Goal: Task Accomplishment & Management: Manage account settings

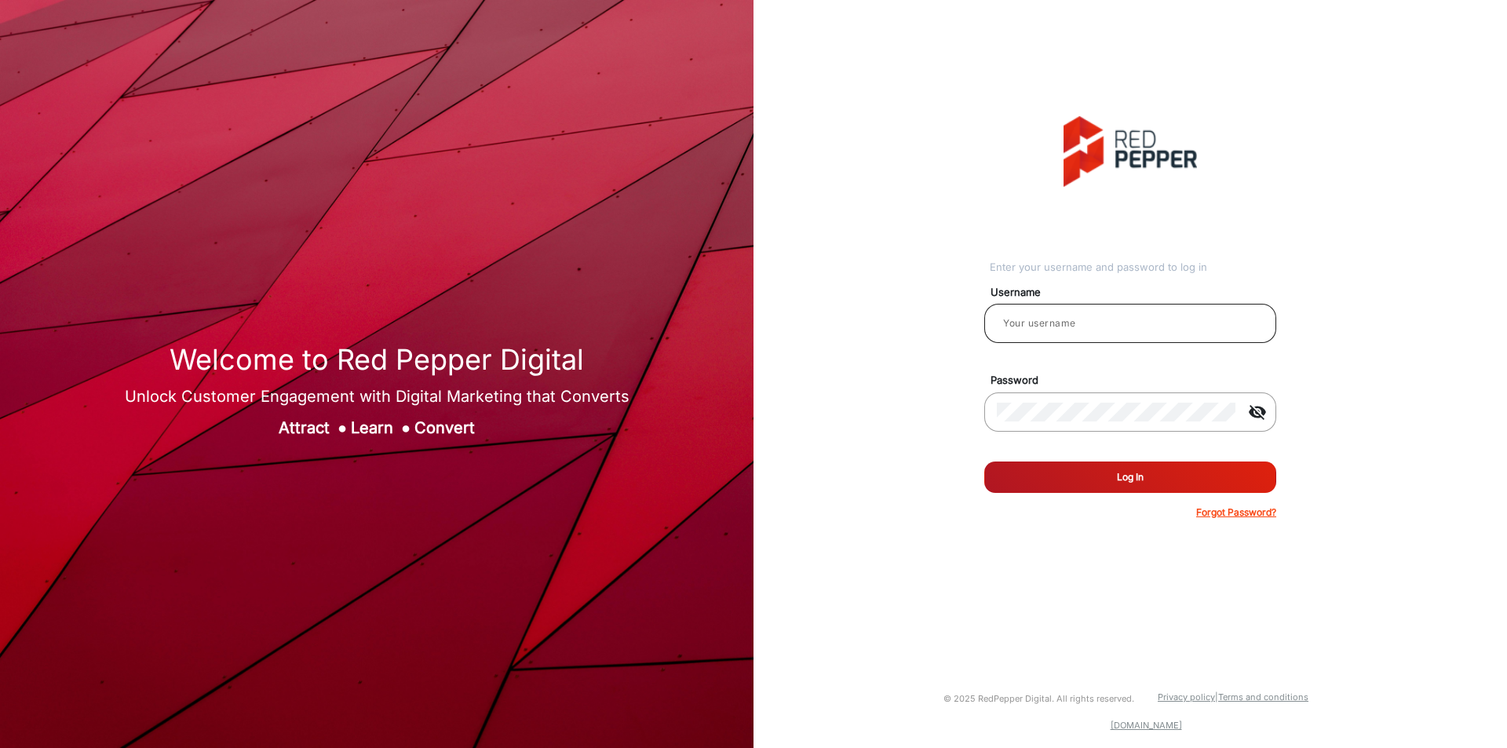
type input "[PERSON_NAME]"
click at [1142, 331] on input "[PERSON_NAME]" at bounding box center [1130, 323] width 267 height 19
click at [1090, 327] on input "[PERSON_NAME]" at bounding box center [1130, 323] width 267 height 19
click at [1114, 479] on button "Log In" at bounding box center [1131, 477] width 292 height 31
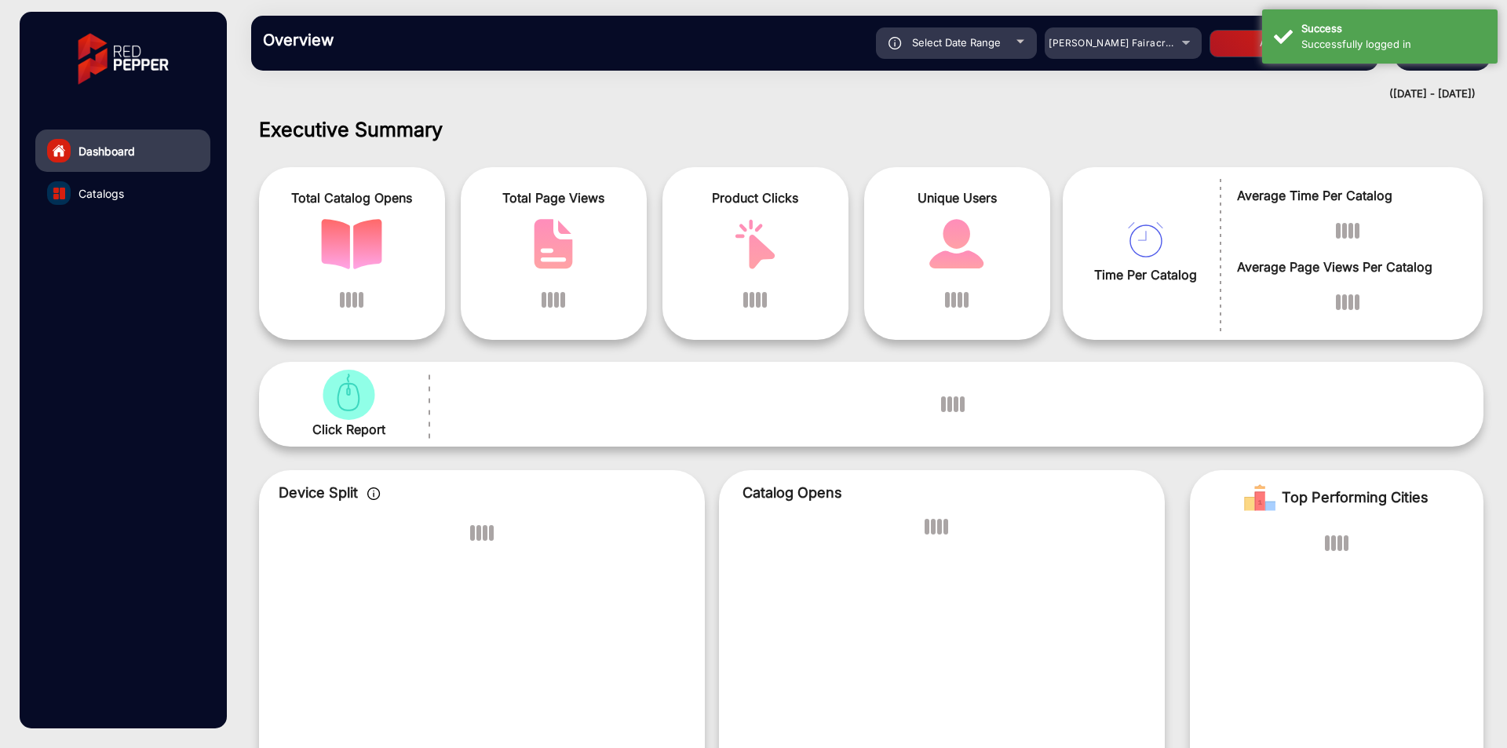
scroll to position [12, 0]
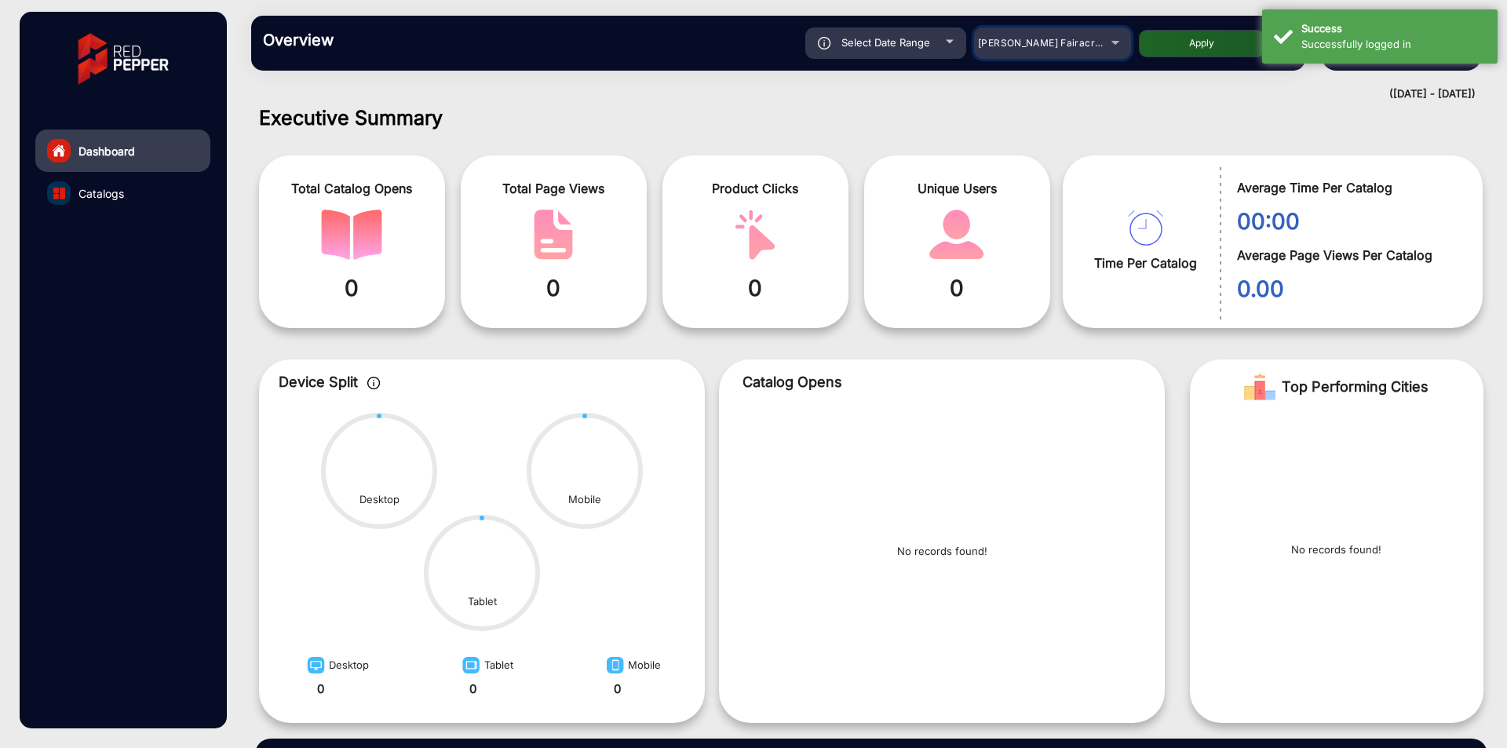
click at [1008, 37] on span "[PERSON_NAME] Fairacre Farms" at bounding box center [1055, 43] width 155 height 12
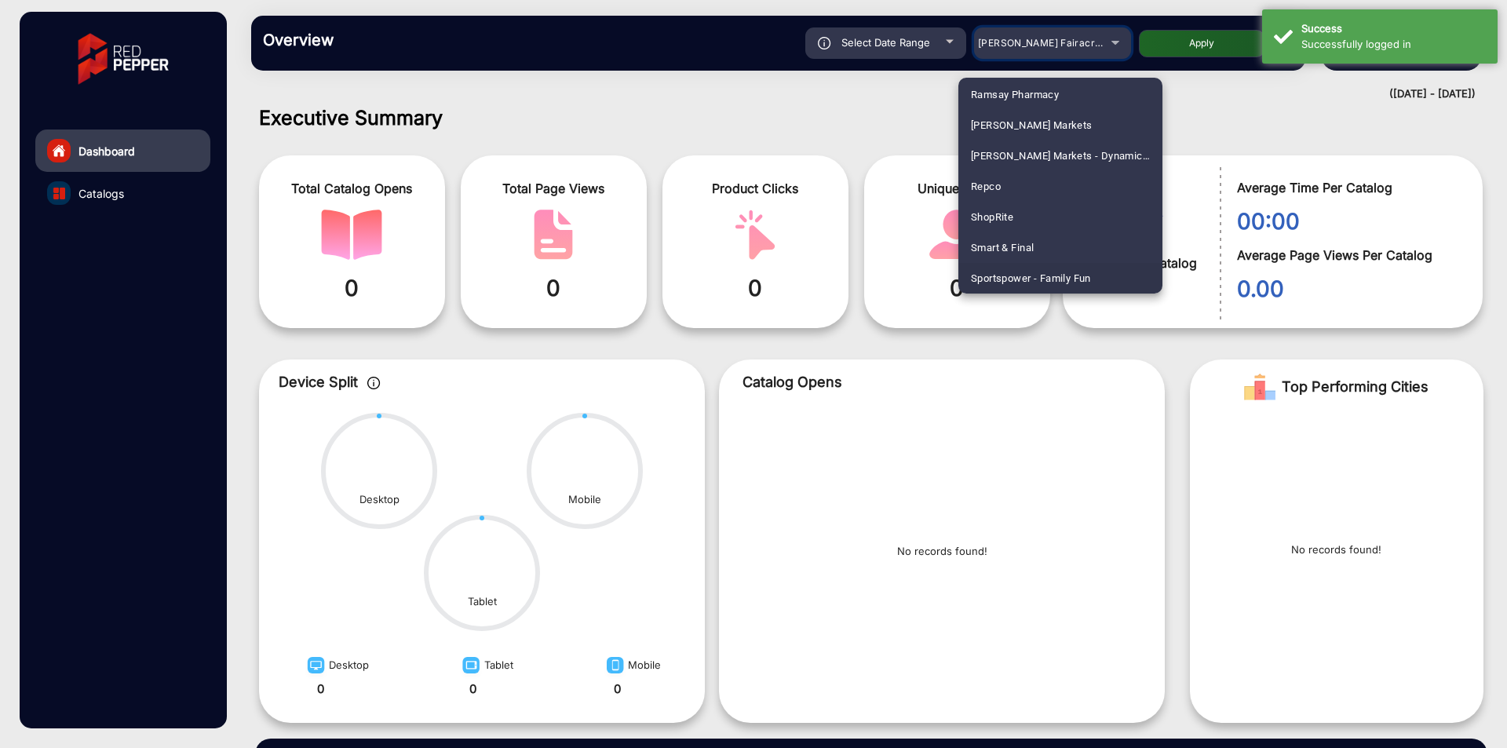
scroll to position [1873, 0]
click at [1036, 174] on mat-option "ShopRite" at bounding box center [1061, 186] width 204 height 31
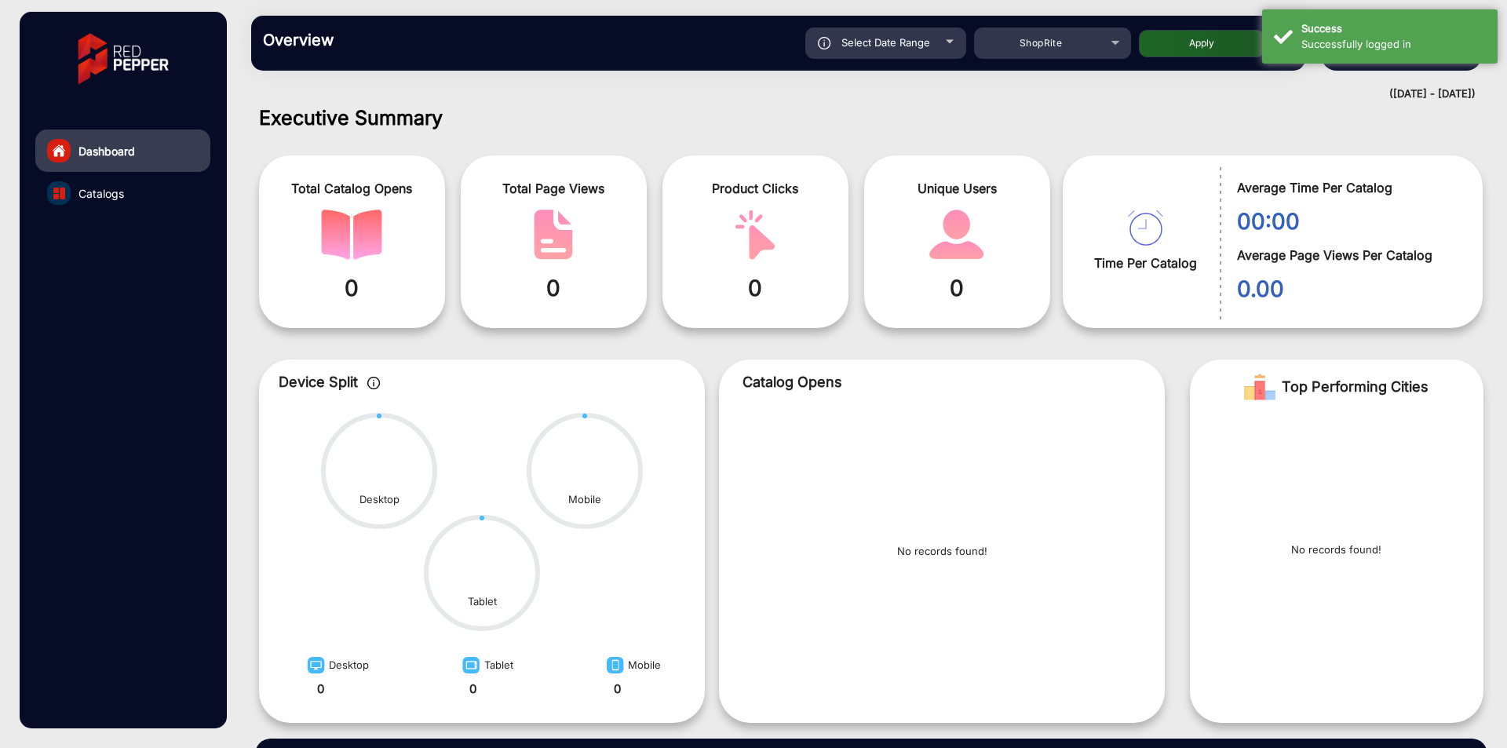
click at [1201, 57] on div "Select Date Range [DATE] [DATE] – [DATE] [DATE] ShopRite Apply" at bounding box center [830, 42] width 928 height 31
click at [1208, 47] on button "Apply" at bounding box center [1202, 43] width 126 height 27
type input "[DATE]"
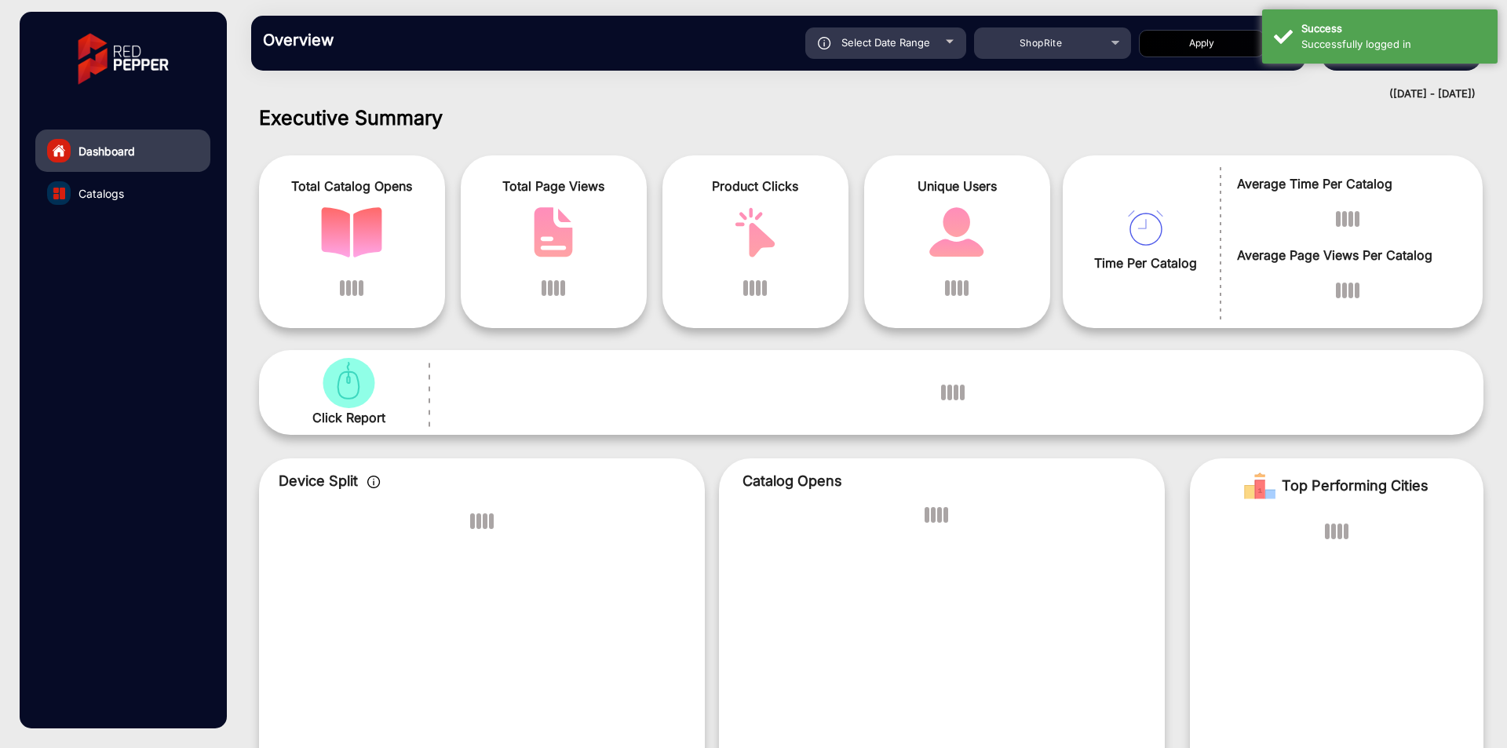
click at [915, 49] on div "Select Date Range" at bounding box center [886, 42] width 161 height 31
type input "[DATE]"
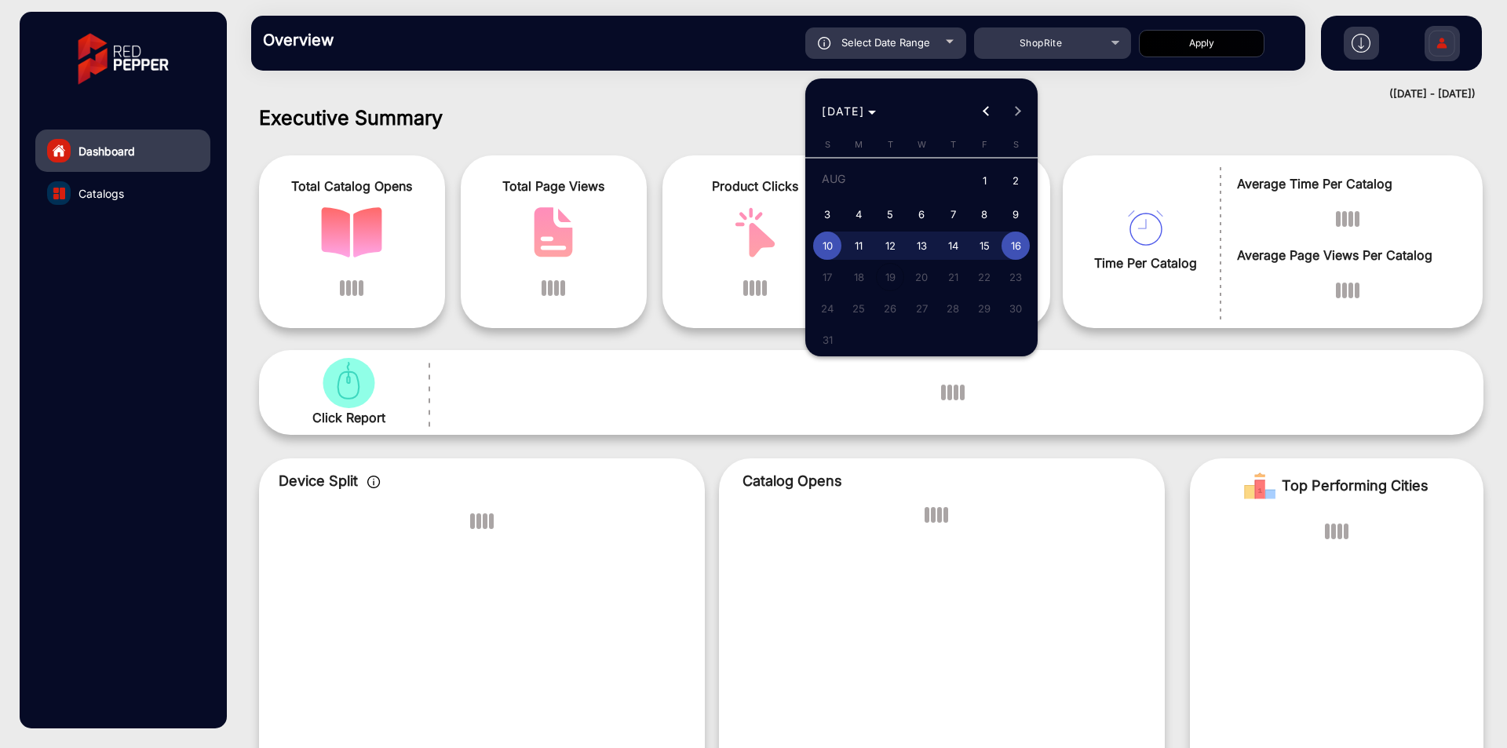
click at [1014, 239] on span "16" at bounding box center [1016, 246] width 28 height 28
type input "[DATE]"
click at [1016, 214] on span "9" at bounding box center [1016, 214] width 28 height 28
type input "[DATE]"
click at [1012, 243] on span "16" at bounding box center [1016, 246] width 28 height 28
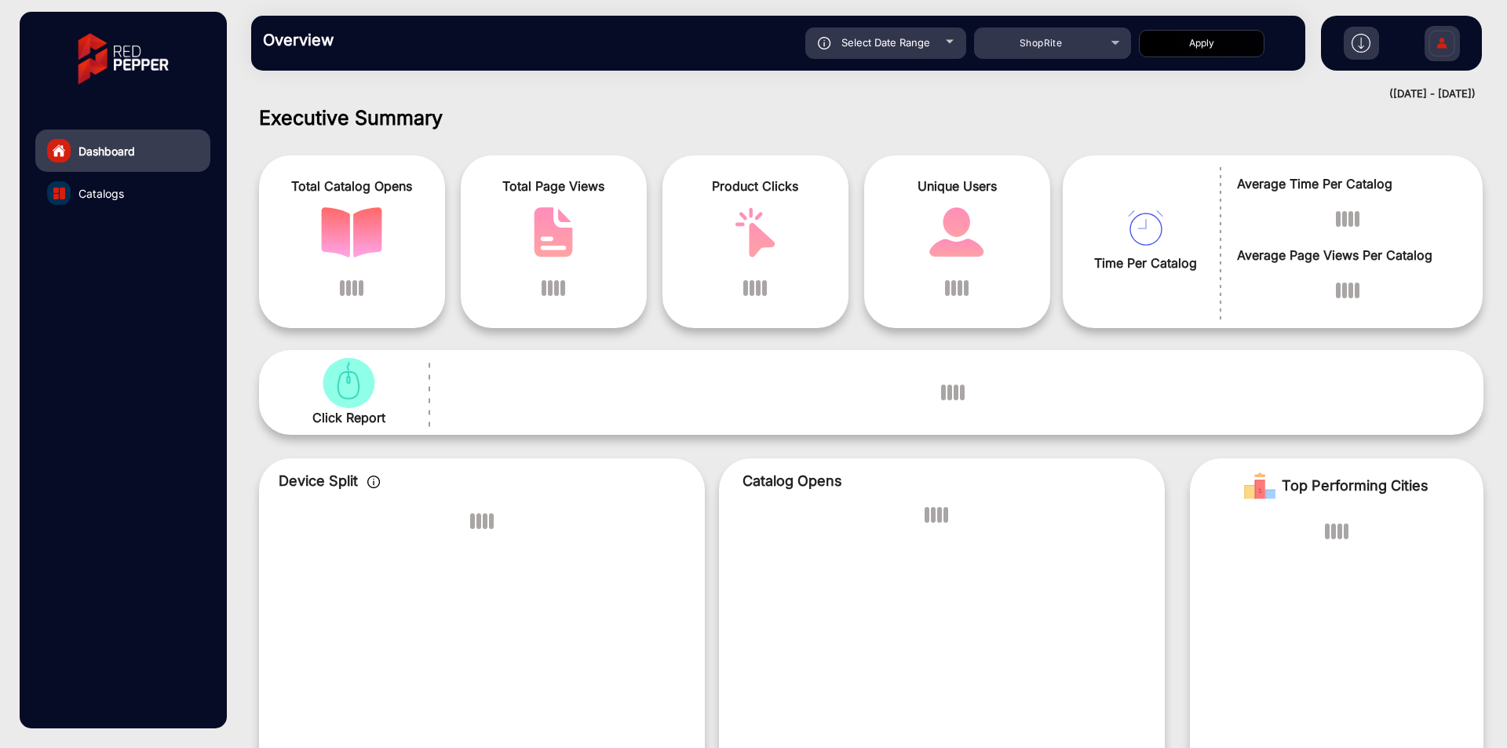
type input "[DATE]"
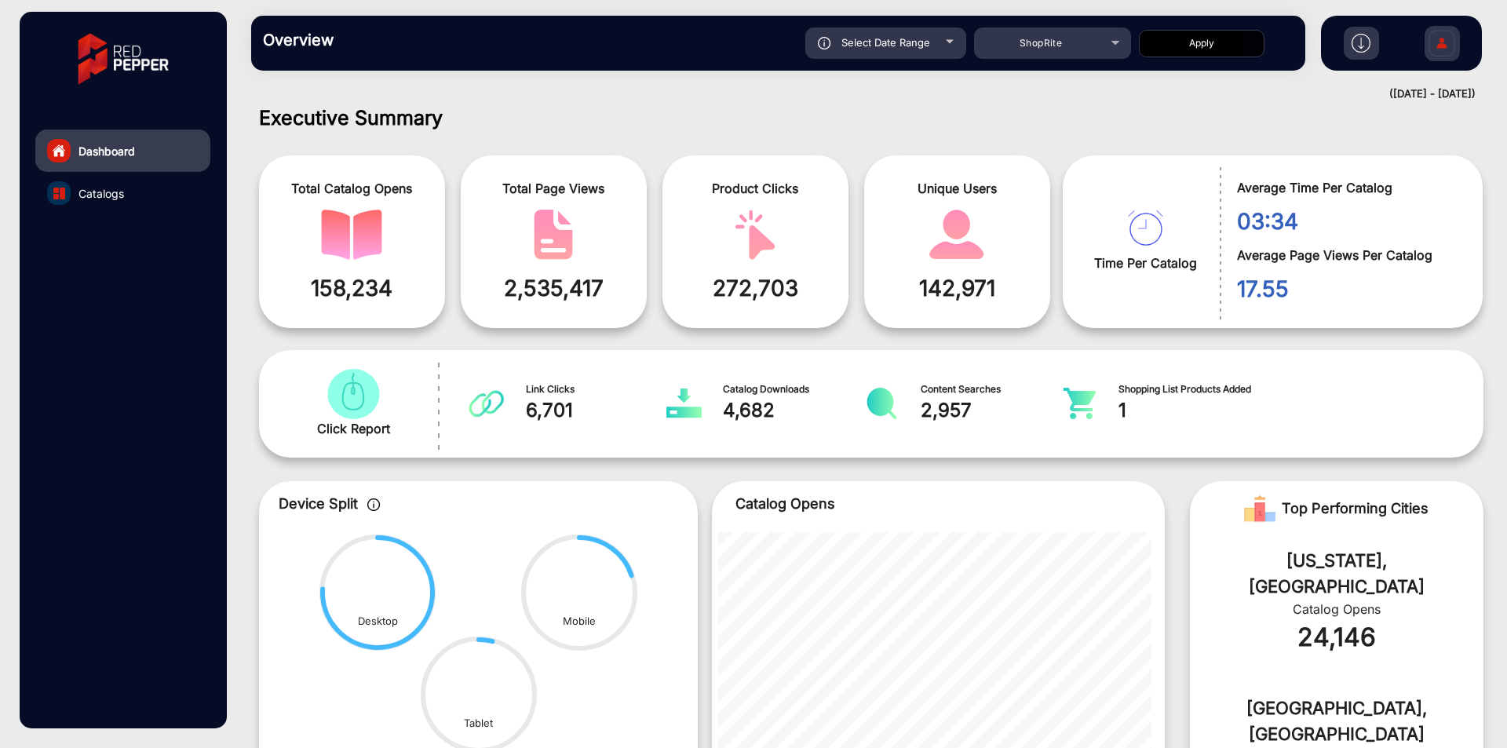
click at [1215, 39] on button "Apply" at bounding box center [1202, 43] width 126 height 27
type input "[DATE]"
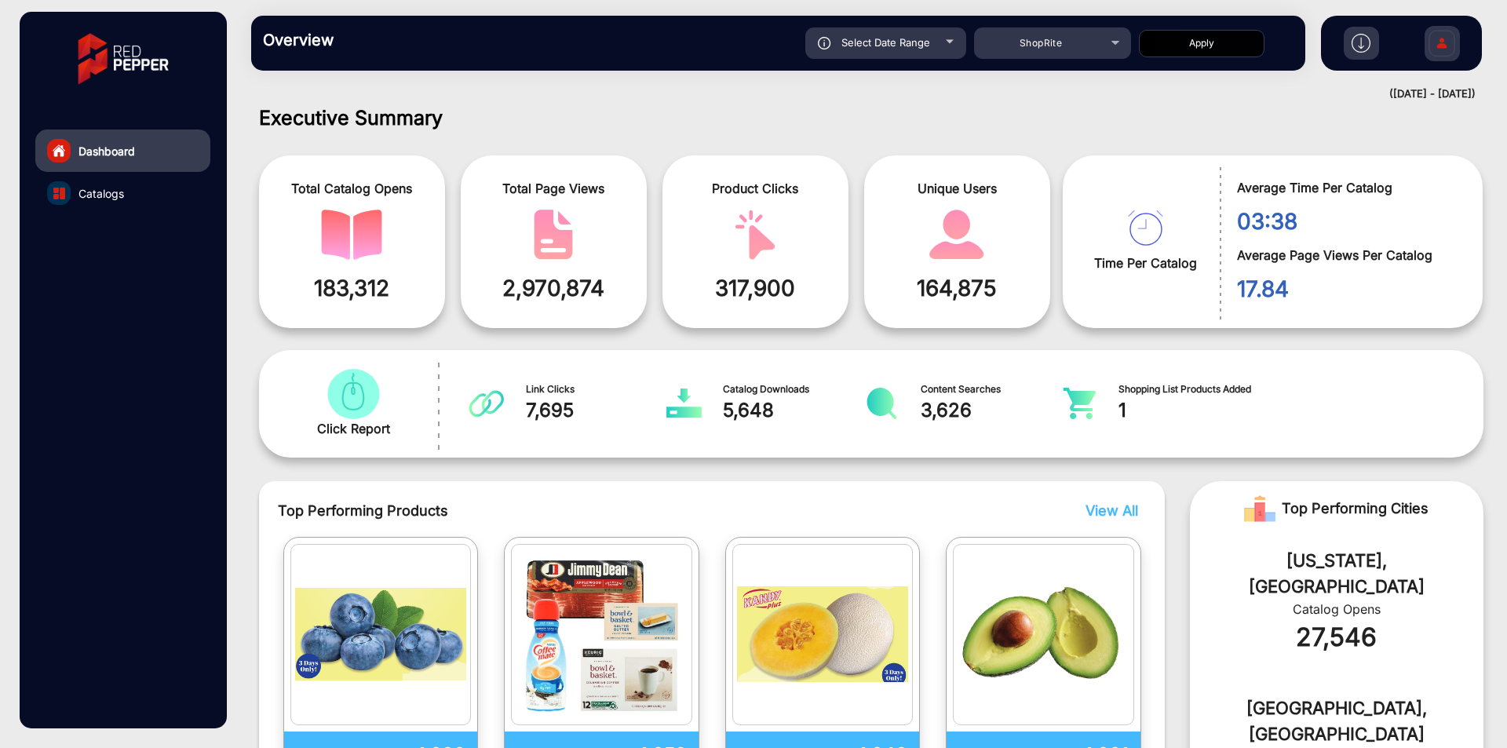
click at [882, 57] on div "Select Date Range" at bounding box center [886, 42] width 161 height 31
type input "[DATE]"
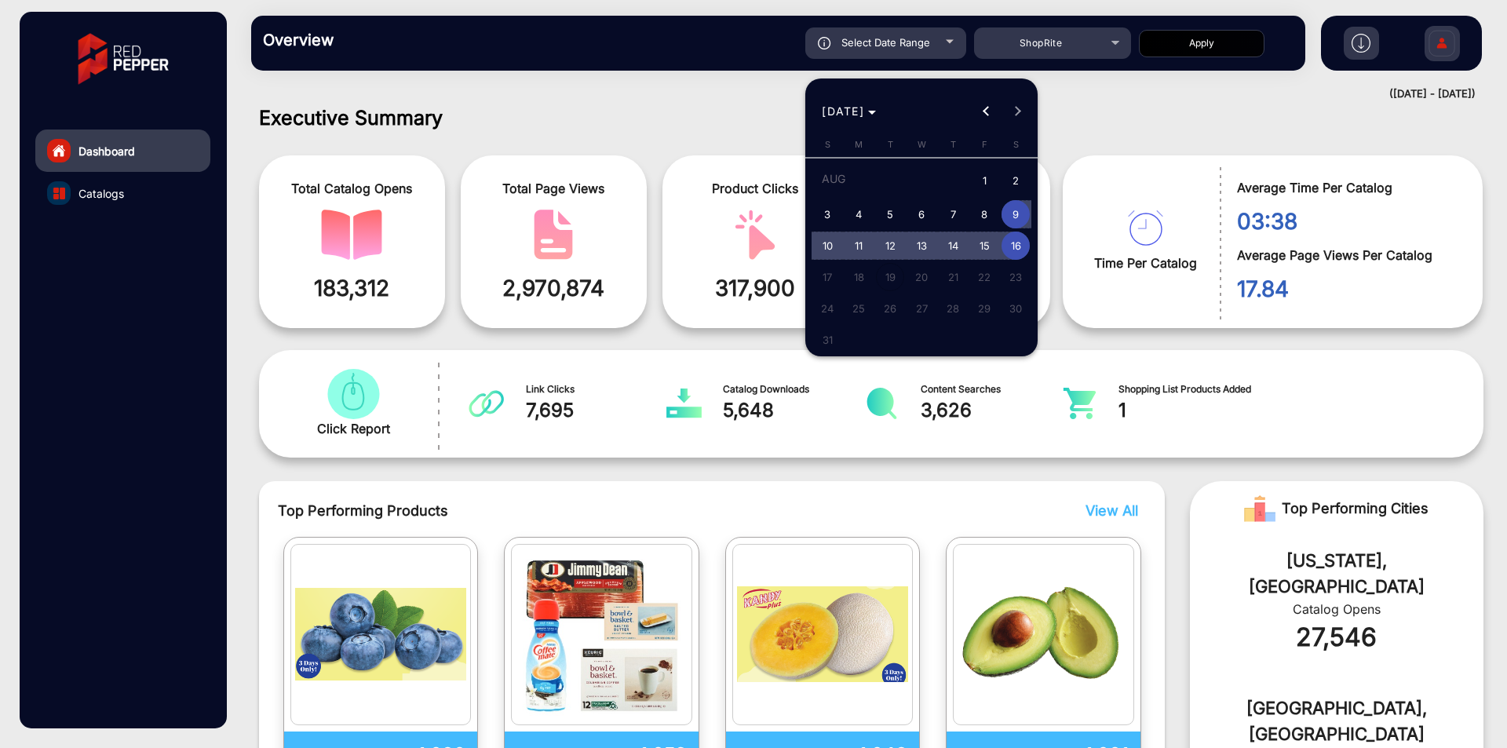
click at [1020, 253] on span "16" at bounding box center [1016, 246] width 28 height 28
type input "[DATE]"
click at [1020, 253] on span "16" at bounding box center [1016, 246] width 28 height 28
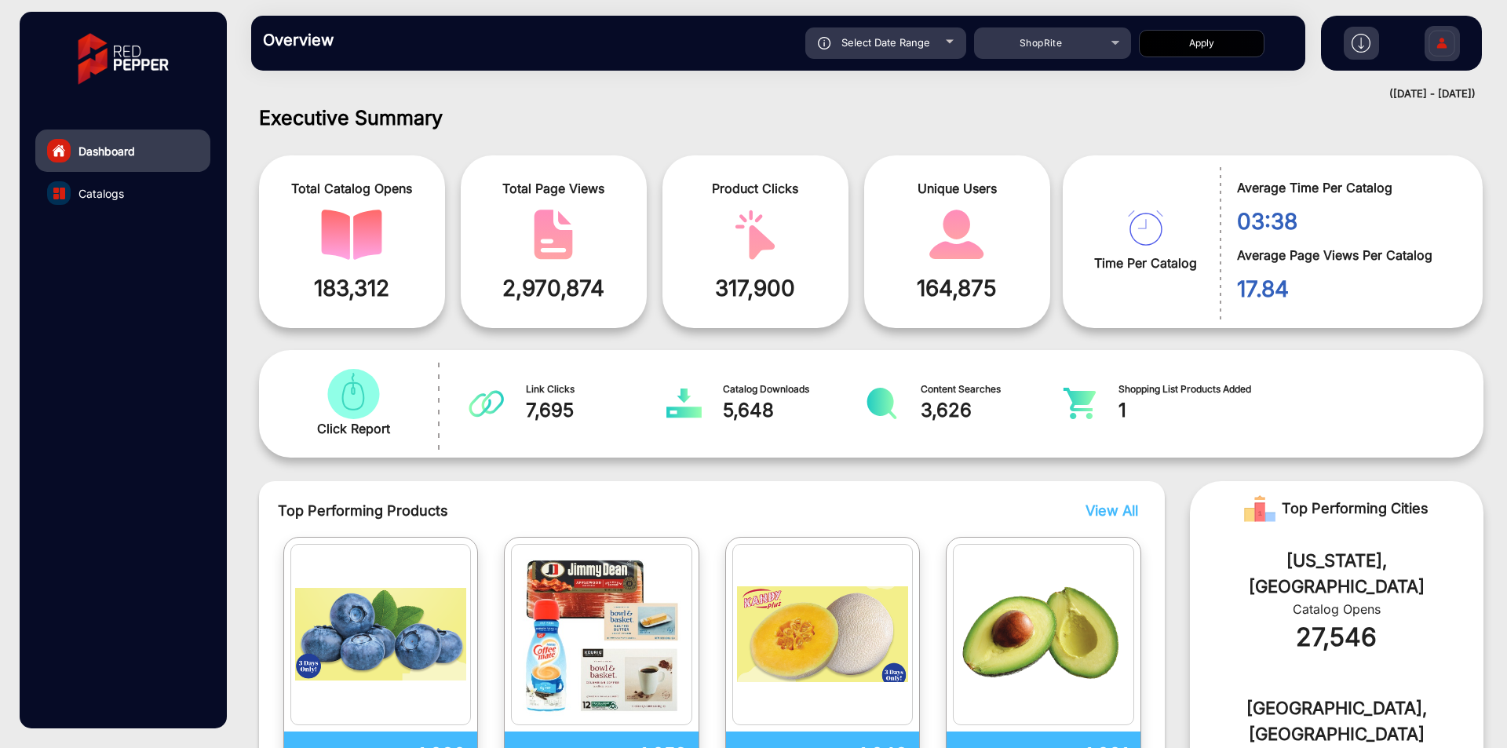
type input "[DATE]"
click at [908, 39] on span "Select Date Range" at bounding box center [886, 42] width 89 height 13
type input "[DATE]"
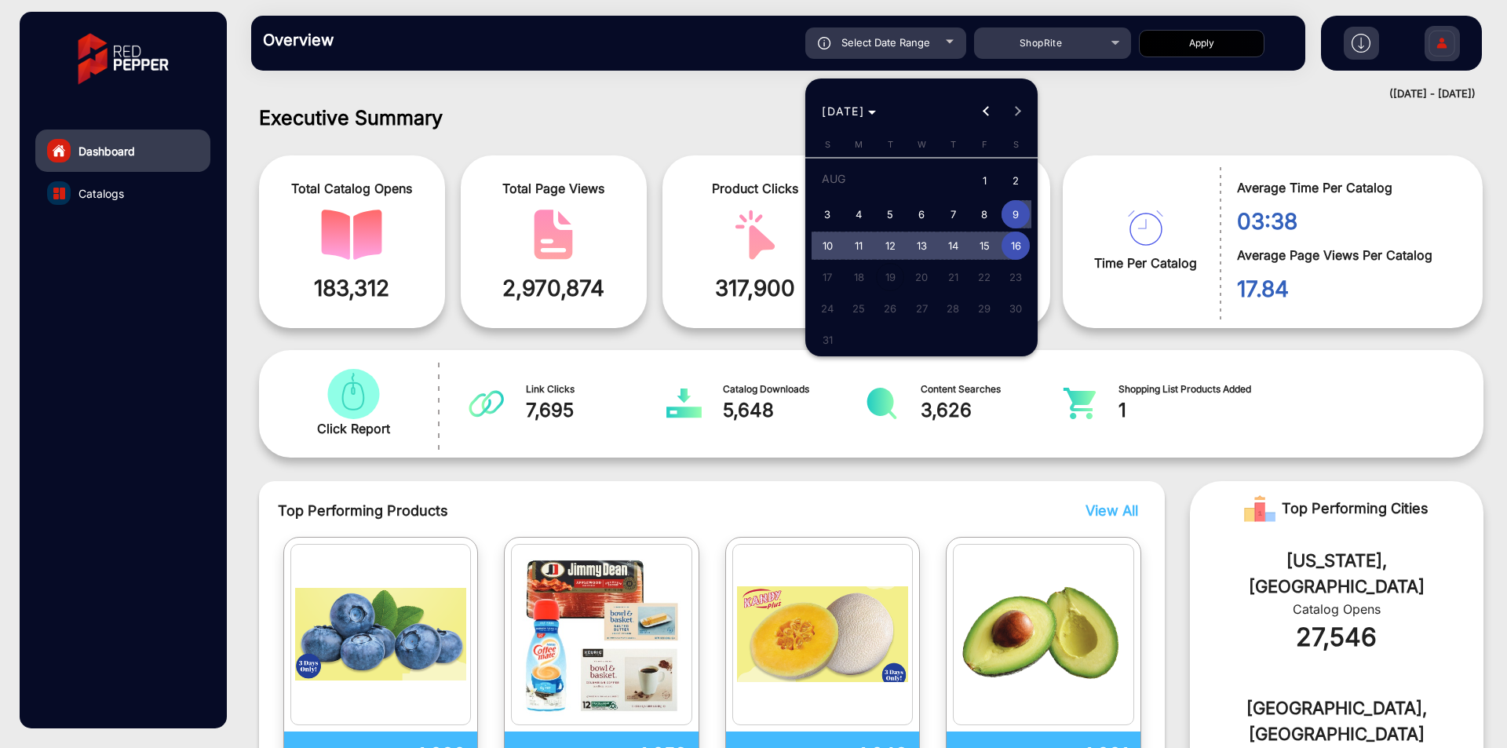
click at [1015, 244] on span "16" at bounding box center [1016, 246] width 28 height 28
type input "[DATE]"
click at [1015, 244] on span "16" at bounding box center [1016, 246] width 28 height 28
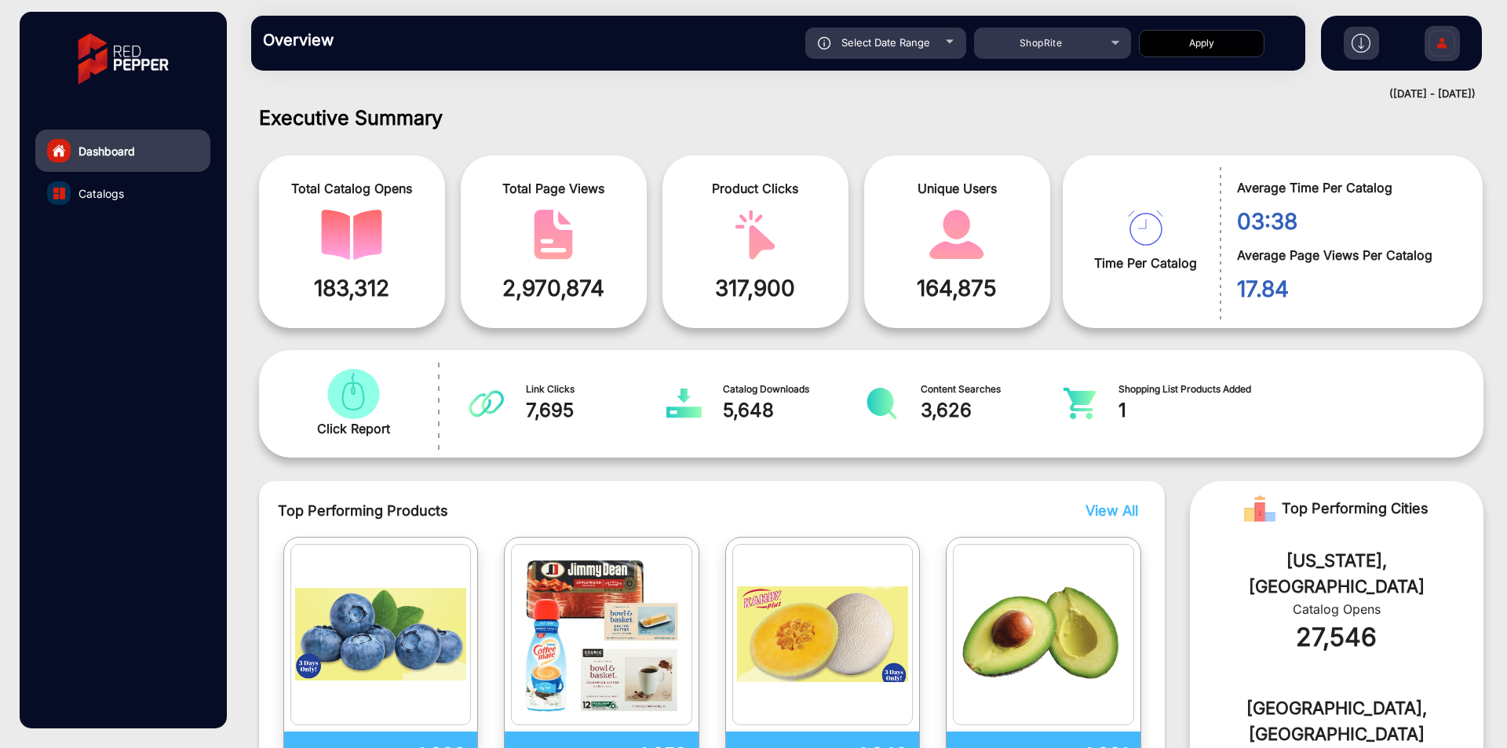
type input "[DATE]"
click at [1223, 50] on button "Apply" at bounding box center [1202, 43] width 126 height 27
type input "[DATE]"
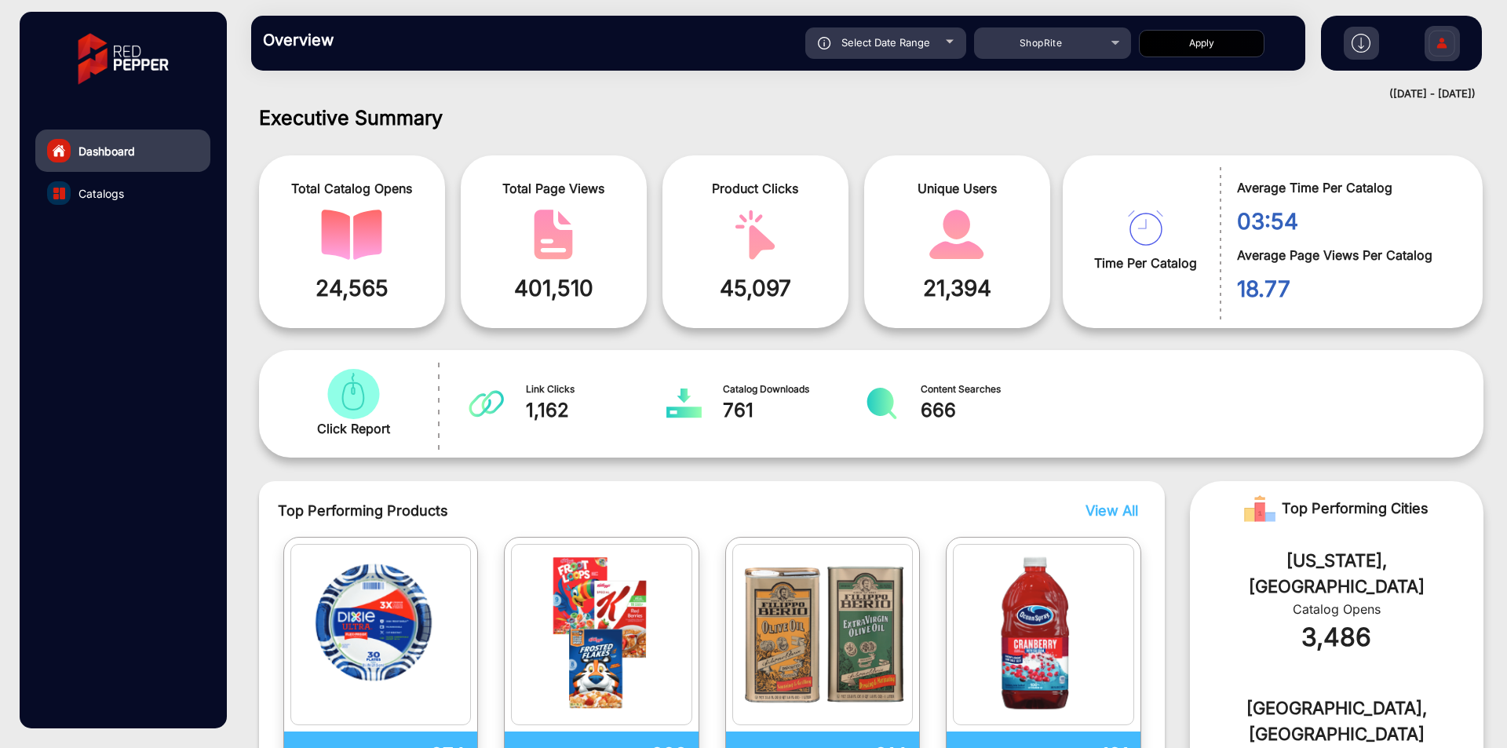
click at [863, 35] on div "Select Date Range" at bounding box center [886, 42] width 161 height 31
type input "[DATE]"
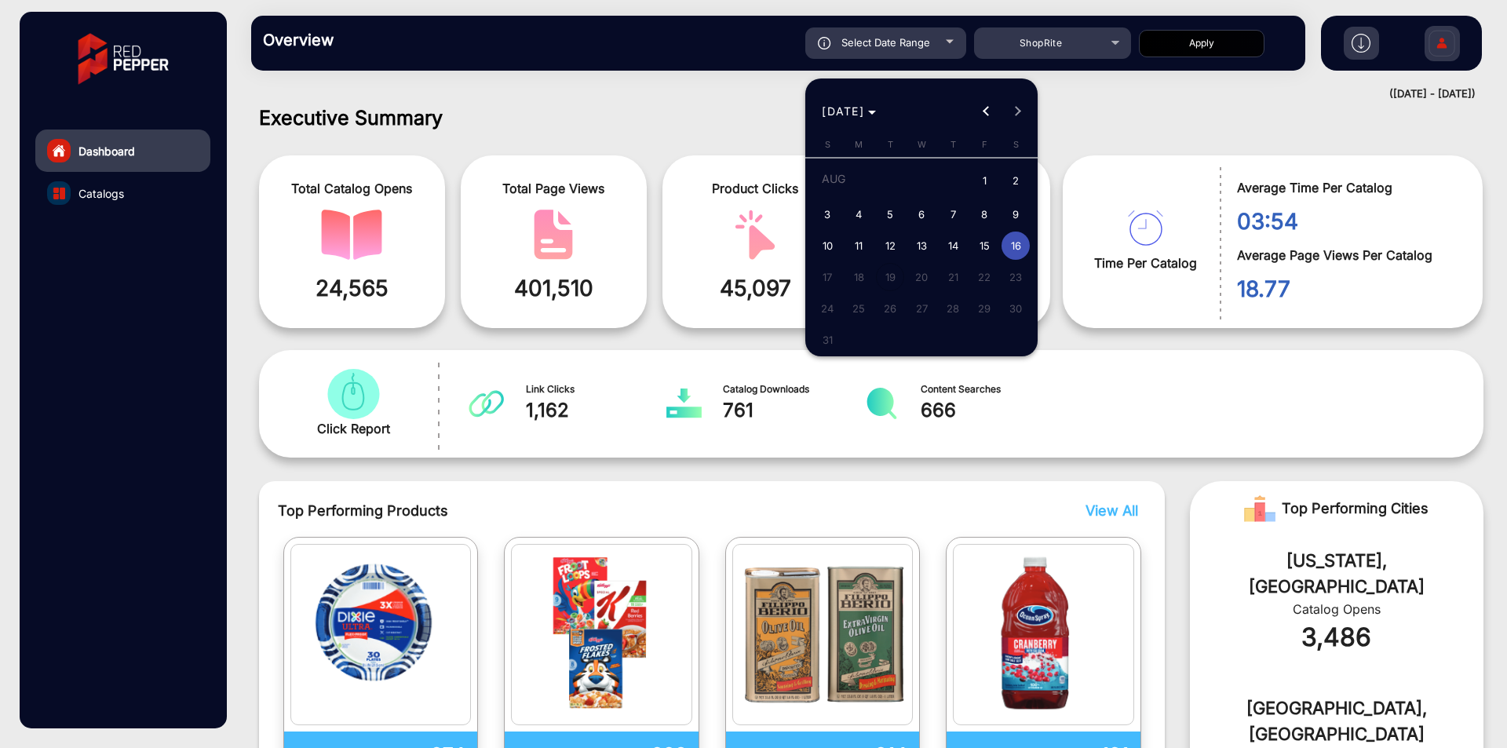
click at [988, 247] on span "15" at bounding box center [984, 246] width 28 height 28
type input "[DATE]"
click at [988, 247] on span "15" at bounding box center [984, 246] width 28 height 28
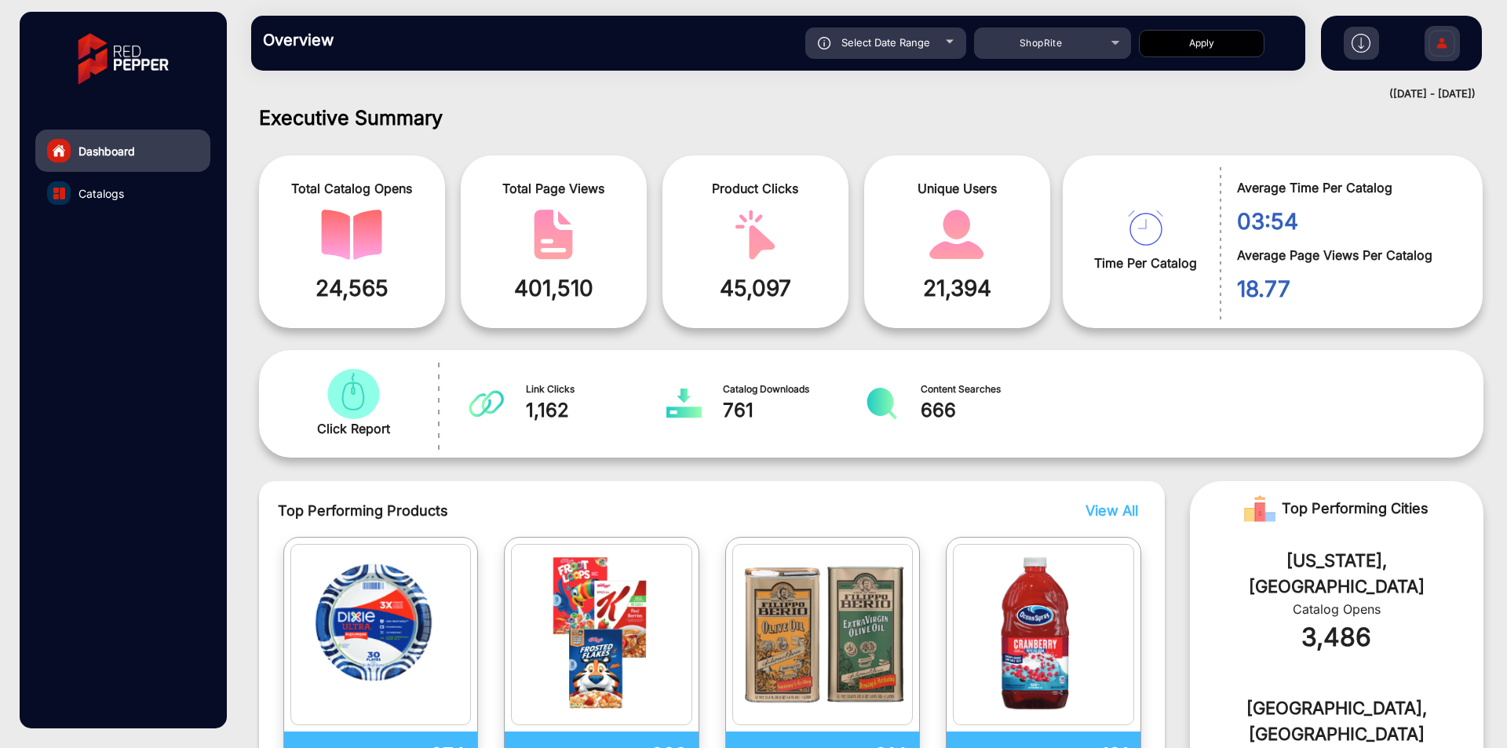
type input "[DATE]"
click at [1191, 44] on button "Apply" at bounding box center [1202, 43] width 126 height 27
type input "[DATE]"
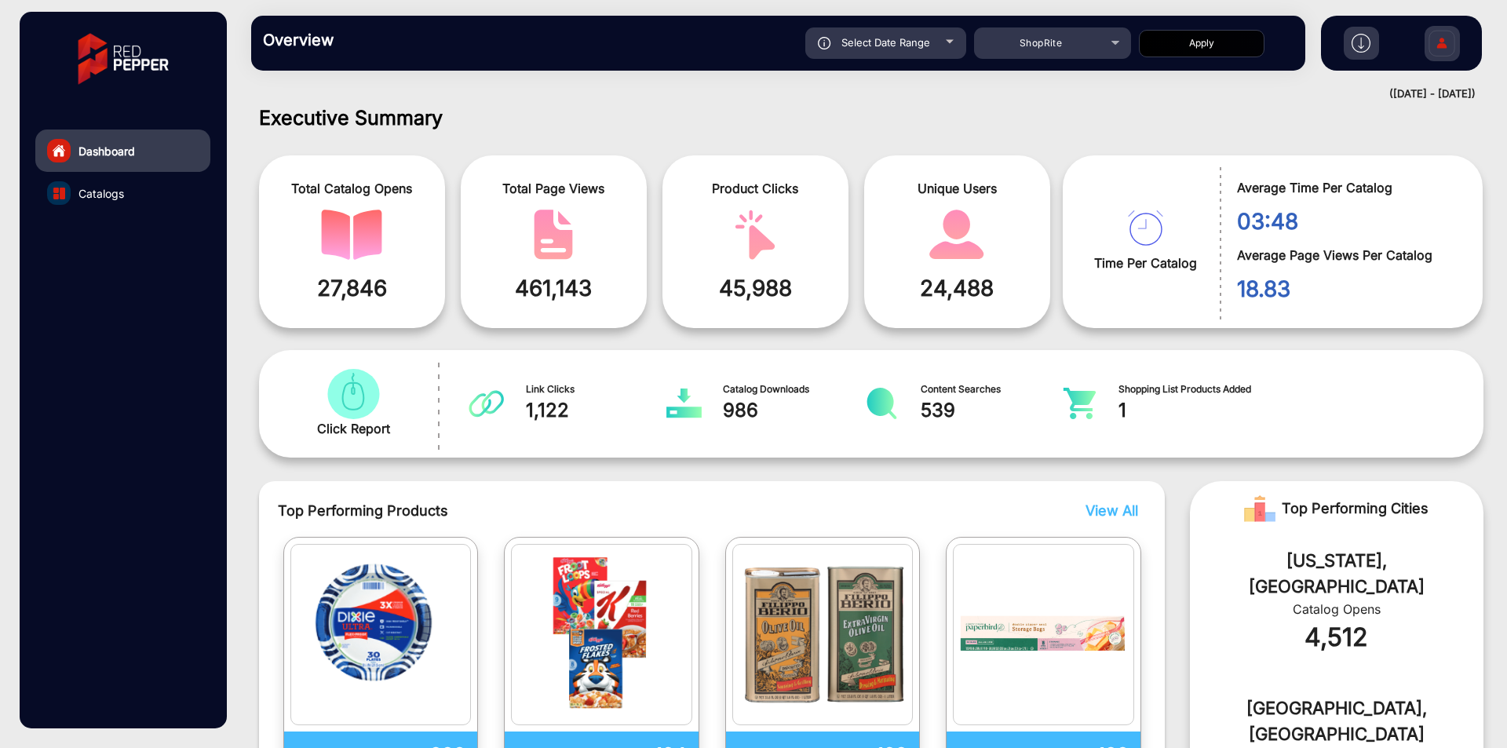
click at [900, 35] on div "Select Date Range" at bounding box center [886, 42] width 161 height 31
type input "[DATE]"
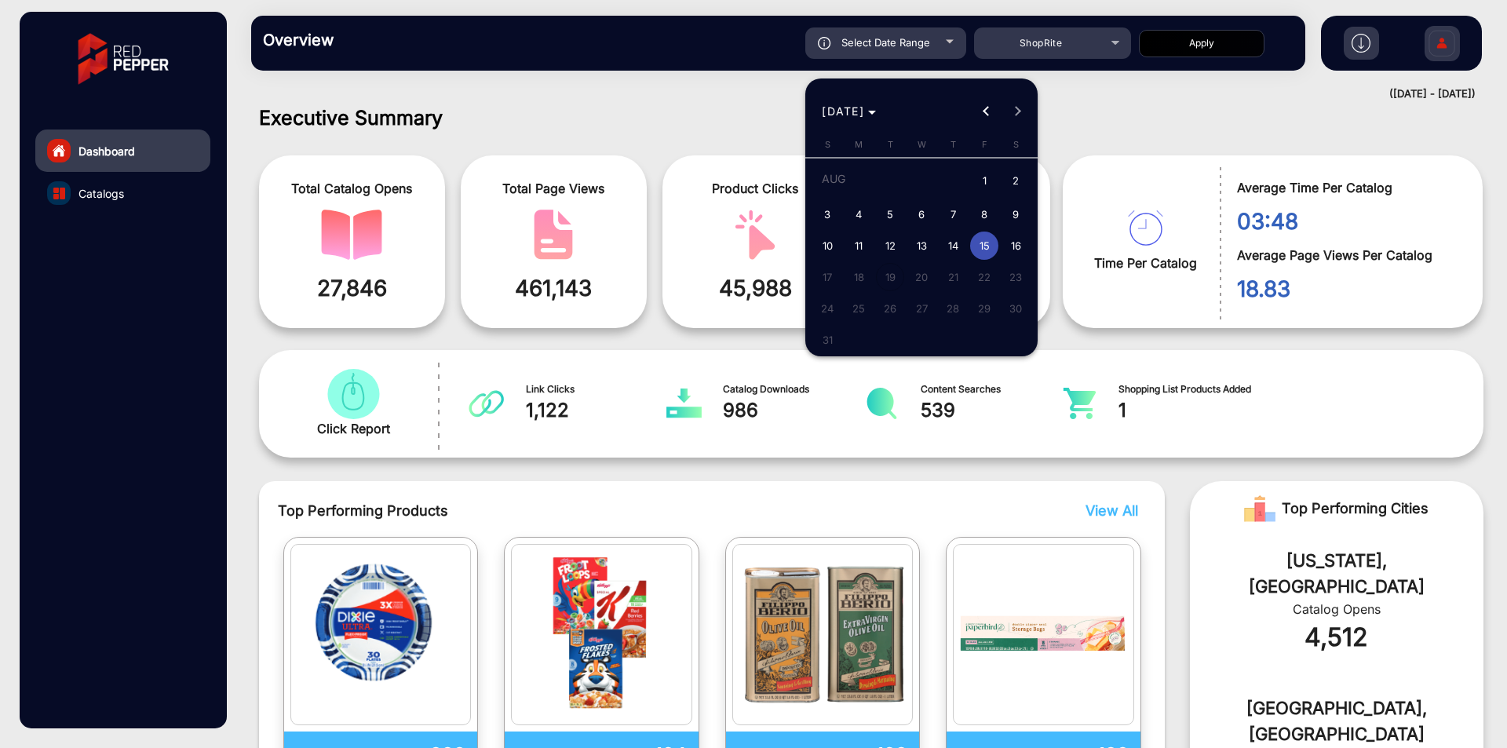
click at [941, 238] on span "14" at bounding box center [953, 246] width 28 height 28
type input "[DATE]"
click at [941, 238] on span "14" at bounding box center [953, 246] width 28 height 28
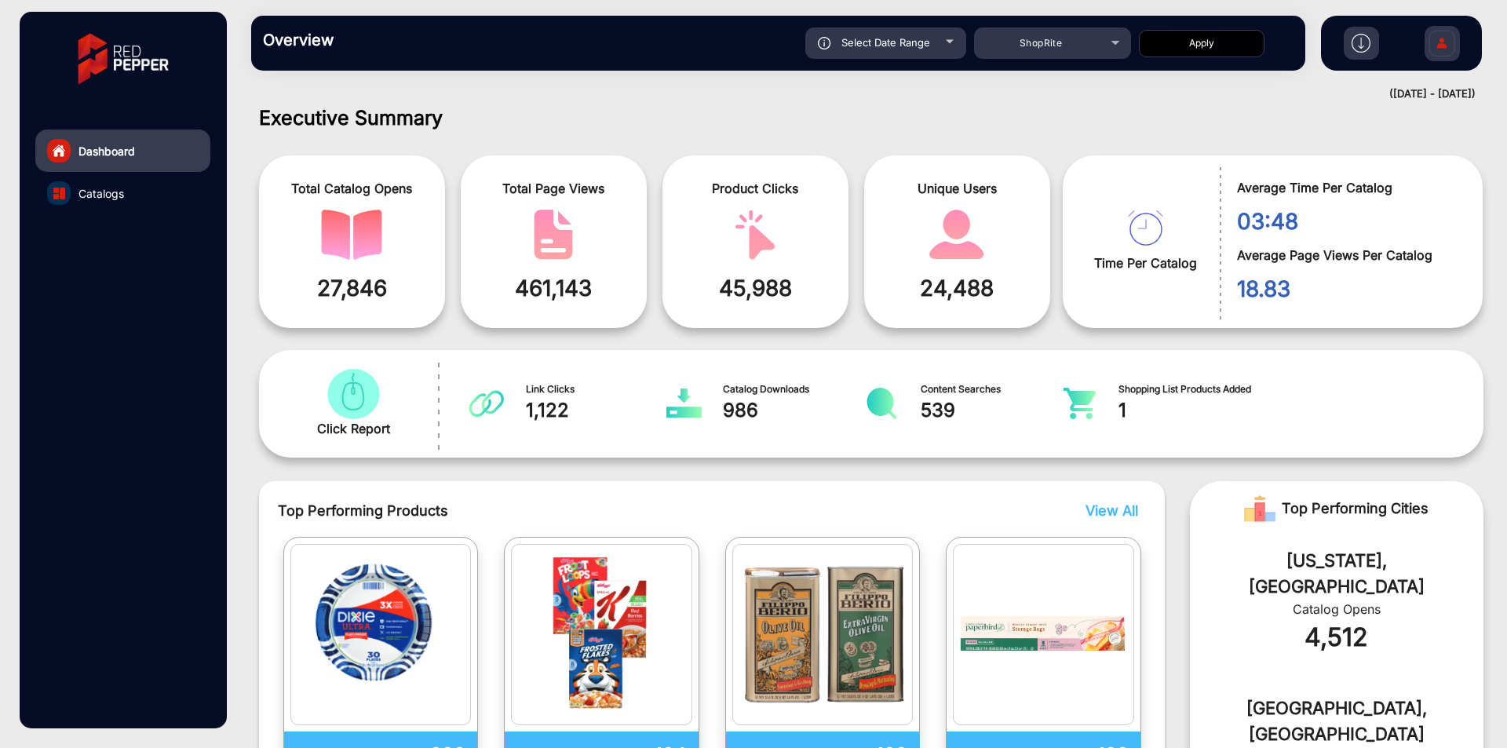
type input "[DATE]"
click at [1209, 38] on button "Apply" at bounding box center [1202, 43] width 126 height 27
type input "[DATE]"
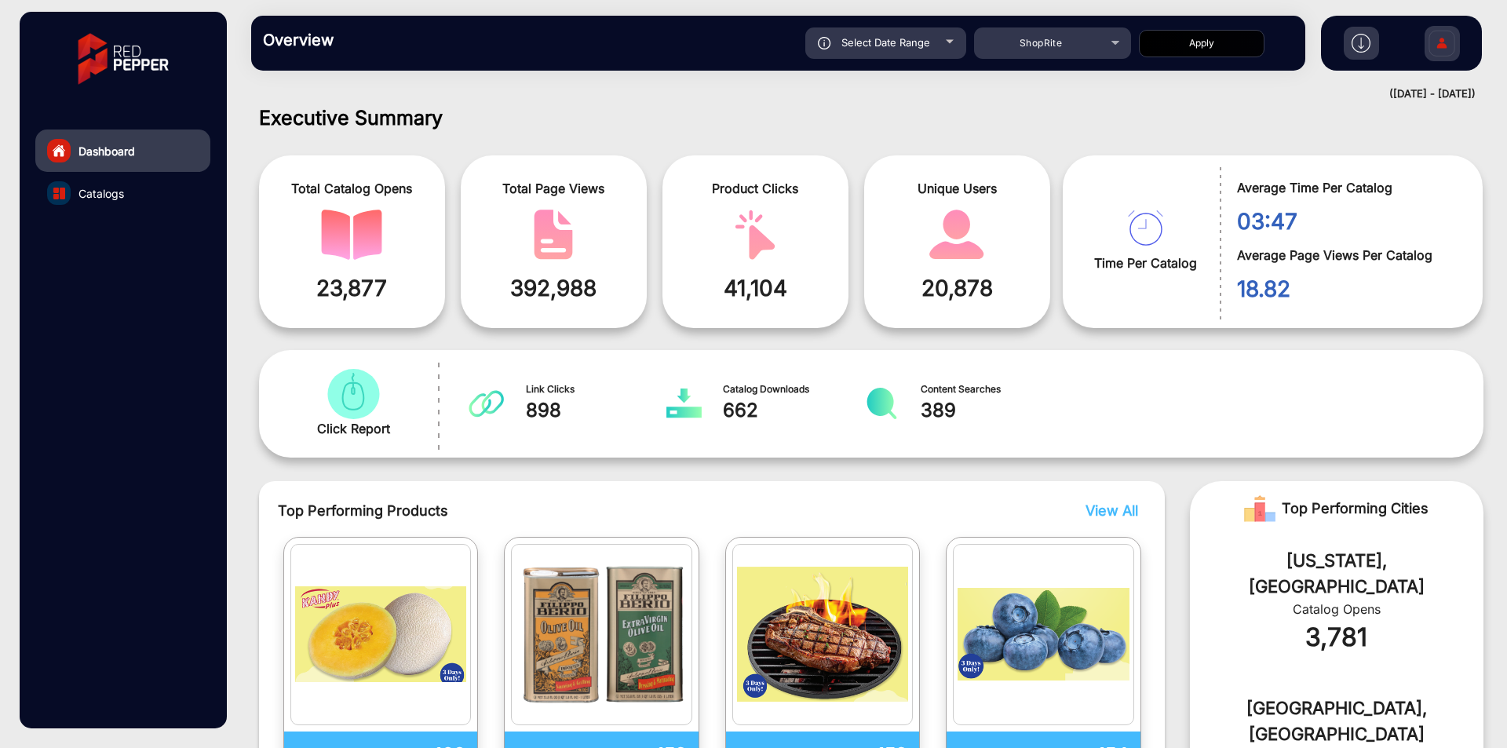
click at [924, 46] on span "Select Date Range" at bounding box center [886, 42] width 89 height 13
type input "[DATE]"
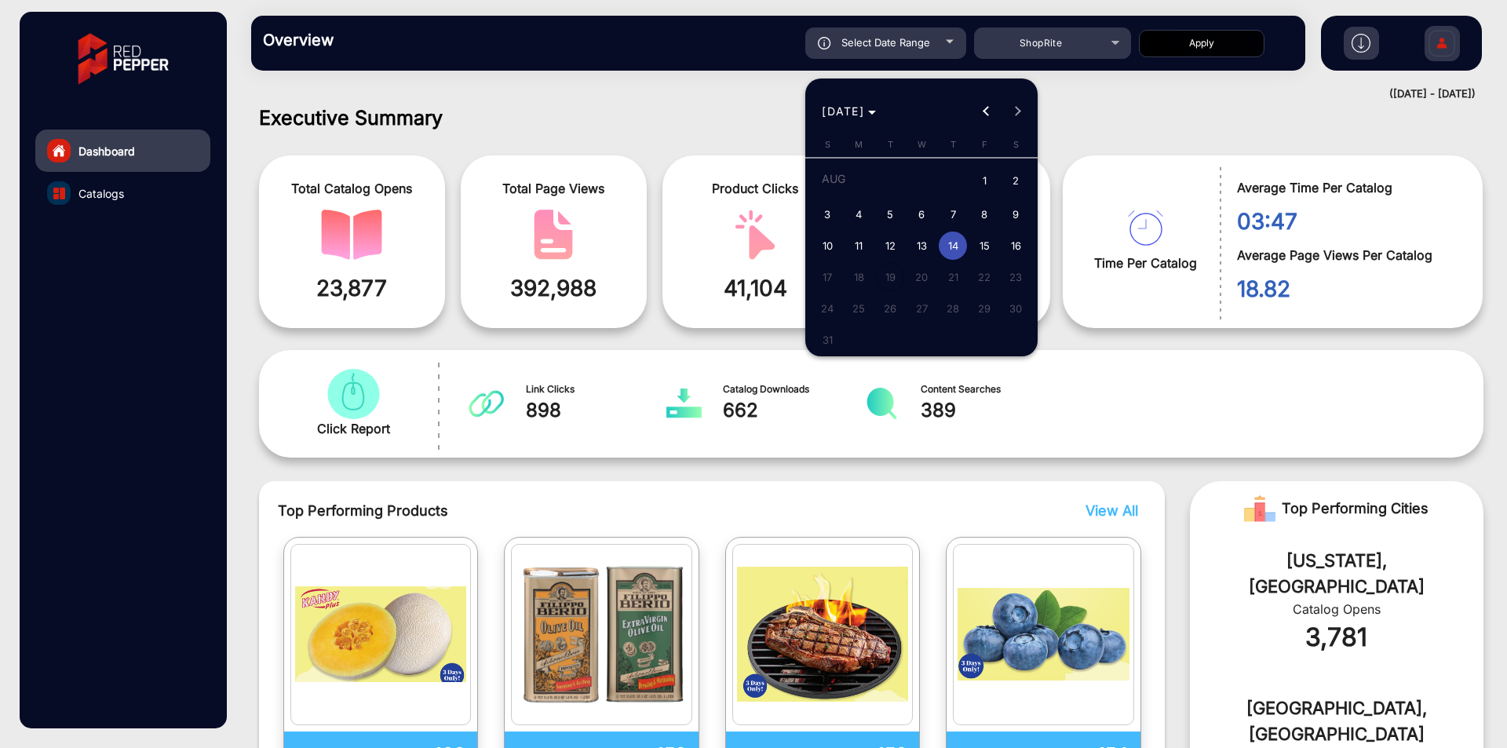
click at [926, 239] on span "13" at bounding box center [922, 246] width 28 height 28
type input "[DATE]"
click at [926, 239] on span "13" at bounding box center [922, 246] width 28 height 28
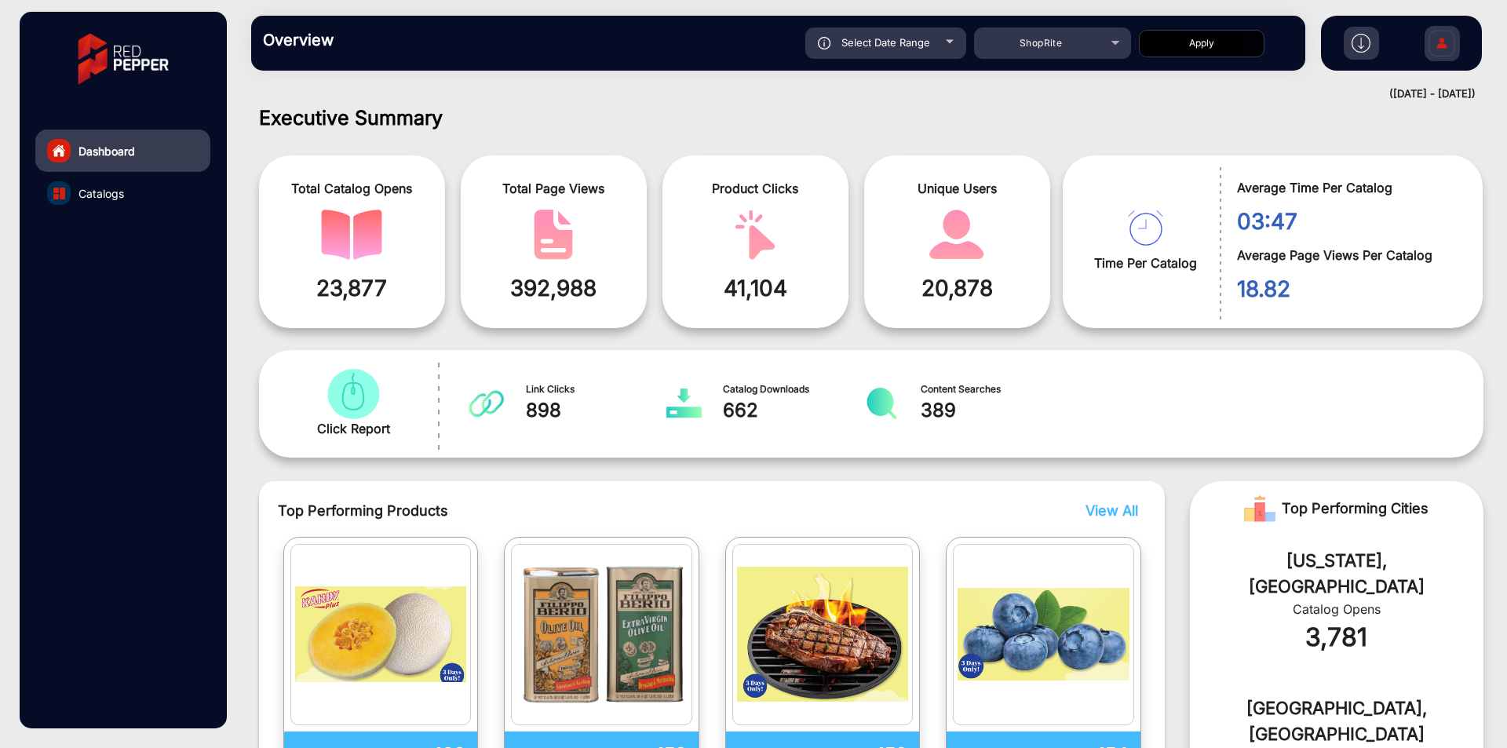
type input "[DATE]"
click at [1166, 44] on button "Apply" at bounding box center [1202, 43] width 126 height 27
type input "[DATE]"
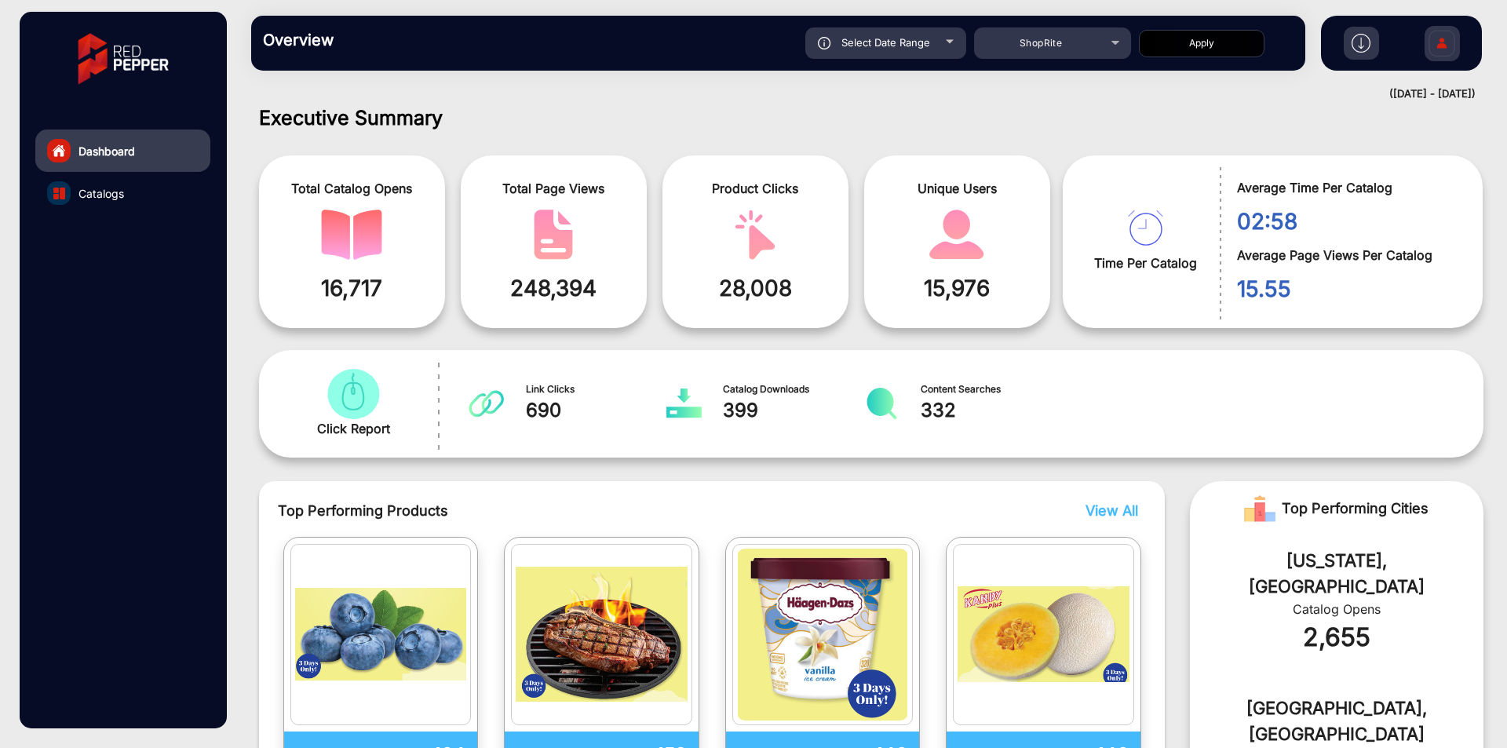
click at [889, 43] on span "Select Date Range" at bounding box center [886, 42] width 89 height 13
type input "[DATE]"
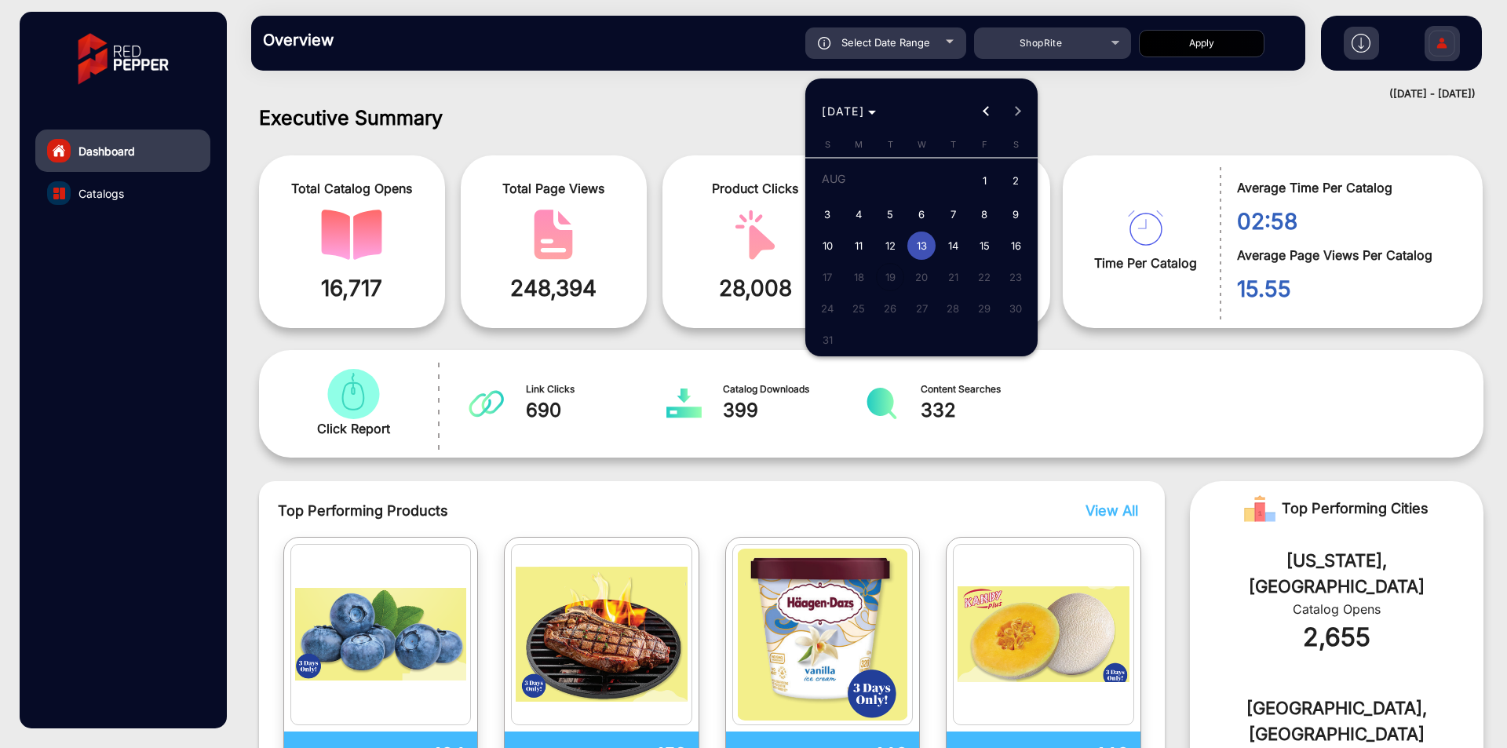
click at [896, 246] on span "12" at bounding box center [890, 246] width 28 height 28
type input "[DATE]"
click at [896, 246] on span "12" at bounding box center [890, 246] width 28 height 28
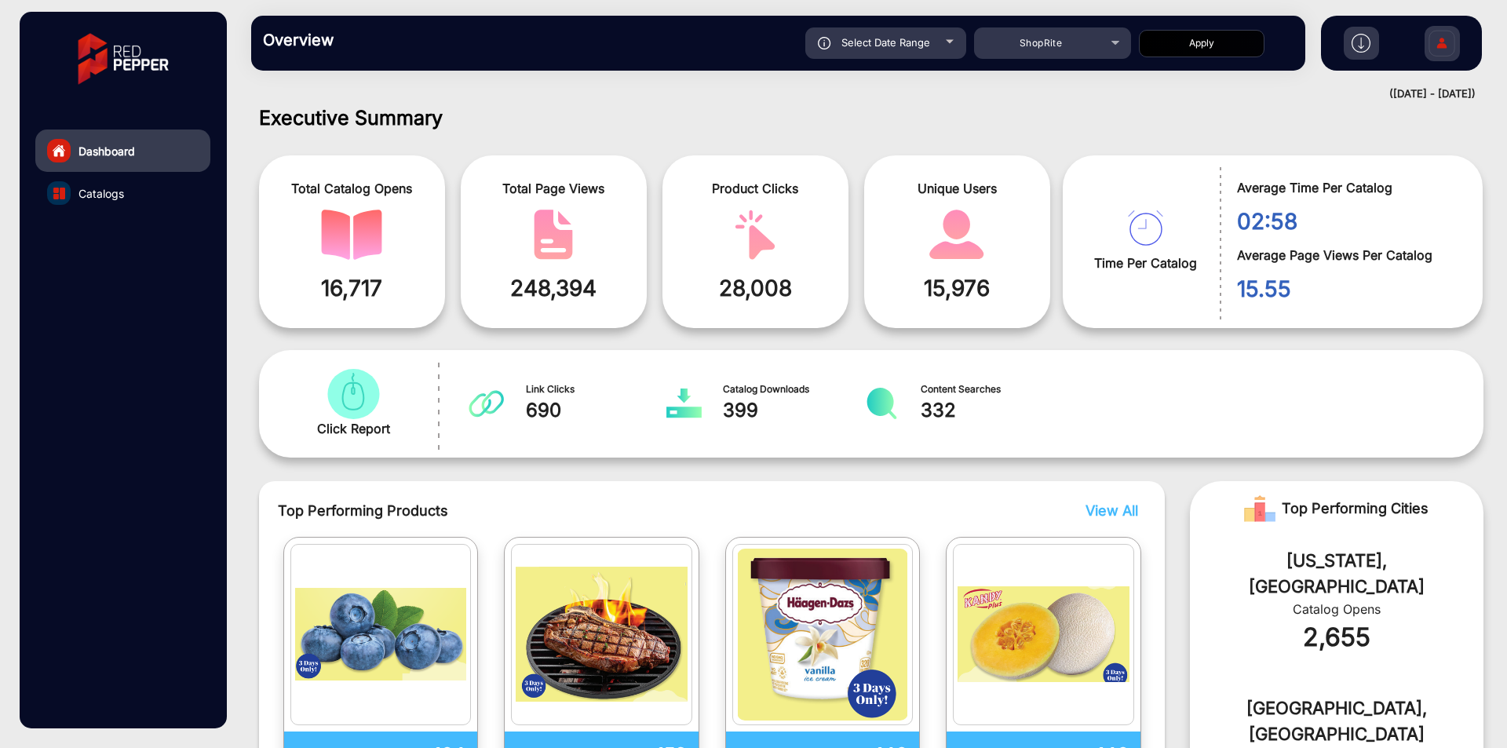
click at [1208, 49] on button "Apply" at bounding box center [1202, 43] width 126 height 27
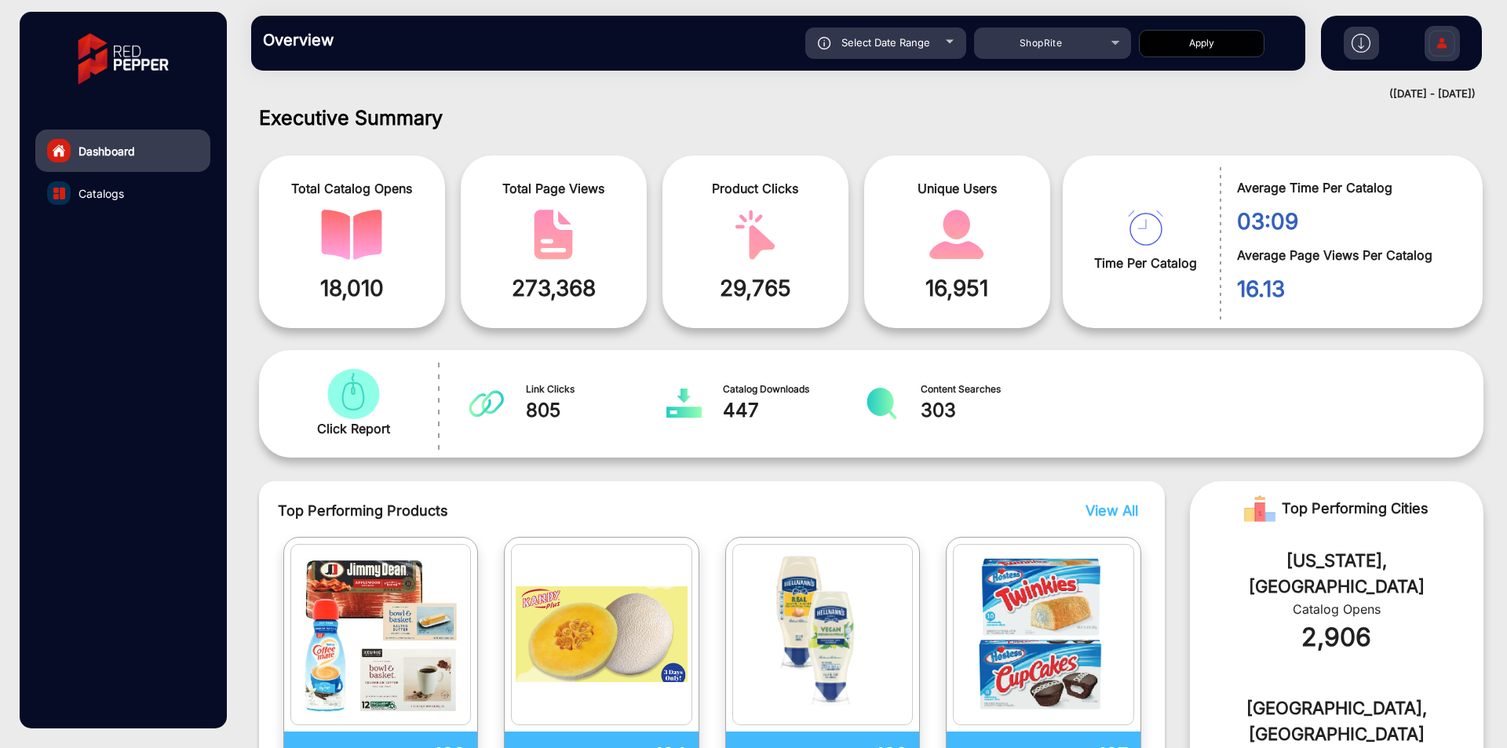
click at [917, 52] on div "Select Date Range" at bounding box center [886, 42] width 161 height 31
type input "[DATE]"
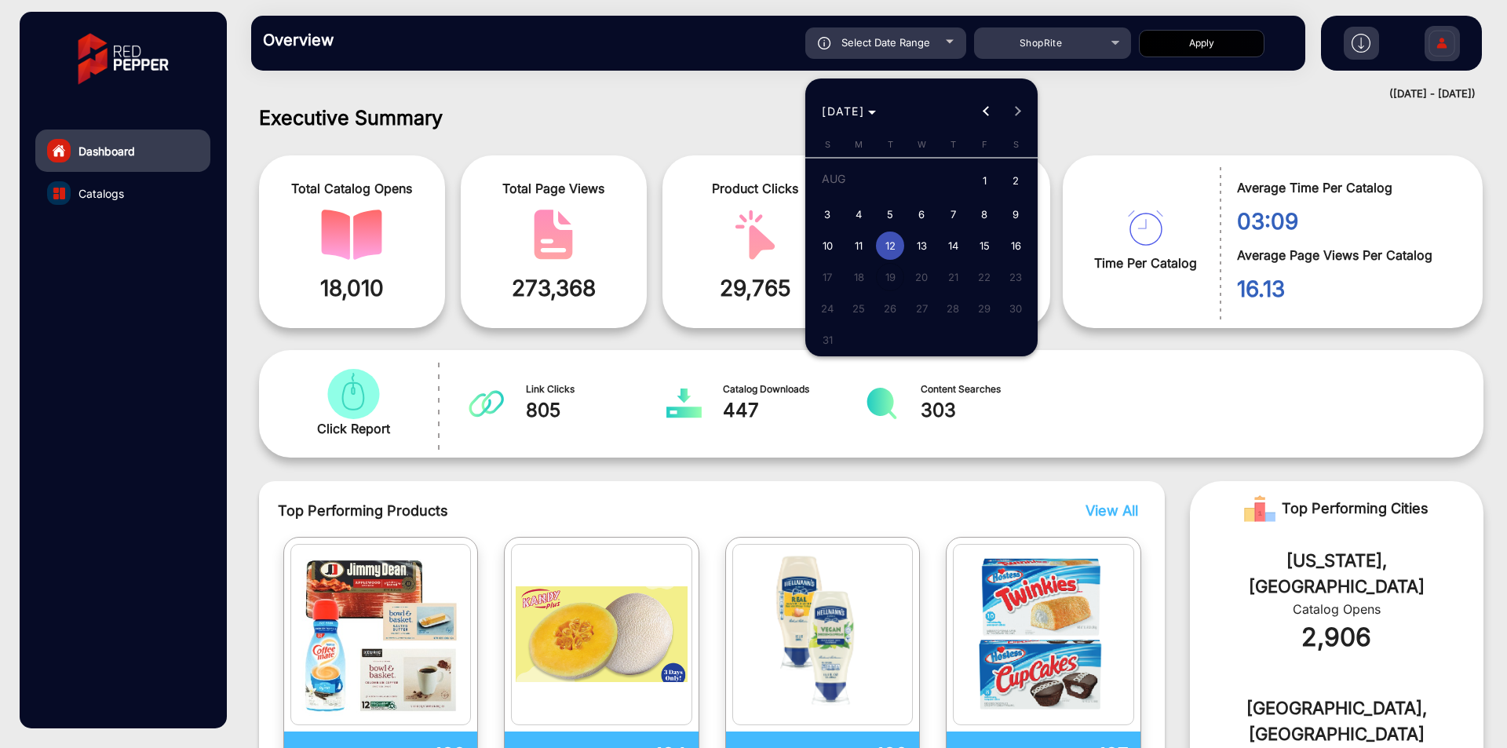
click at [857, 239] on span "11" at bounding box center [859, 246] width 28 height 28
type input "[DATE]"
click at [857, 239] on span "11" at bounding box center [859, 246] width 28 height 28
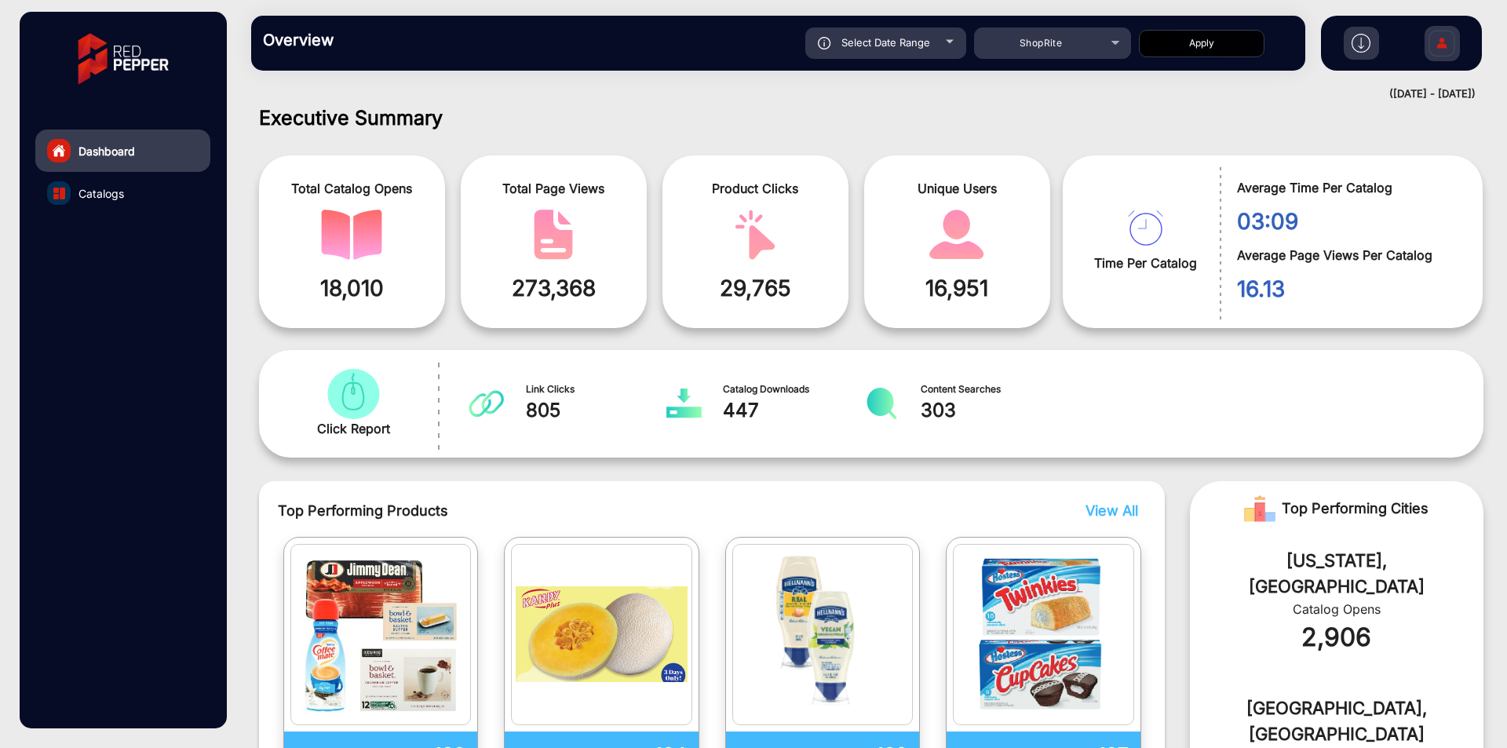
type input "[DATE]"
click at [1199, 30] on button "Apply" at bounding box center [1202, 43] width 126 height 27
type input "[DATE]"
click at [1199, 31] on button "Apply" at bounding box center [1202, 43] width 126 height 27
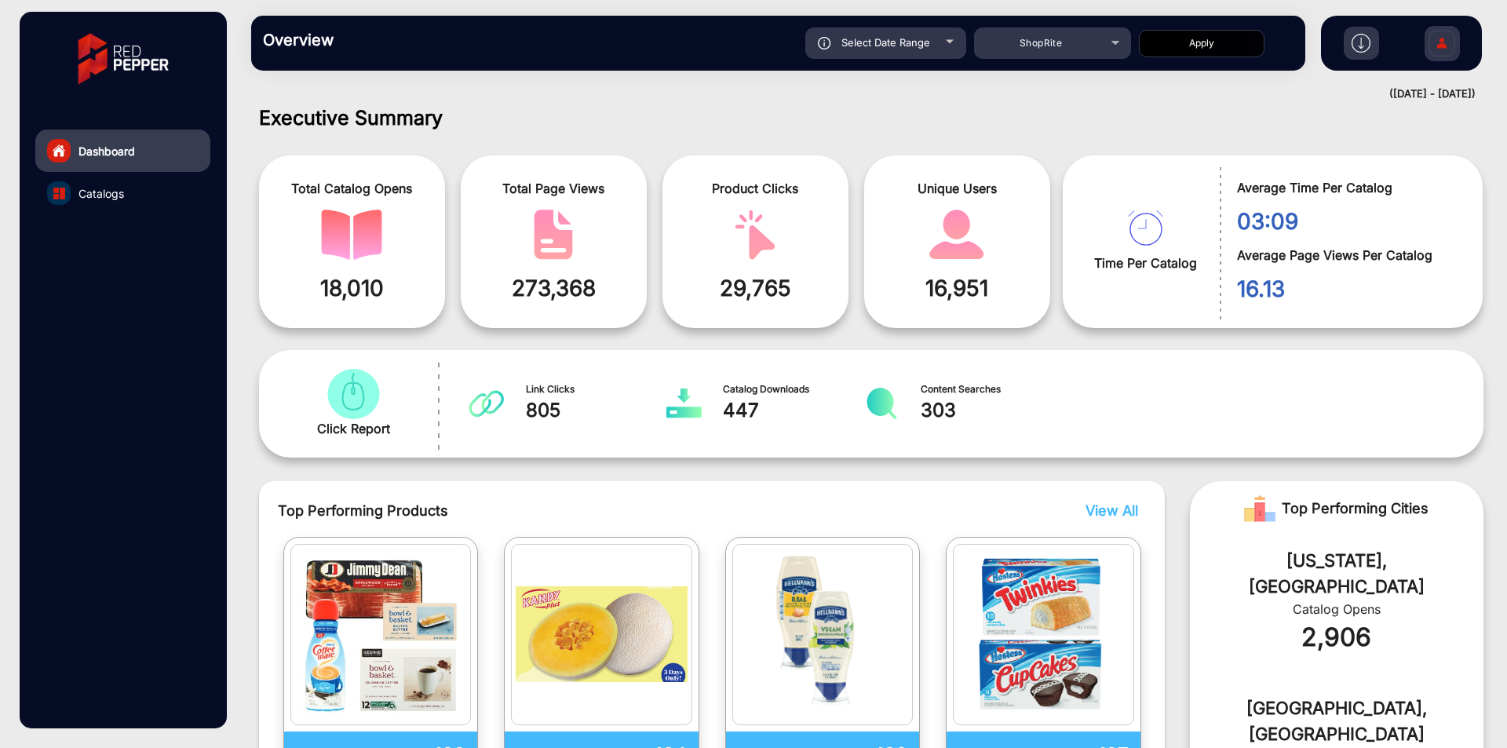
type input "[DATE]"
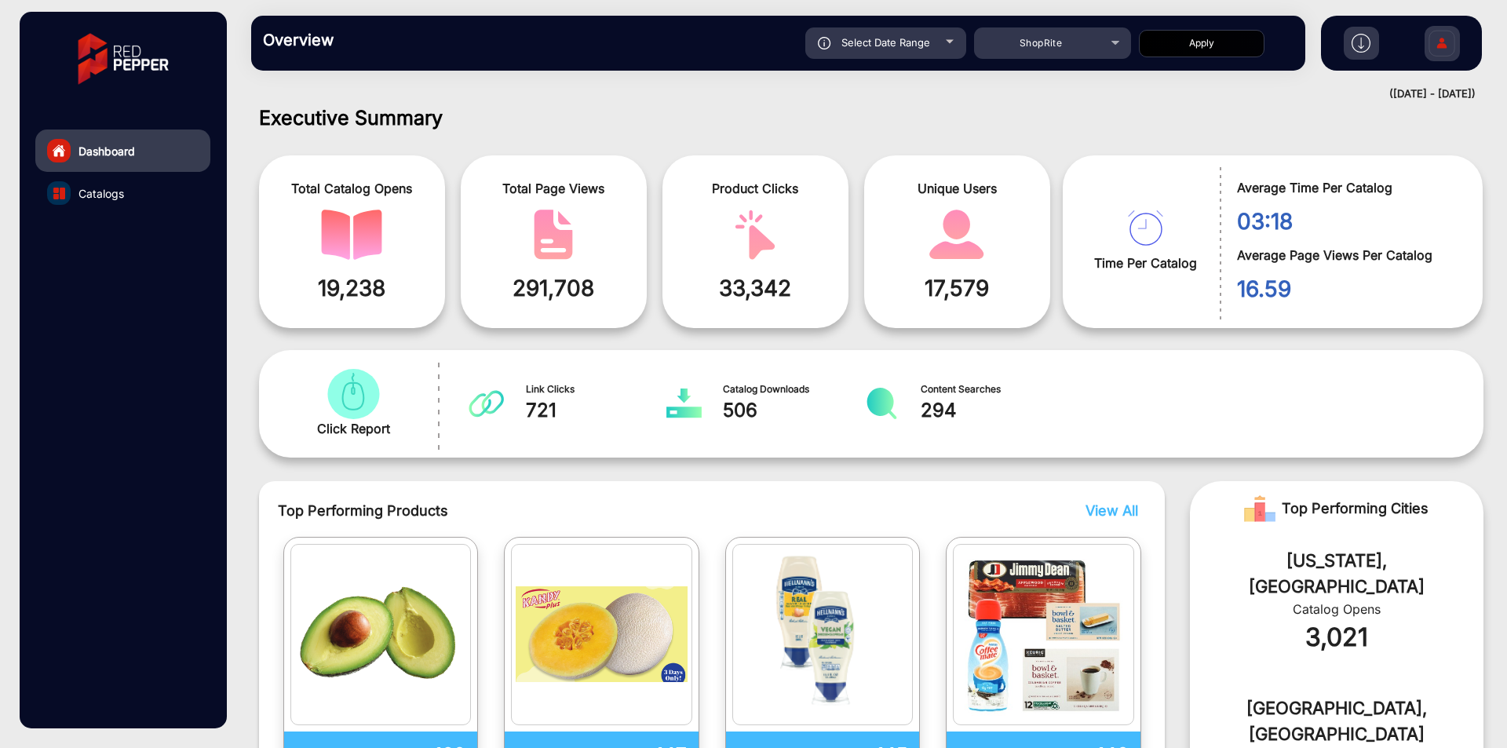
click at [897, 54] on div "Select Date Range" at bounding box center [886, 42] width 161 height 31
type input "[DATE]"
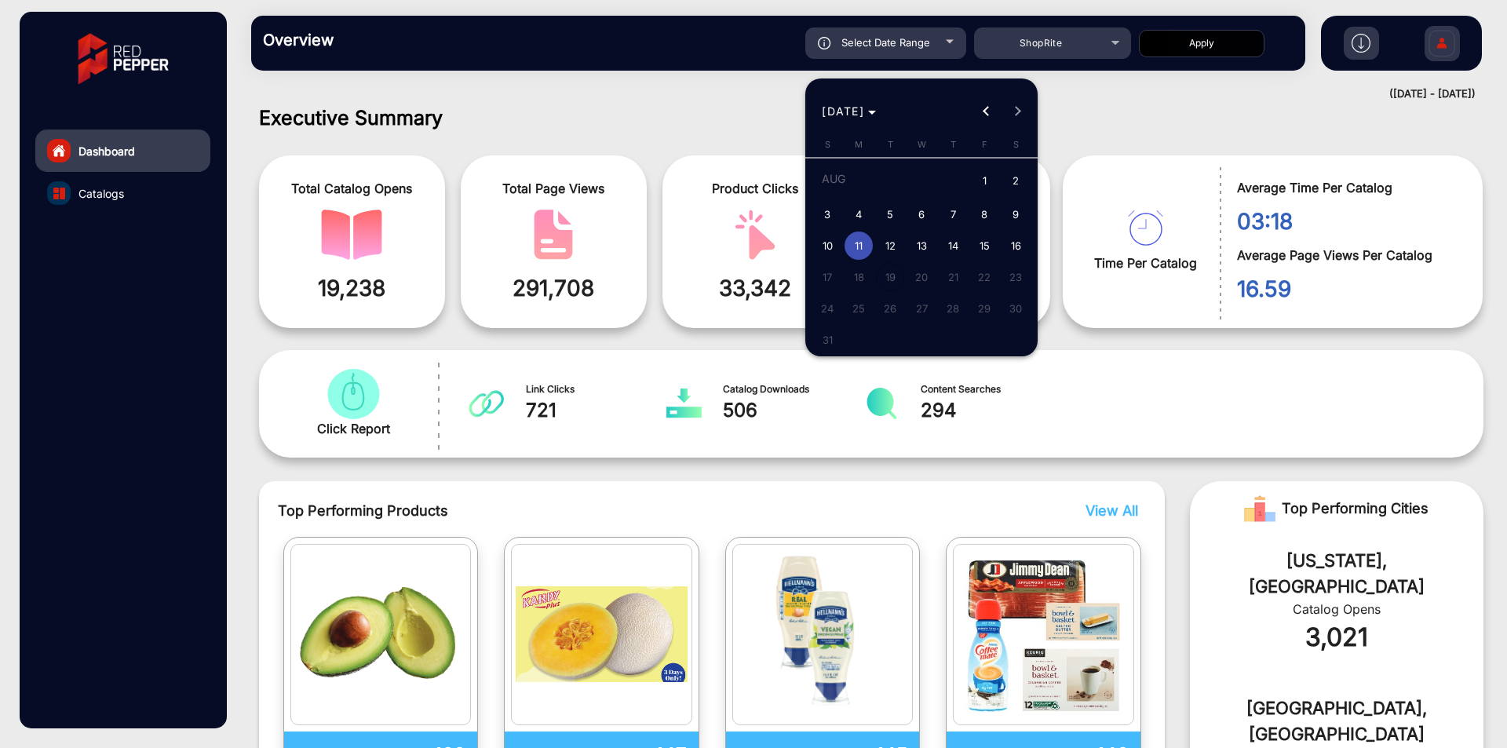
click at [832, 245] on span "10" at bounding box center [827, 246] width 28 height 28
type input "[DATE]"
click at [832, 245] on span "10" at bounding box center [827, 246] width 28 height 28
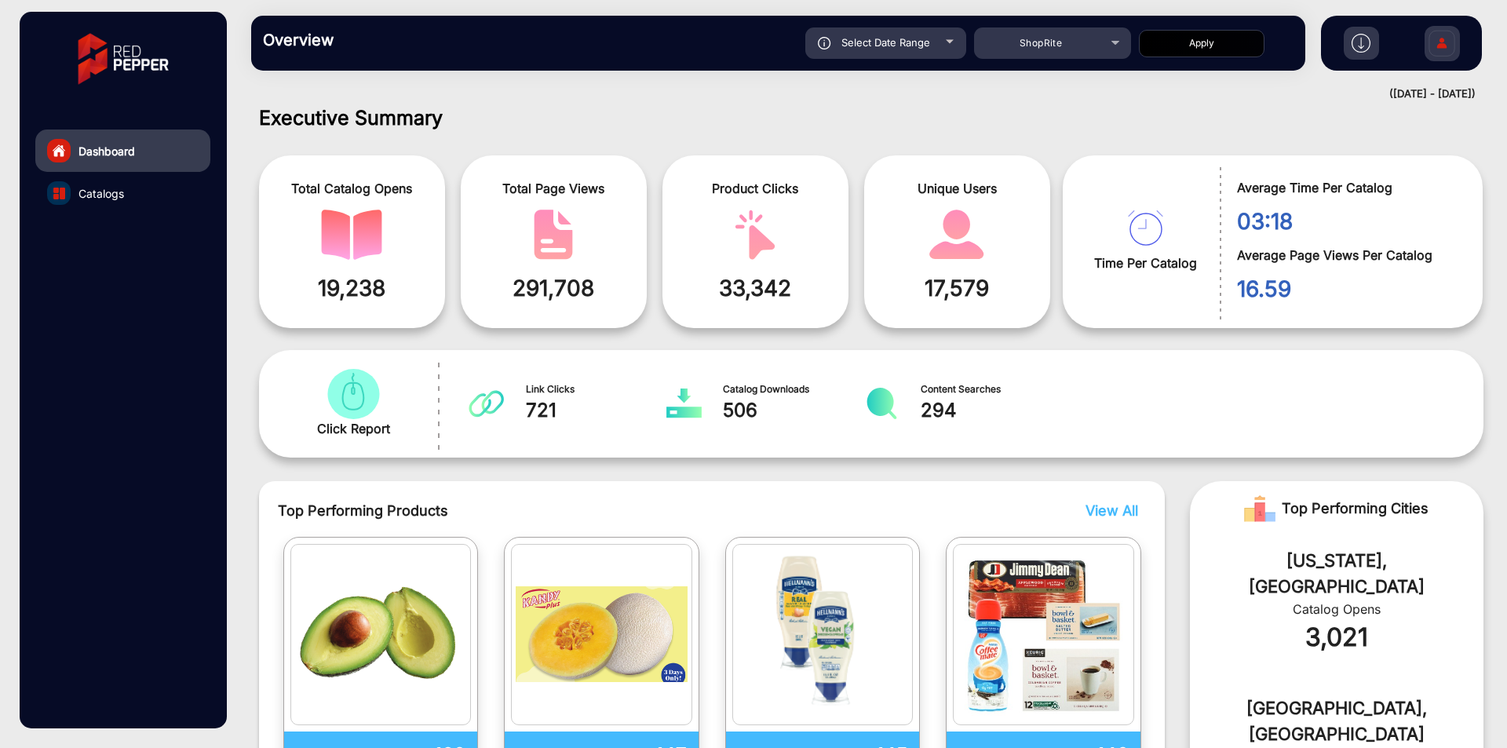
type input "[DATE]"
click at [1174, 47] on button "Apply" at bounding box center [1202, 43] width 126 height 27
type input "[DATE]"
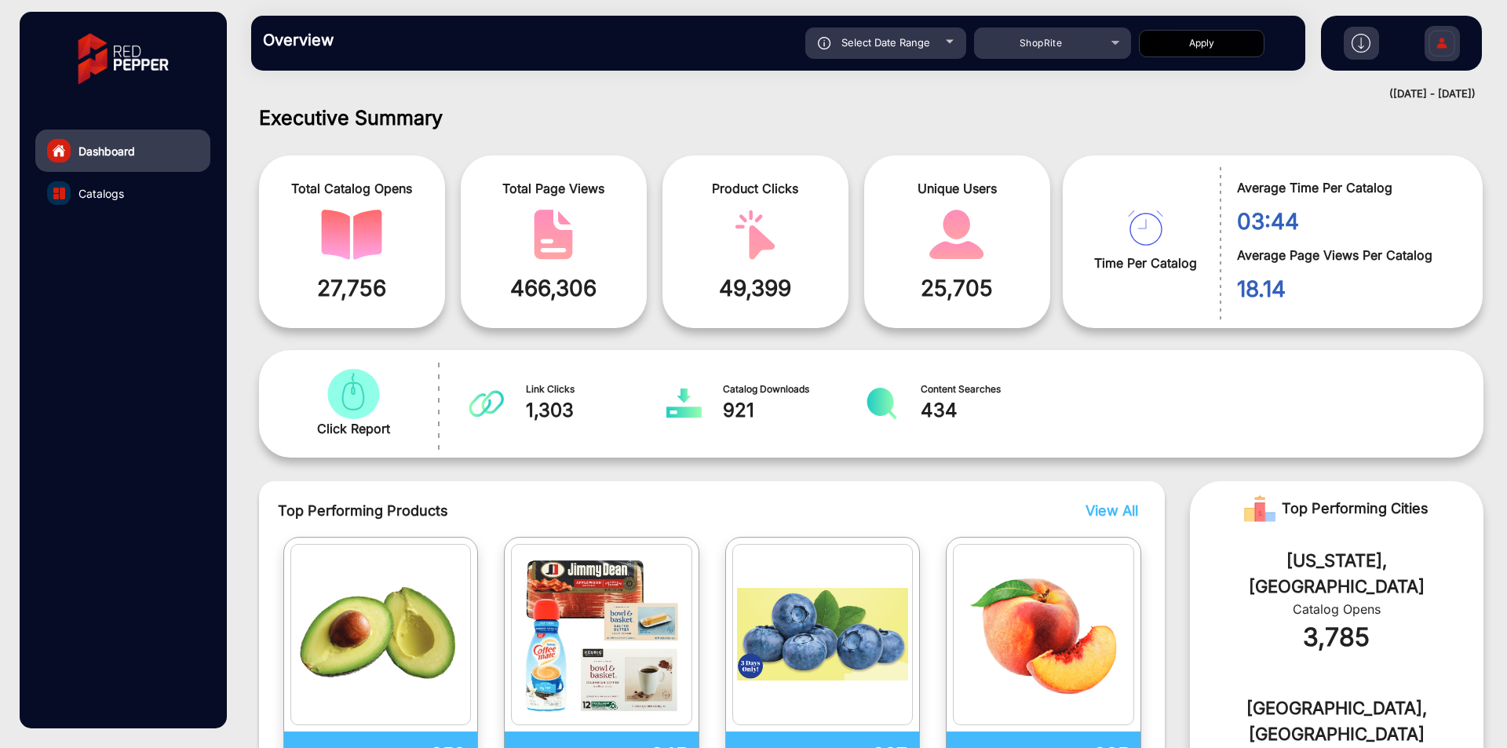
click at [900, 50] on div "Select Date Range" at bounding box center [886, 42] width 161 height 31
type input "[DATE]"
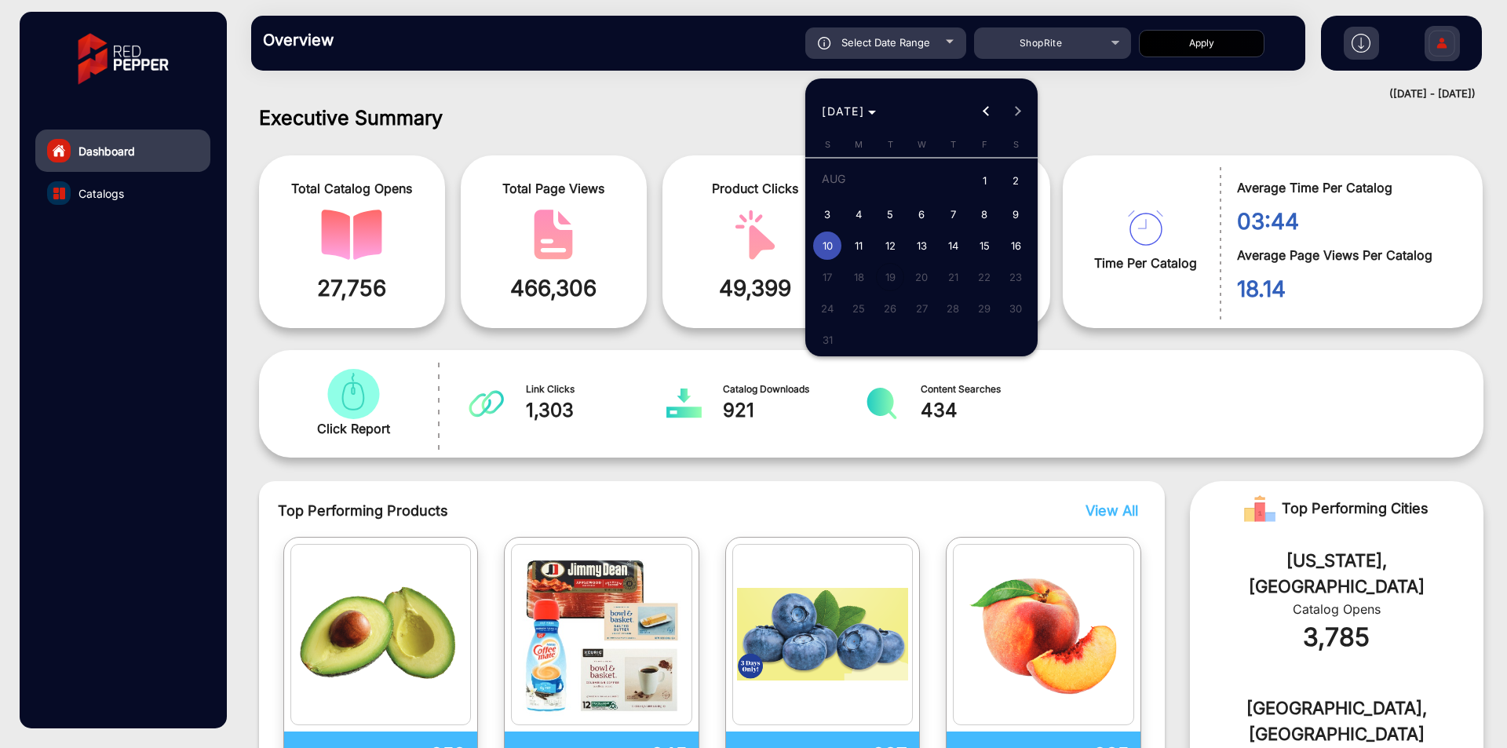
click at [1014, 215] on span "9" at bounding box center [1016, 214] width 28 height 28
type input "[DATE]"
click at [1014, 215] on span "9" at bounding box center [1016, 214] width 28 height 28
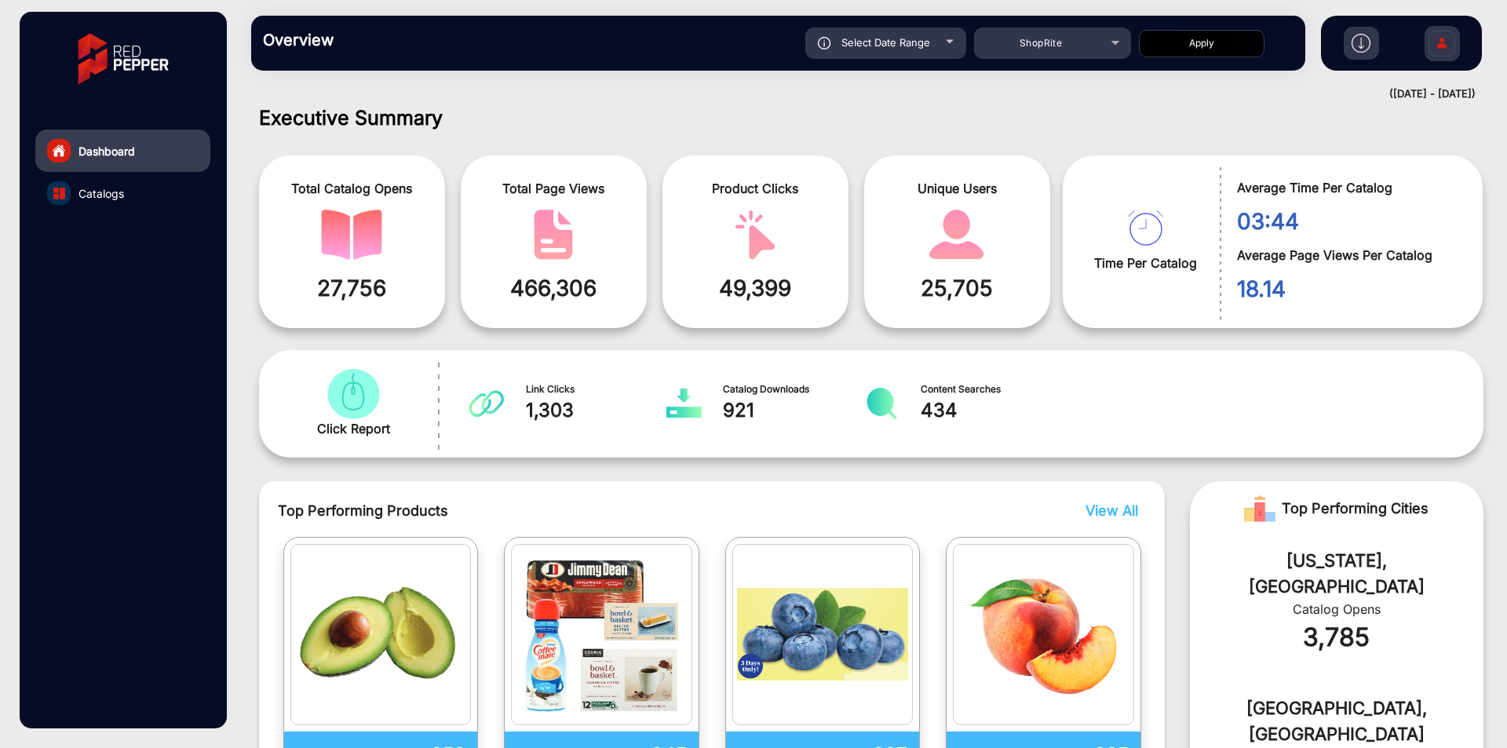
type input "[DATE]"
click at [1175, 43] on button "Apply" at bounding box center [1202, 43] width 126 height 27
type input "[DATE]"
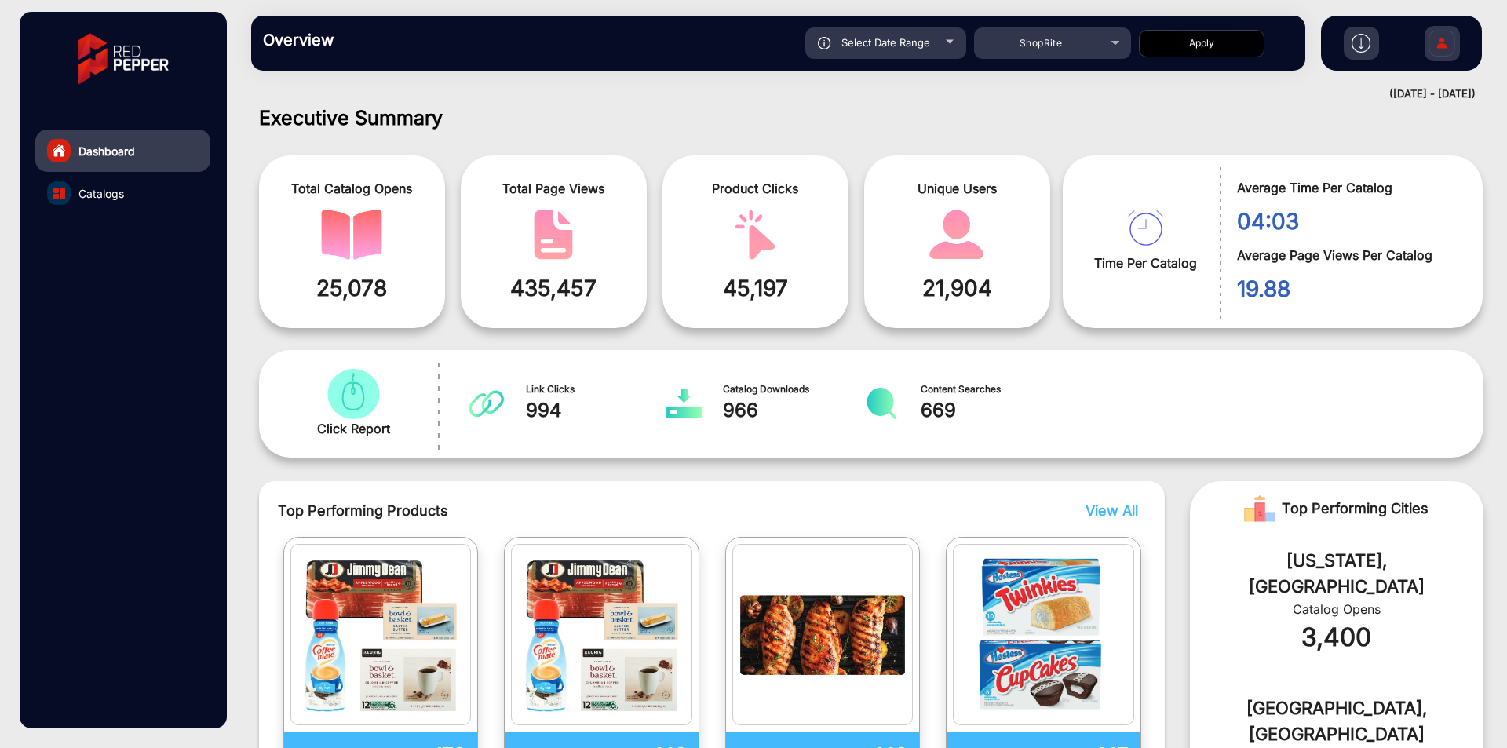
click at [901, 56] on div "Select Date Range" at bounding box center [886, 42] width 161 height 31
type input "[DATE]"
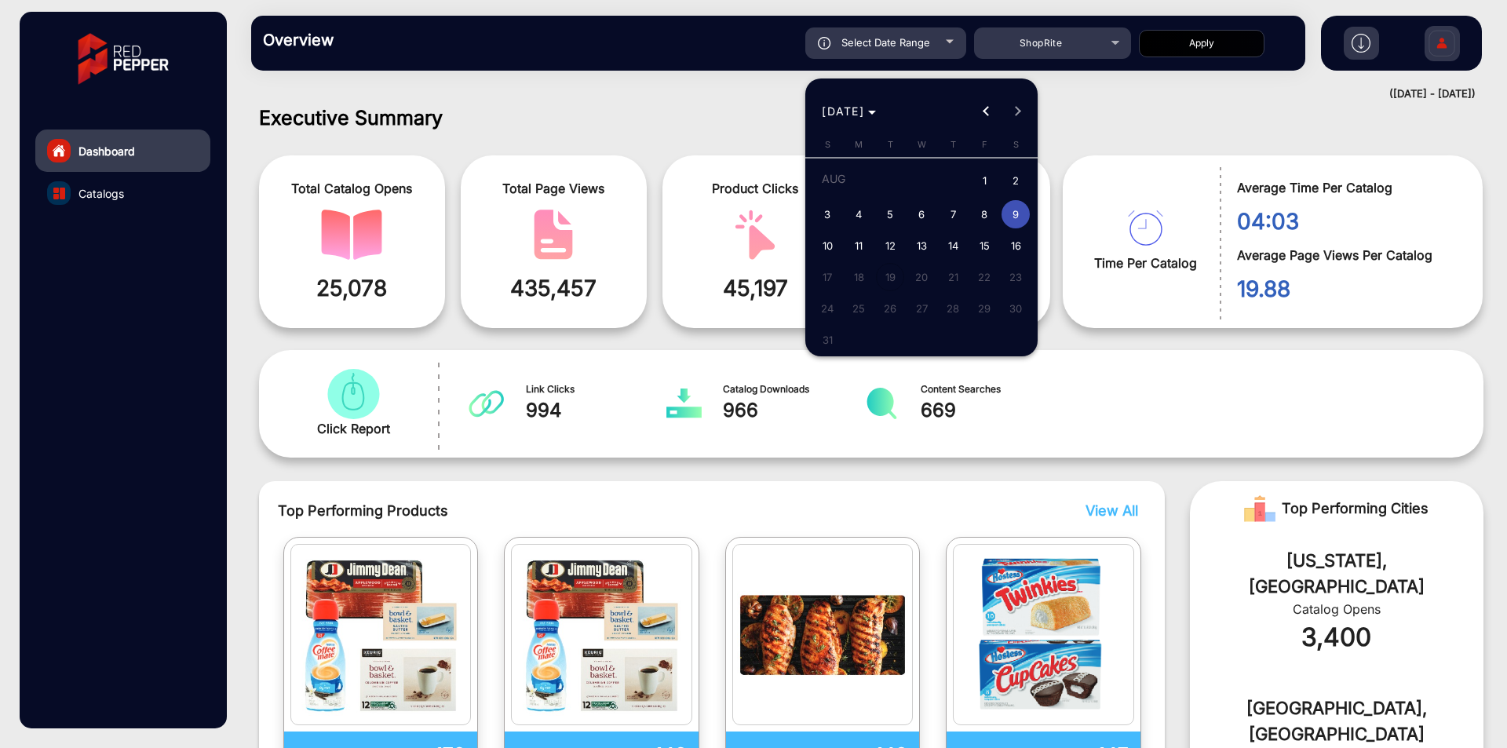
click at [976, 181] on span "1" at bounding box center [984, 182] width 28 height 32
type input "[DATE]"
click at [982, 216] on span "8" at bounding box center [984, 214] width 28 height 28
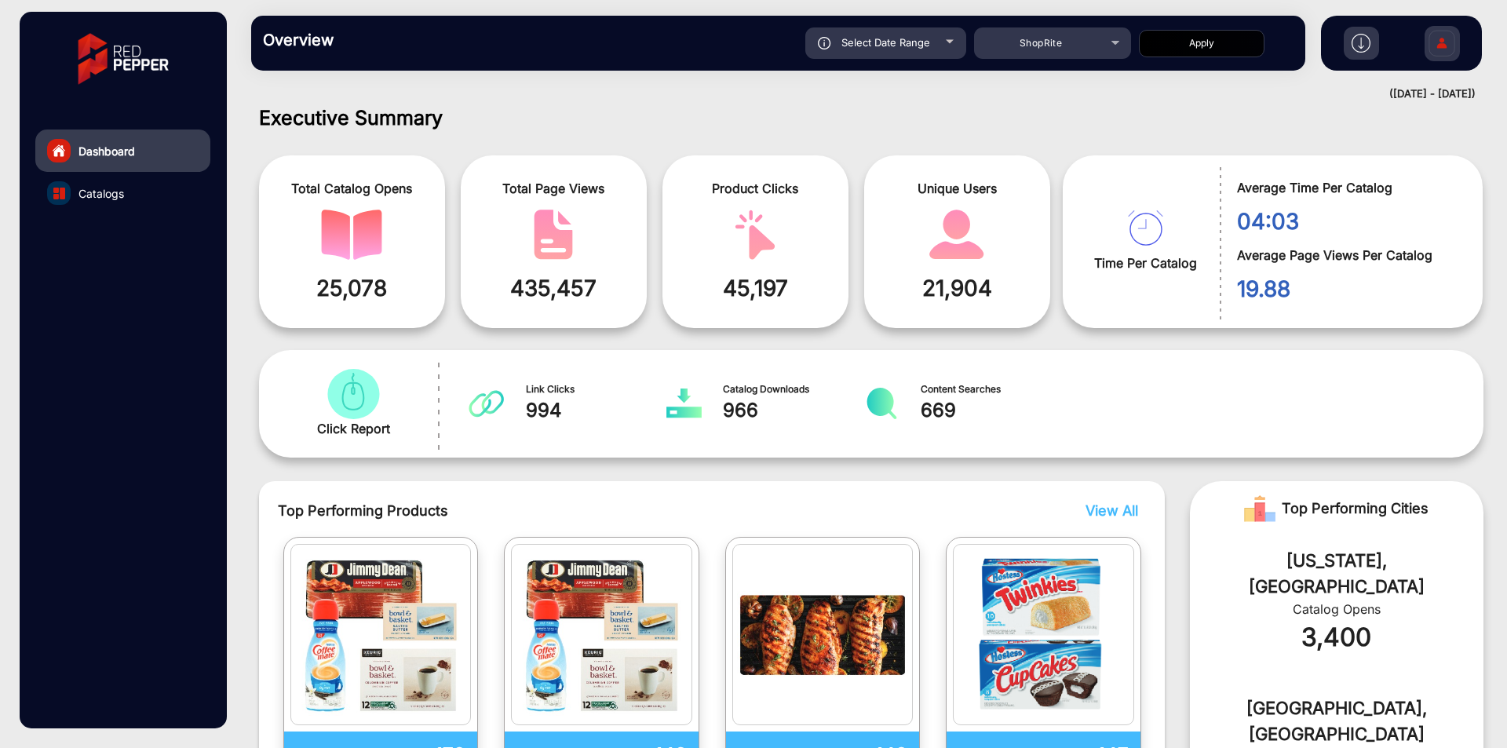
type input "[DATE]"
click at [1189, 43] on button "Apply" at bounding box center [1202, 43] width 126 height 27
type input "[DATE]"
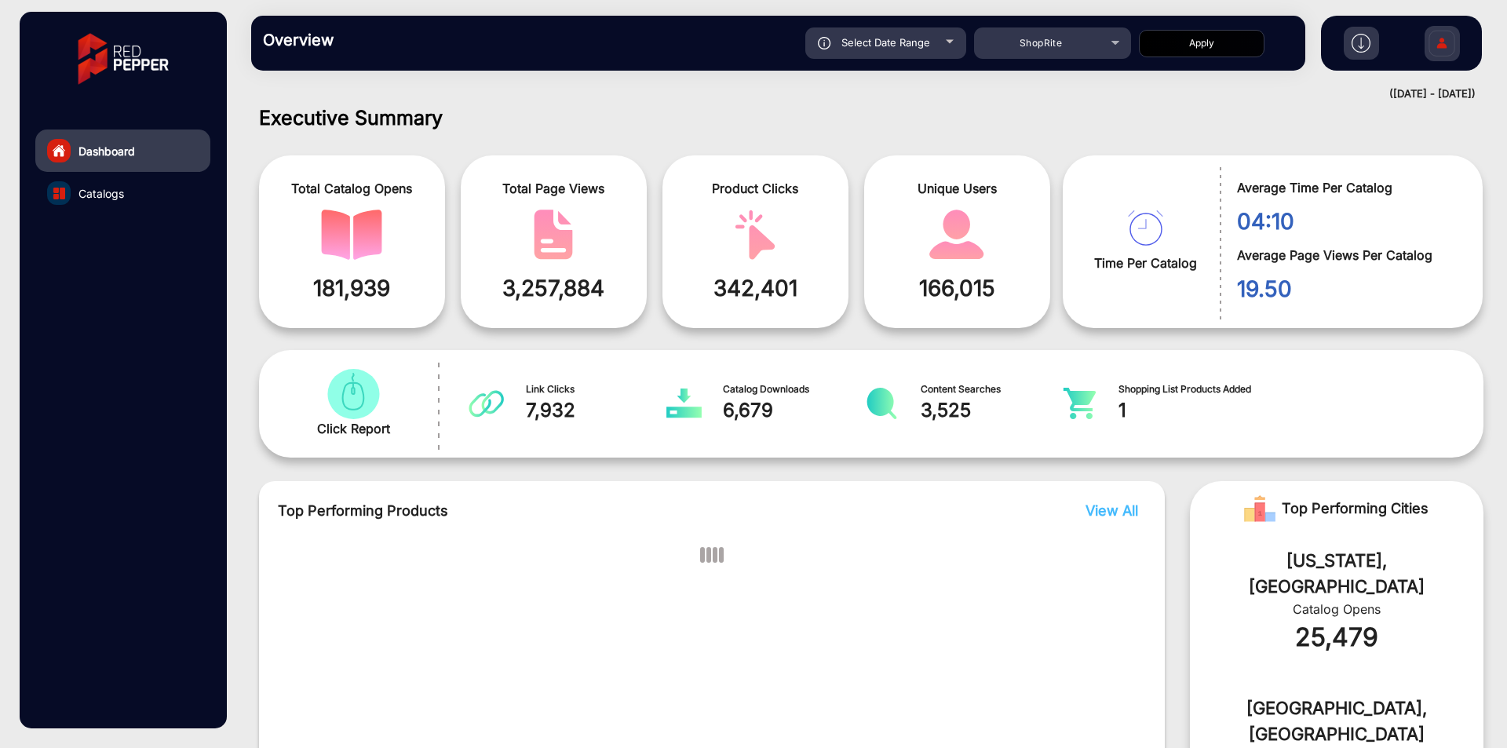
click at [930, 61] on div "Overview Reports Understand what makes your customers tick and learn how they a…" at bounding box center [778, 43] width 1054 height 55
click at [930, 39] on span "Select Date Range" at bounding box center [886, 42] width 89 height 13
type input "[DATE]"
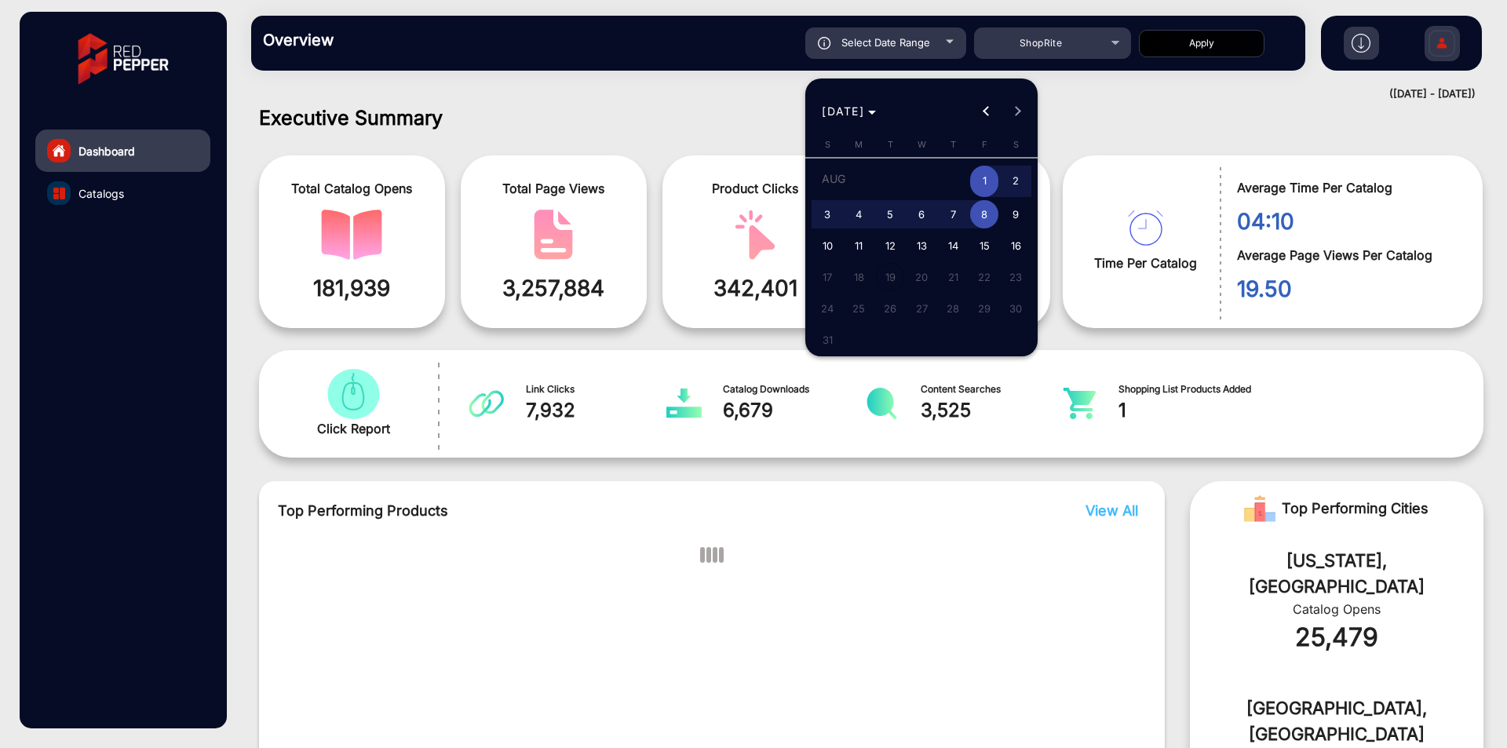
click at [869, 243] on span "11" at bounding box center [859, 246] width 28 height 28
type input "[DATE]"
click at [869, 243] on span "11" at bounding box center [859, 246] width 28 height 28
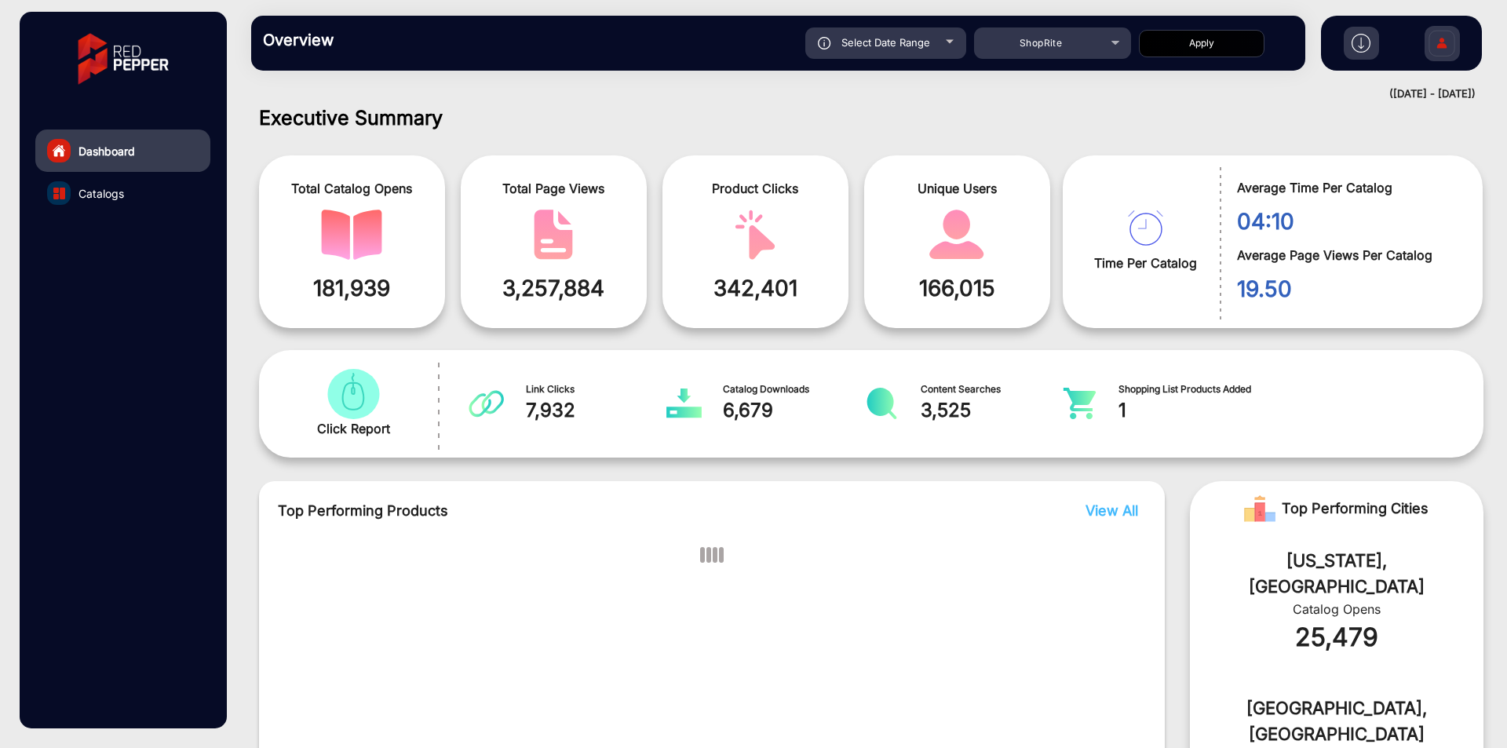
type input "[DATE]"
click at [1219, 41] on button "Apply" at bounding box center [1202, 43] width 126 height 27
type input "[DATE]"
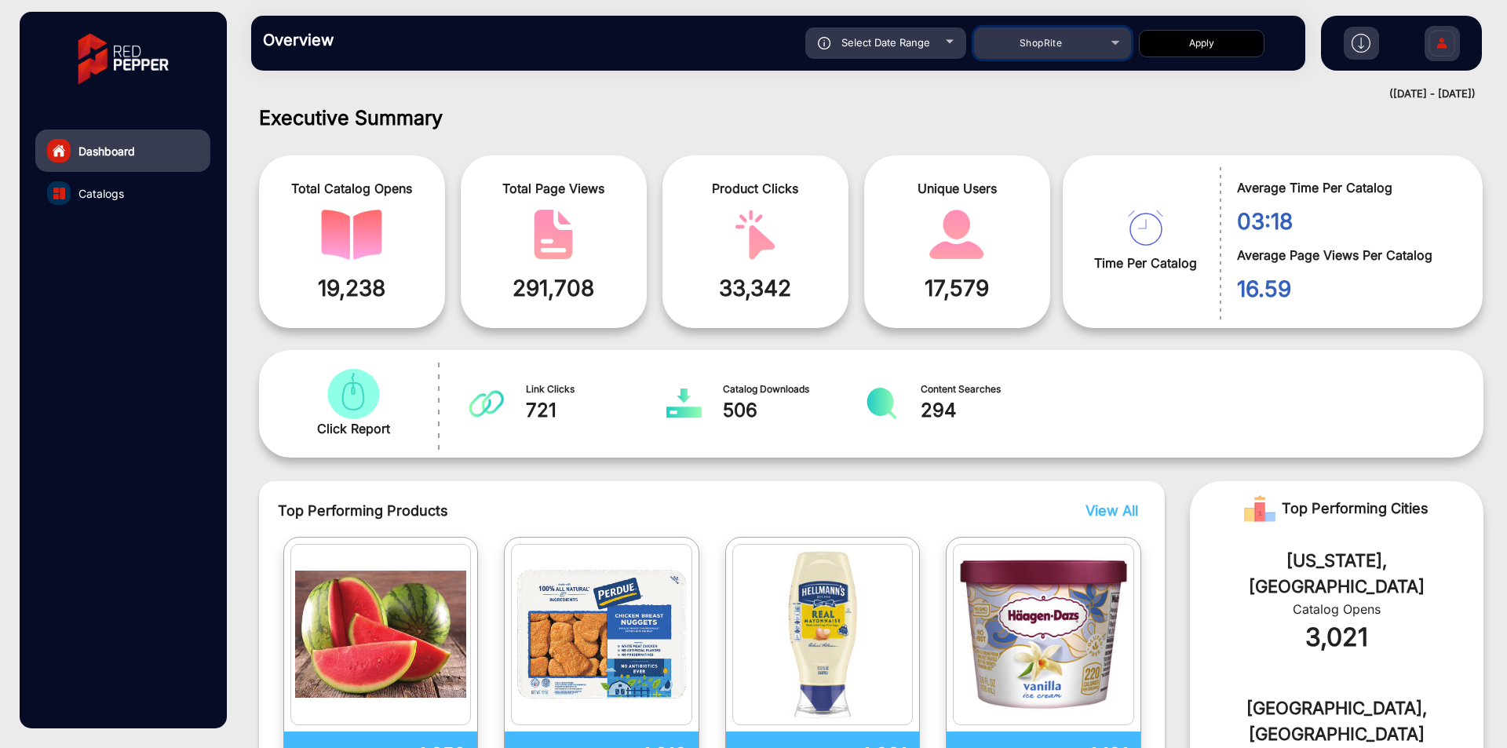
click at [1010, 35] on div "ShopRite" at bounding box center [1041, 43] width 126 height 19
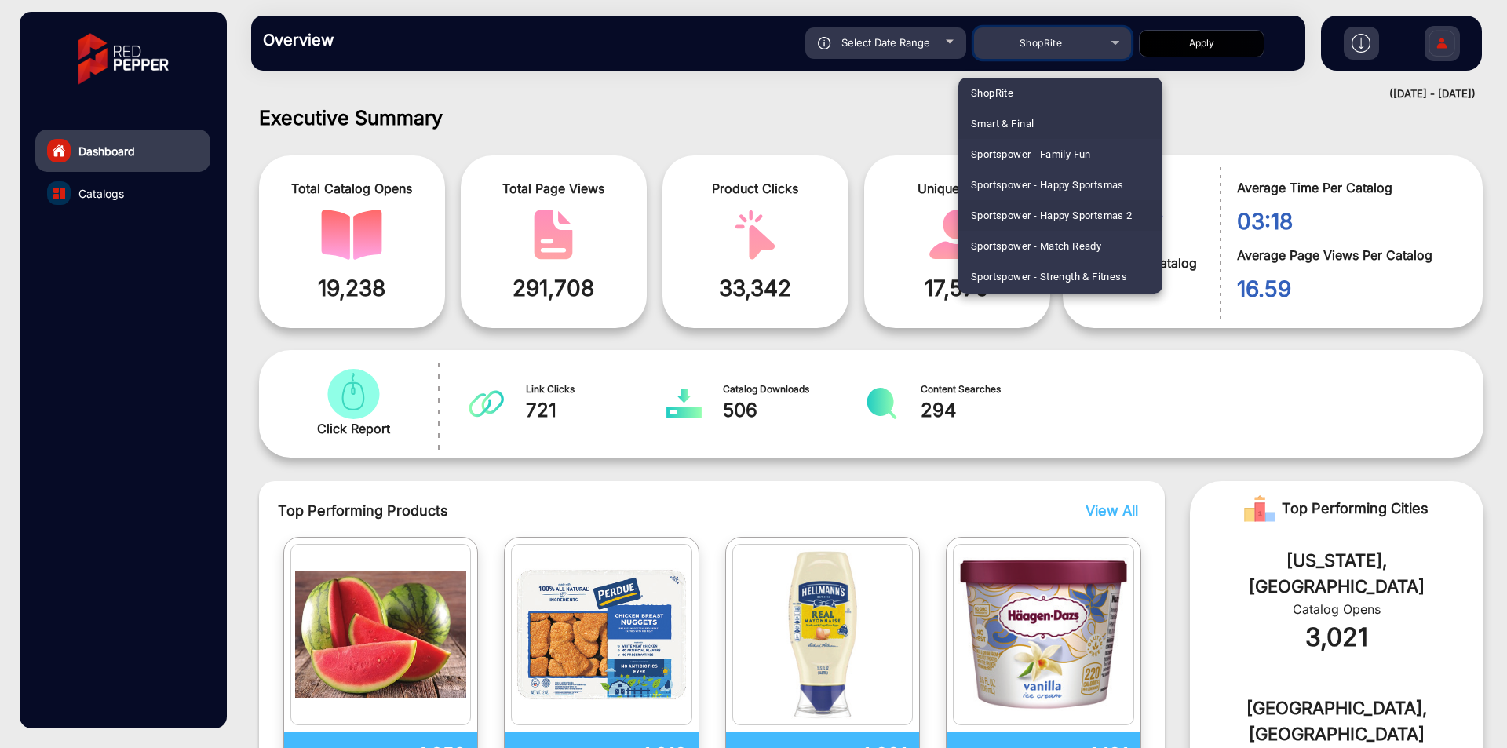
scroll to position [312, 0]
click at [1041, 89] on span "B-Alive Nutrition Center" at bounding box center [1026, 93] width 110 height 31
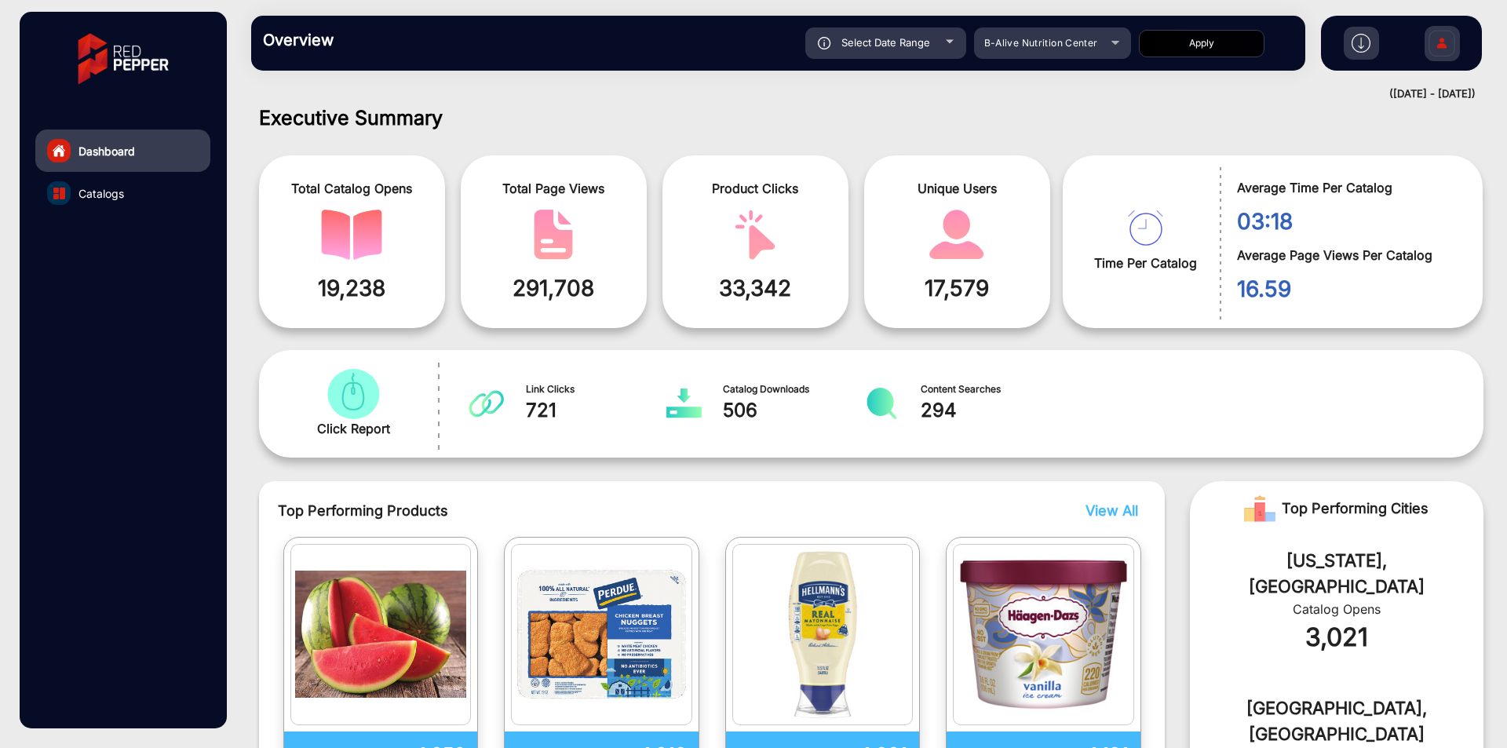
click at [1208, 44] on button "Apply" at bounding box center [1202, 43] width 126 height 27
type input "[DATE]"
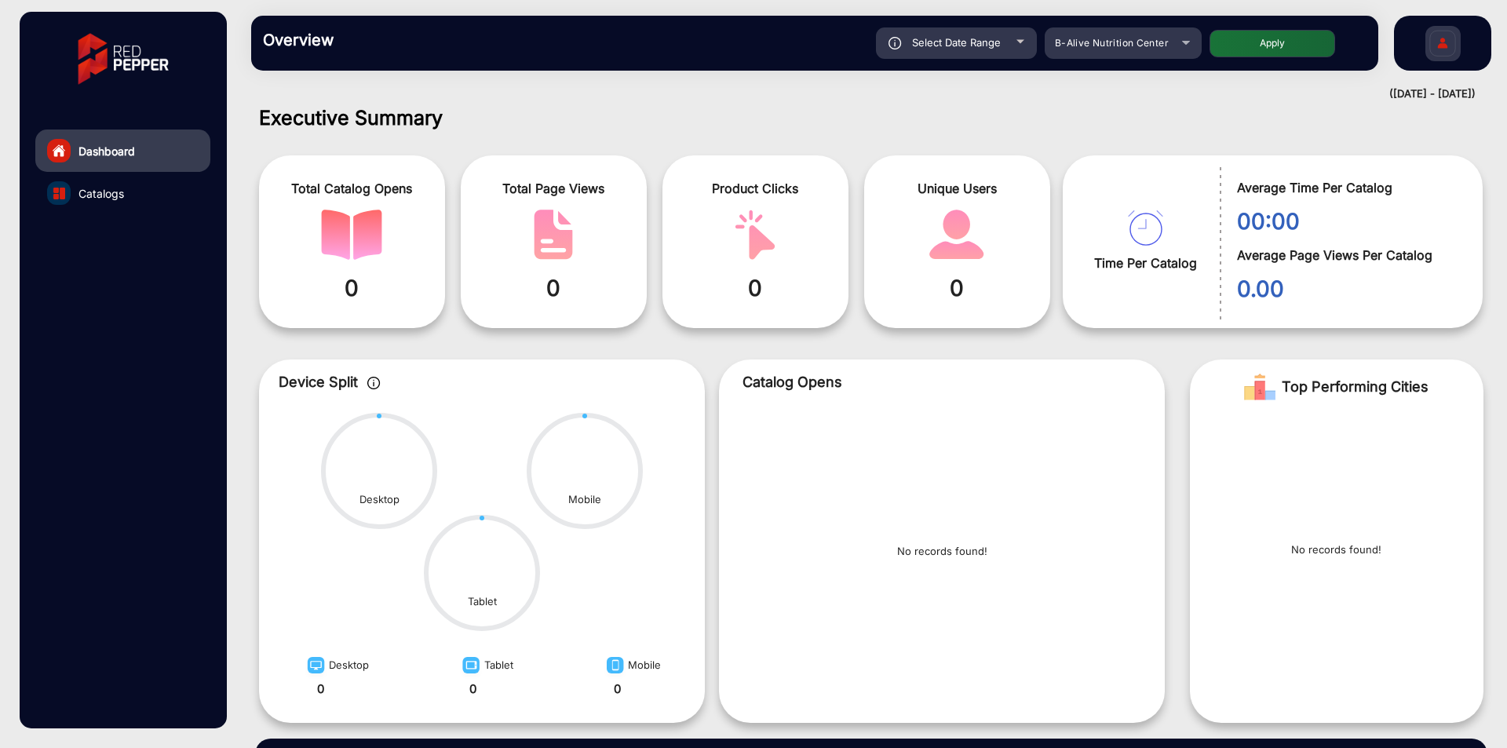
click at [1016, 42] on div "Select Date Range" at bounding box center [956, 42] width 161 height 31
type input "[DATE]"
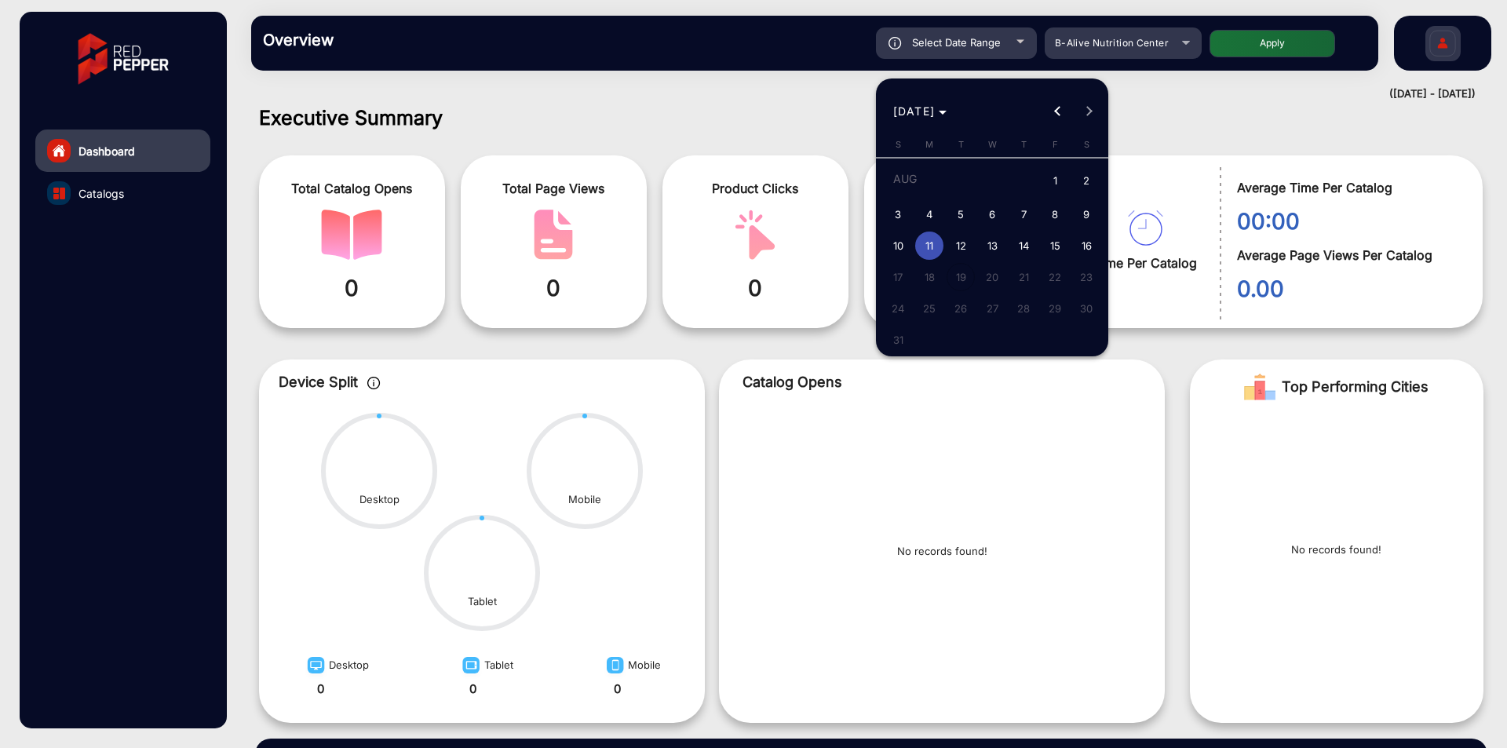
click at [953, 247] on span "12" at bounding box center [961, 246] width 28 height 28
type input "[DATE]"
click at [1091, 242] on span "16" at bounding box center [1086, 246] width 28 height 28
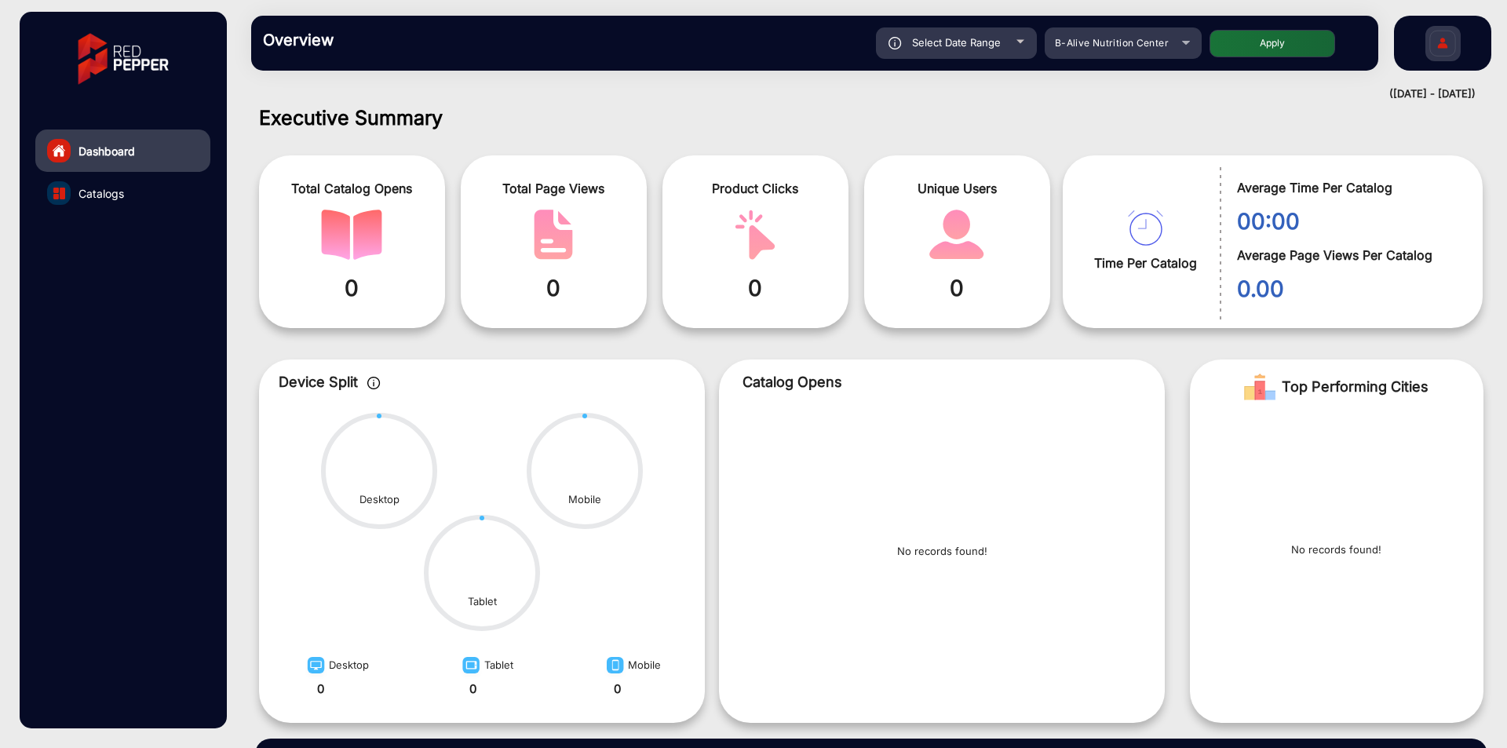
click at [1232, 49] on button "Apply" at bounding box center [1273, 43] width 126 height 27
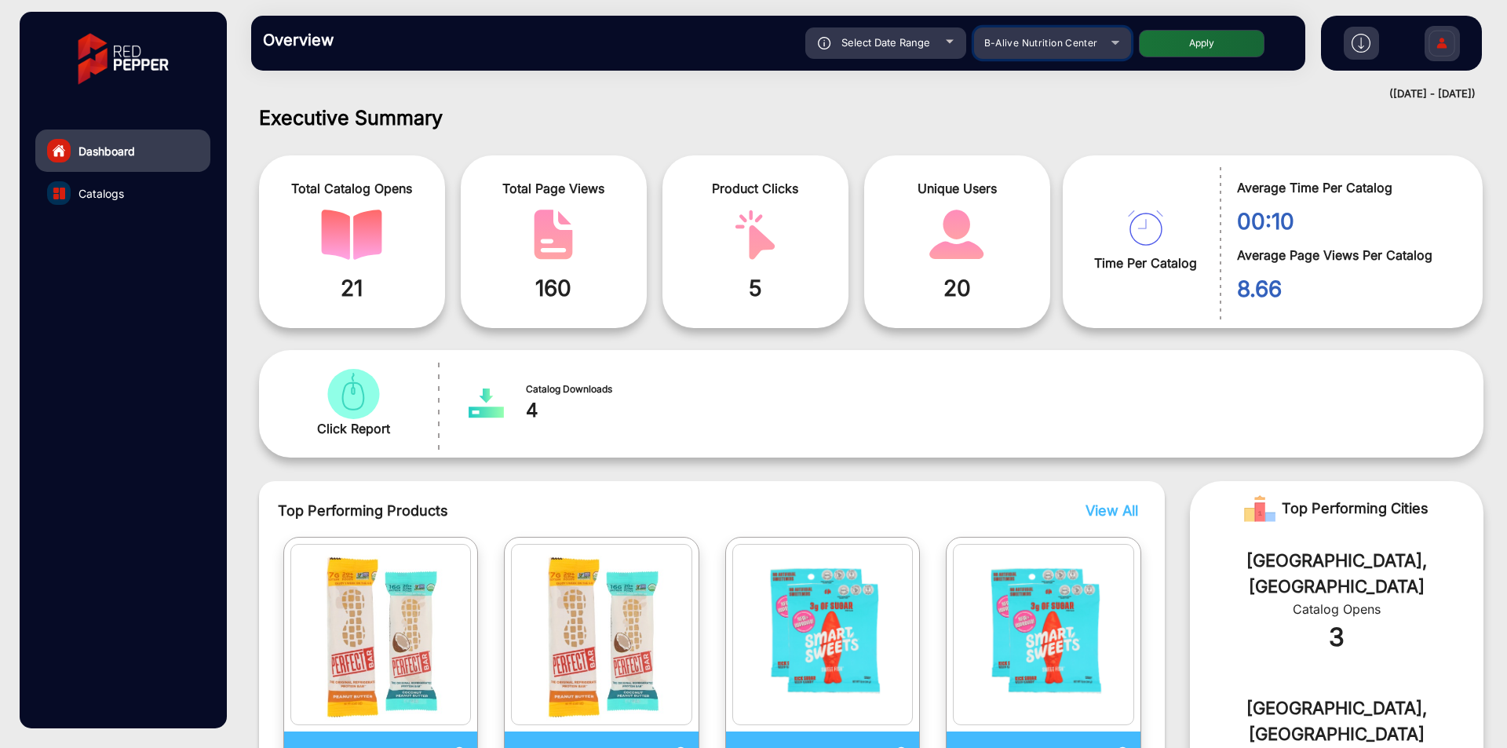
click at [1029, 38] on span "B-Alive Nutrition Center" at bounding box center [1042, 43] width 114 height 12
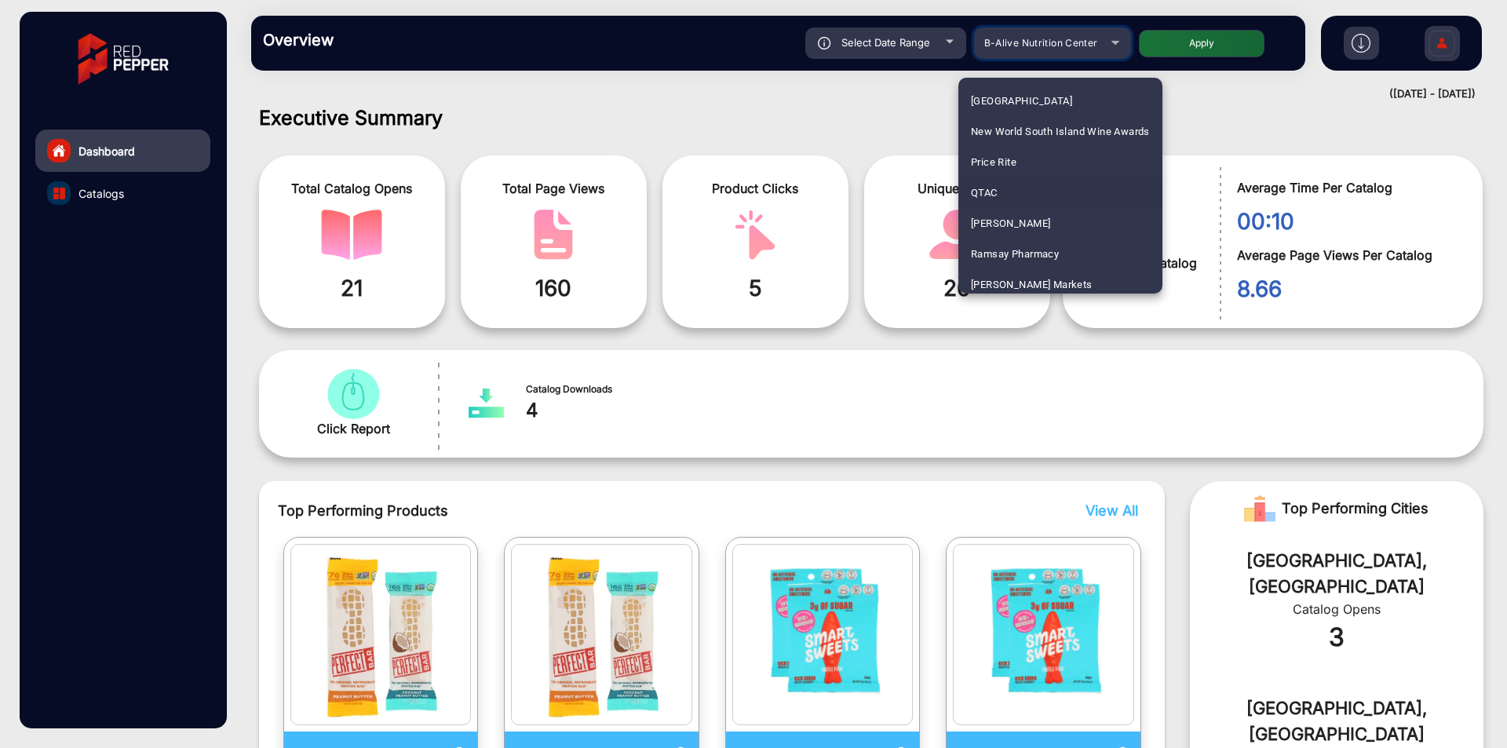
scroll to position [1997, 0]
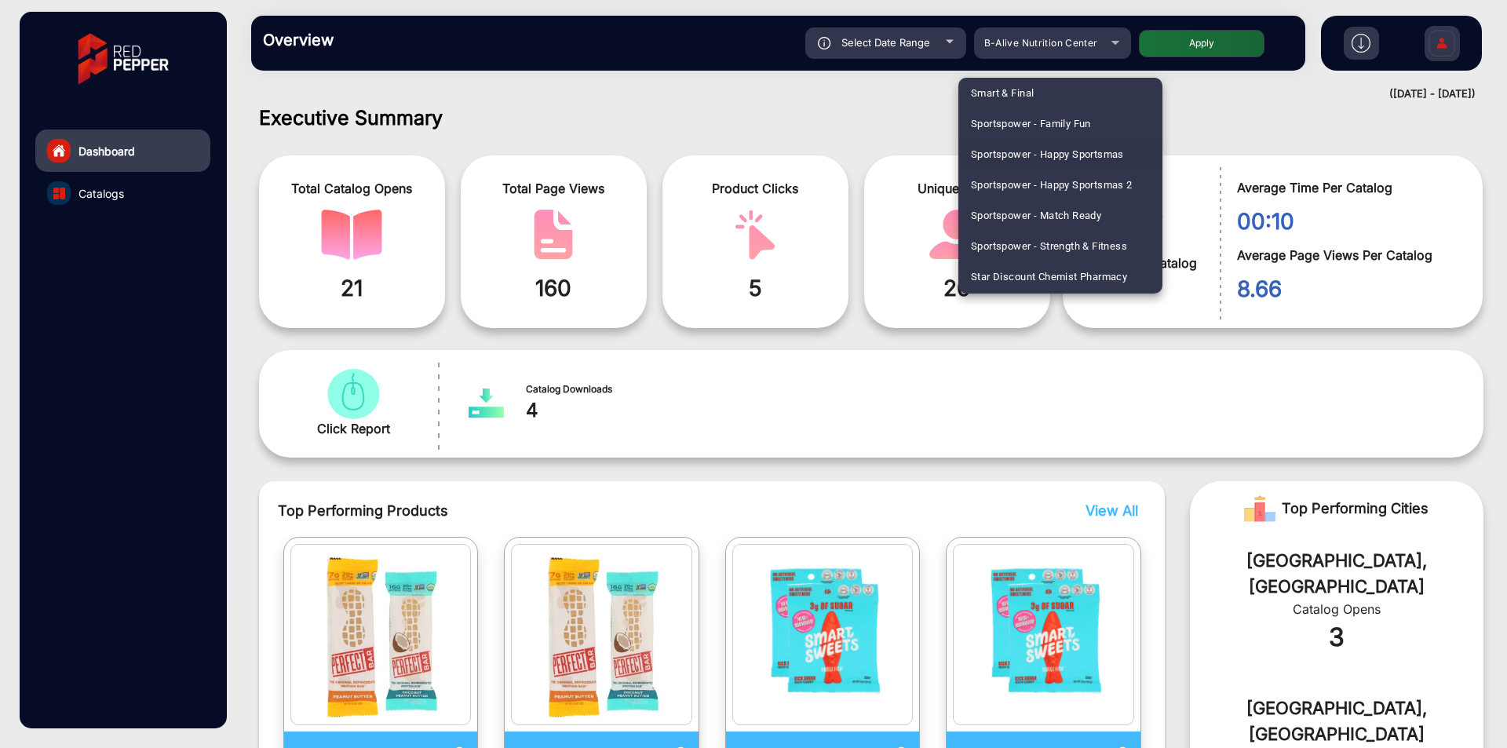
drag, startPoint x: 1159, startPoint y: 253, endPoint x: 1160, endPoint y: 242, distance: 11.0
click at [1160, 242] on div "[PERSON_NAME] Fairacre Farms [PERSON_NAME] Fairacre Farms E-commerce Alpha ANIM…" at bounding box center [1061, 186] width 204 height 216
click at [1006, 98] on span "ShopRite" at bounding box center [992, 93] width 42 height 31
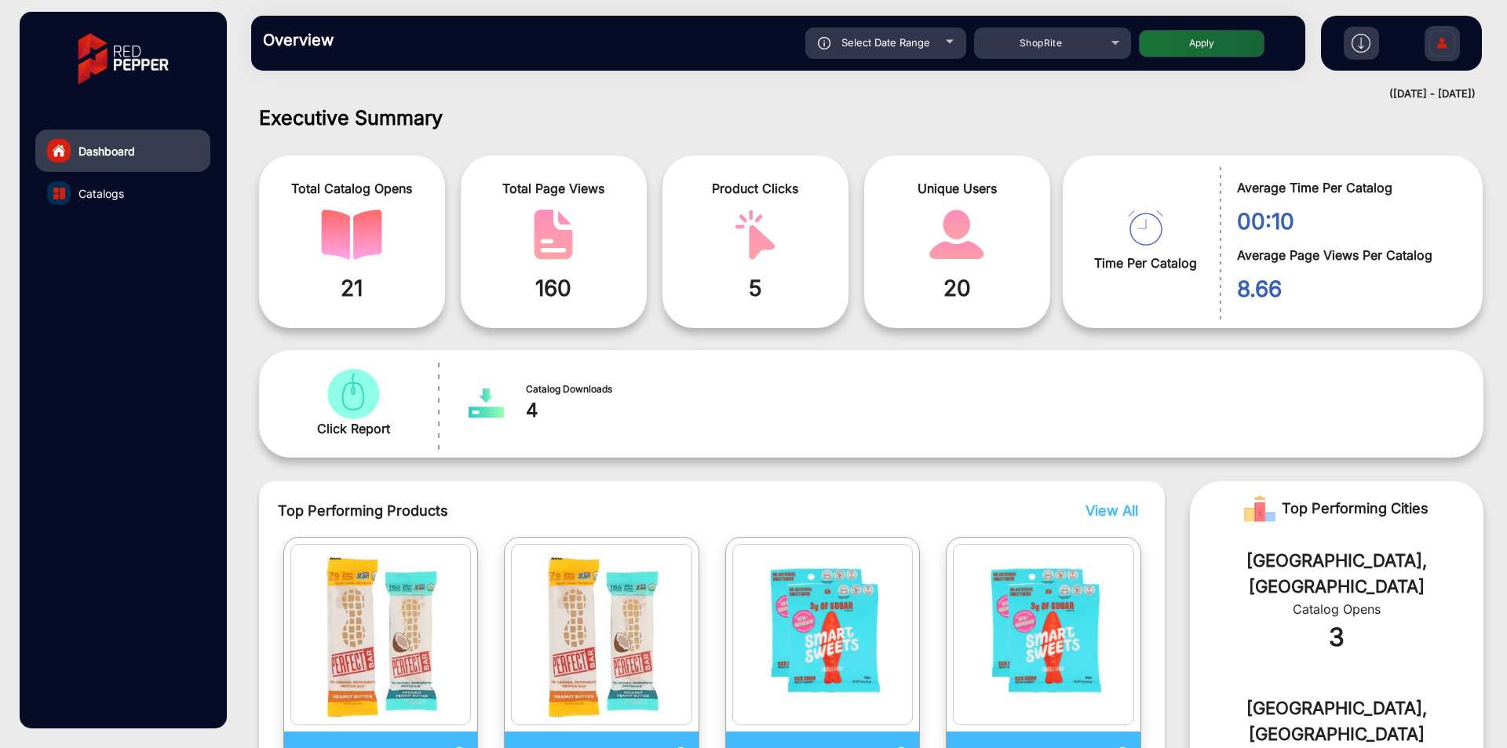
click at [1219, 44] on button "Apply" at bounding box center [1202, 43] width 126 height 27
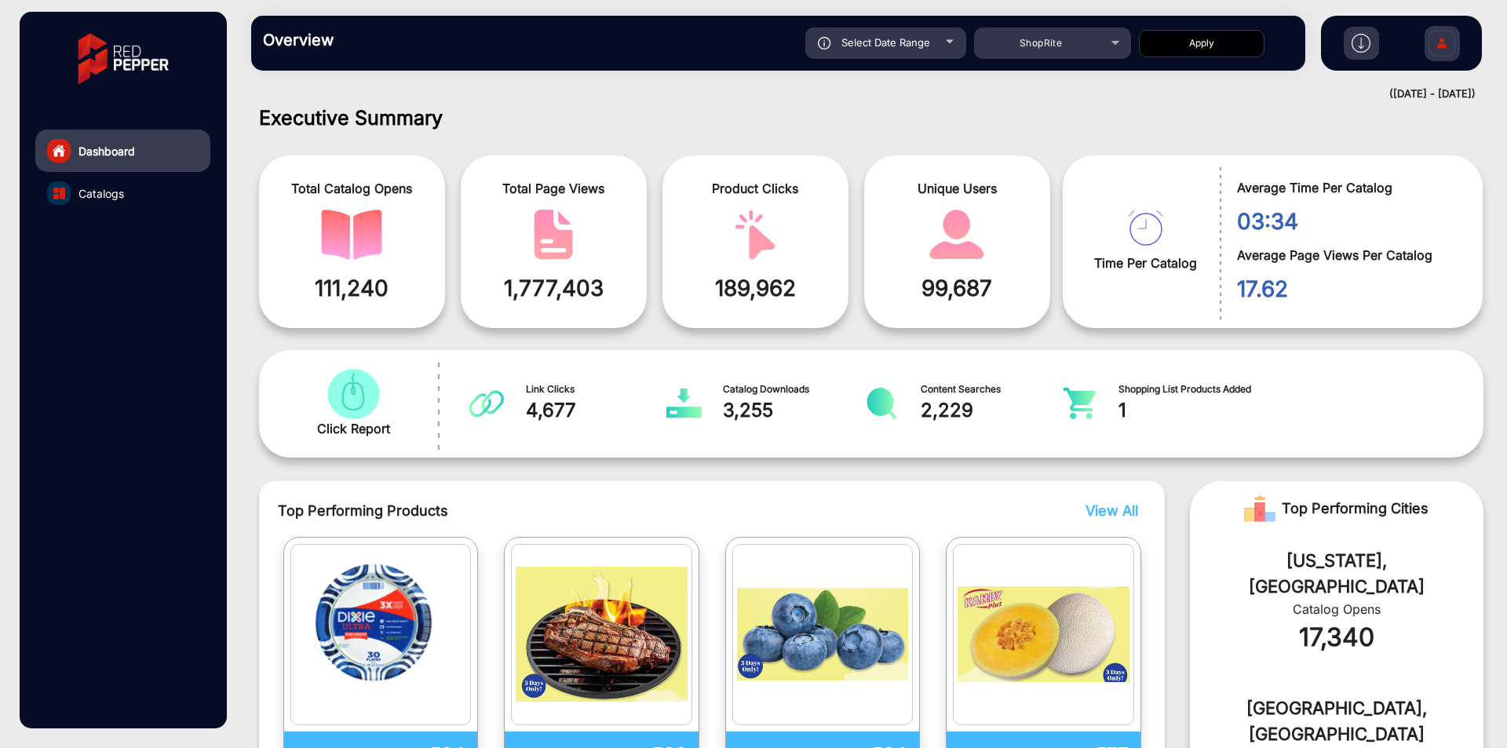
click at [904, 63] on div "Overview Reports Understand what makes your customers tick and learn how they a…" at bounding box center [778, 43] width 1054 height 55
click at [912, 46] on span "Select Date Range" at bounding box center [886, 42] width 89 height 13
type input "[DATE]"
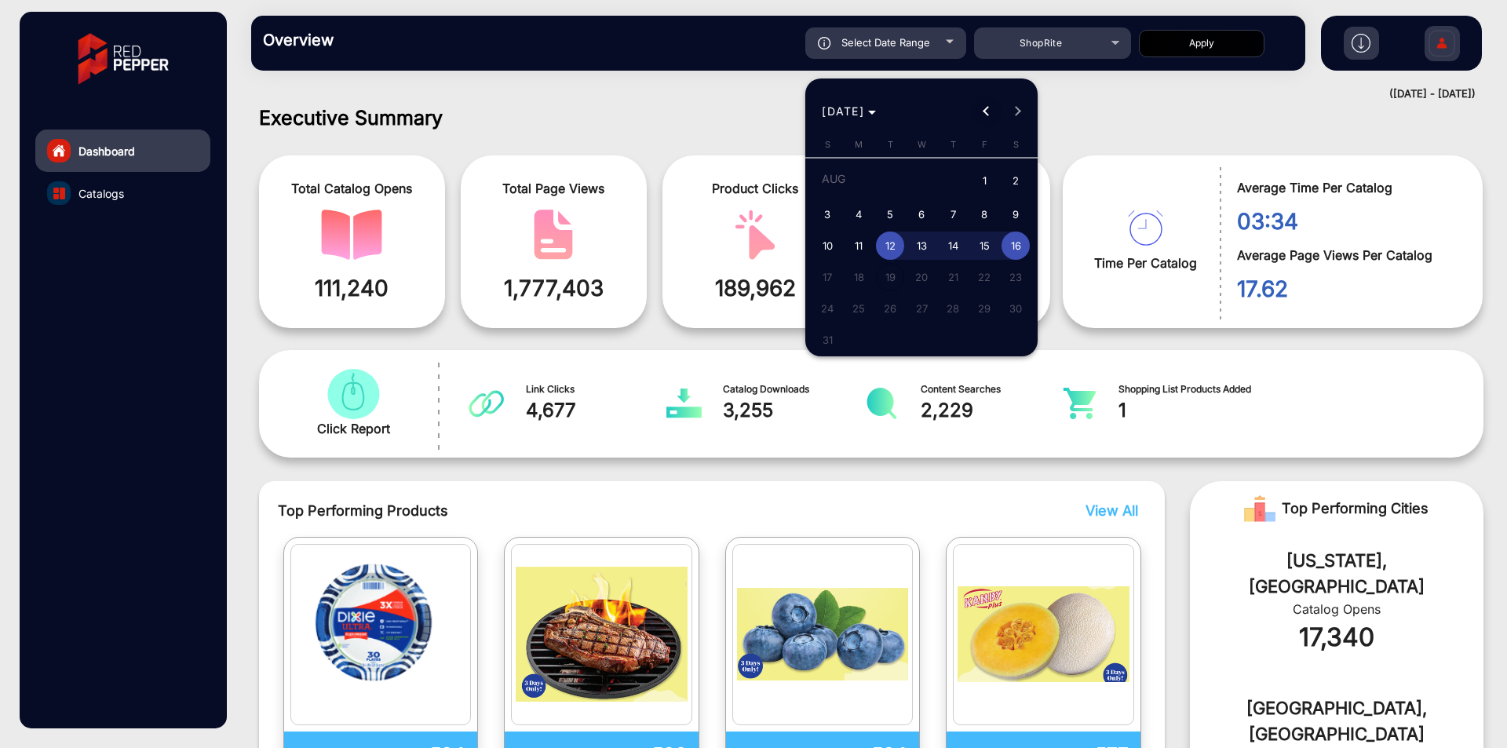
click at [994, 111] on span "Previous month" at bounding box center [986, 111] width 31 height 31
click at [900, 201] on span "1" at bounding box center [890, 210] width 28 height 28
type input "[DATE]"
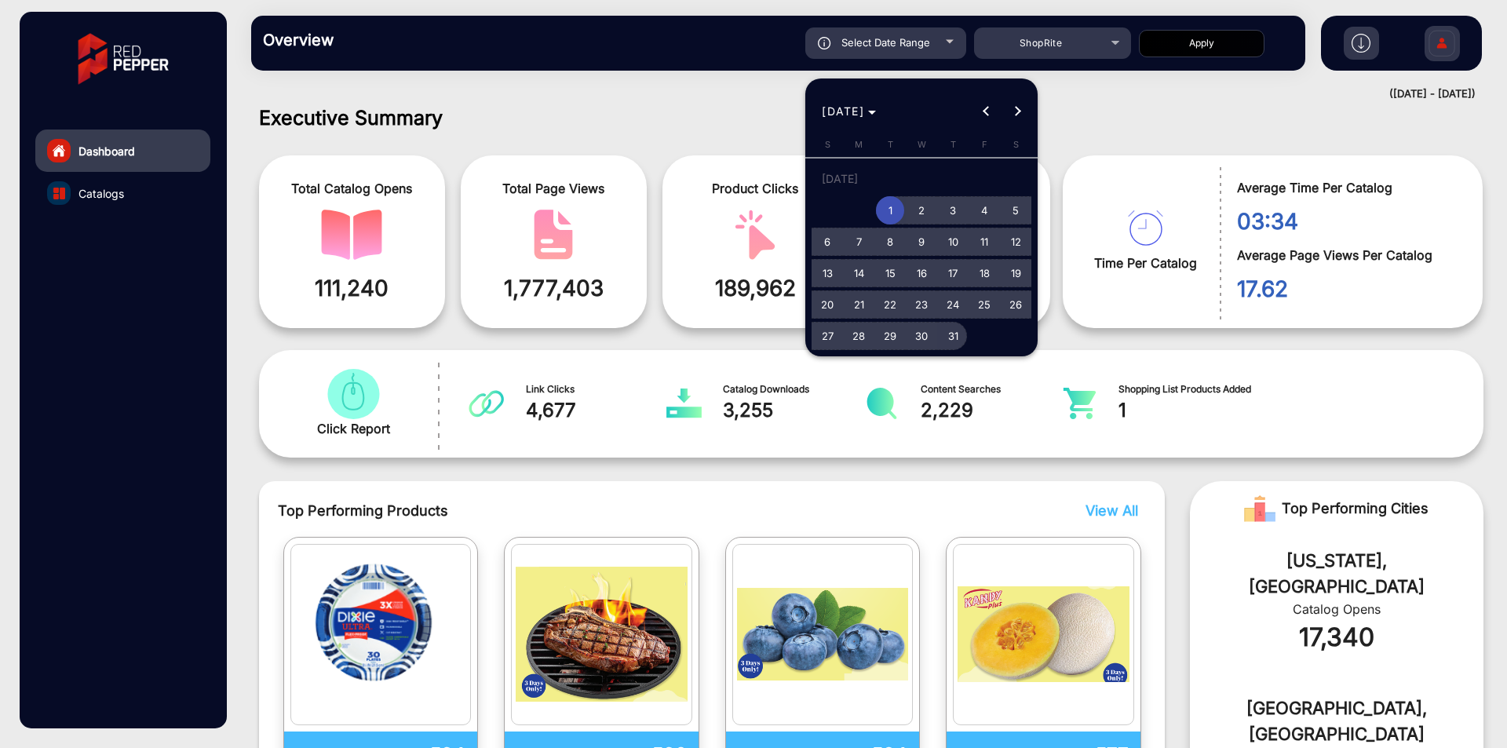
click at [952, 332] on span "31" at bounding box center [953, 336] width 28 height 28
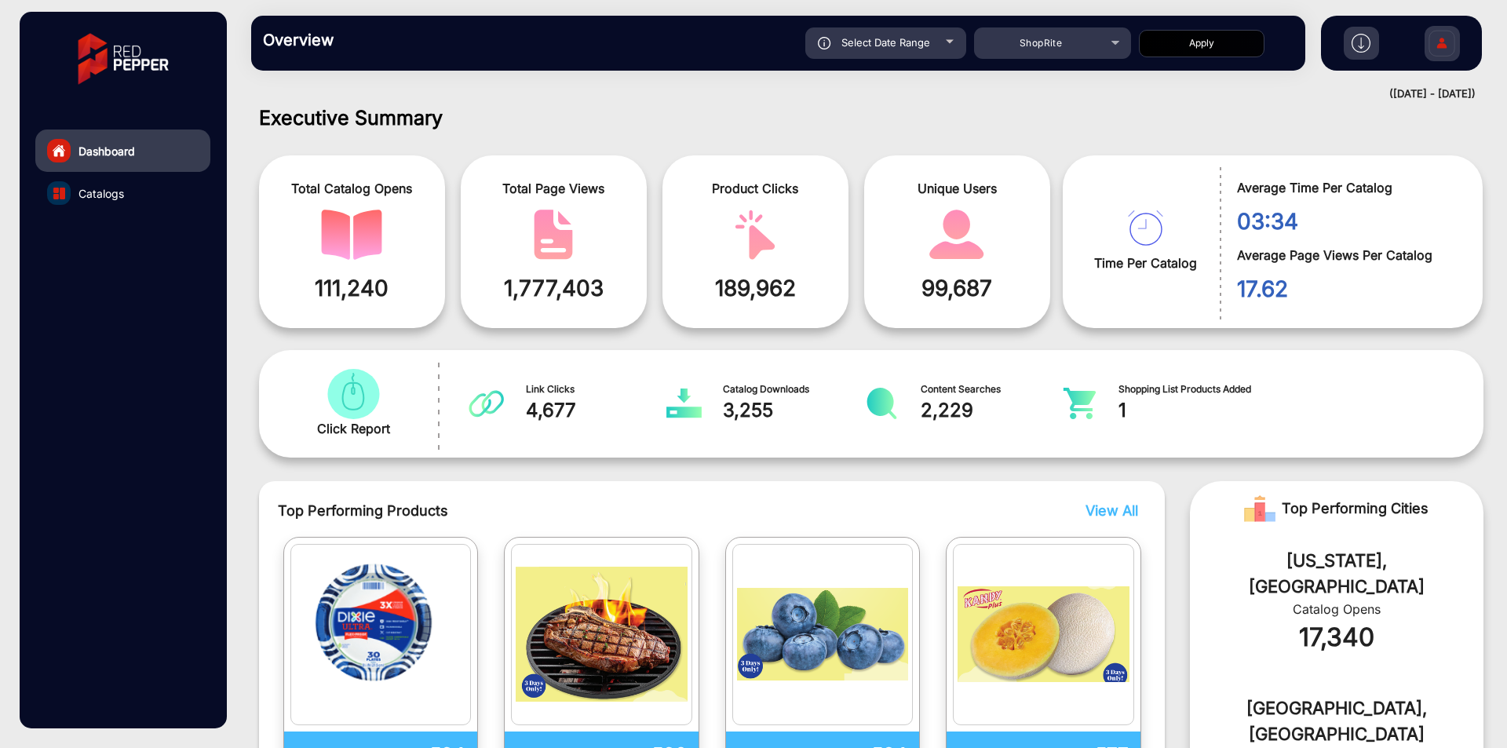
type input "[DATE]"
click at [1234, 44] on button "Apply" at bounding box center [1202, 43] width 126 height 27
type input "[DATE]"
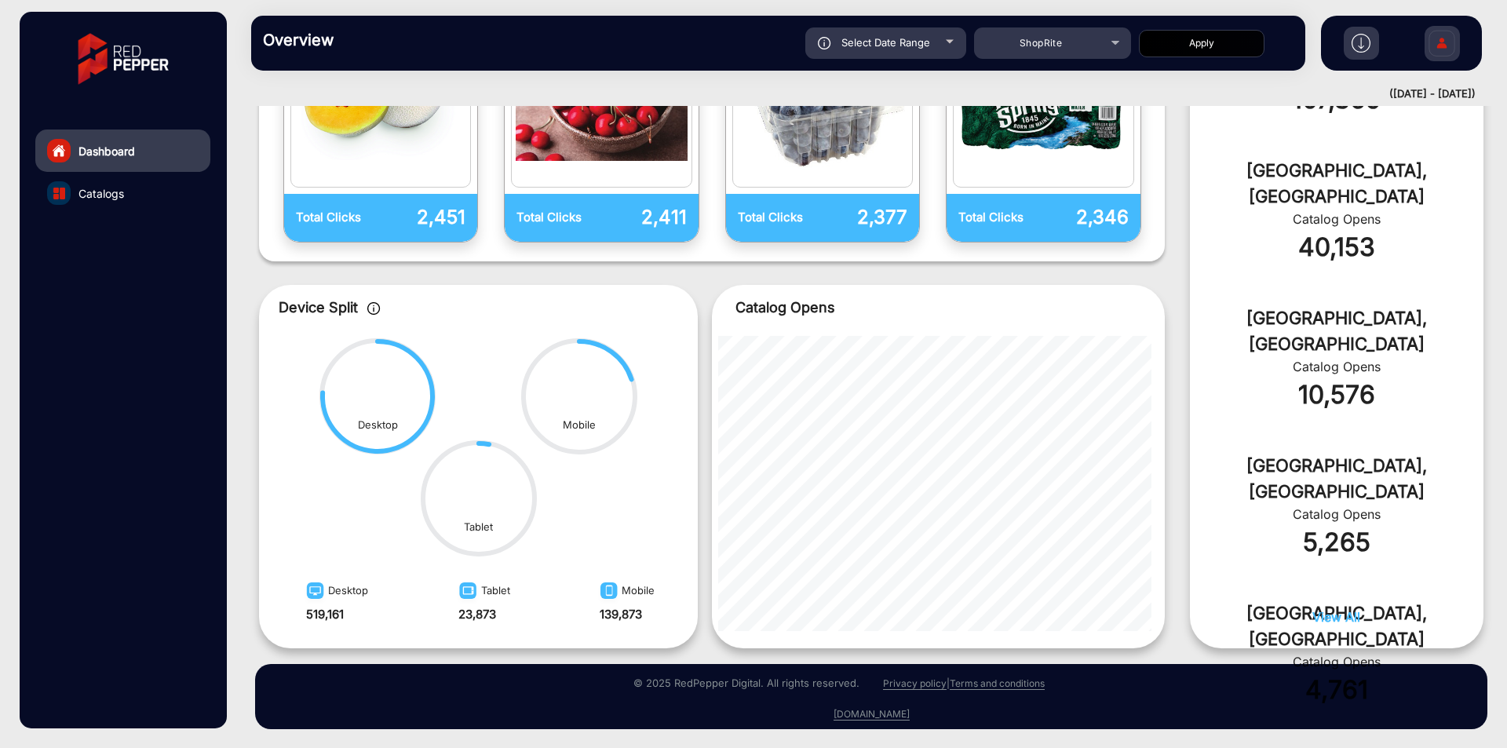
scroll to position [0, 0]
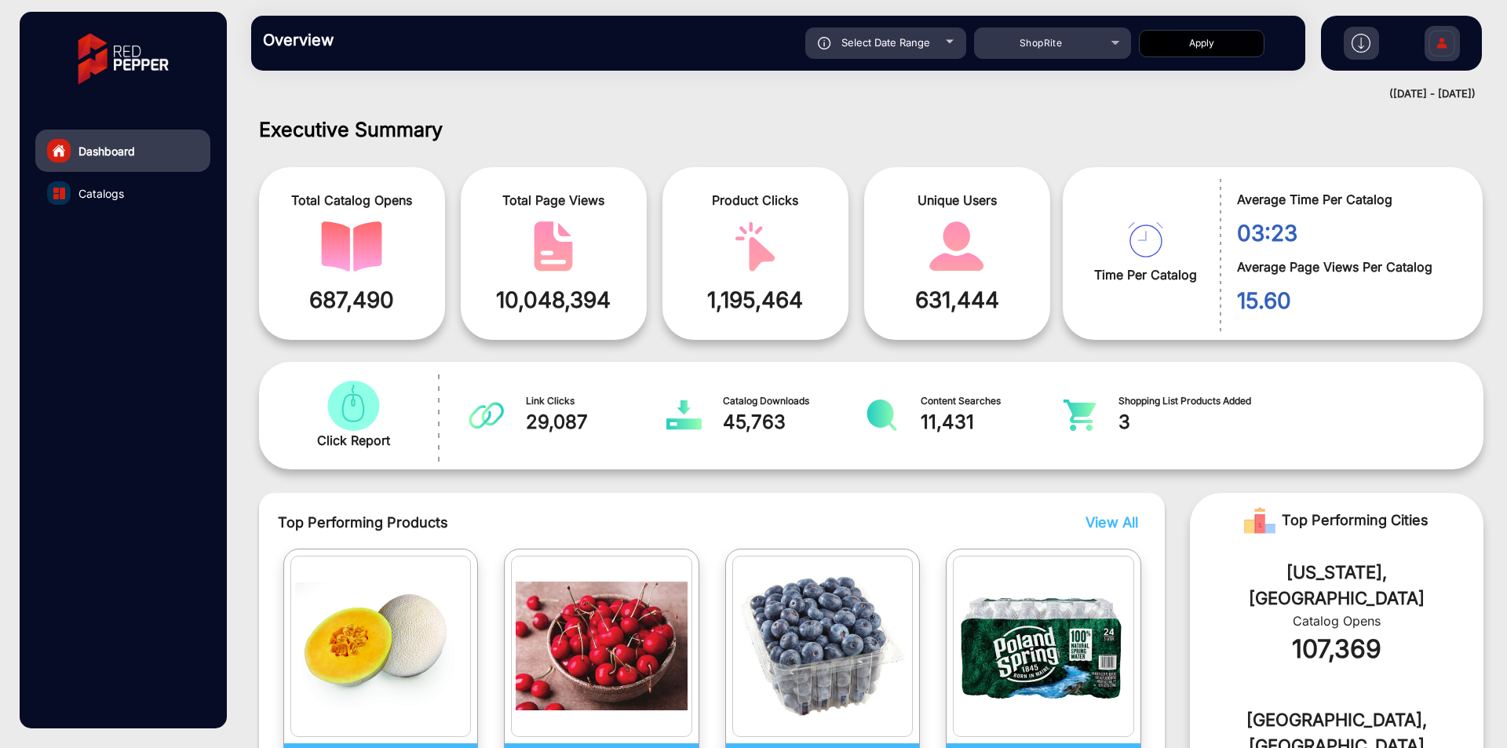
click at [136, 177] on link "Catalogs" at bounding box center [122, 193] width 175 height 42
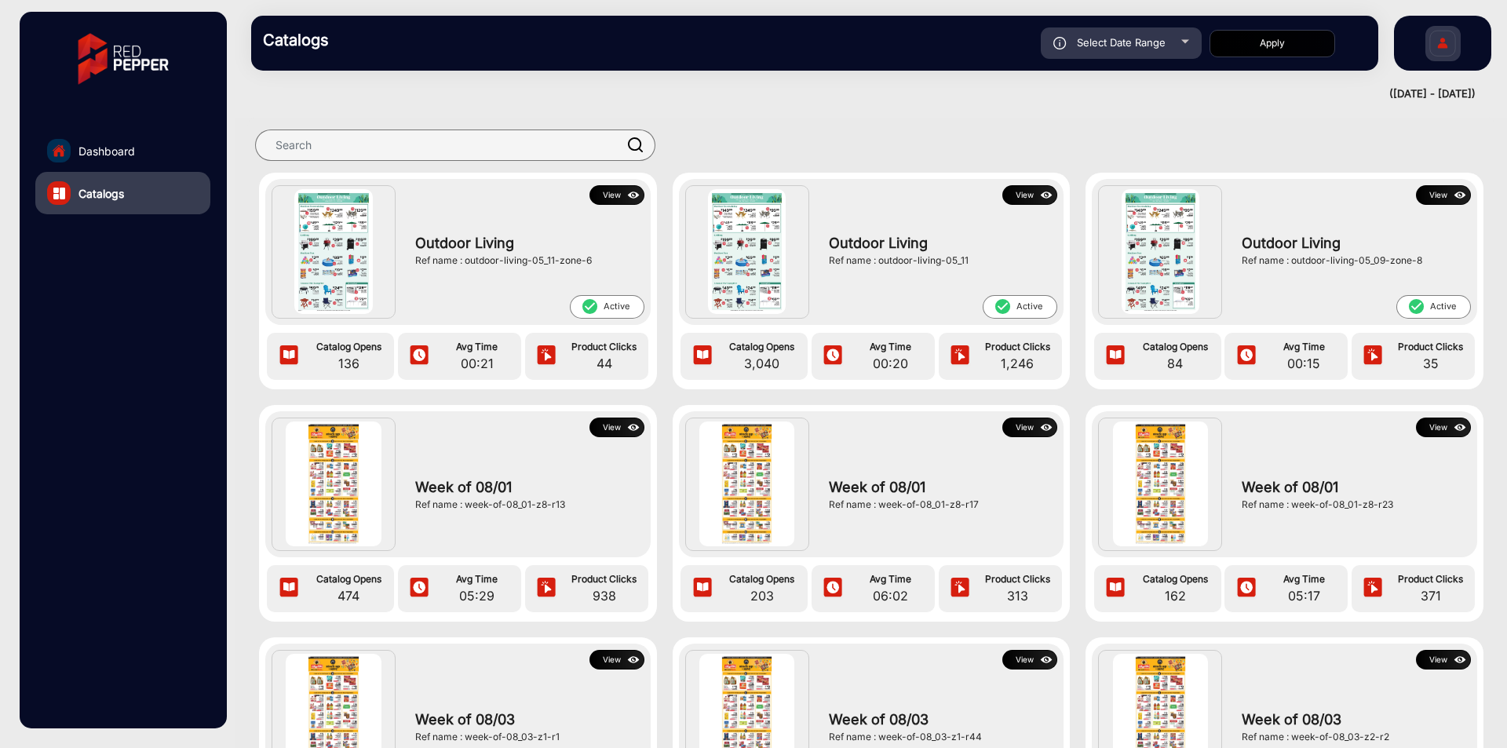
click at [136, 181] on link "Catalogs" at bounding box center [122, 193] width 175 height 42
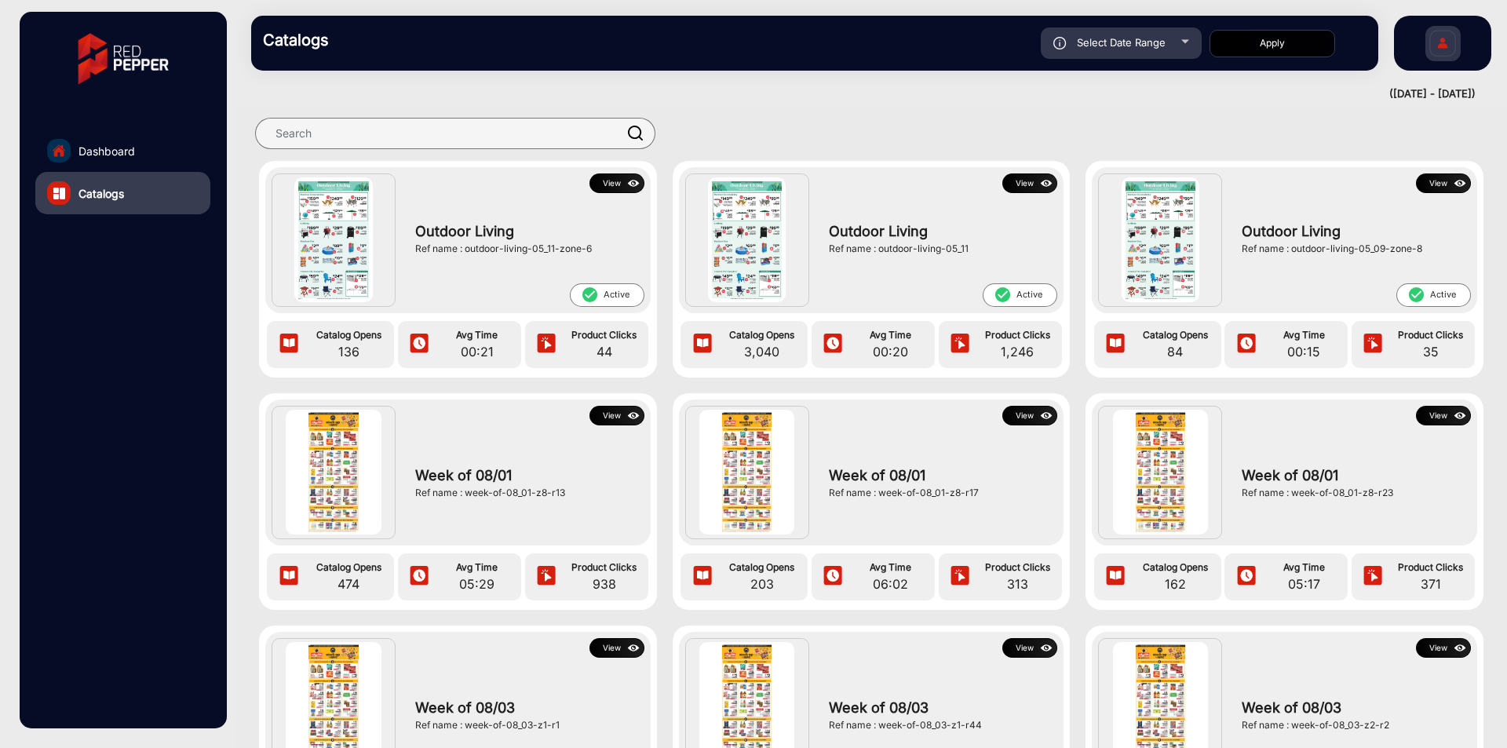
click at [630, 184] on img at bounding box center [634, 183] width 18 height 17
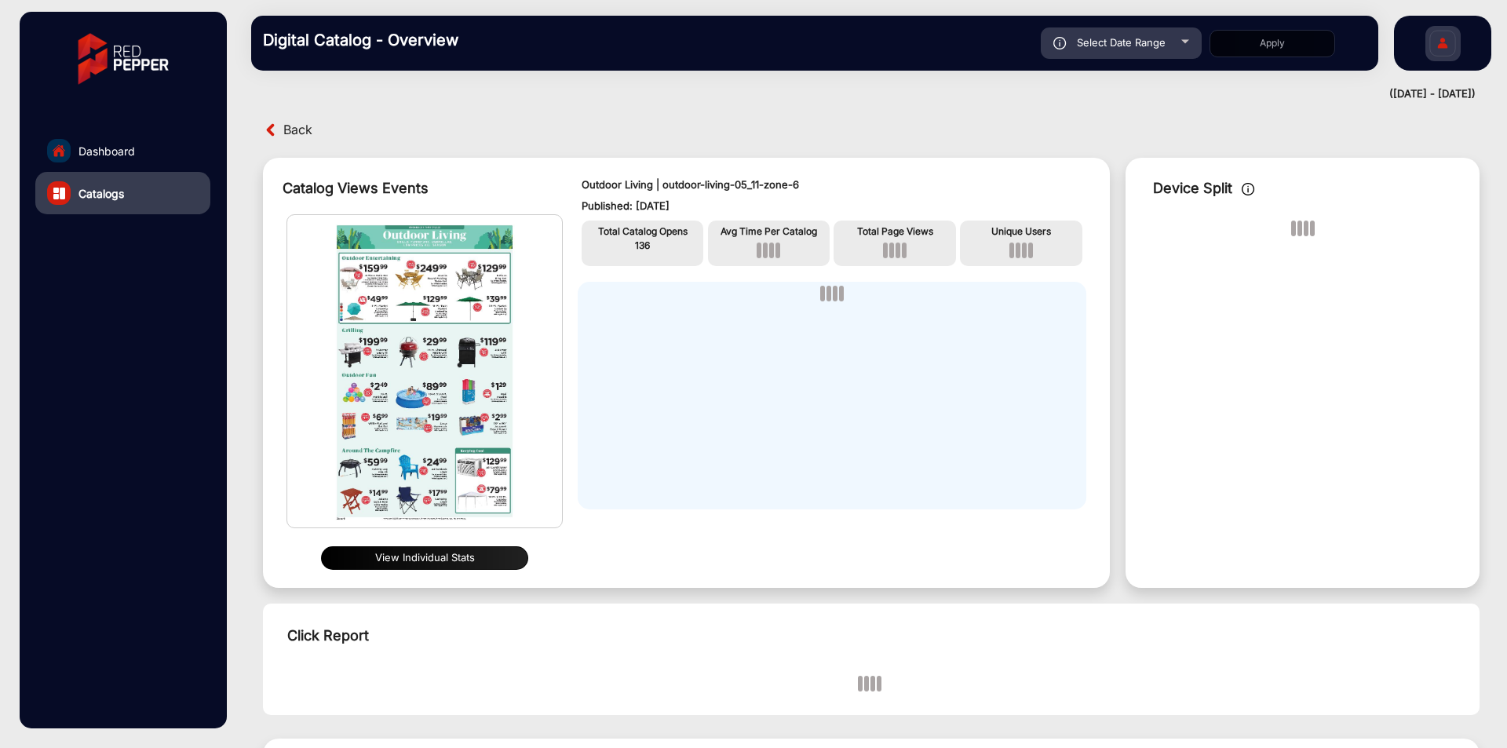
drag, startPoint x: 663, startPoint y: 177, endPoint x: 809, endPoint y: 182, distance: 146.9
click at [800, 192] on div "Outdoor Living | outdoor-living-05_11-zone-6 Published: [DATE]" at bounding box center [832, 195] width 501 height 37
click at [814, 176] on div "Outdoor Living | outdoor-living-05_11-zone-6 Published: [DATE] Total Catalog Op…" at bounding box center [832, 373] width 540 height 415
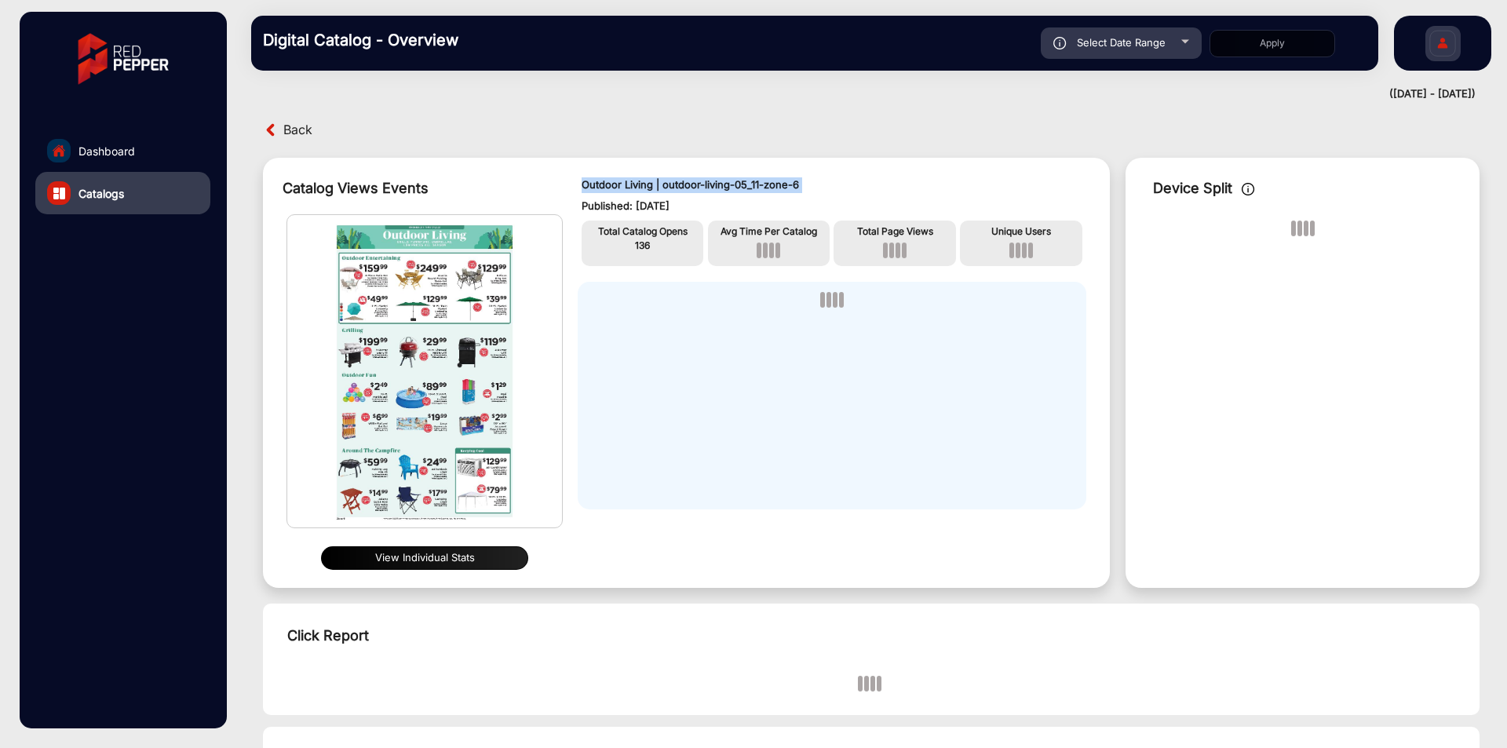
click at [814, 176] on div "Outdoor Living | outdoor-living-05_11-zone-6 Published: [DATE] Total Catalog Op…" at bounding box center [832, 373] width 540 height 415
click at [681, 183] on p "Outdoor Living | outdoor-living-05_11-zone-6" at bounding box center [832, 185] width 501 height 16
drag, startPoint x: 664, startPoint y: 184, endPoint x: 814, endPoint y: 189, distance: 150.1
click at [814, 189] on p "Outdoor Living | outdoor-living-05_11-zone-6" at bounding box center [832, 185] width 501 height 16
copy p "outdoor-living-05_11-zone-6"
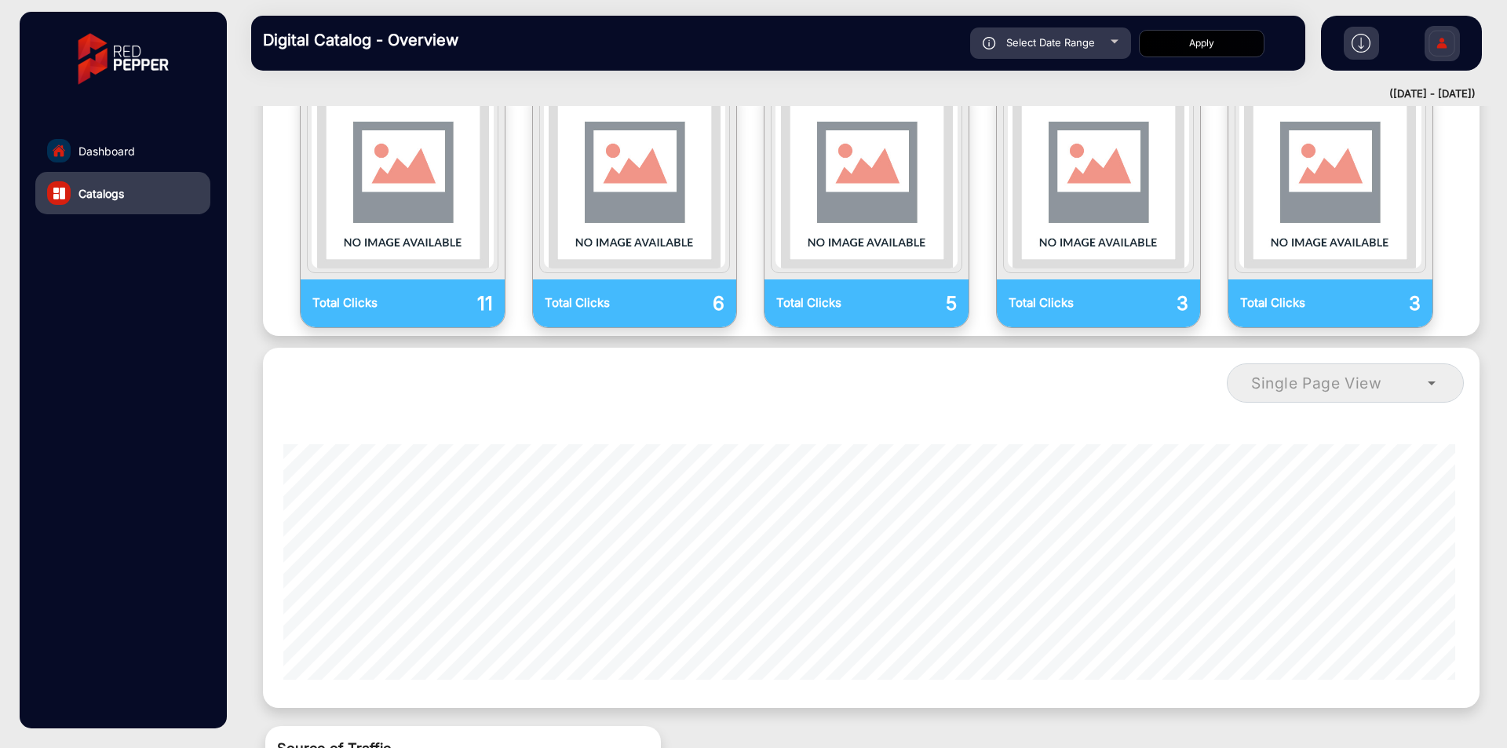
scroll to position [628, 0]
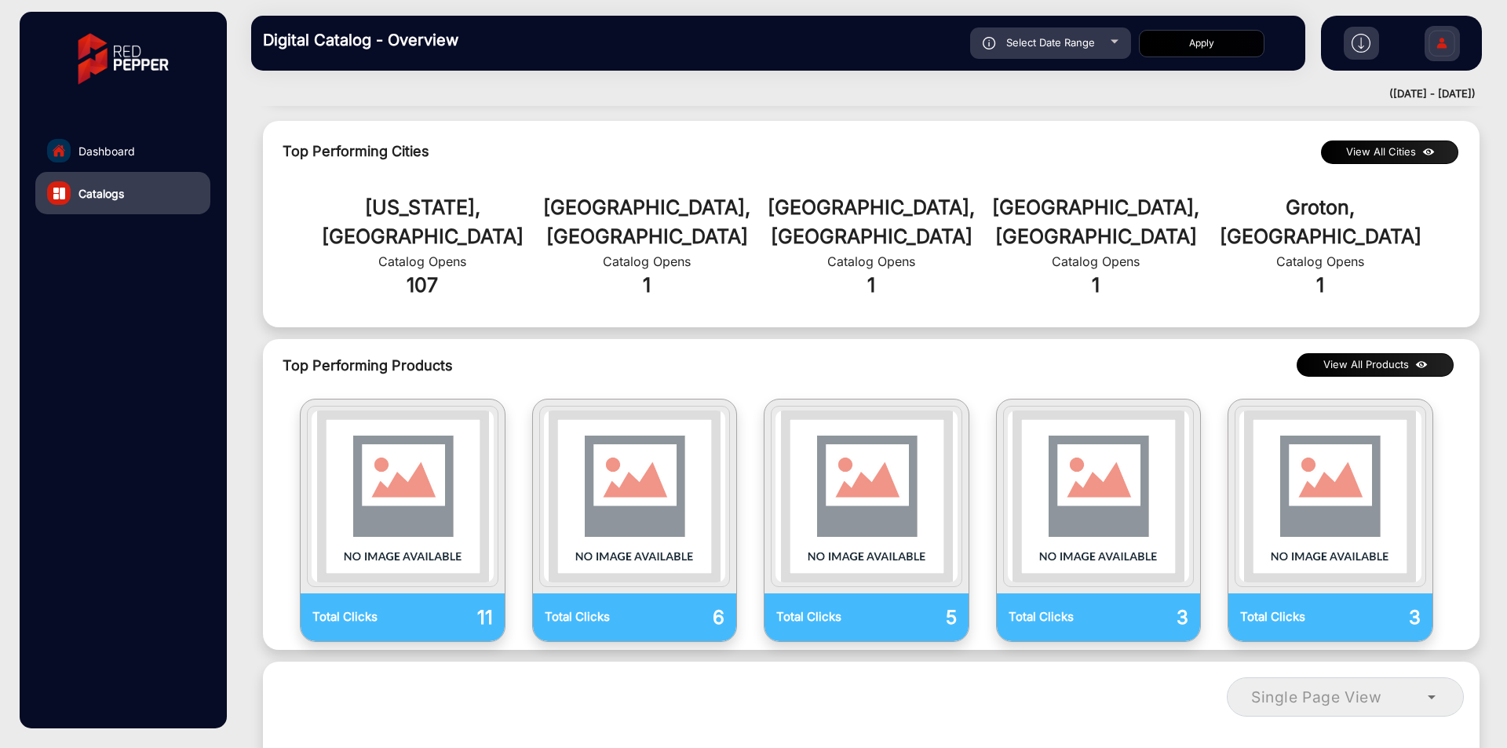
click at [1408, 353] on button "View All Products" at bounding box center [1375, 365] width 157 height 24
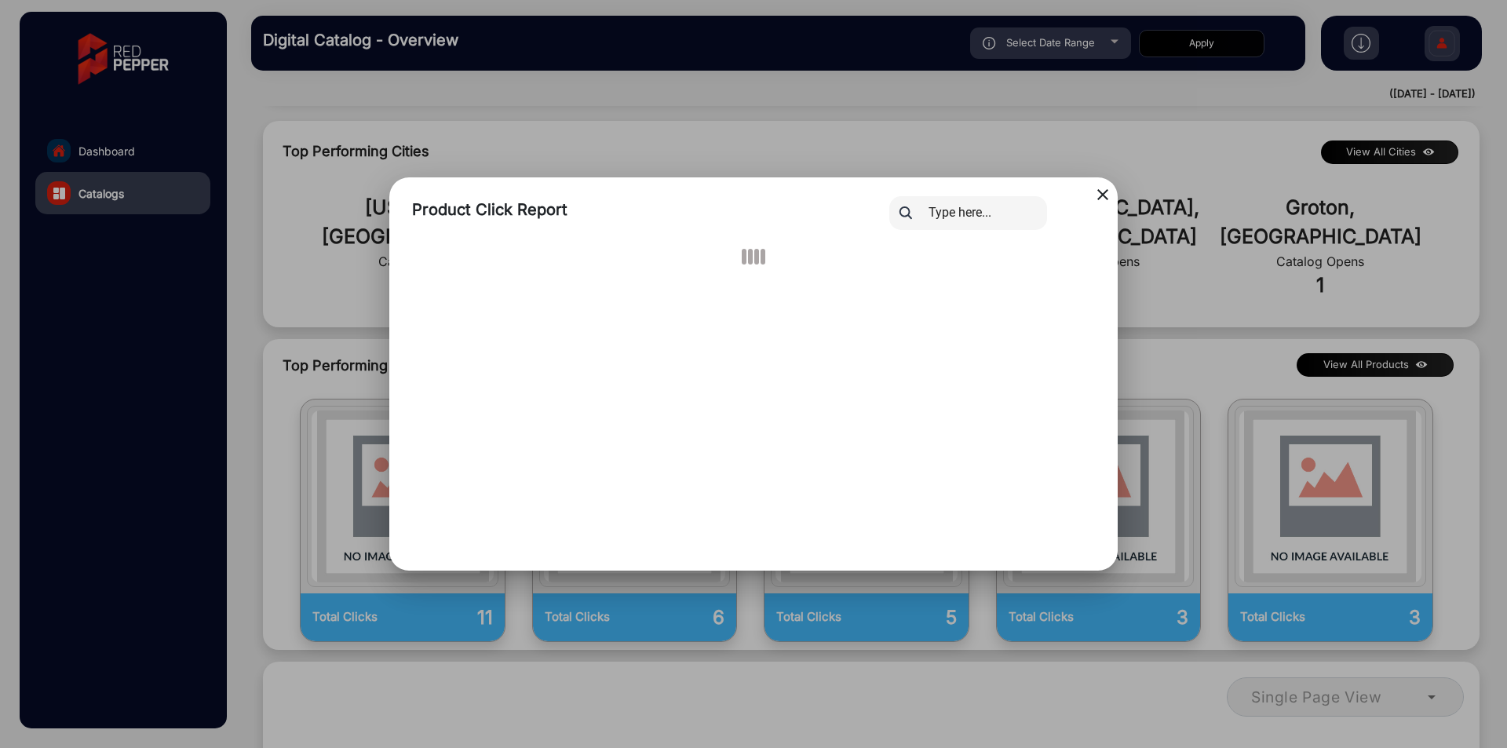
click at [1102, 192] on mat-icon "close" at bounding box center [1103, 194] width 19 height 19
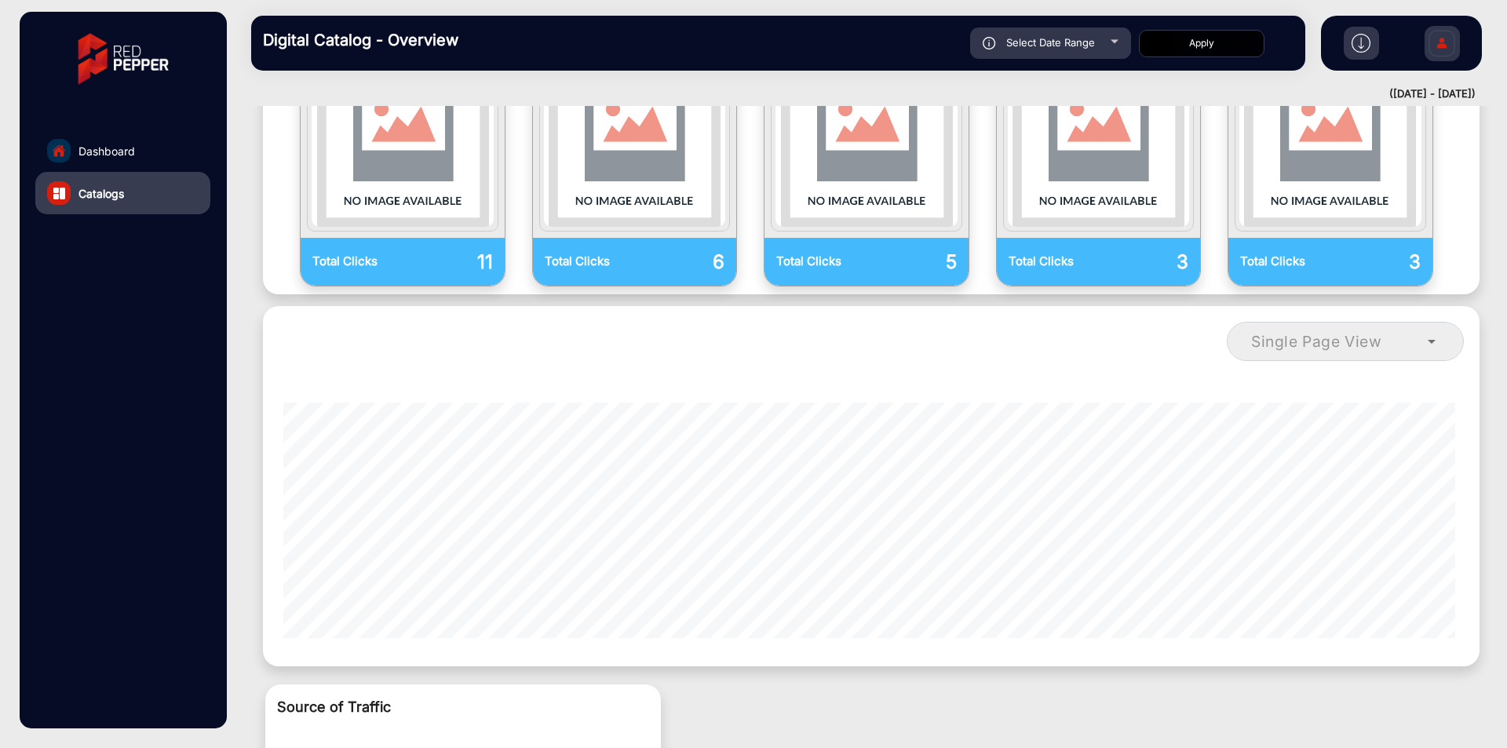
scroll to position [978, 0]
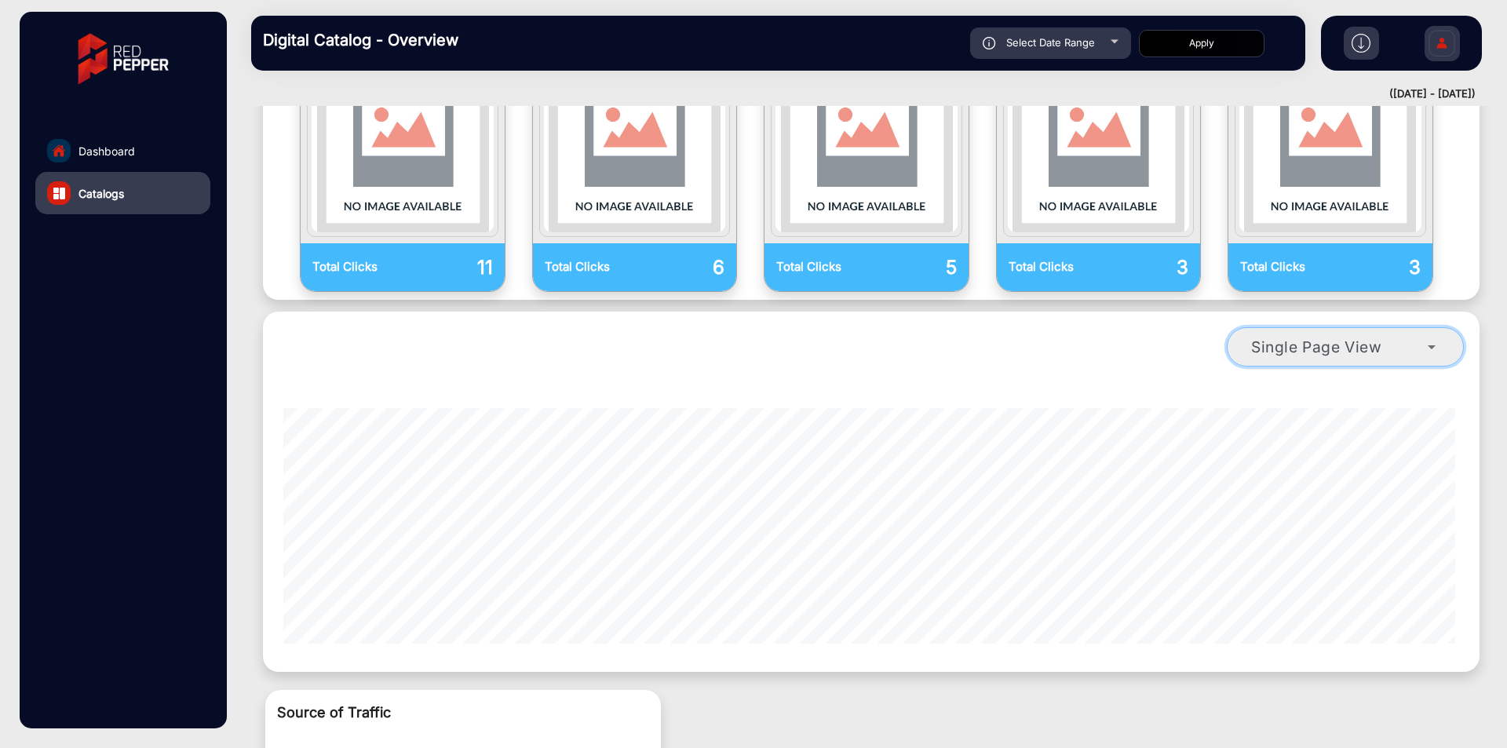
click at [1361, 338] on span "Single Page View" at bounding box center [1316, 347] width 131 height 19
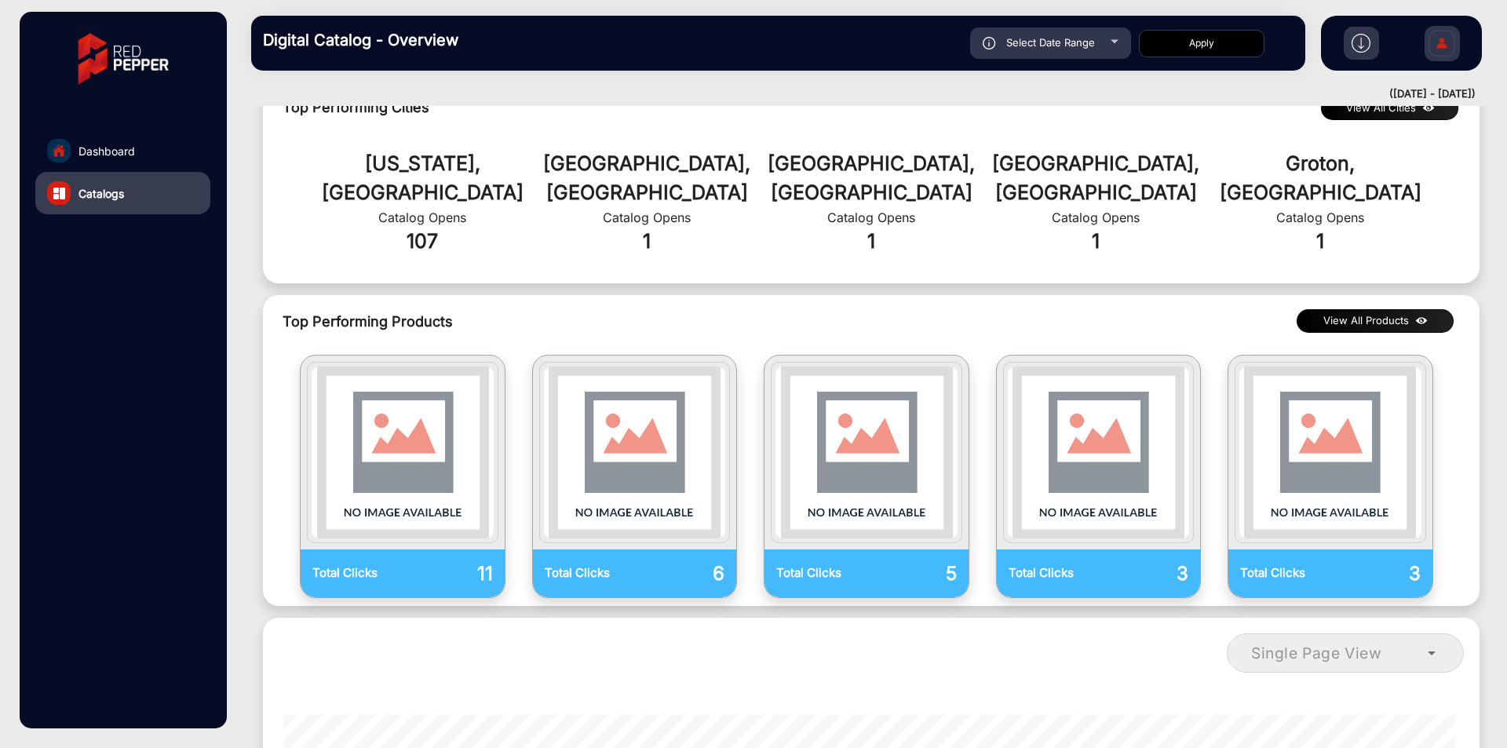
scroll to position [664, 0]
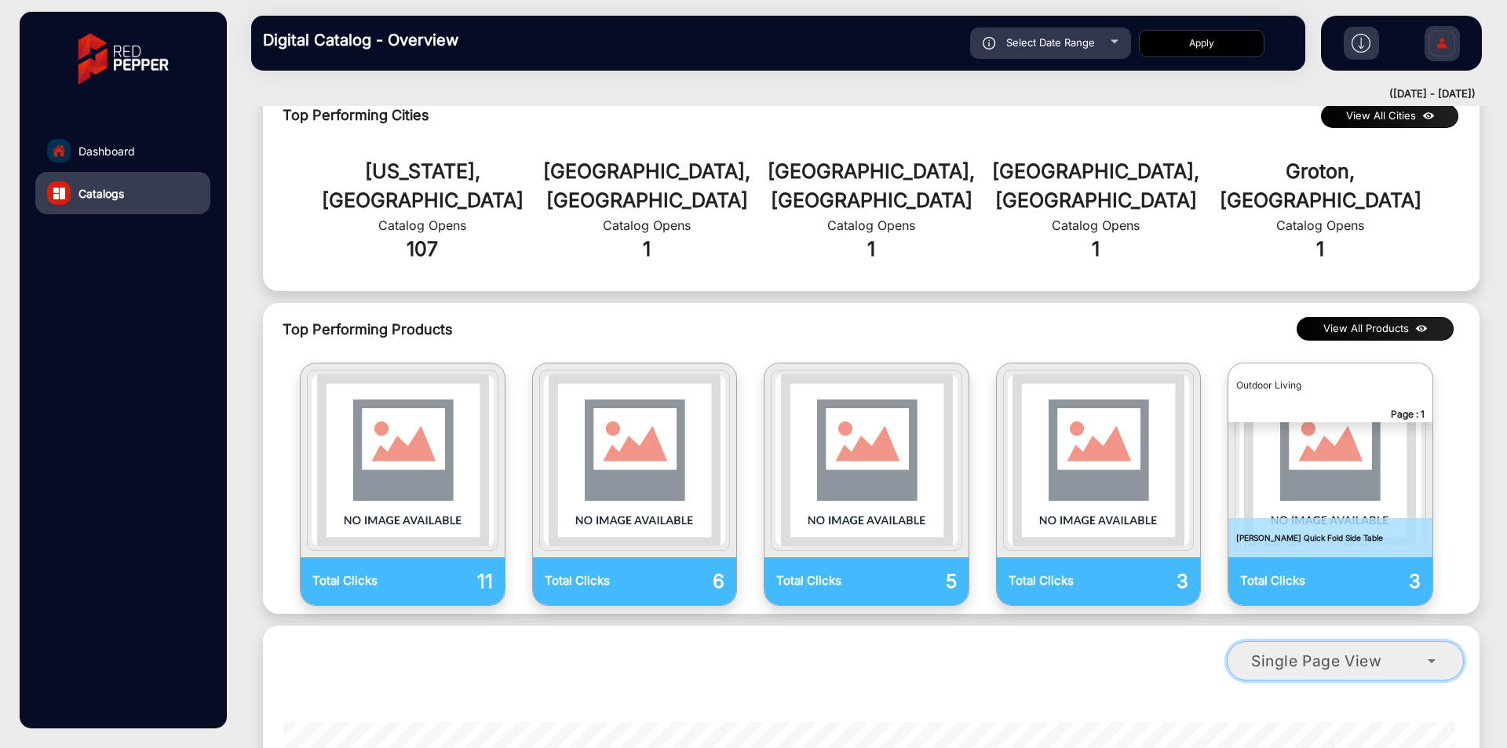
click at [1379, 651] on mat-select "Single Page View" at bounding box center [1345, 660] width 237 height 39
click at [1378, 649] on mat-select "Single Page View" at bounding box center [1345, 660] width 237 height 39
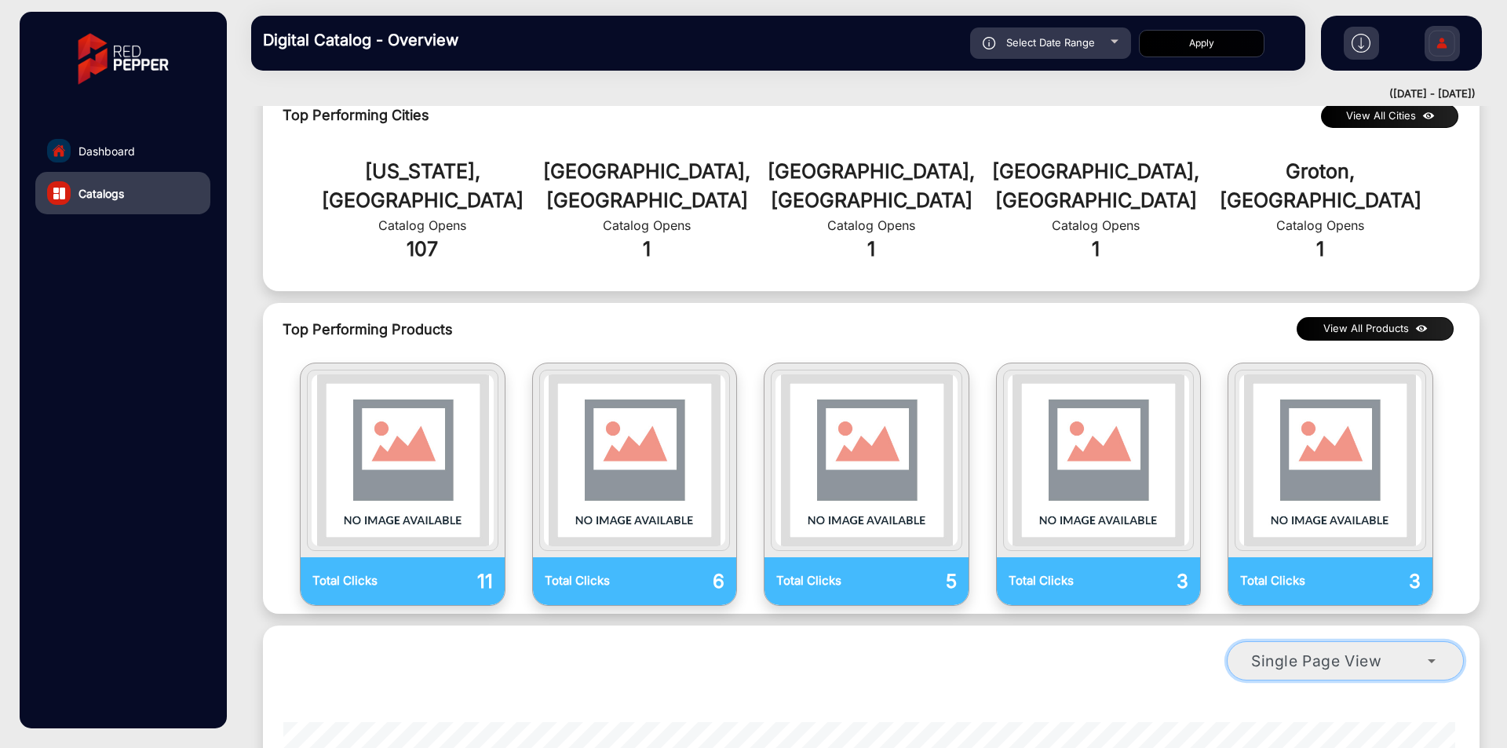
click at [1377, 652] on span "Single Page View" at bounding box center [1316, 661] width 131 height 19
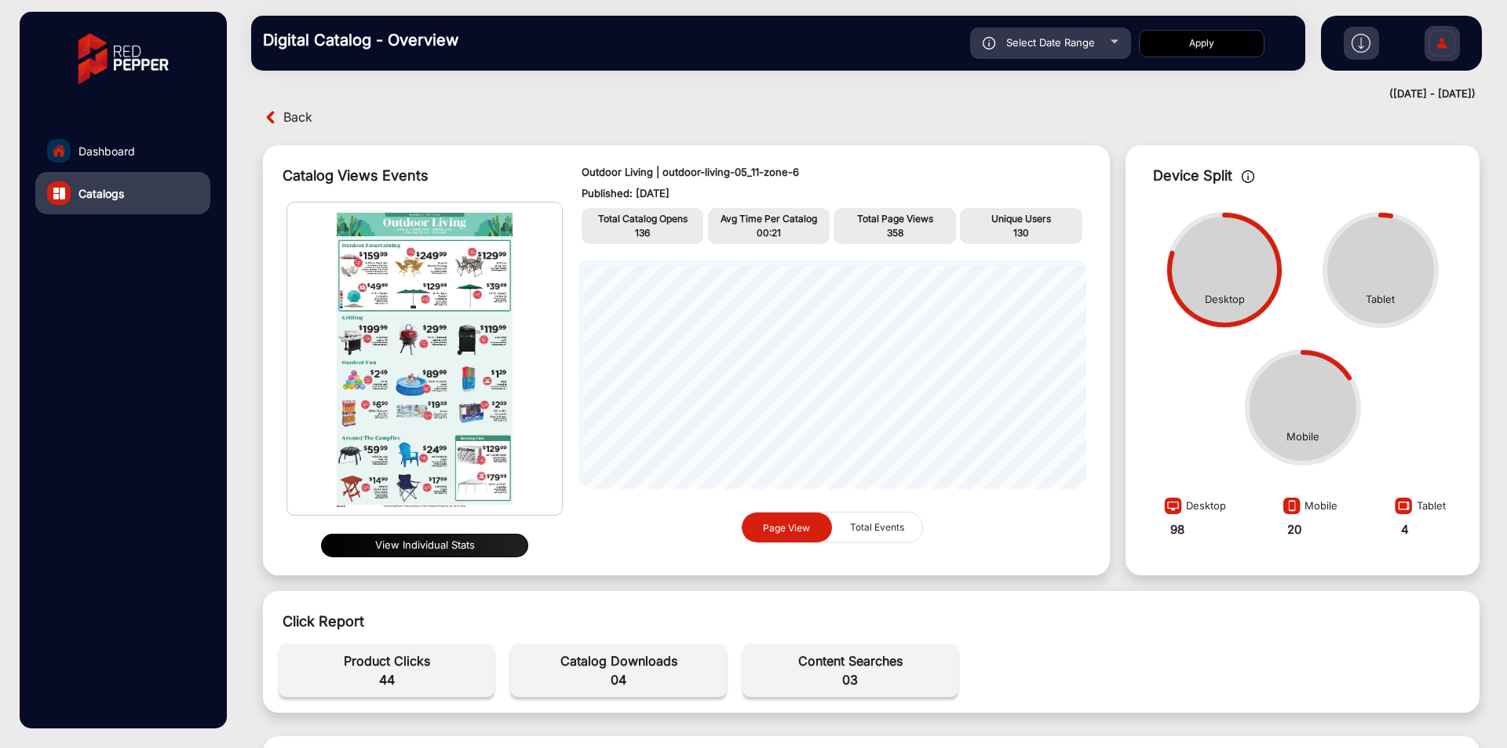
scroll to position [0, 0]
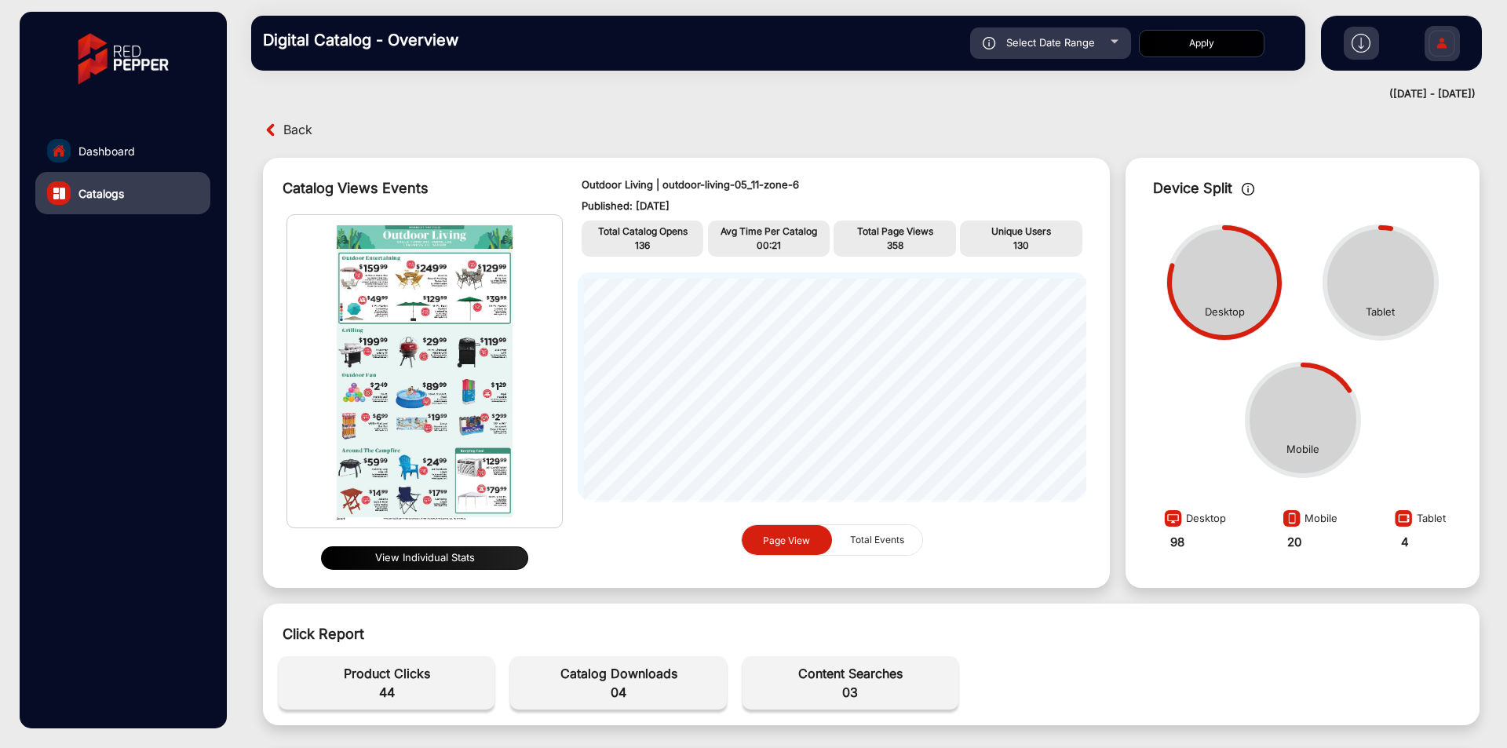
click at [296, 127] on span "Back" at bounding box center [297, 130] width 29 height 24
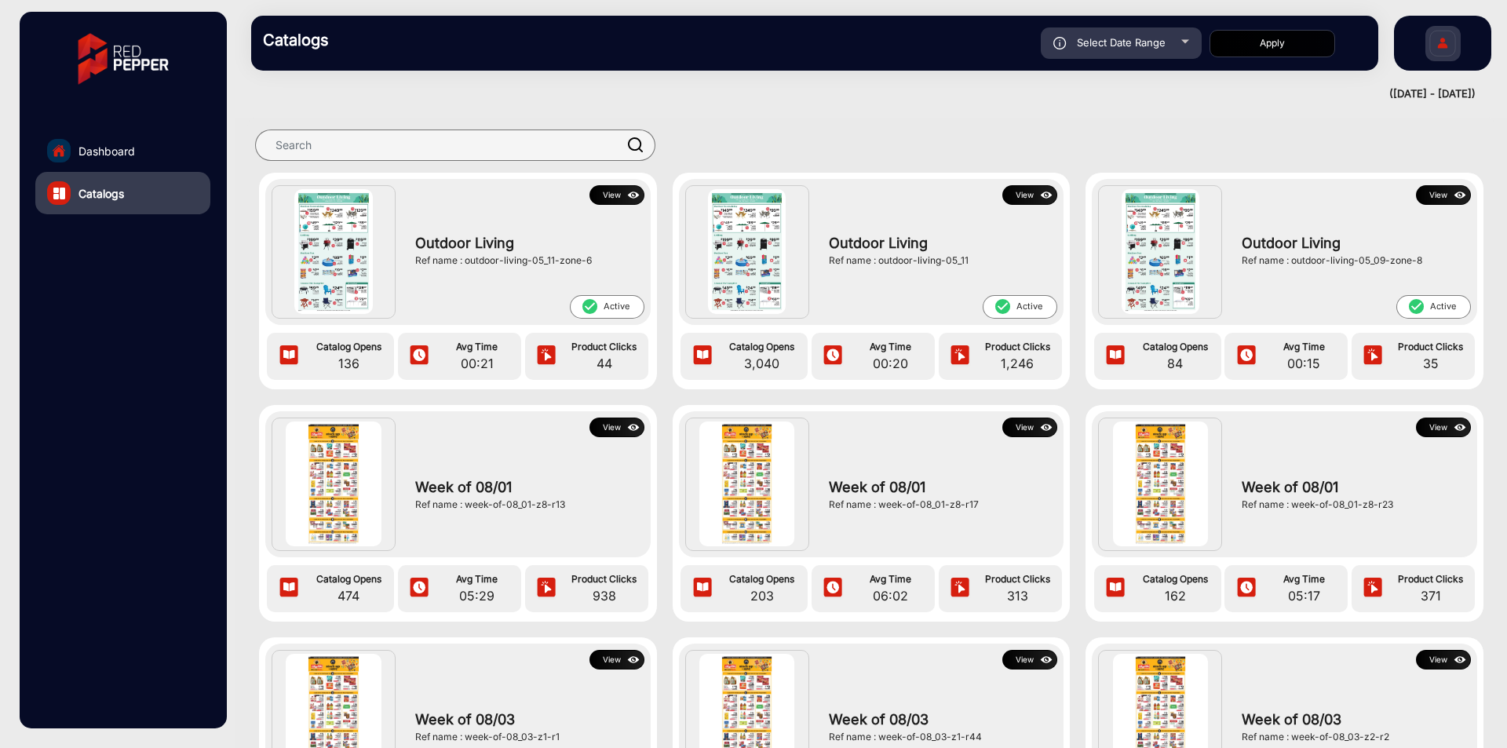
click at [1038, 193] on img at bounding box center [1047, 195] width 18 height 17
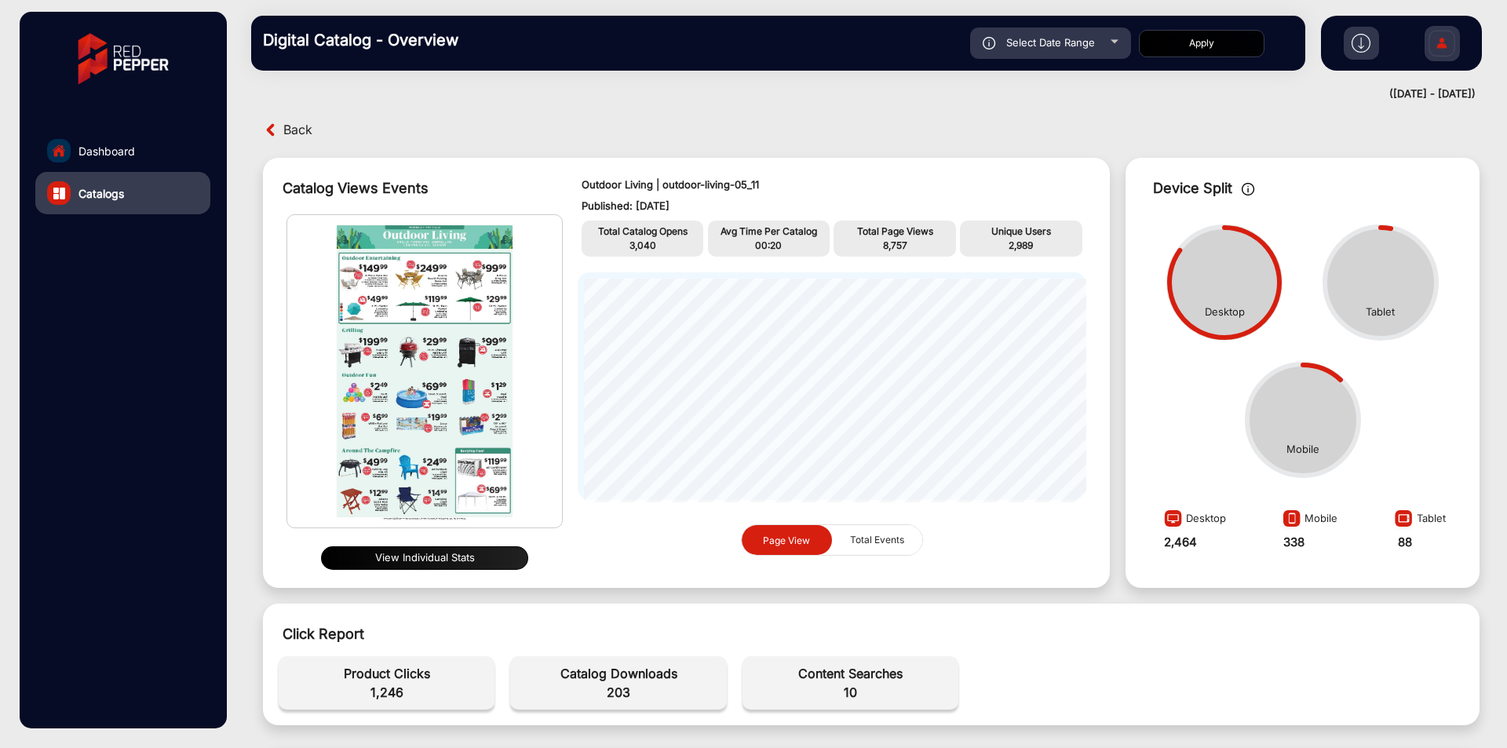
click at [276, 125] on img at bounding box center [271, 130] width 16 height 16
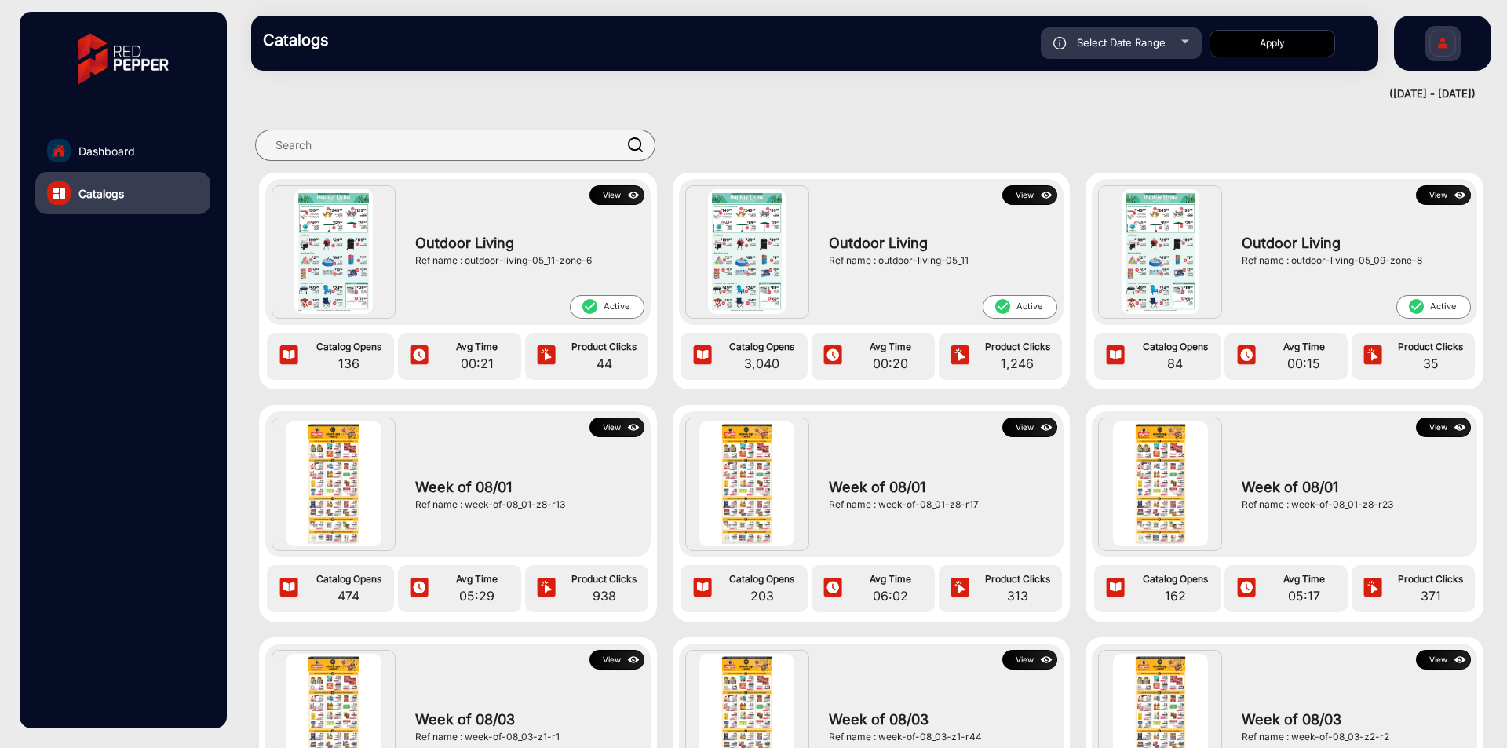
click at [1439, 198] on button "View" at bounding box center [1443, 195] width 55 height 20
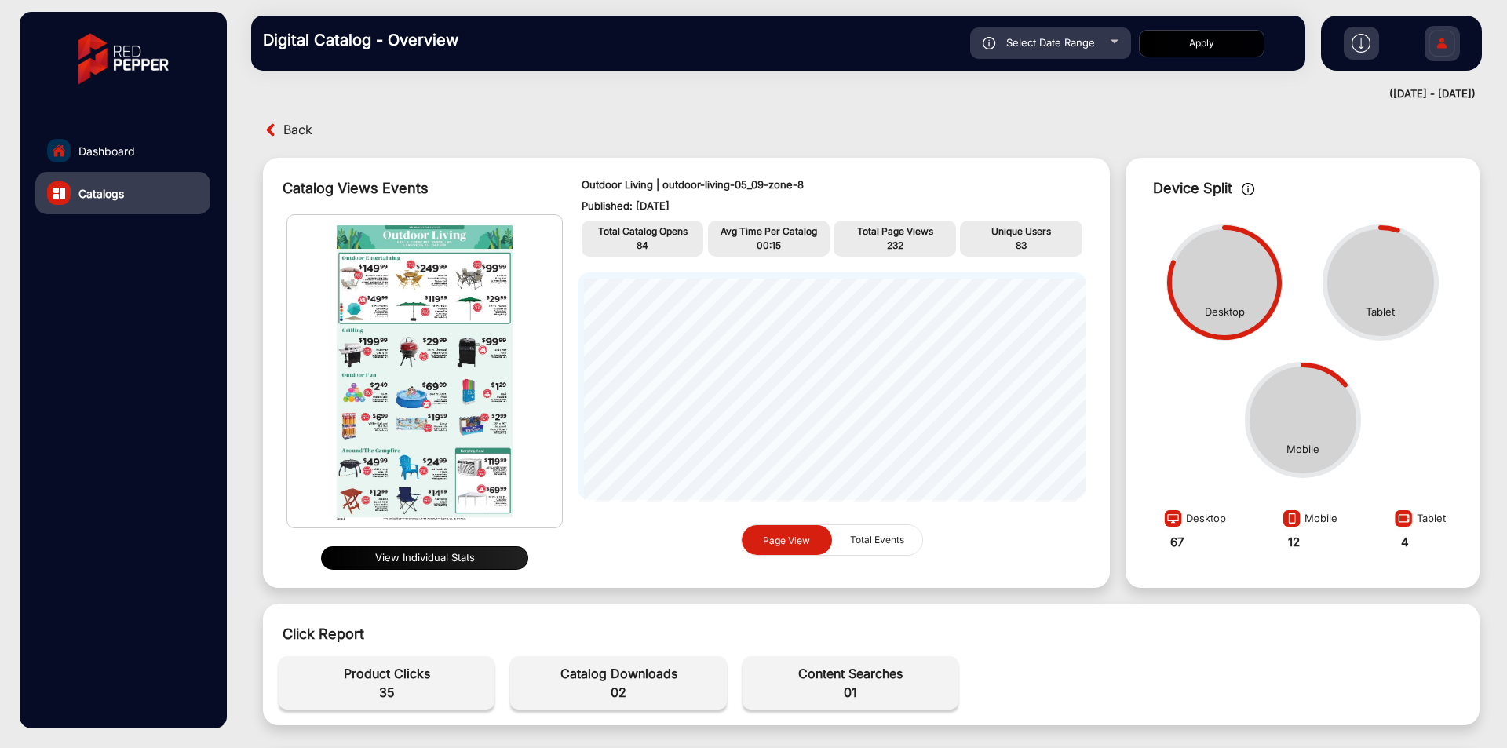
click at [297, 126] on span "Back" at bounding box center [297, 130] width 29 height 24
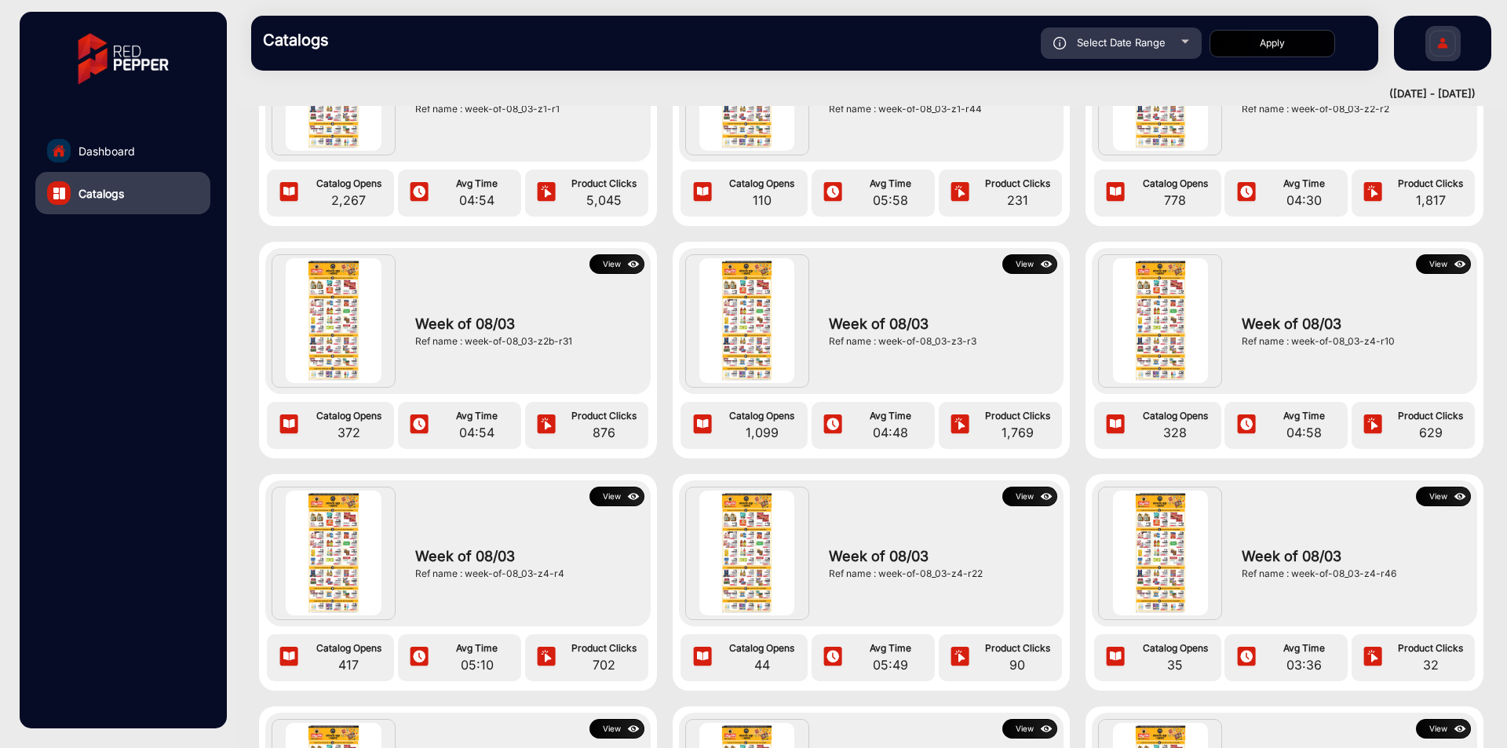
scroll to position [942, 0]
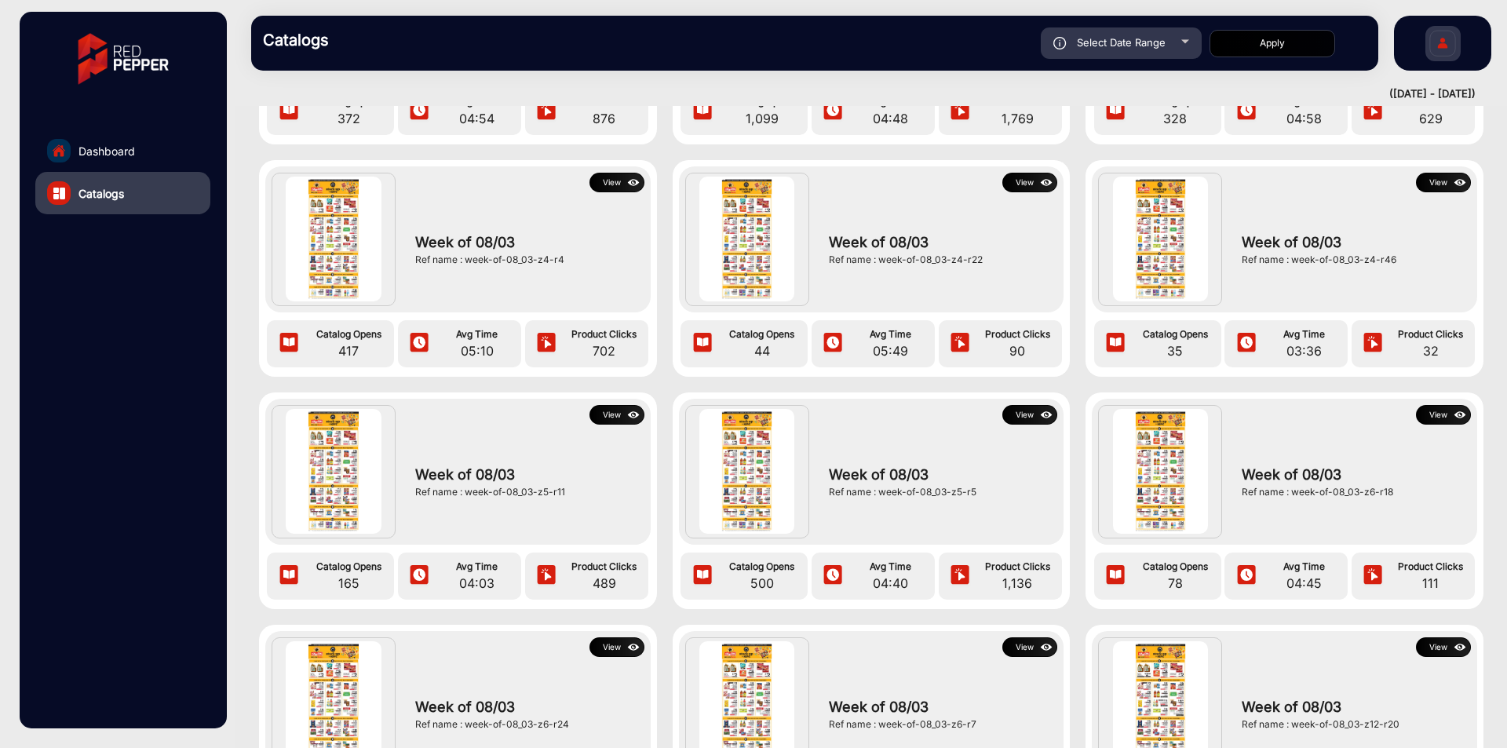
click at [1030, 421] on button "View" at bounding box center [1030, 415] width 55 height 20
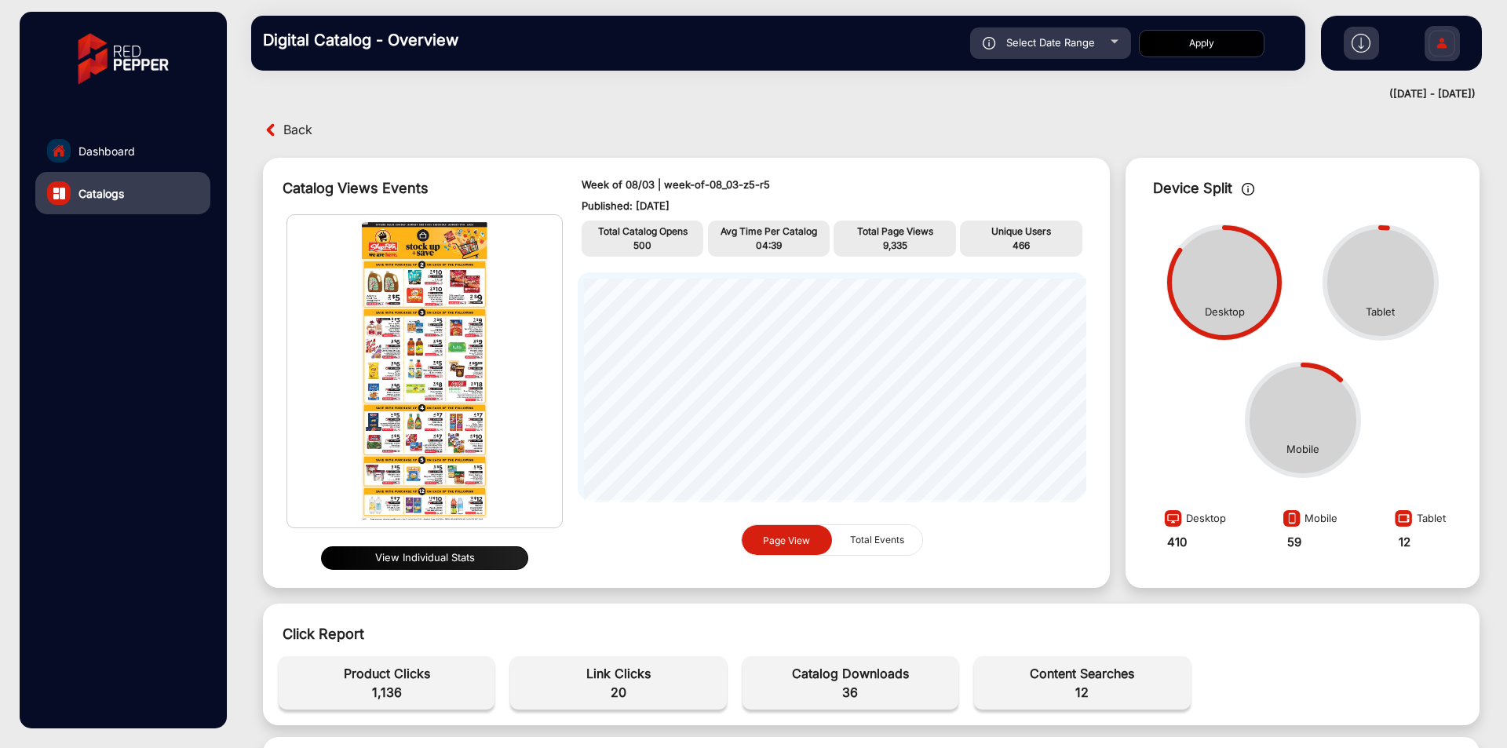
click at [306, 120] on span "Back" at bounding box center [297, 130] width 29 height 24
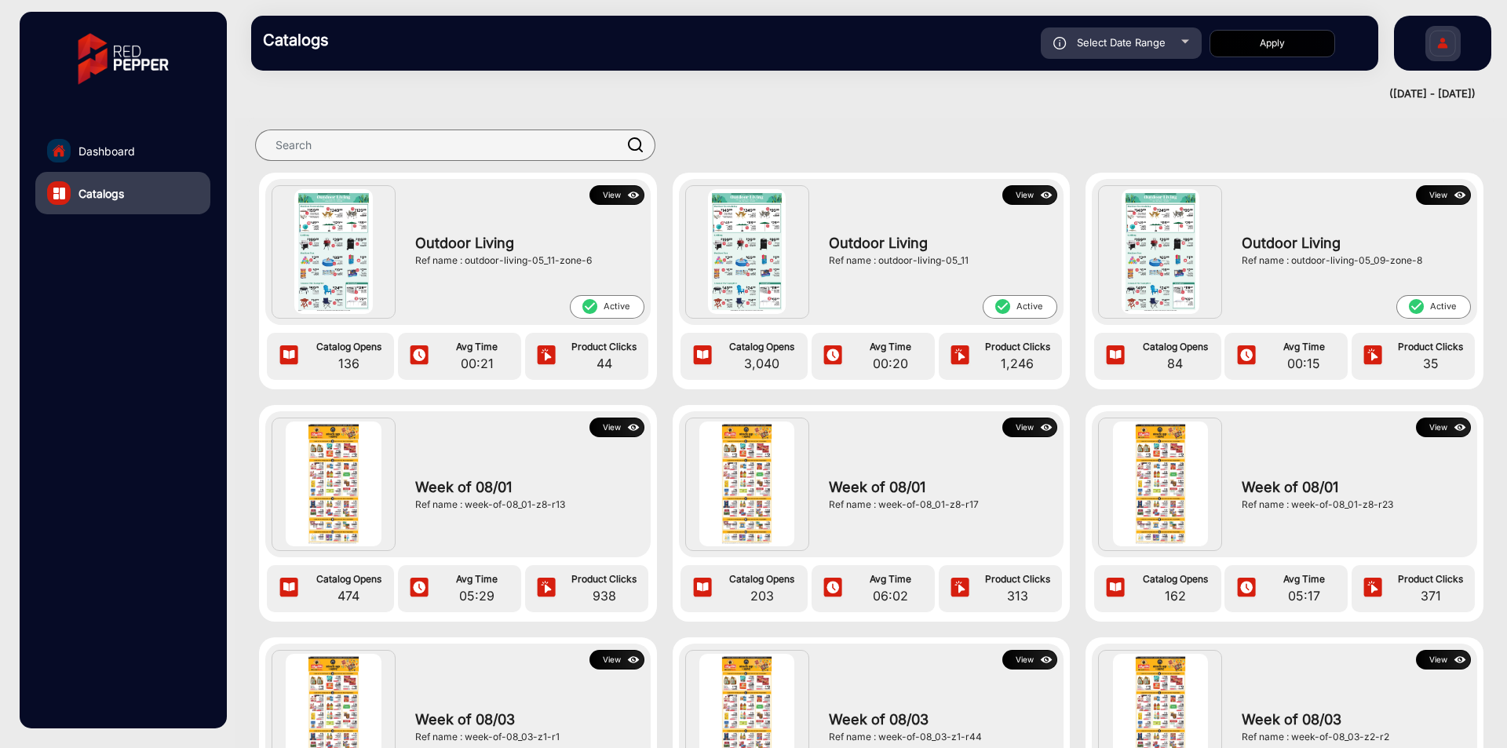
click at [163, 141] on link "Dashboard" at bounding box center [122, 151] width 175 height 42
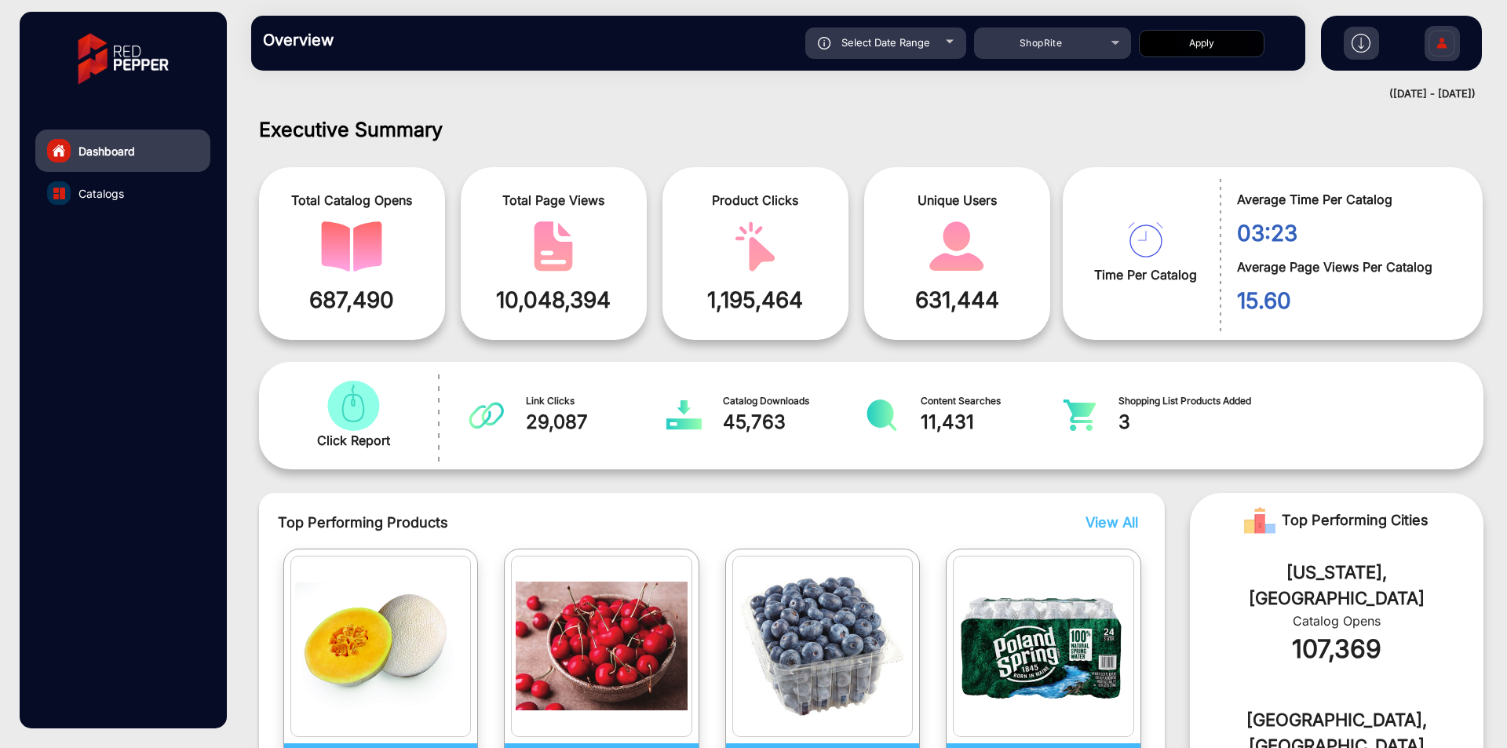
scroll to position [12, 0]
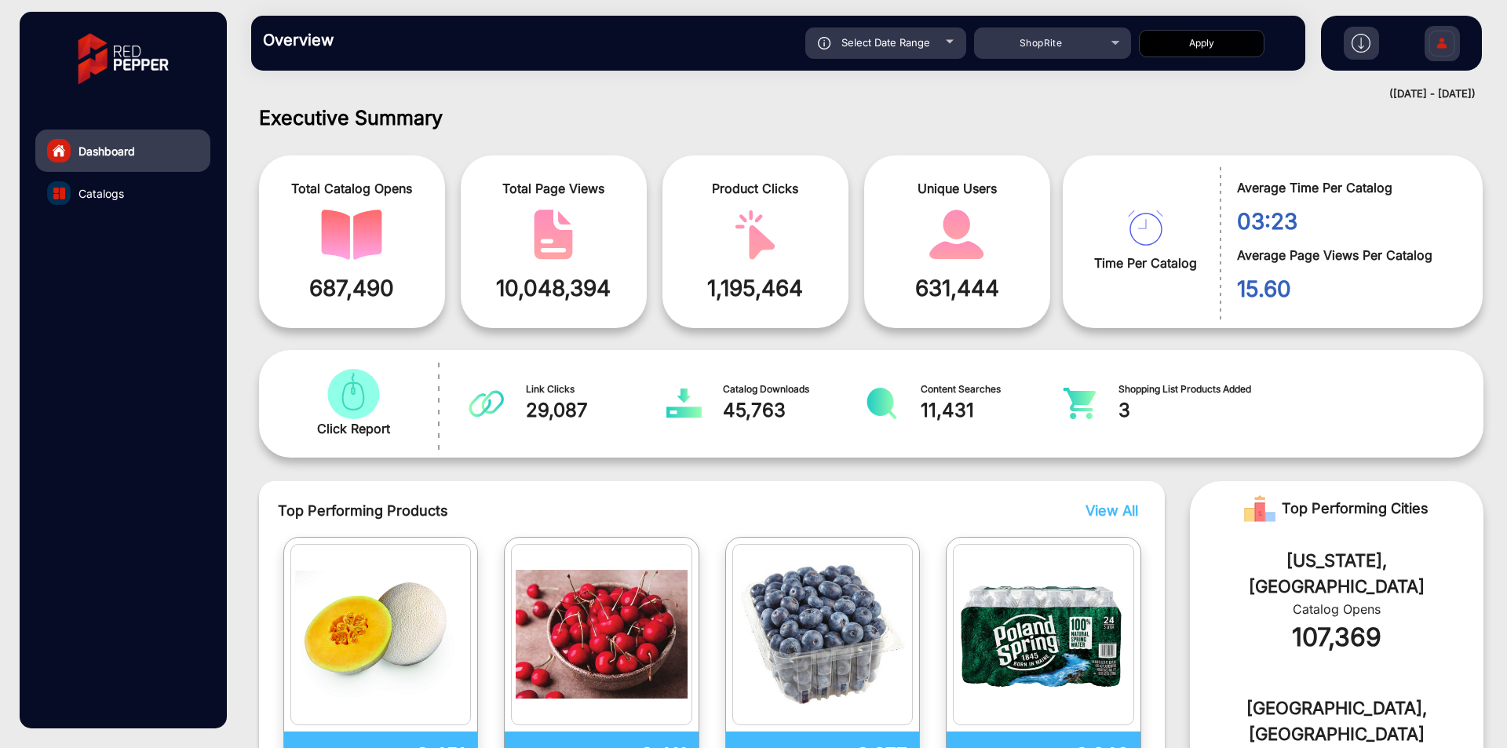
click at [923, 42] on span "Select Date Range" at bounding box center [886, 42] width 89 height 13
type input "[DATE]"
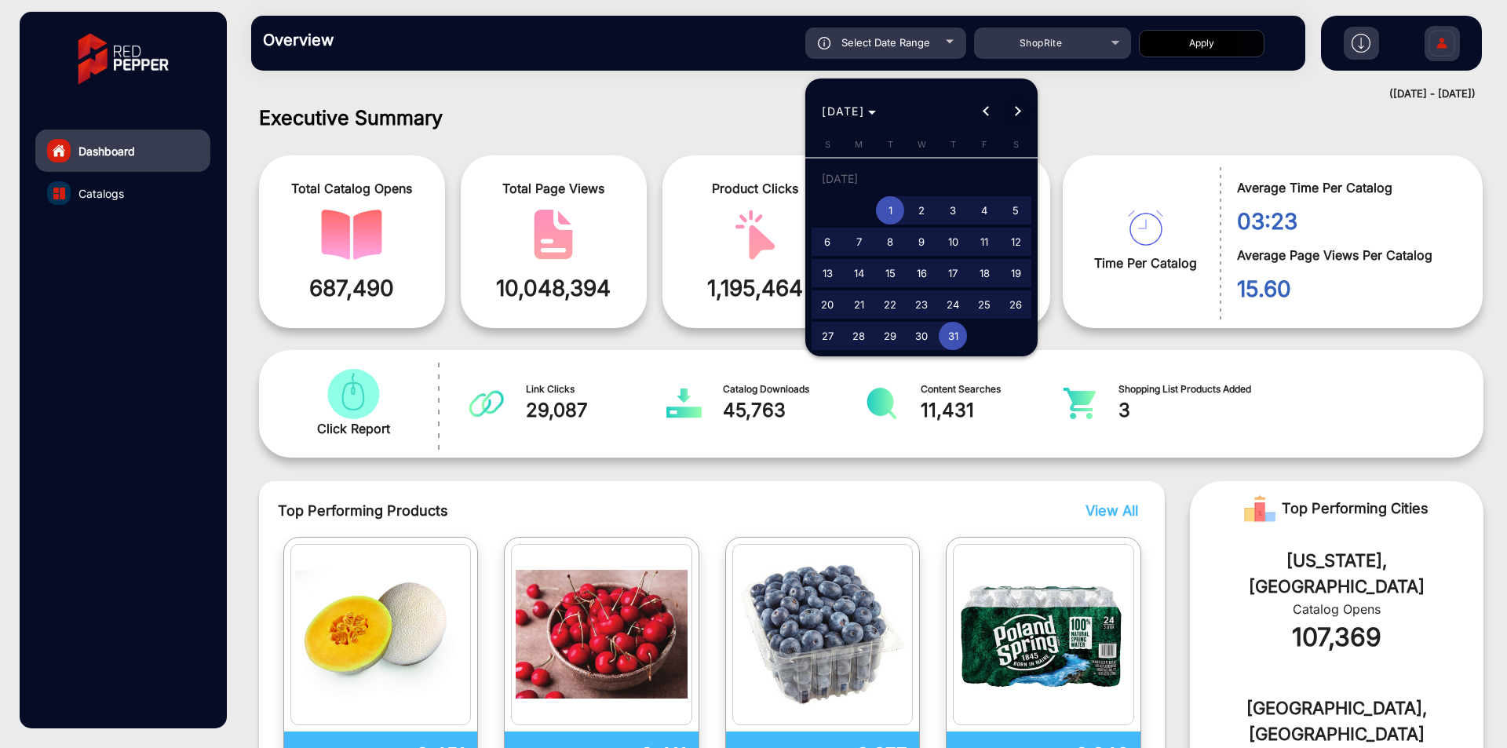
click at [1016, 103] on span "Next month" at bounding box center [1018, 111] width 31 height 31
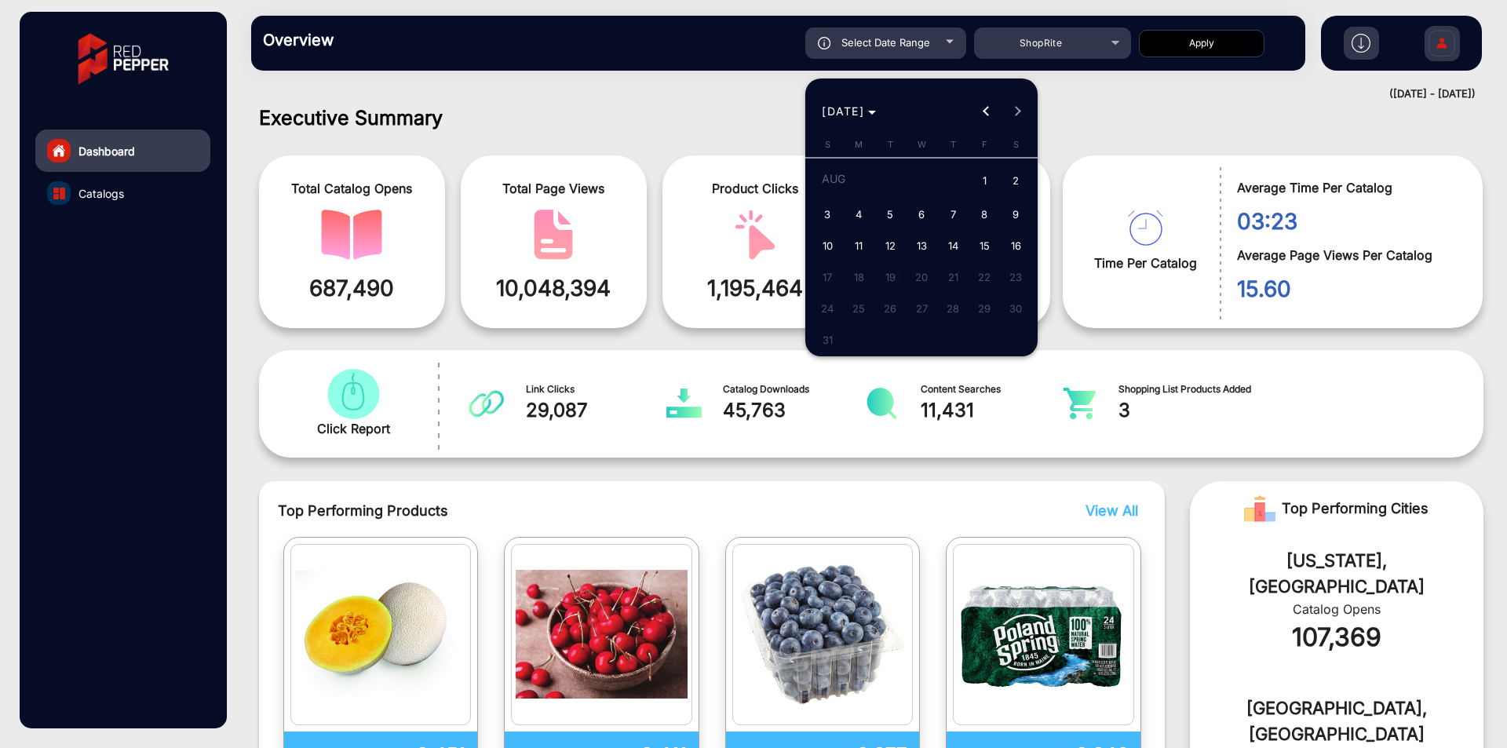
click at [988, 180] on span "1" at bounding box center [984, 182] width 28 height 32
type input "[DATE]"
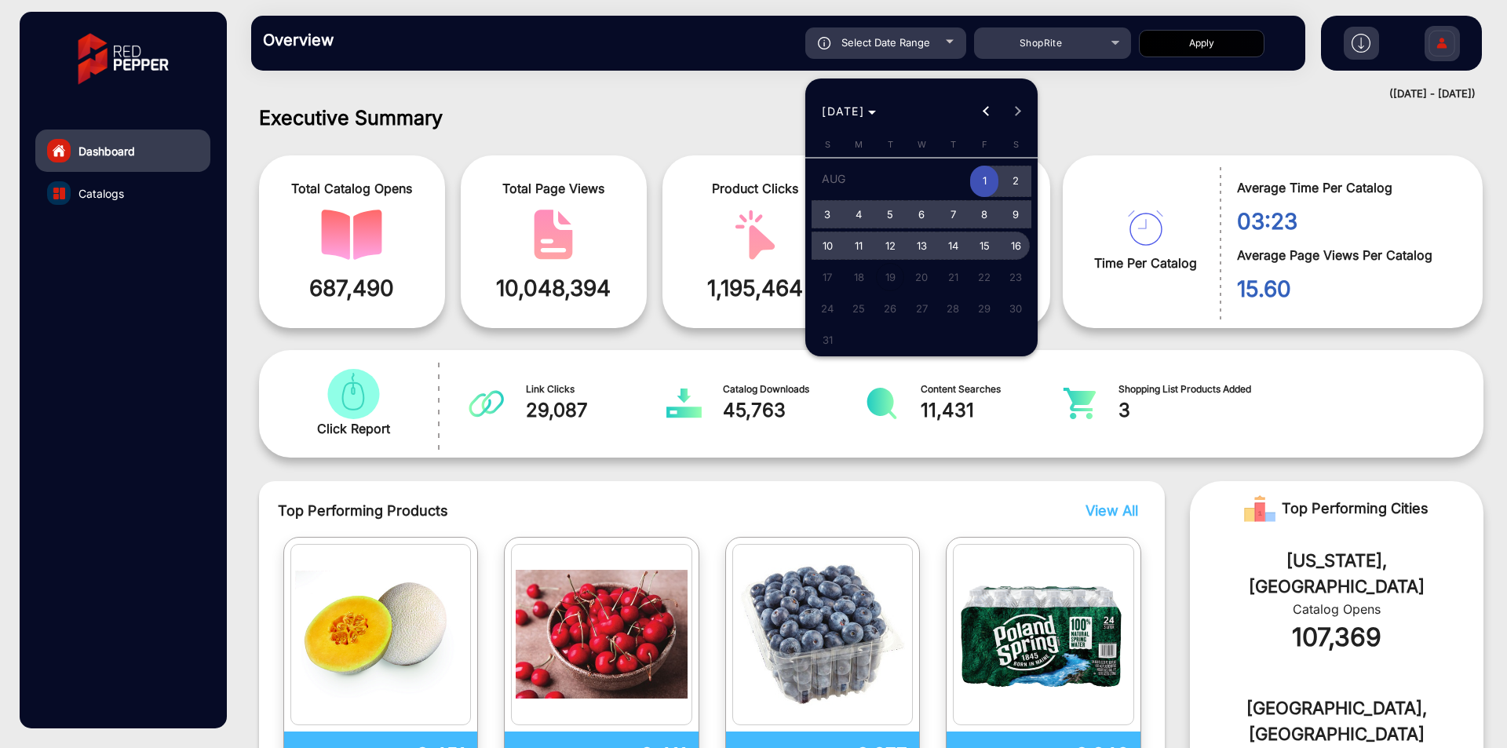
click at [1009, 250] on span "16" at bounding box center [1016, 246] width 28 height 28
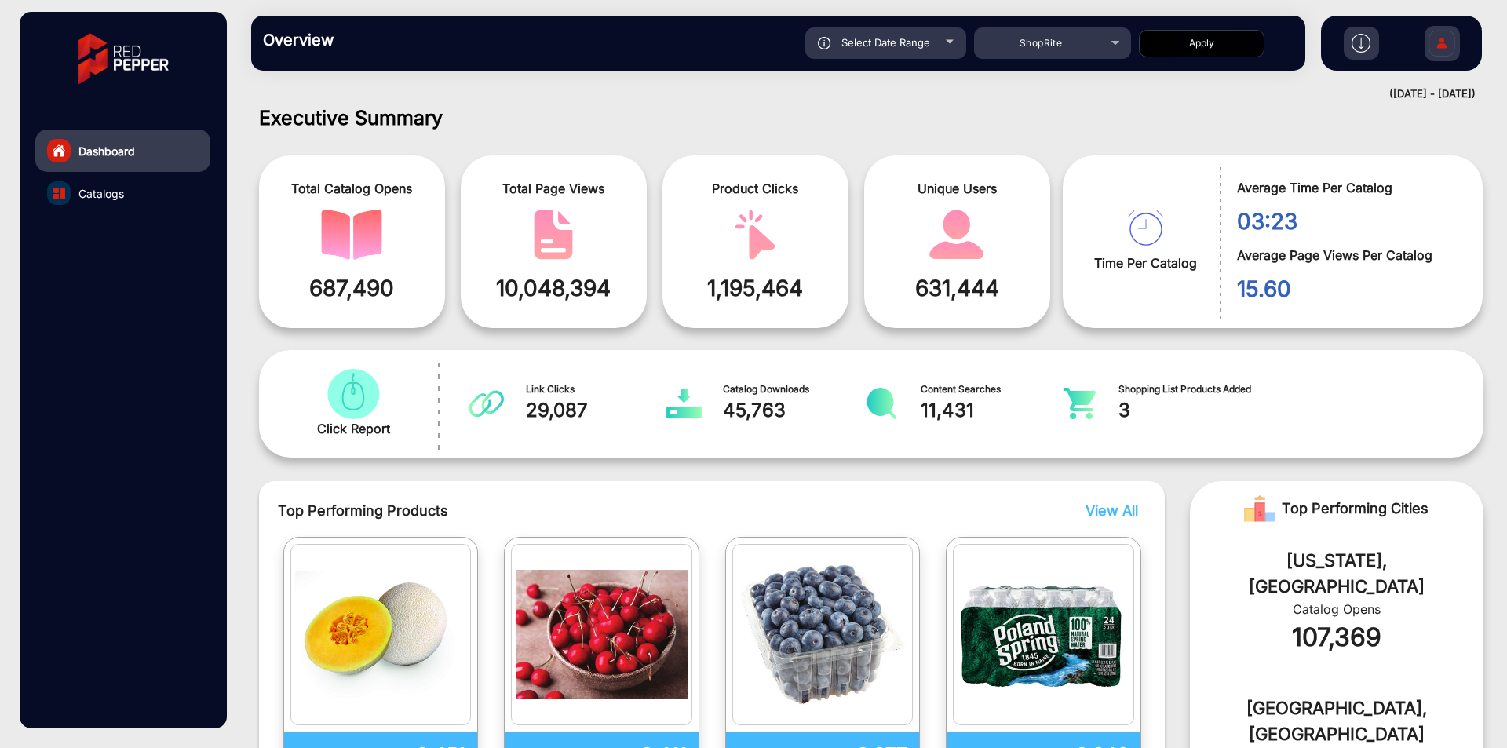
type input "[DATE]"
click at [1215, 27] on div "Select Date Range [DATE] [DATE] – [DATE] End date ShopRite Apply" at bounding box center [830, 42] width 928 height 31
click at [1215, 30] on button "Apply" at bounding box center [1202, 43] width 126 height 27
type input "[DATE]"
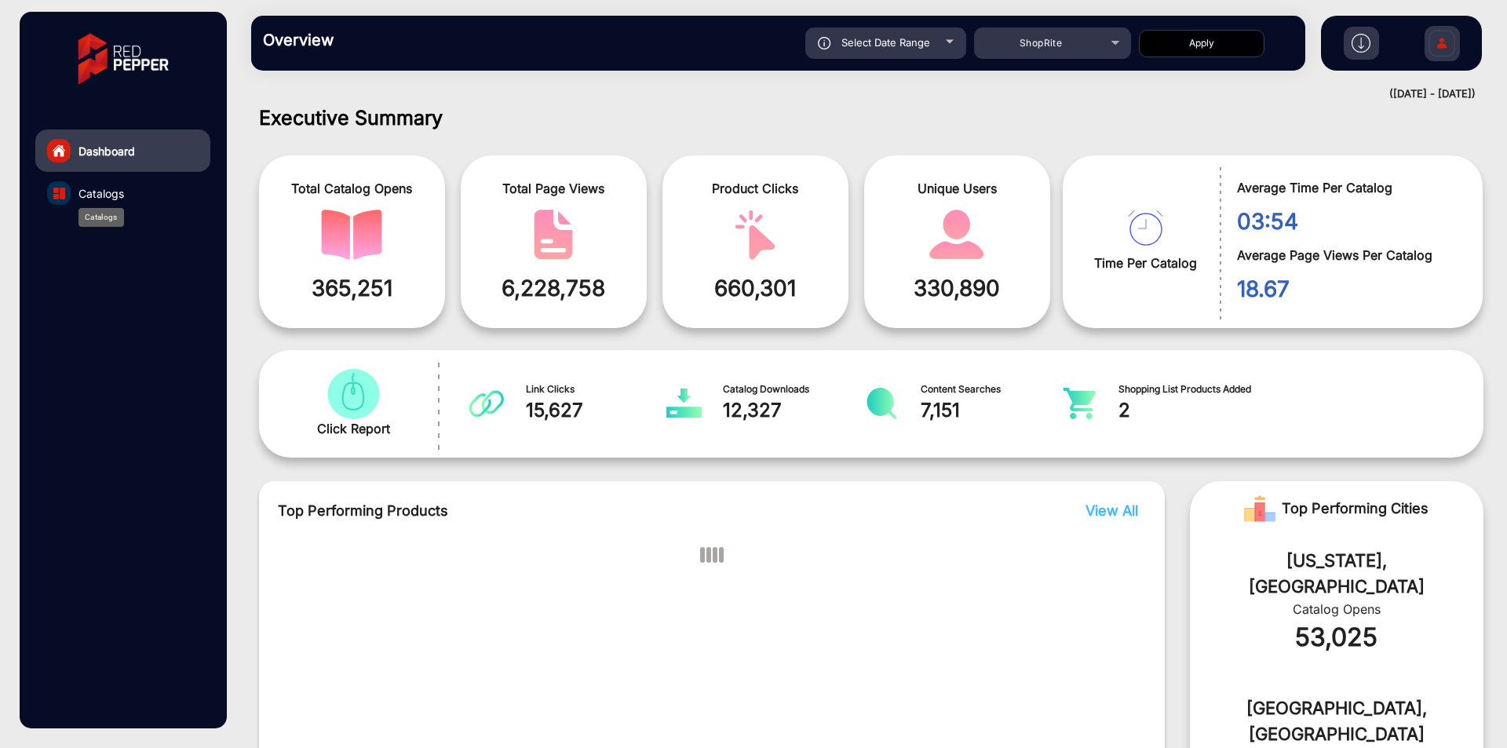
click at [120, 185] on span "Catalogs" at bounding box center [102, 193] width 46 height 16
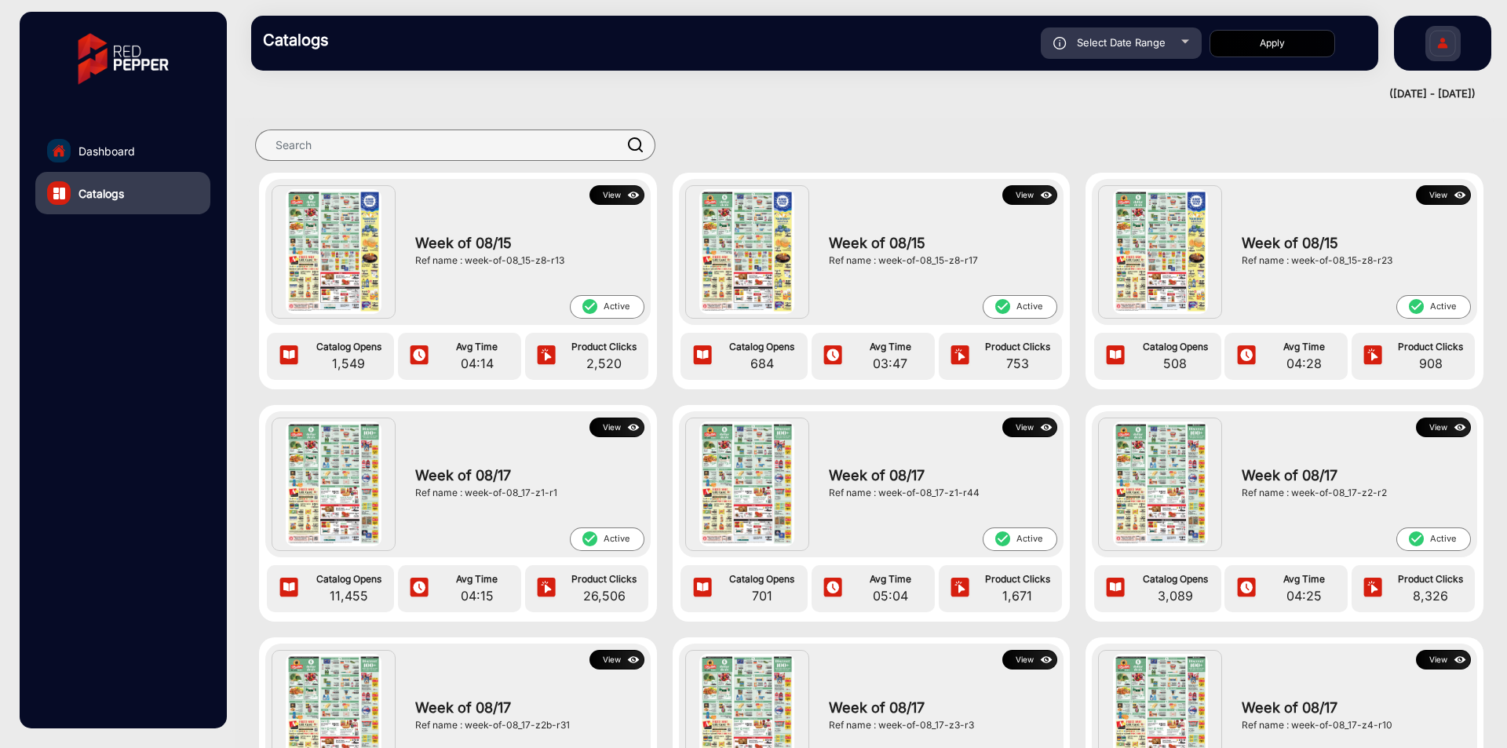
click at [625, 201] on img at bounding box center [634, 195] width 18 height 17
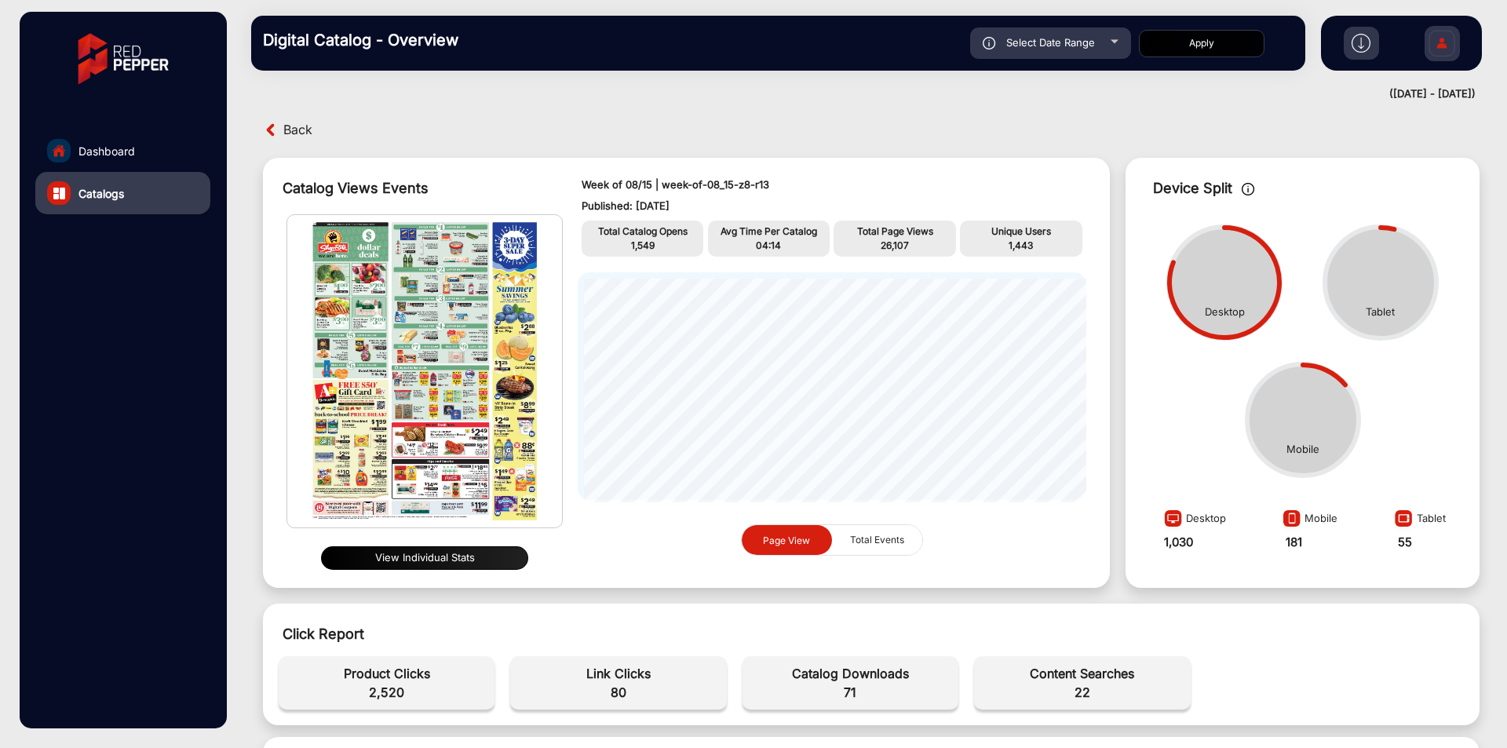
click at [301, 130] on span "Back" at bounding box center [297, 130] width 29 height 24
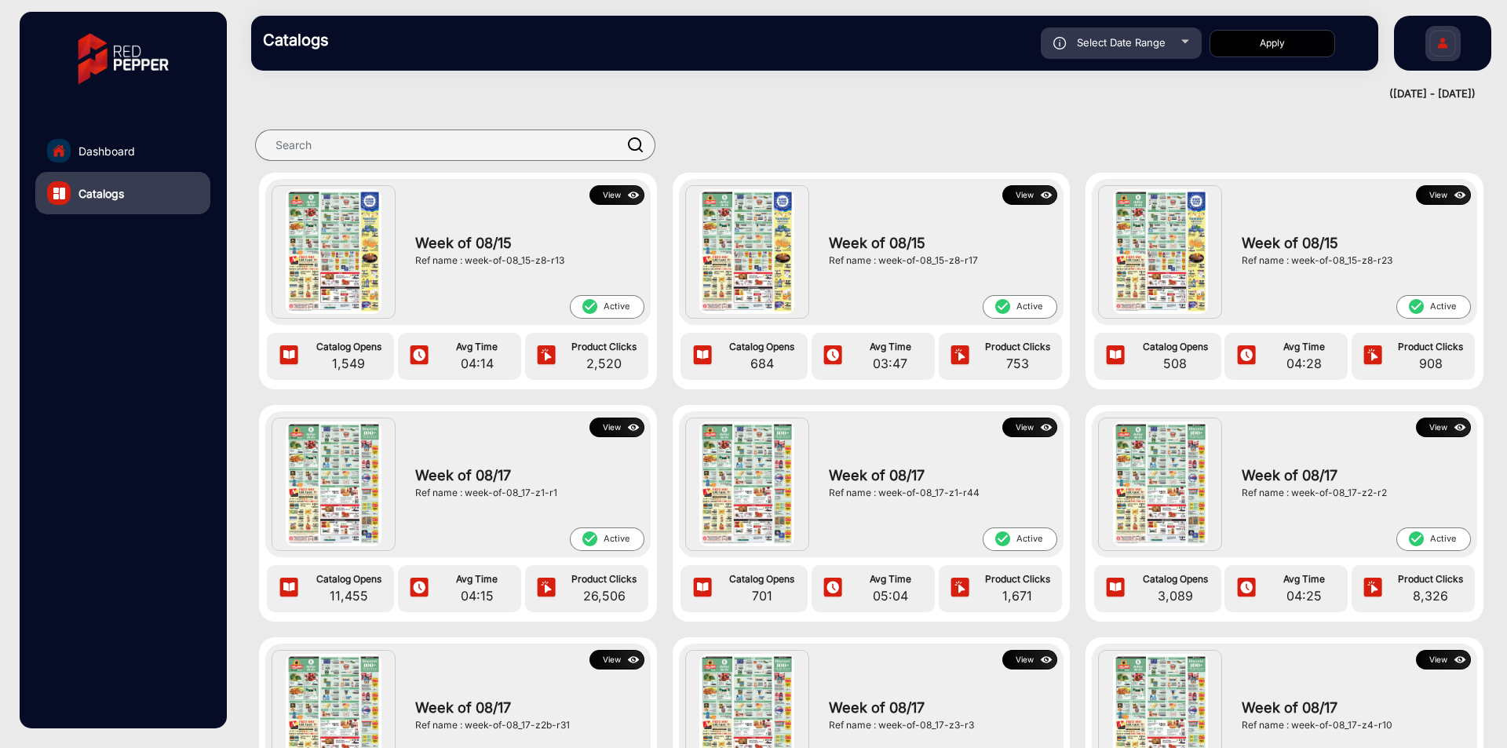
click at [1049, 191] on img at bounding box center [1047, 195] width 18 height 17
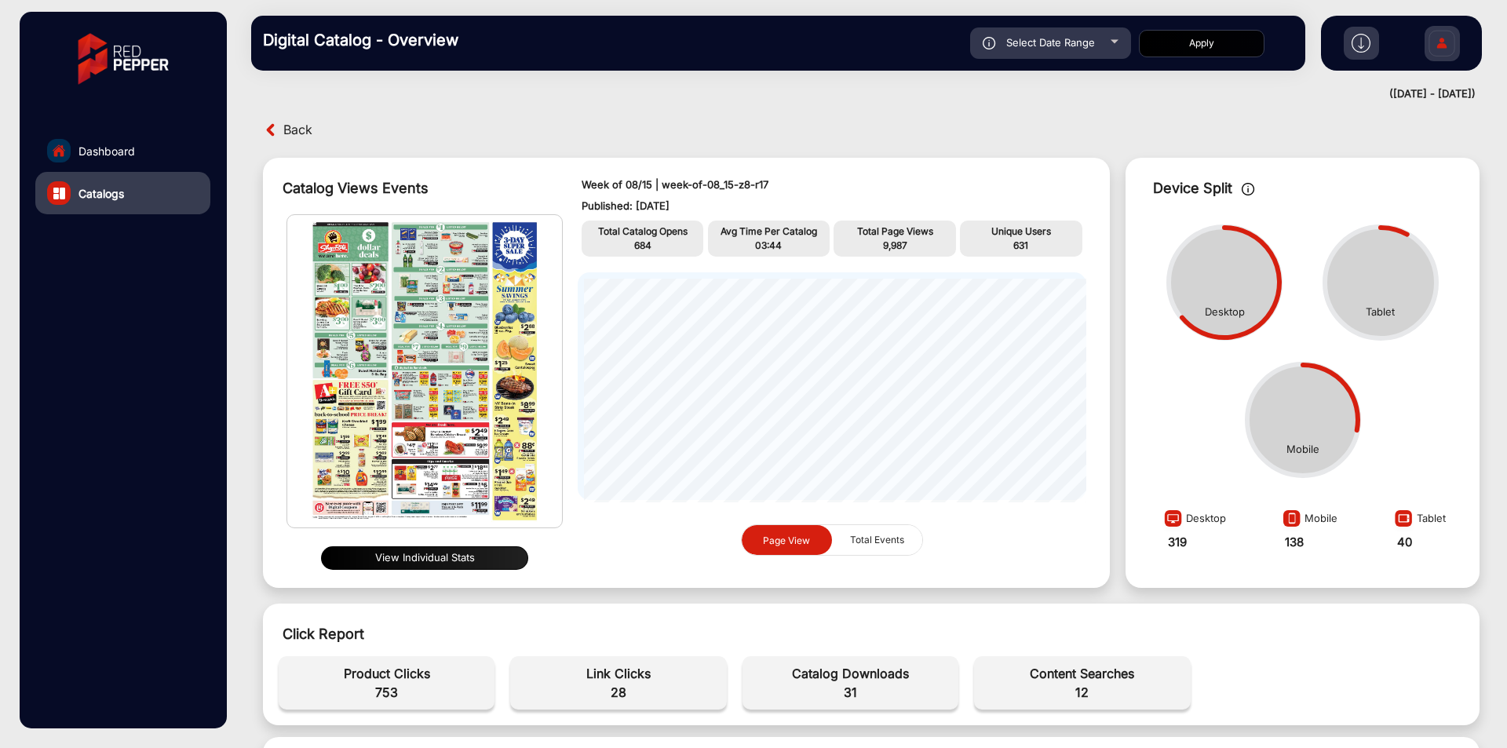
click at [296, 127] on span "Back" at bounding box center [297, 130] width 29 height 24
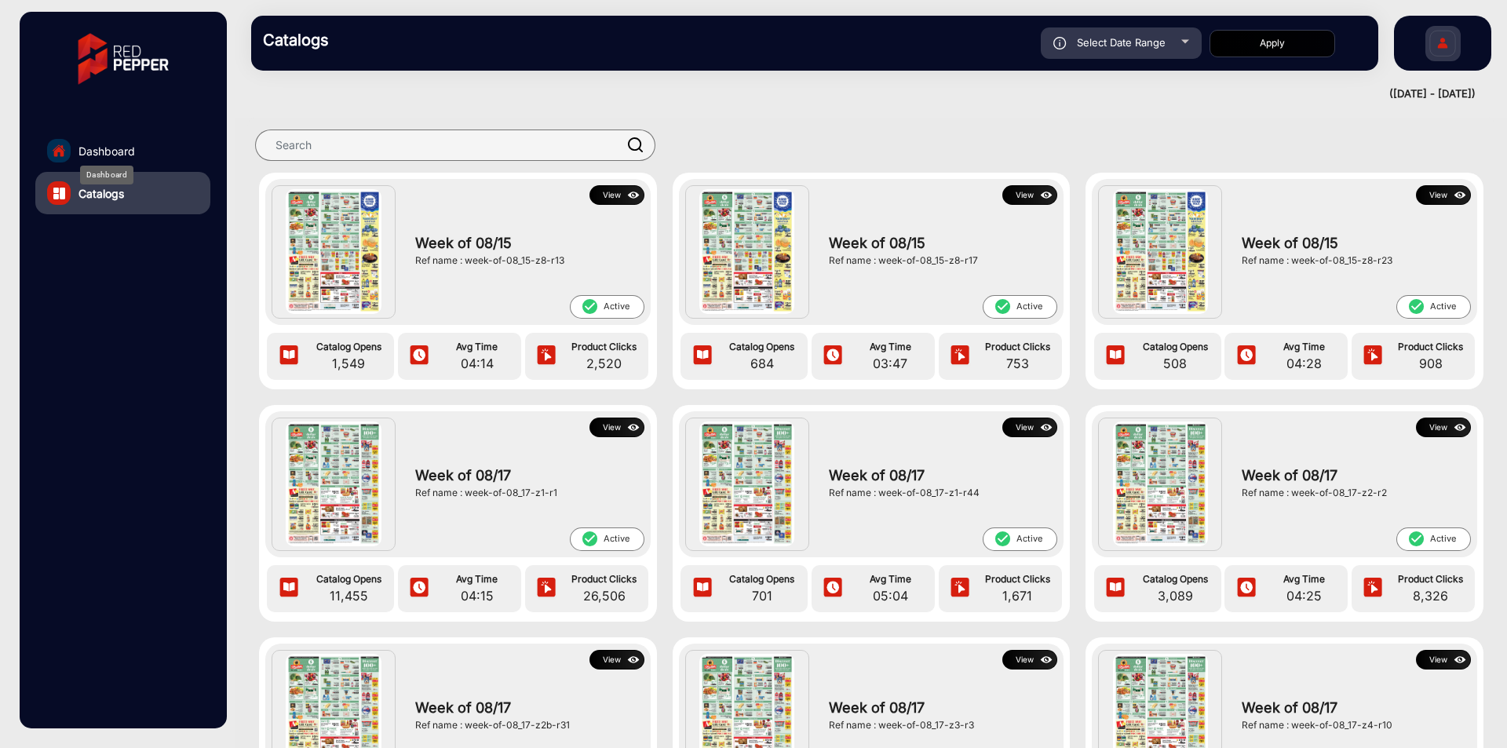
click at [111, 157] on span "Dashboard" at bounding box center [107, 151] width 57 height 16
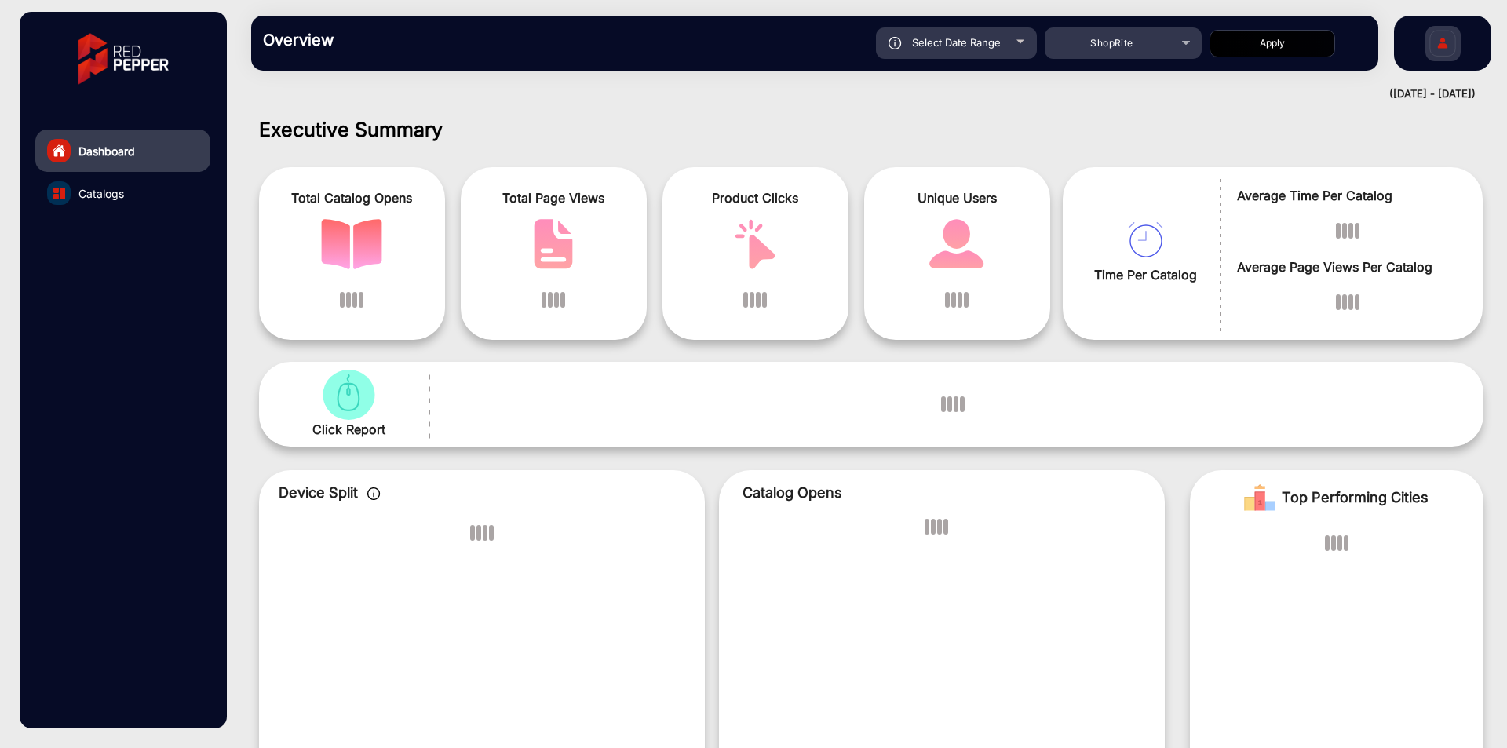
scroll to position [12, 0]
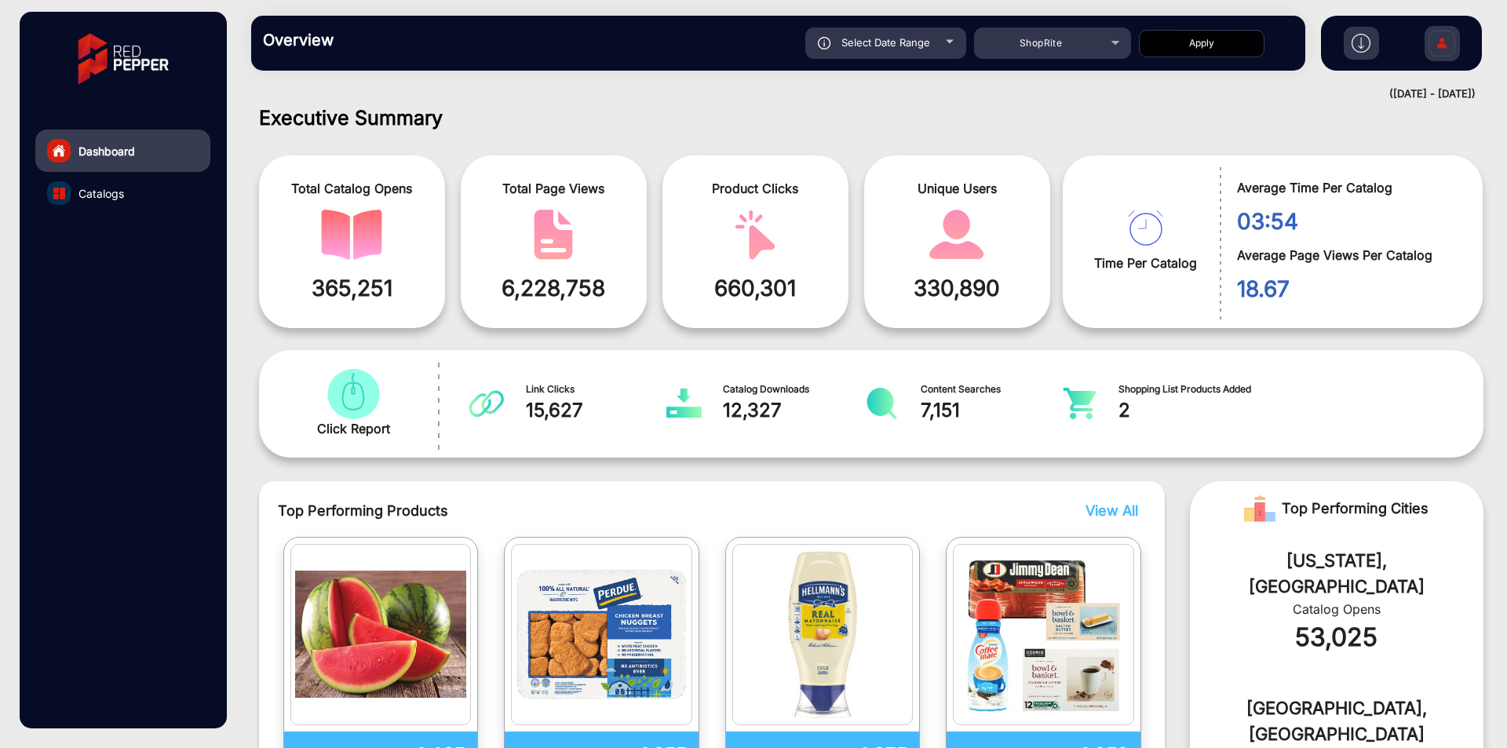
click at [948, 44] on div "Select Date Range" at bounding box center [886, 42] width 161 height 31
type input "[DATE]"
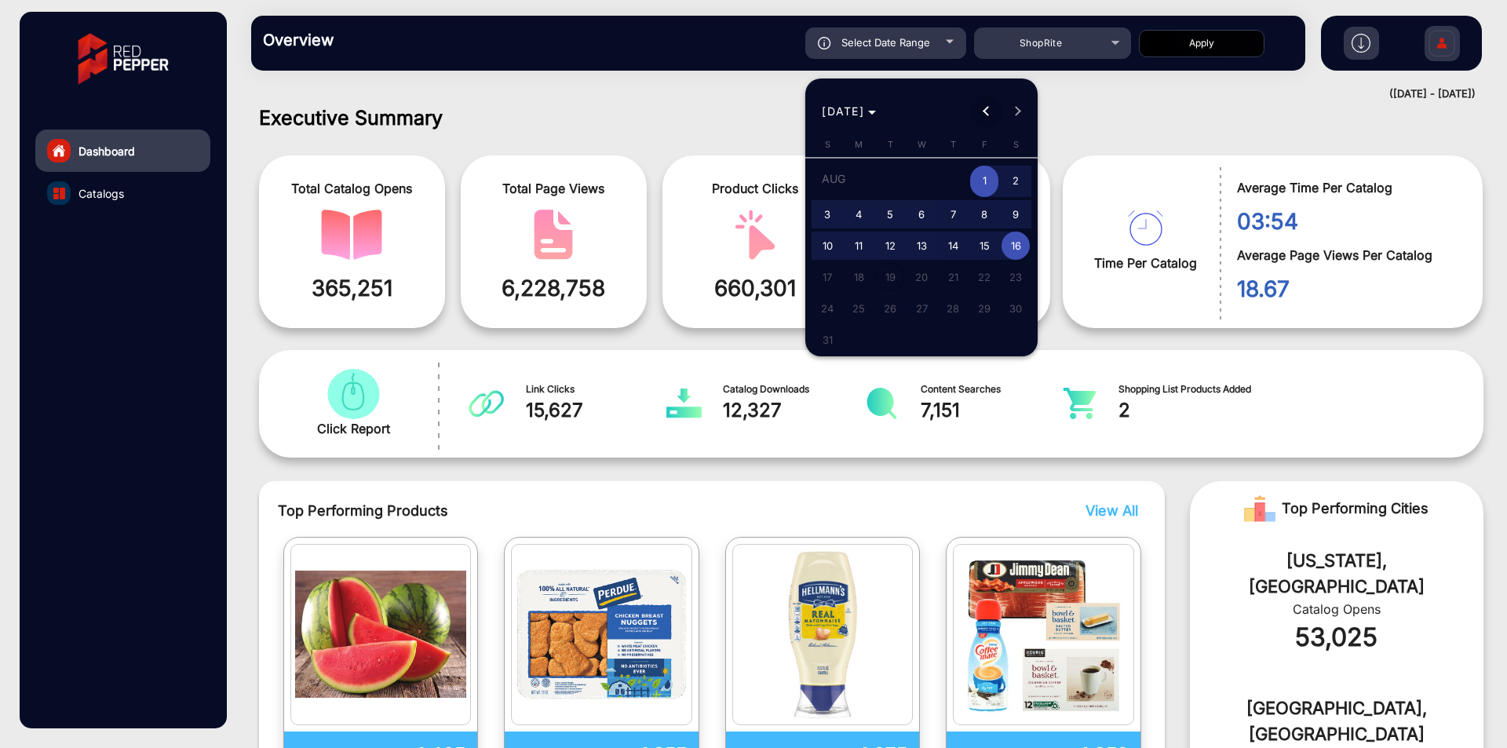
click at [995, 115] on span "Previous month" at bounding box center [986, 111] width 31 height 31
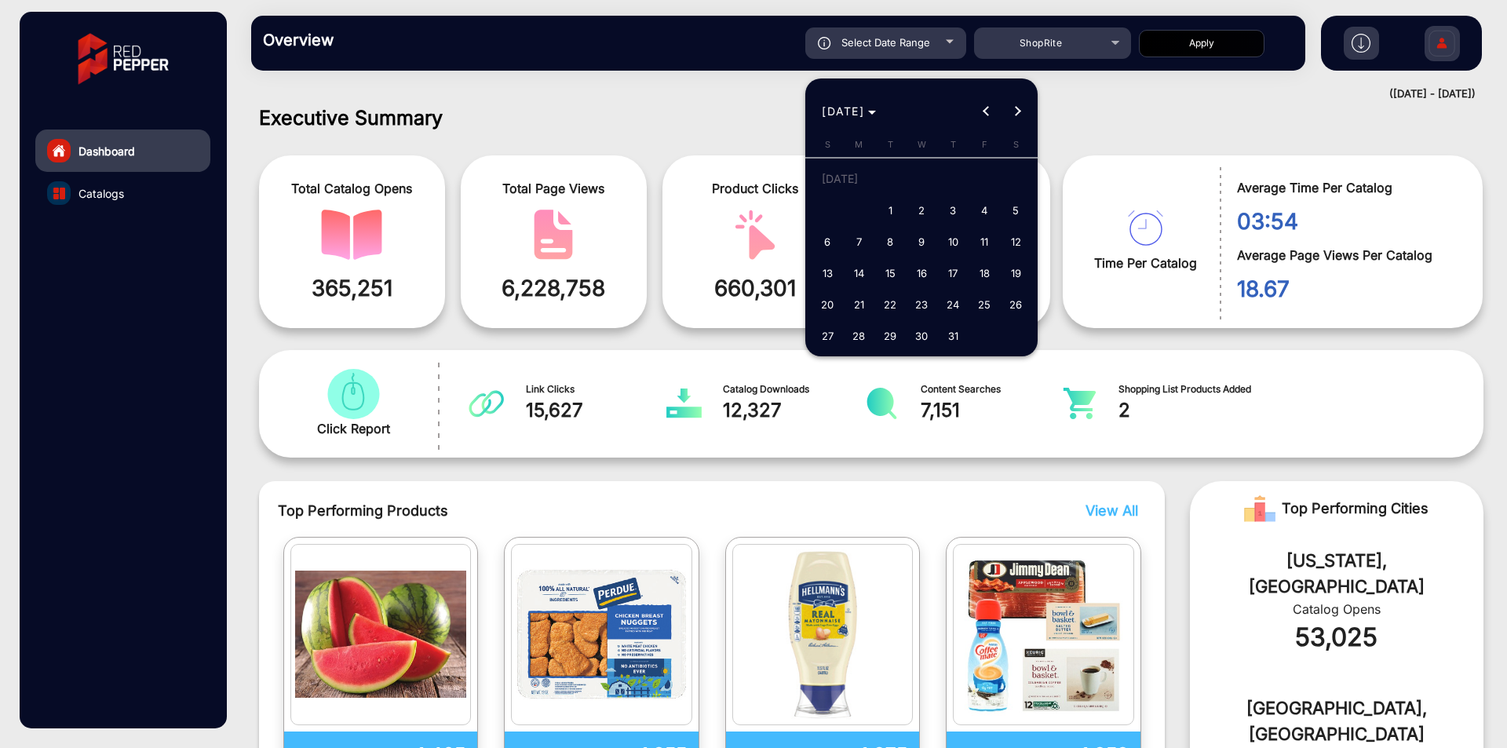
click at [881, 223] on button "1" at bounding box center [890, 210] width 31 height 31
type input "[DATE]"
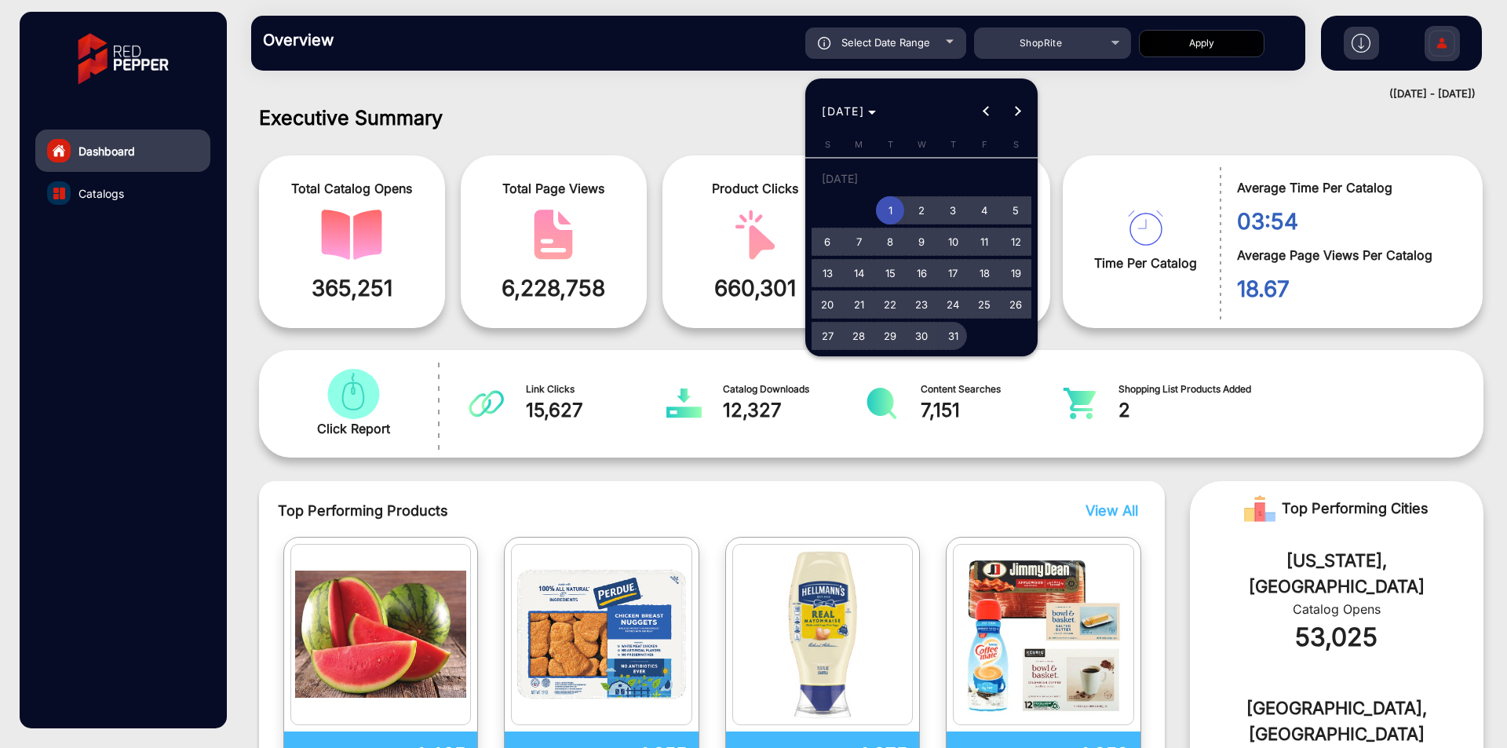
drag, startPoint x: 953, startPoint y: 337, endPoint x: 1118, endPoint y: 93, distance: 294.6
click at [949, 330] on span "31" at bounding box center [953, 336] width 28 height 28
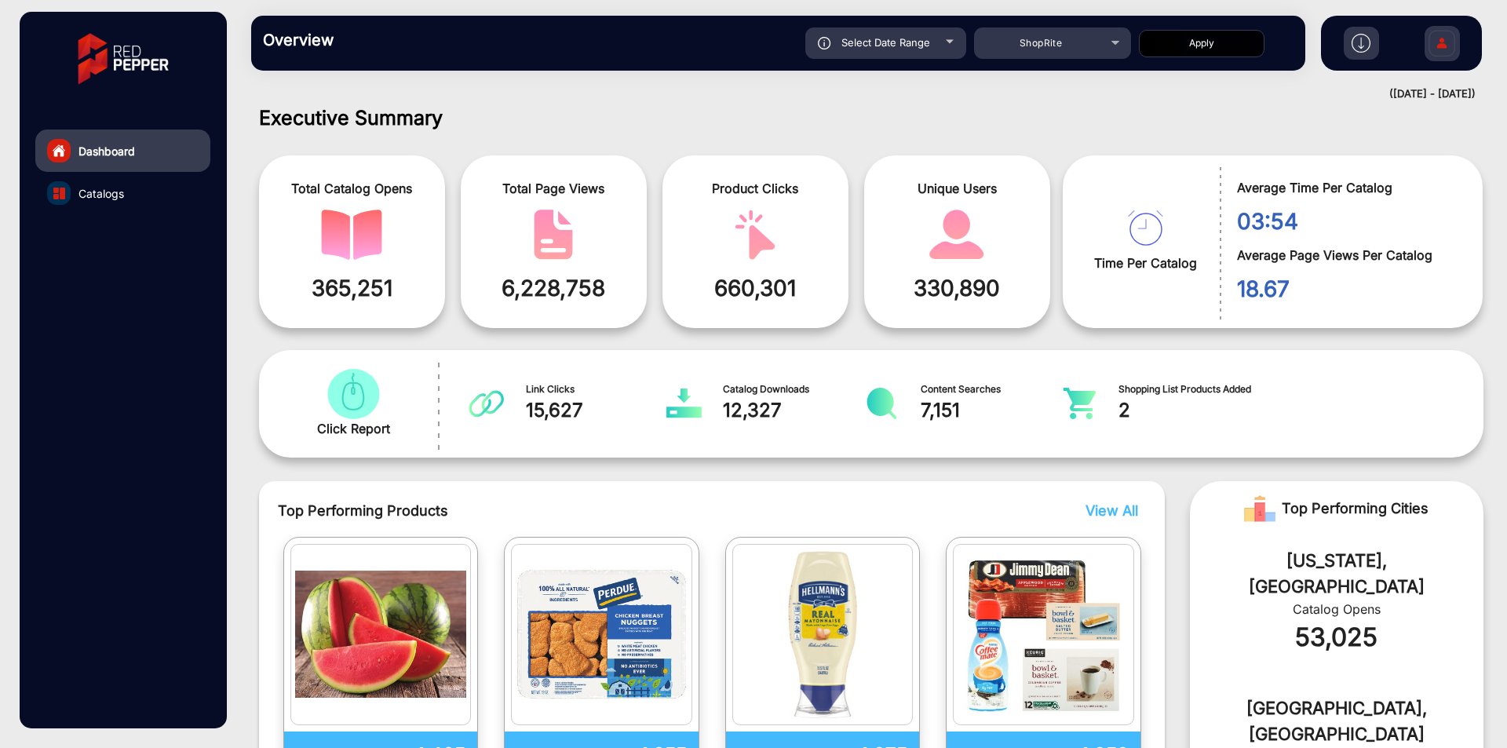
type input "[DATE]"
click at [1197, 37] on button "Apply" at bounding box center [1202, 43] width 126 height 27
type input "[DATE]"
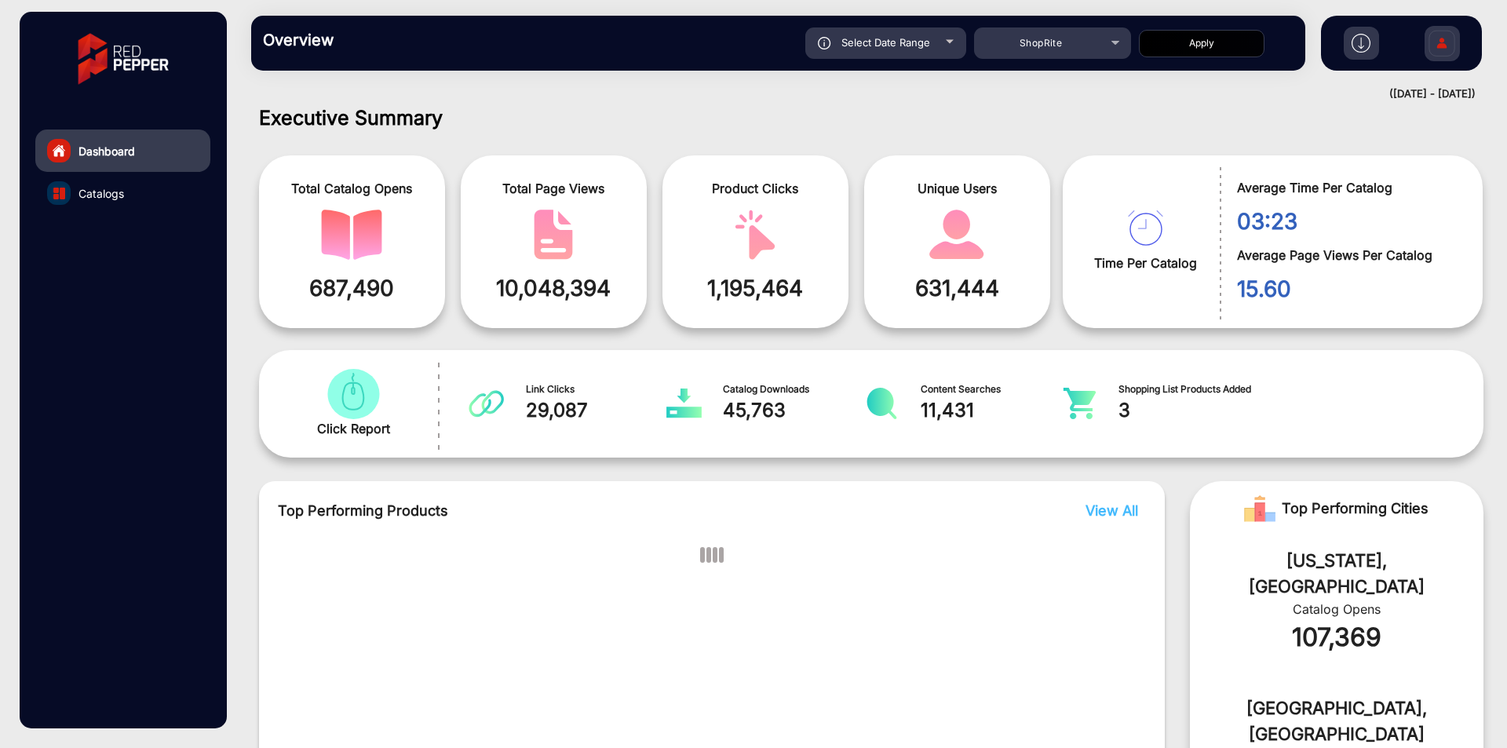
click at [137, 198] on link "Catalogs" at bounding box center [122, 193] width 175 height 42
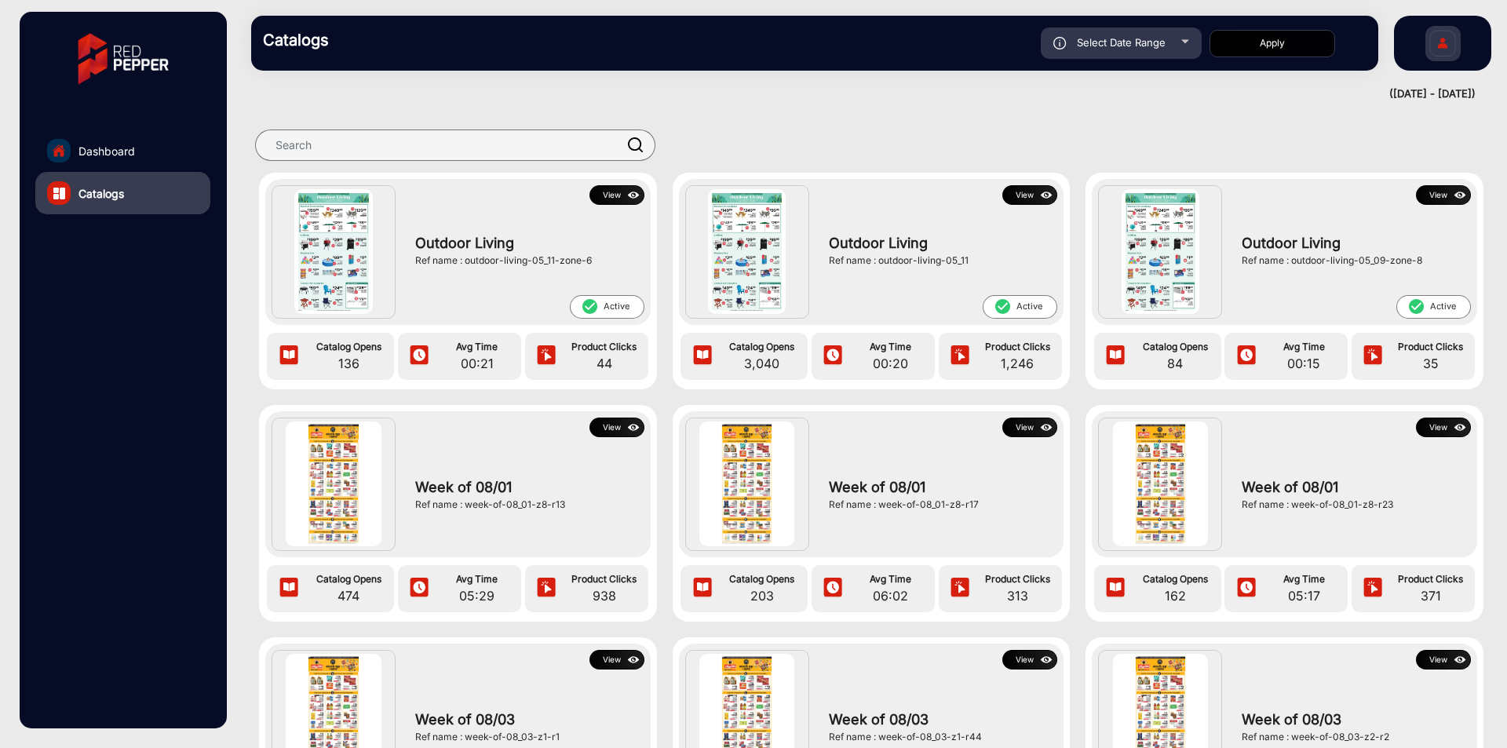
click at [1038, 429] on img at bounding box center [1047, 427] width 18 height 17
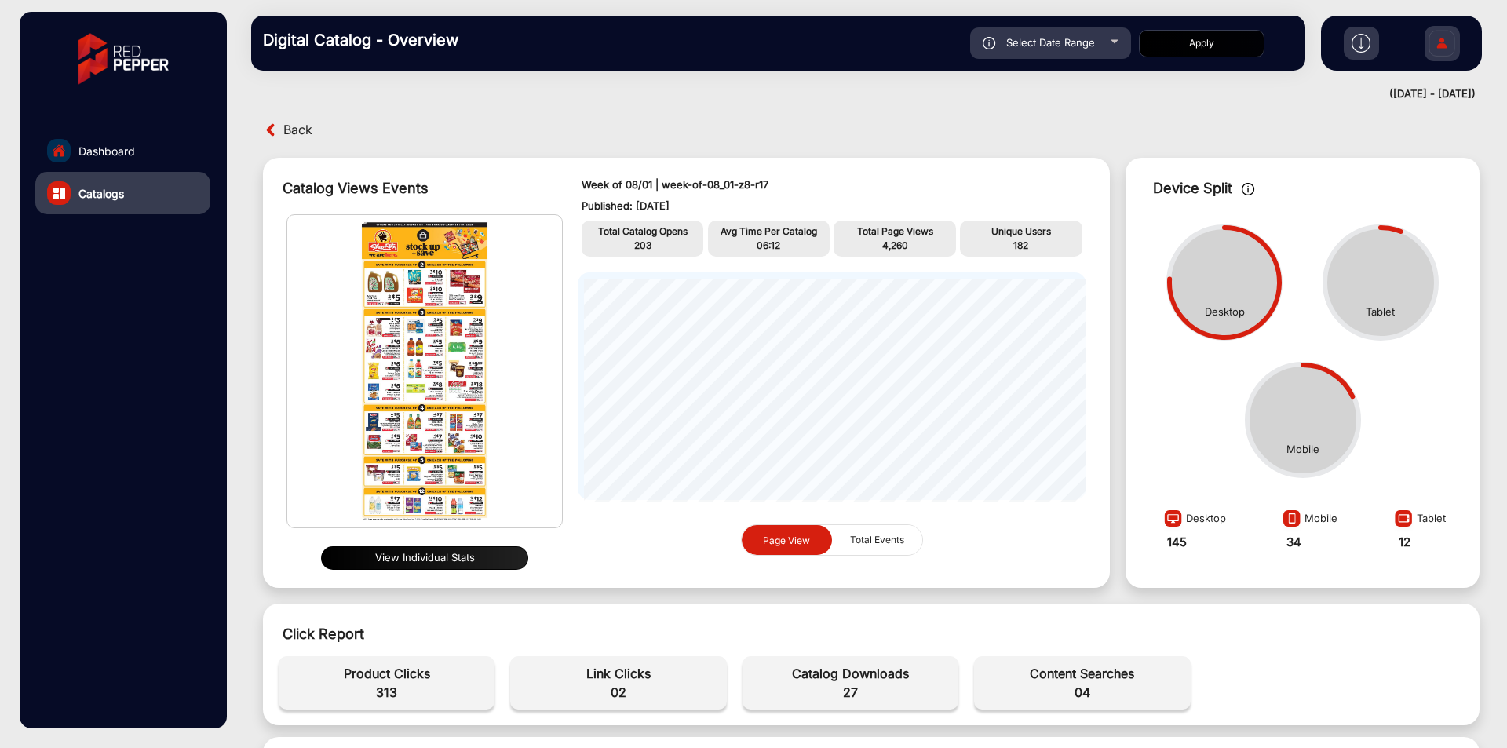
click at [312, 133] on span "Back" at bounding box center [297, 130] width 29 height 24
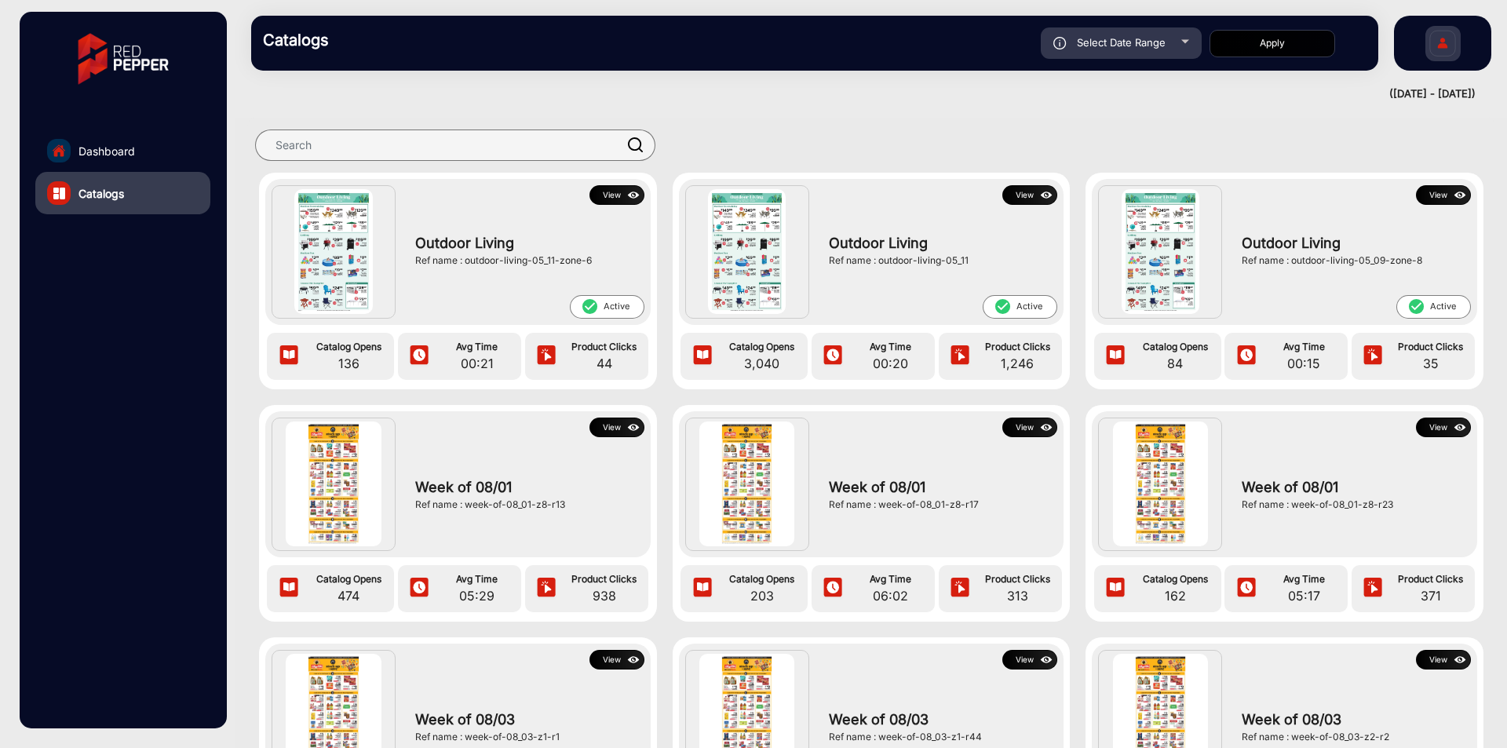
click at [614, 199] on button "View" at bounding box center [617, 195] width 55 height 20
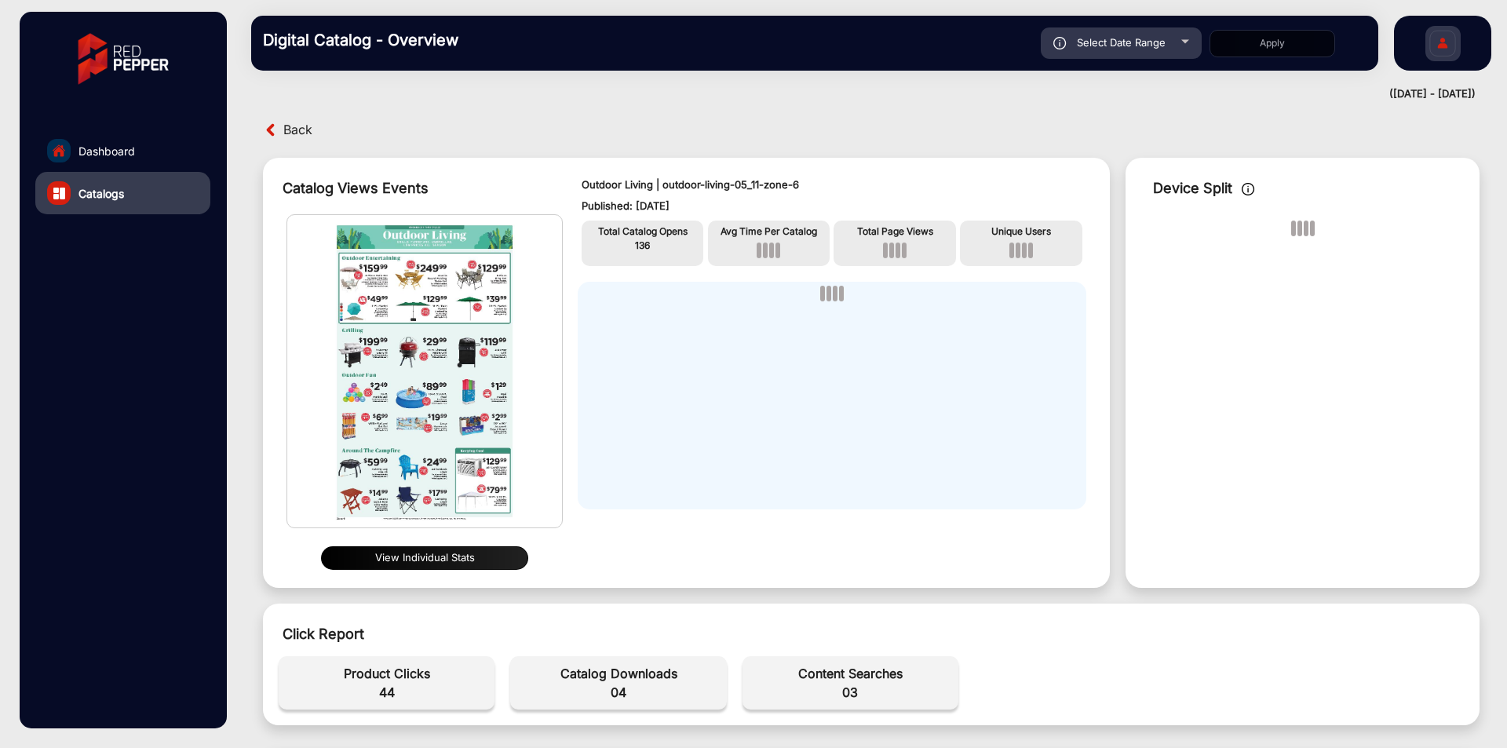
click at [307, 132] on span "Back" at bounding box center [297, 130] width 29 height 24
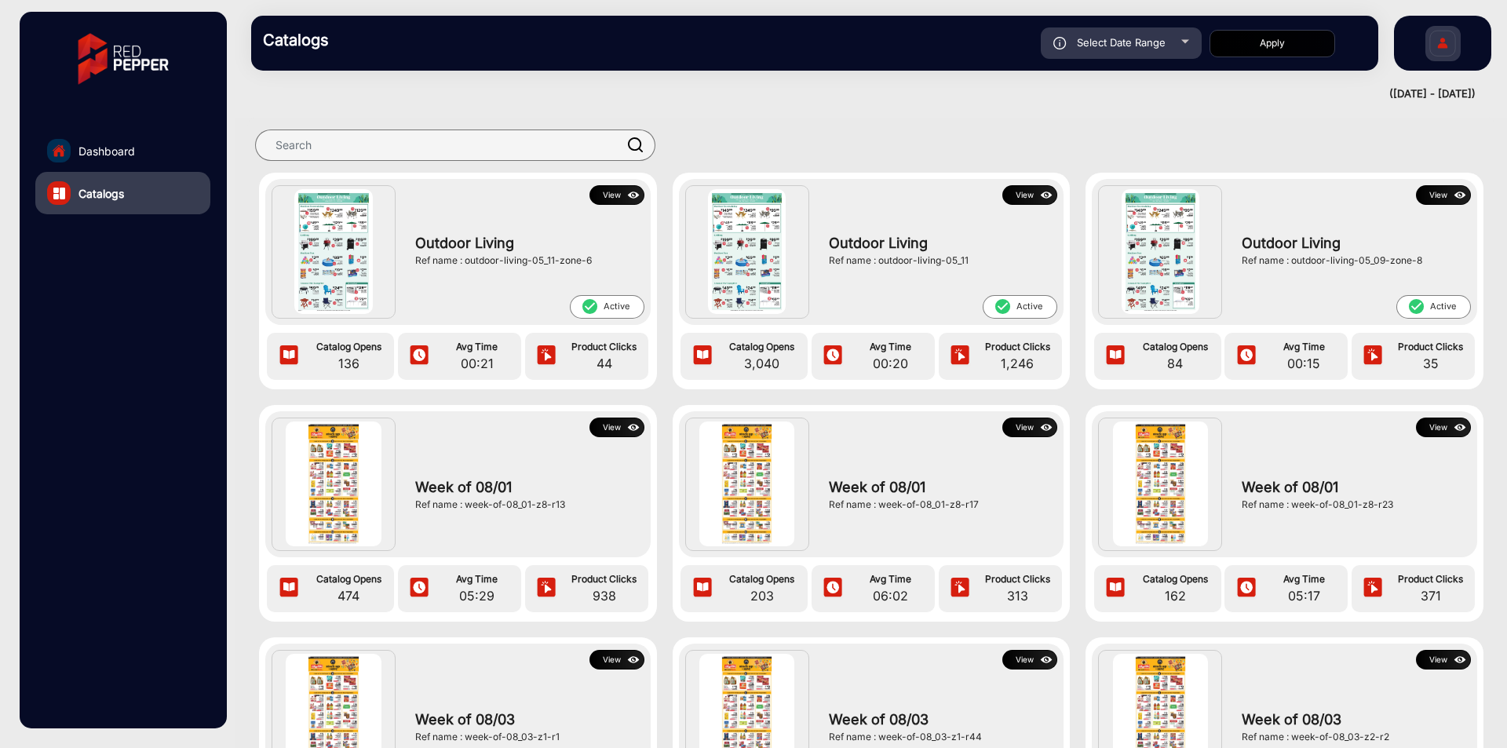
click at [1038, 193] on img at bounding box center [1047, 195] width 18 height 17
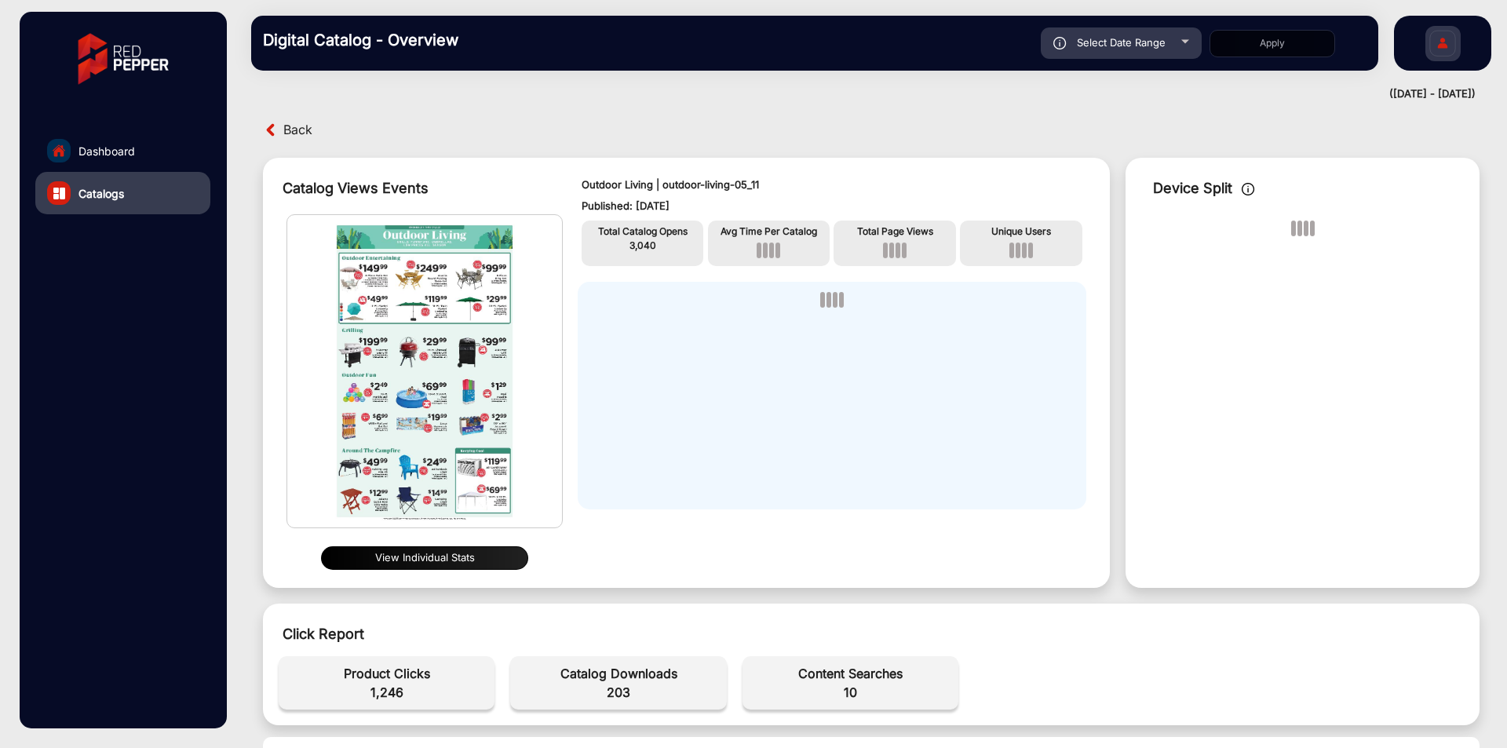
click at [1138, 53] on div "Select Date Range" at bounding box center [1121, 42] width 161 height 31
type input "[DATE]"
click at [1151, 49] on div "Select Date Range" at bounding box center [1121, 42] width 161 height 31
type input "[DATE]"
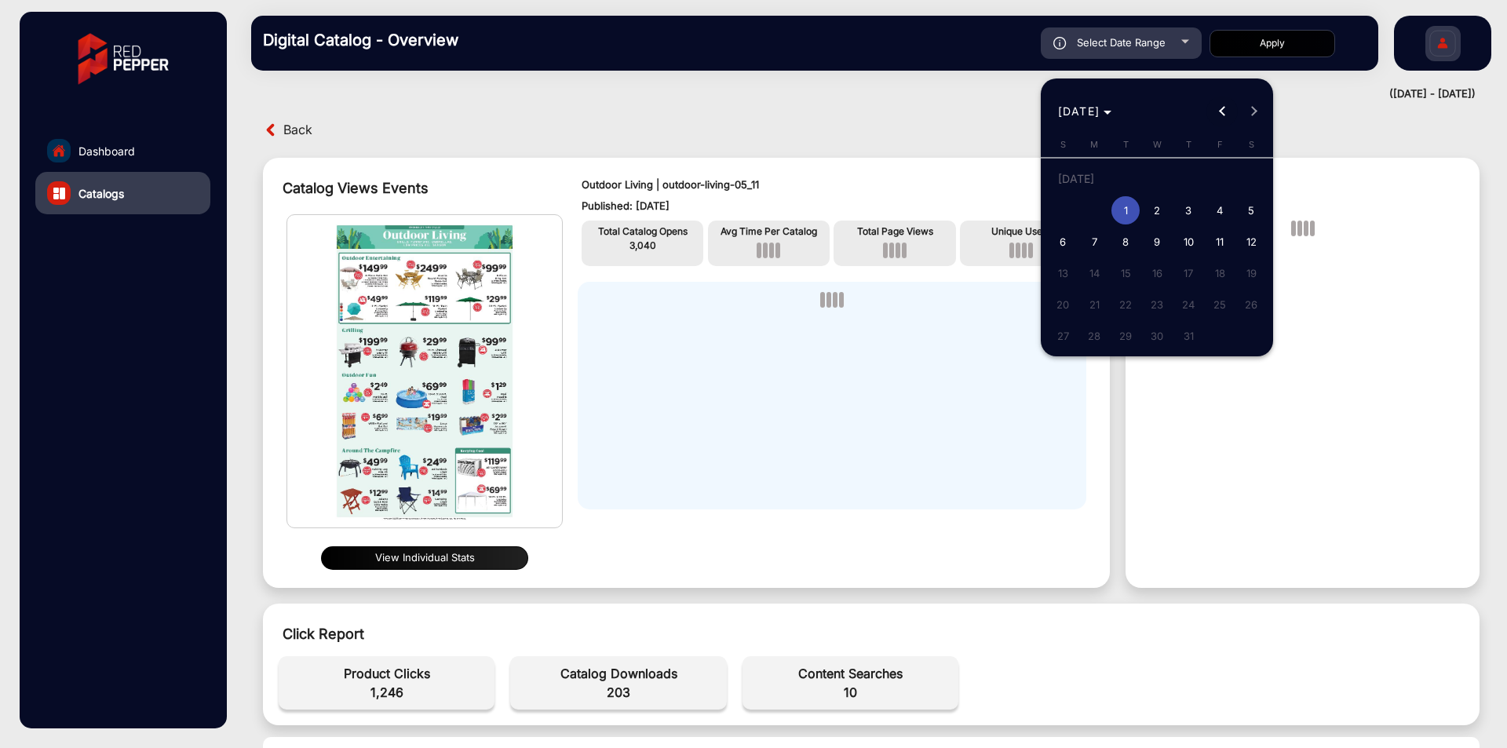
click at [1222, 104] on span "Previous month" at bounding box center [1222, 111] width 31 height 31
click at [1259, 112] on span "Next month" at bounding box center [1253, 111] width 31 height 31
click at [966, 166] on div at bounding box center [753, 374] width 1507 height 748
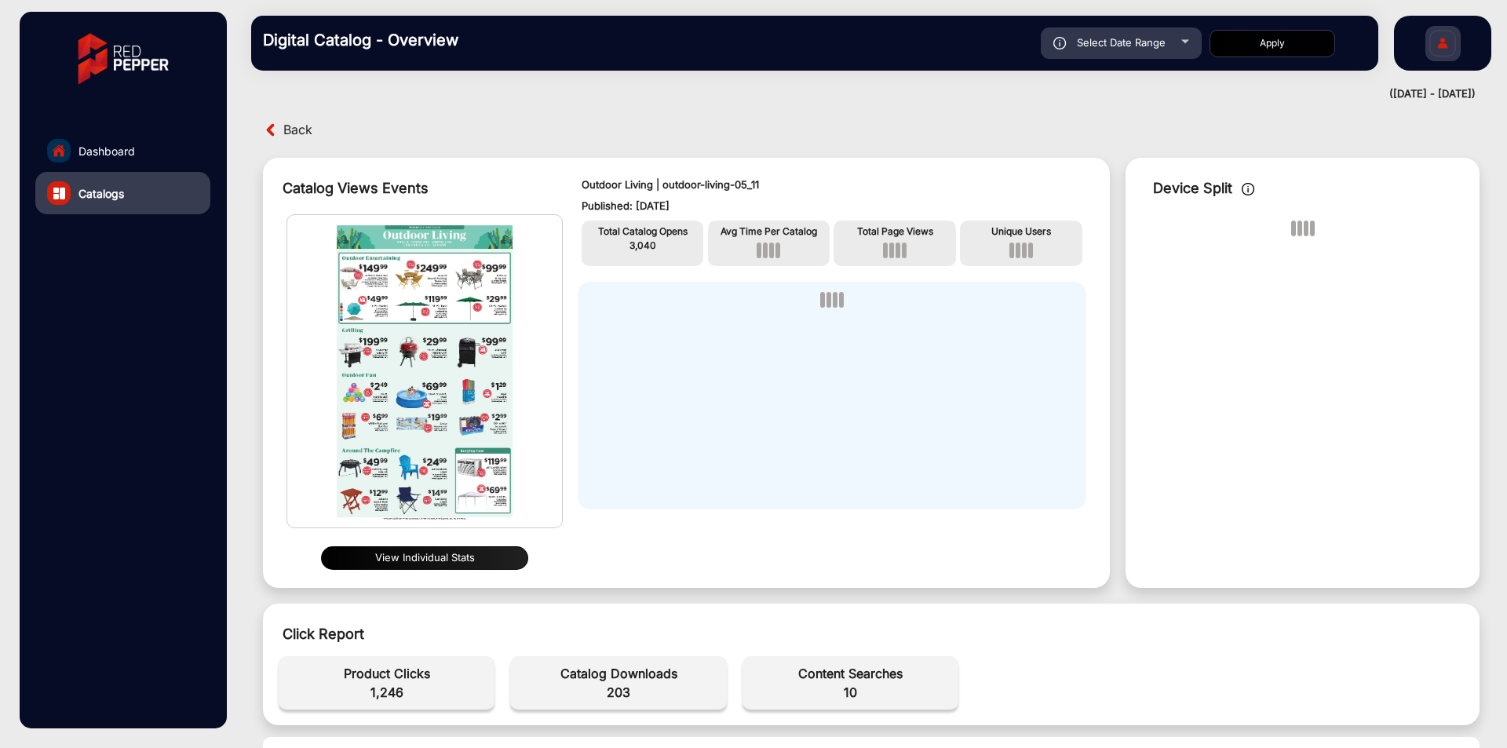
click at [315, 126] on div "Back" at bounding box center [565, 130] width 612 height 24
click at [309, 126] on span "Back" at bounding box center [297, 130] width 29 height 24
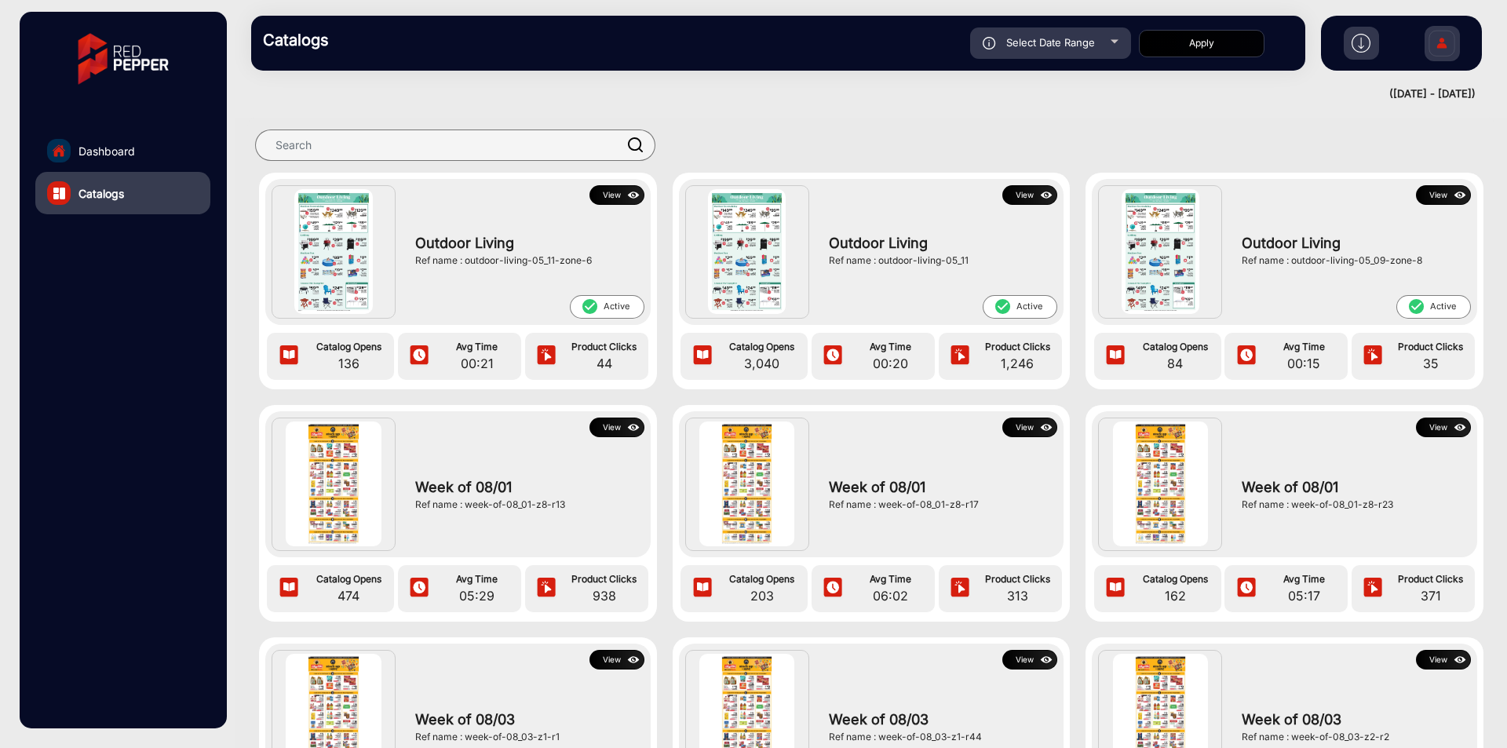
click at [1452, 202] on img at bounding box center [1461, 195] width 18 height 17
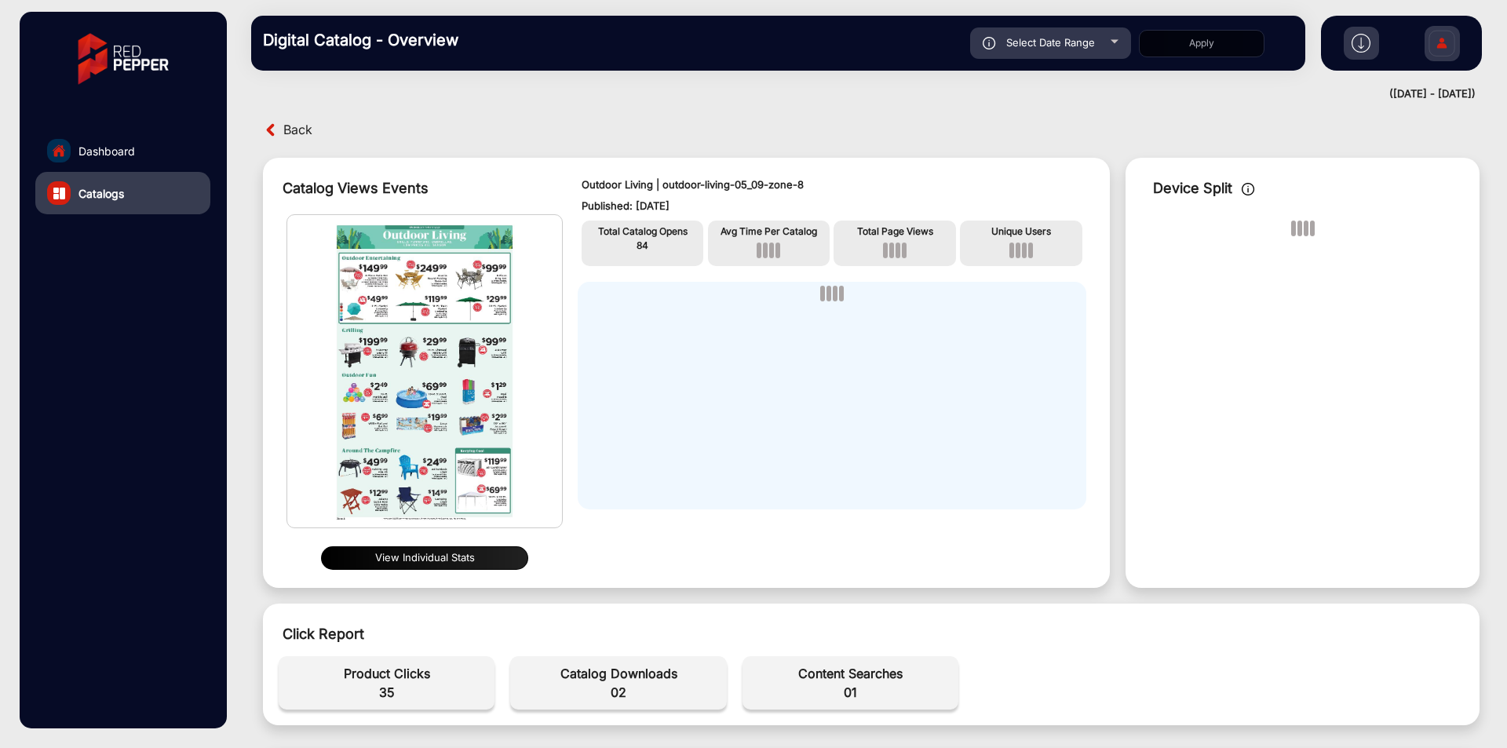
click at [308, 130] on span "Back" at bounding box center [297, 130] width 29 height 24
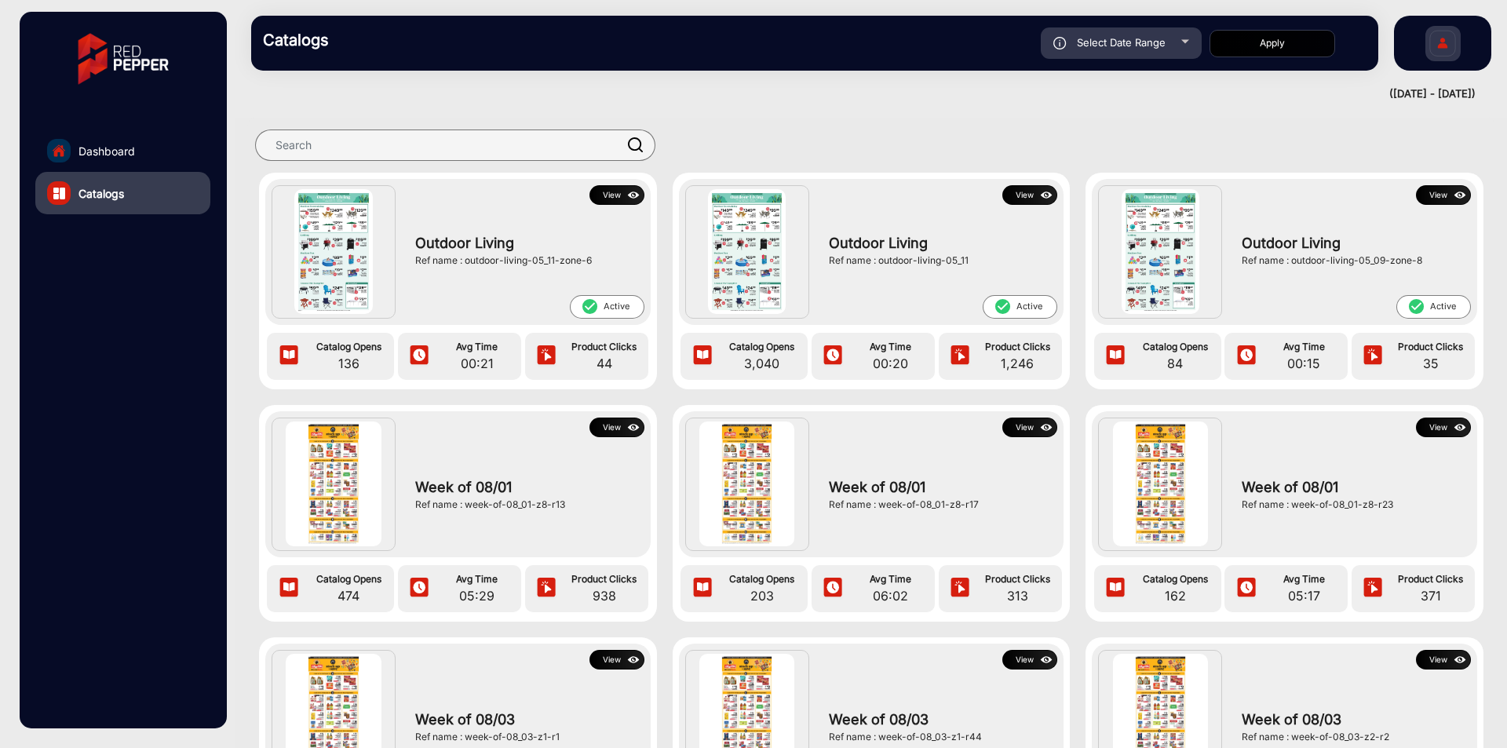
click at [1050, 199] on img at bounding box center [1047, 195] width 18 height 17
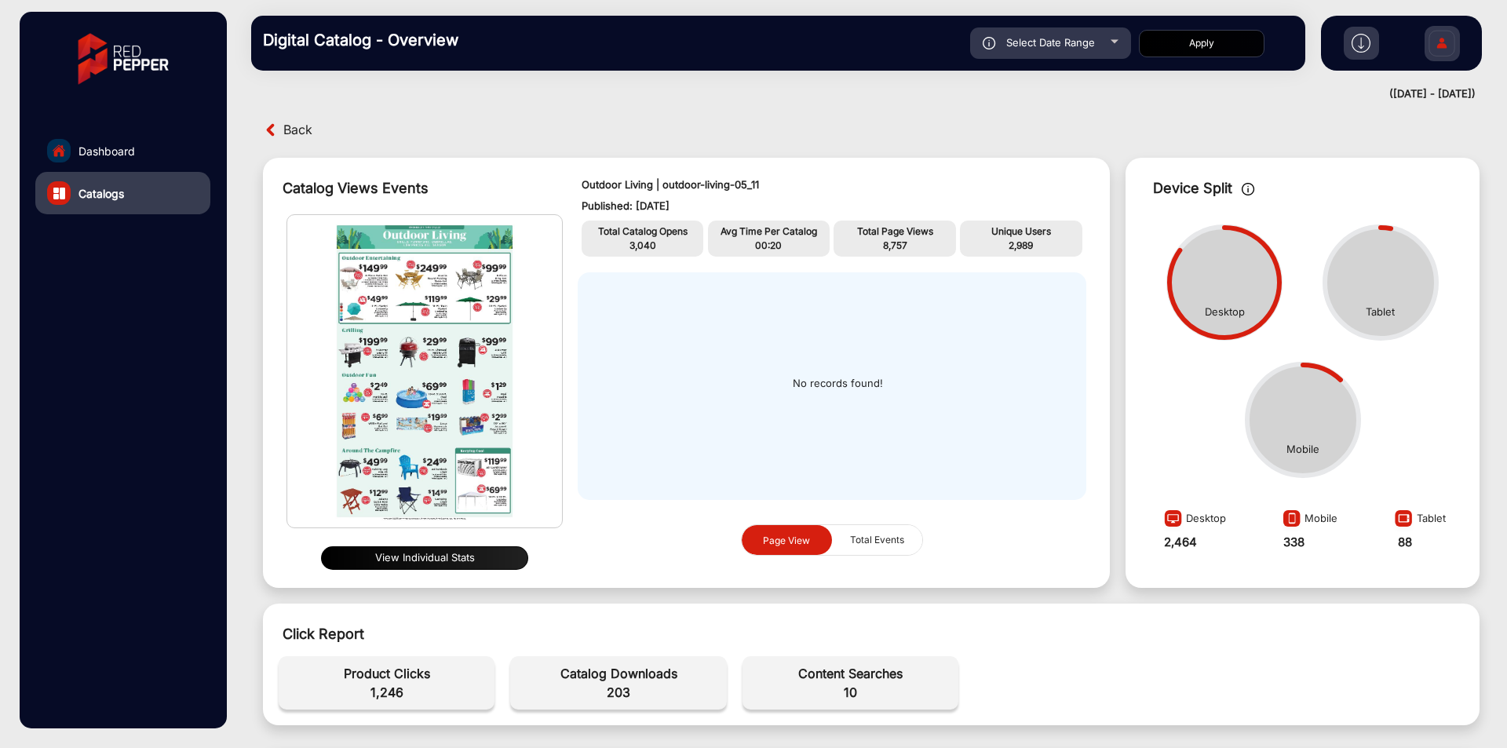
click at [320, 131] on div "Back" at bounding box center [565, 130] width 612 height 24
click at [305, 126] on span "Back" at bounding box center [297, 130] width 29 height 24
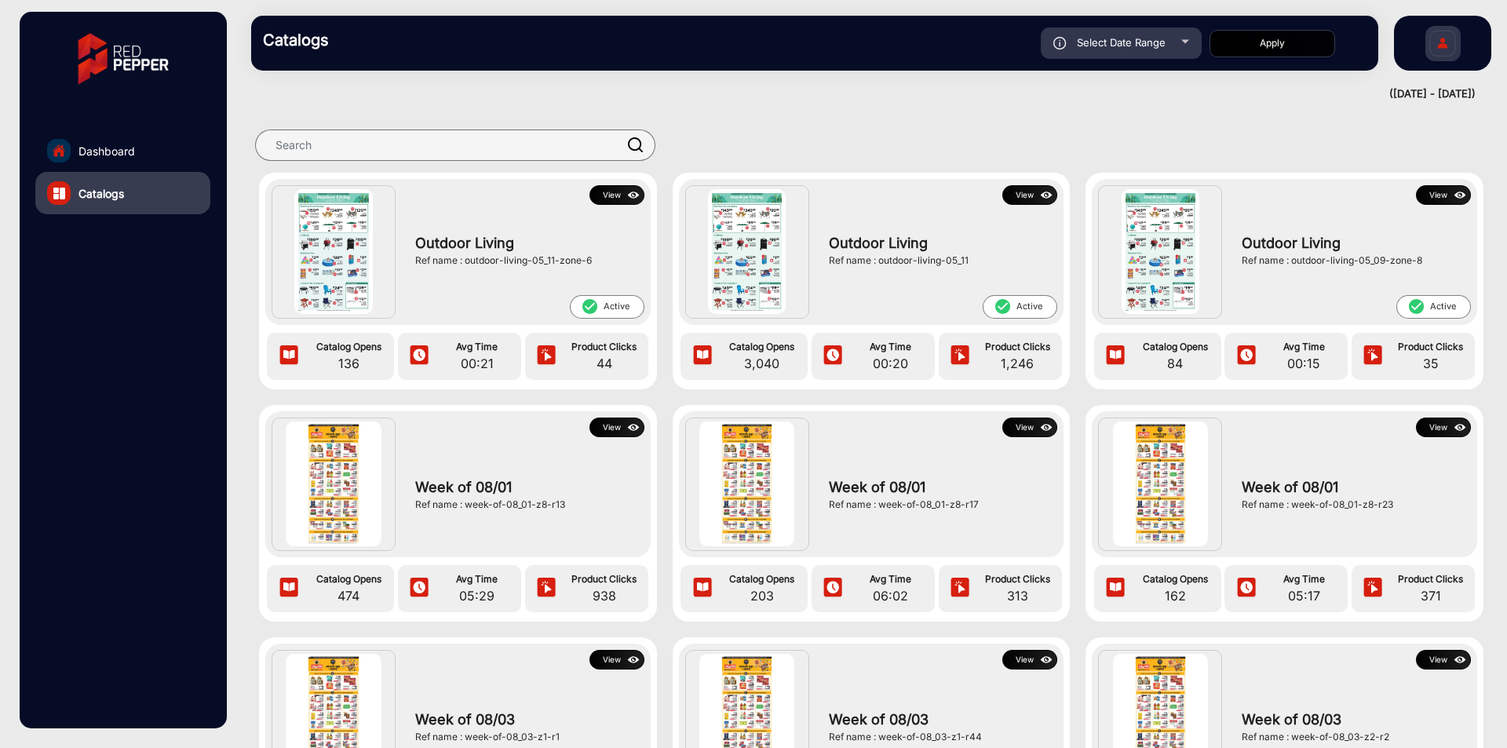
click at [625, 187] on img at bounding box center [634, 195] width 18 height 17
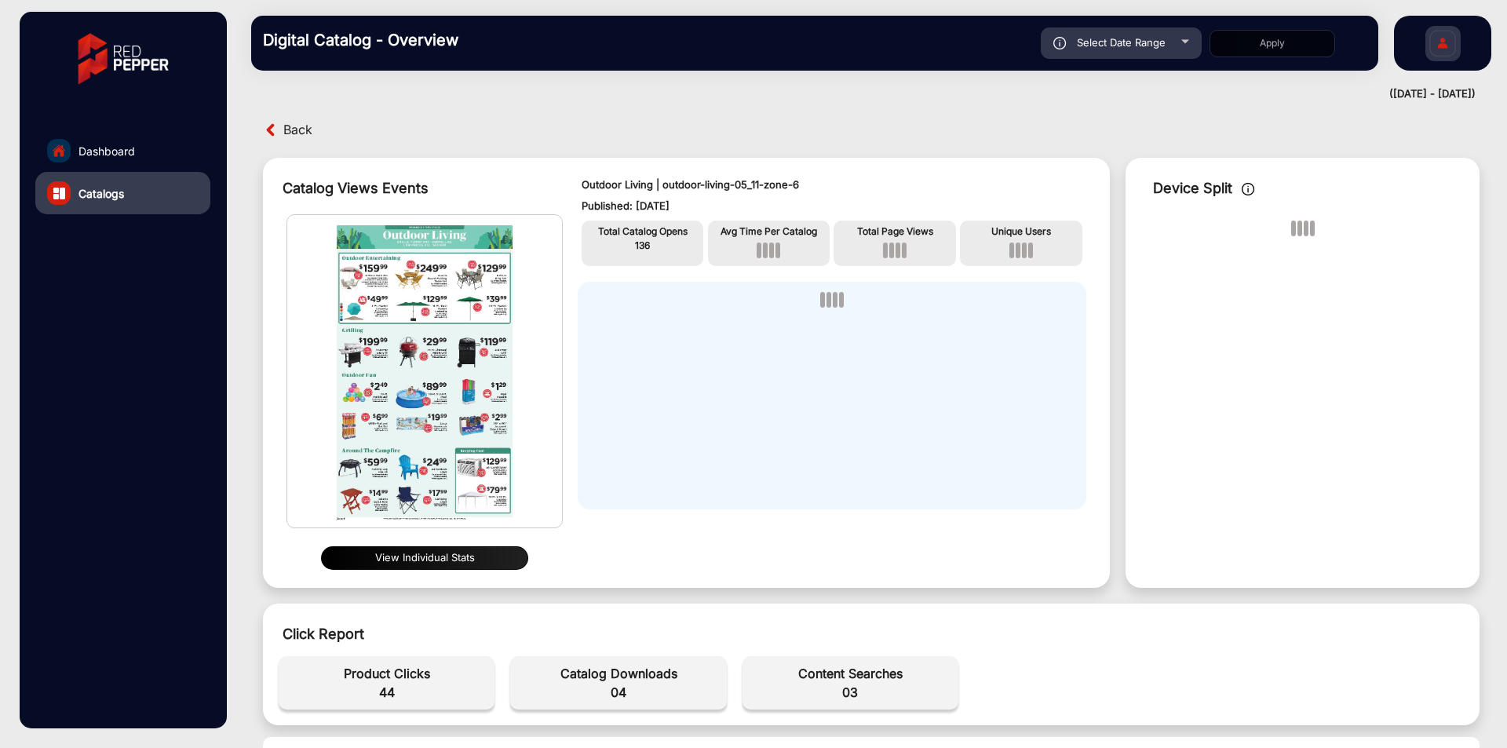
click at [309, 134] on span "Back" at bounding box center [297, 130] width 29 height 24
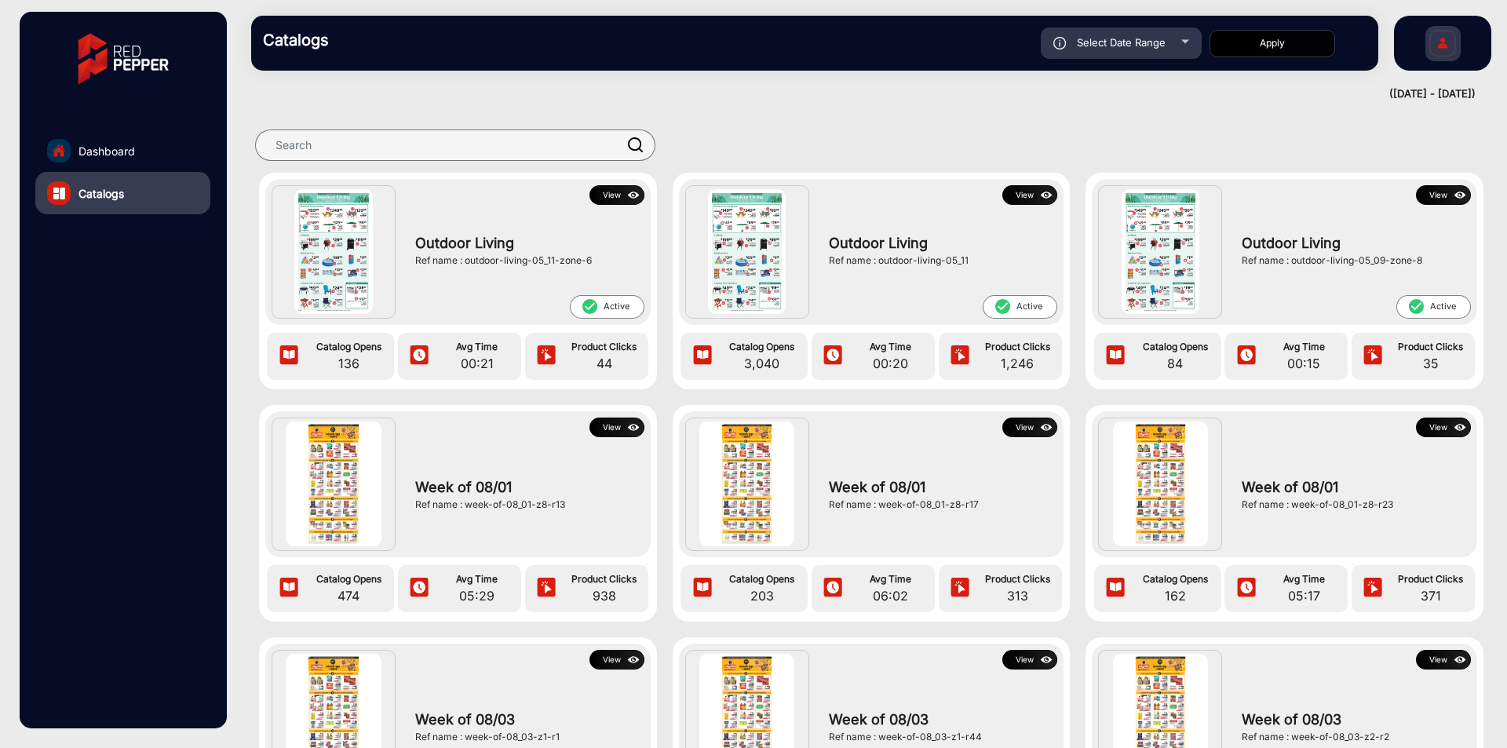
click at [1033, 429] on button "View" at bounding box center [1030, 428] width 55 height 20
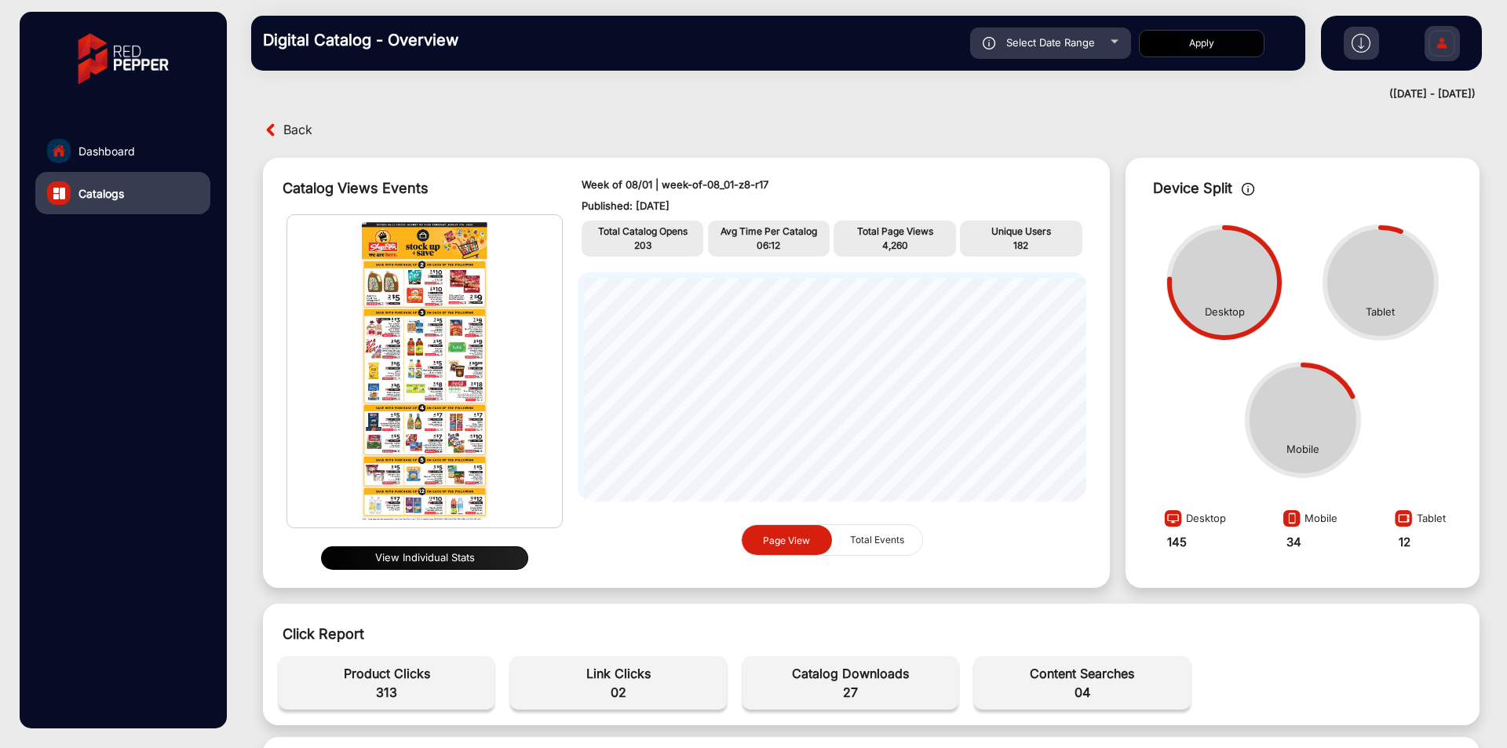
click at [292, 132] on span "Back" at bounding box center [297, 130] width 29 height 24
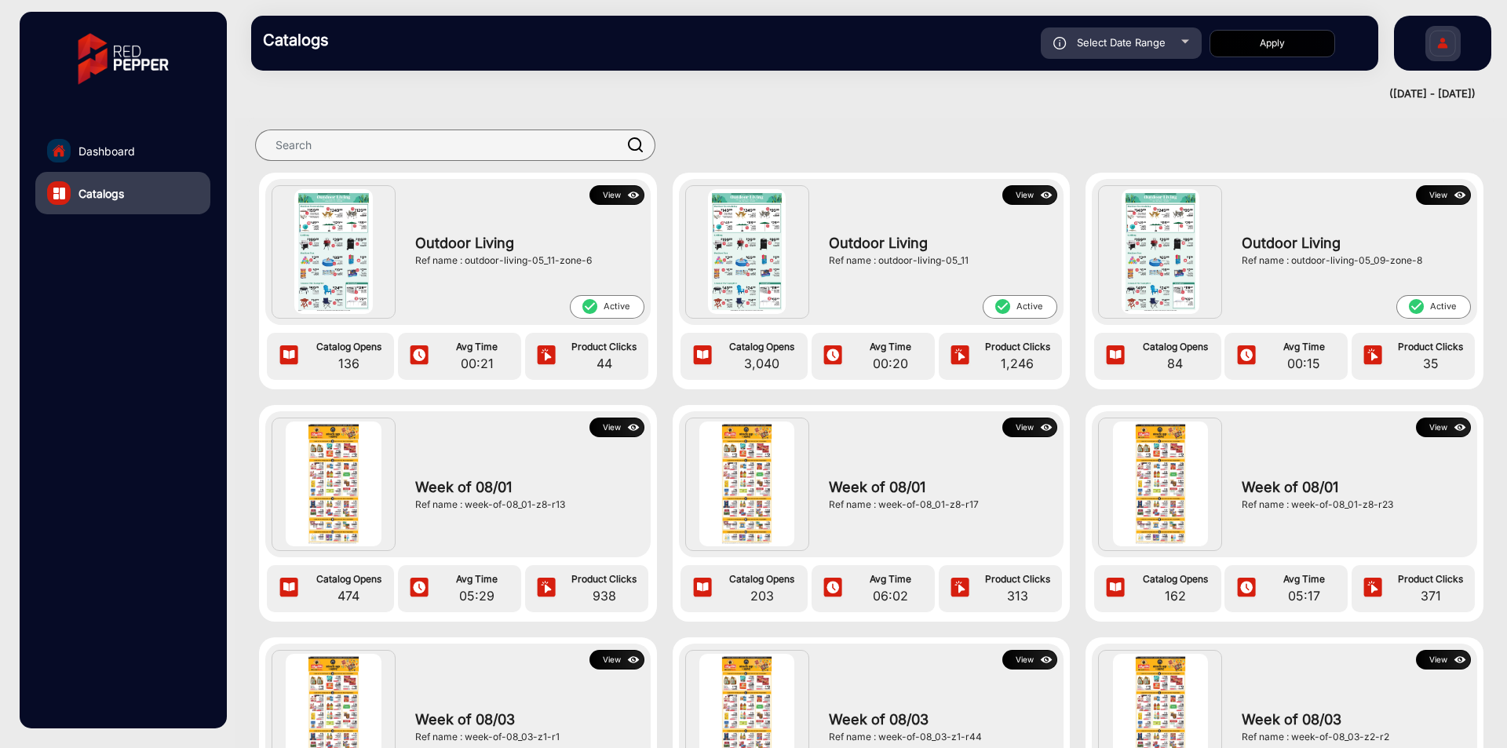
click at [625, 193] on img at bounding box center [634, 195] width 18 height 17
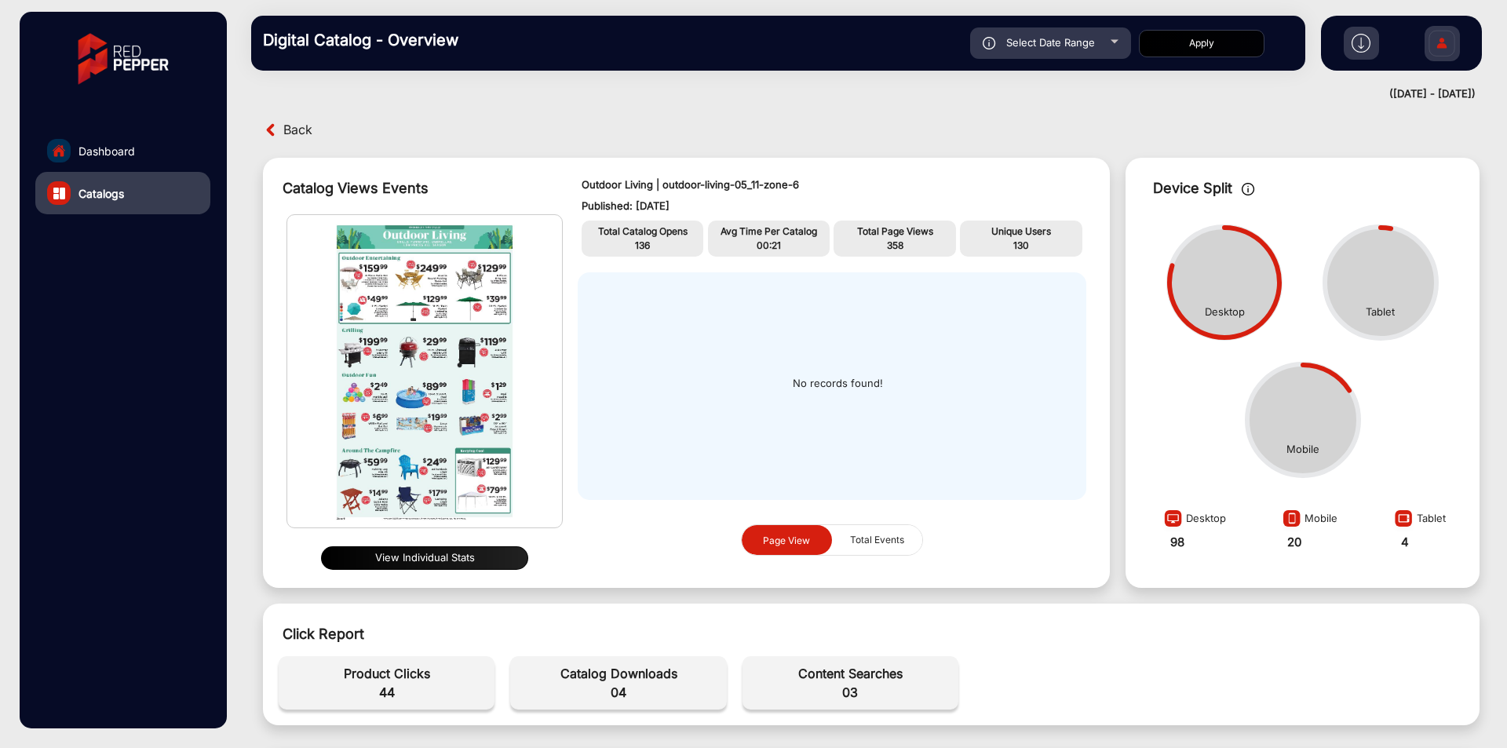
click at [295, 134] on span "Back" at bounding box center [297, 130] width 29 height 24
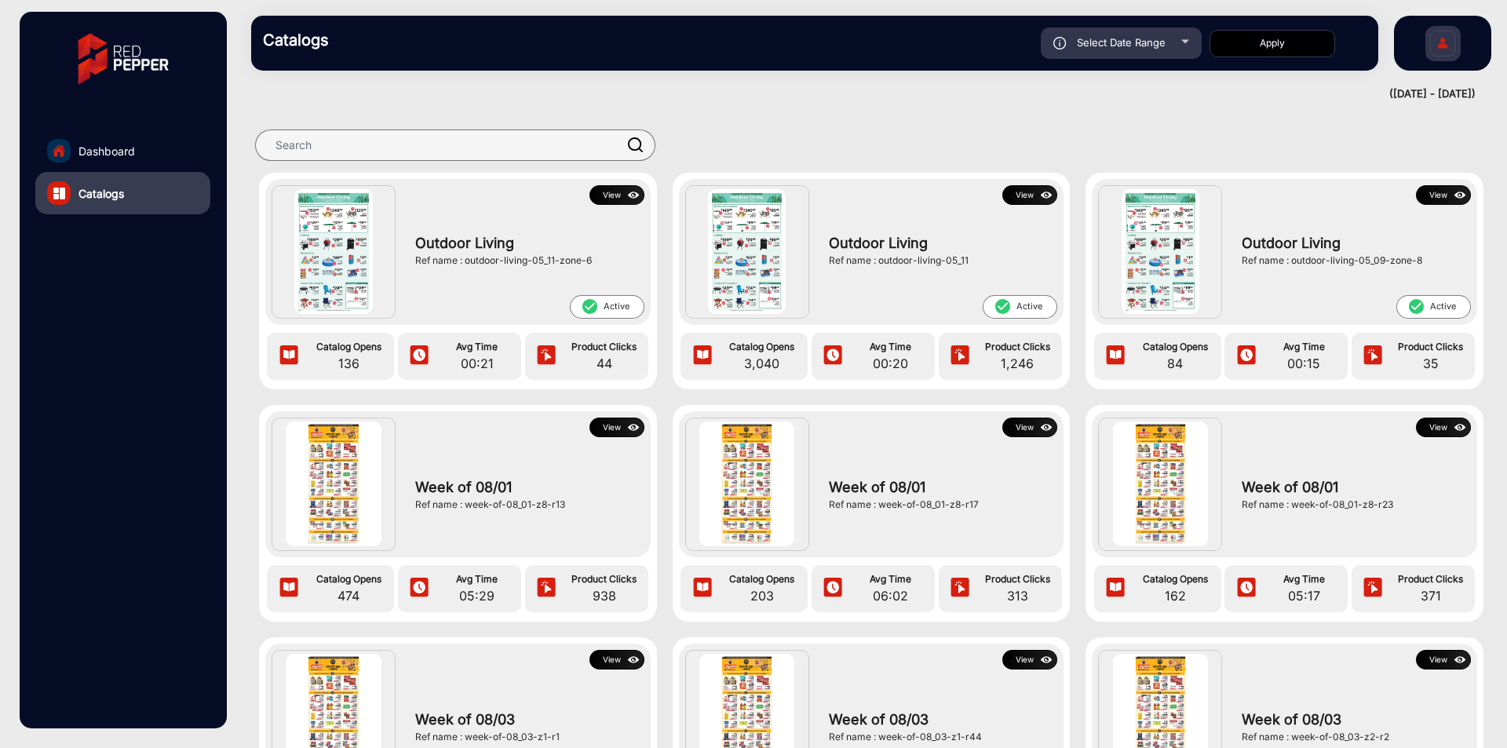
click at [1437, 57] on img at bounding box center [1443, 45] width 33 height 55
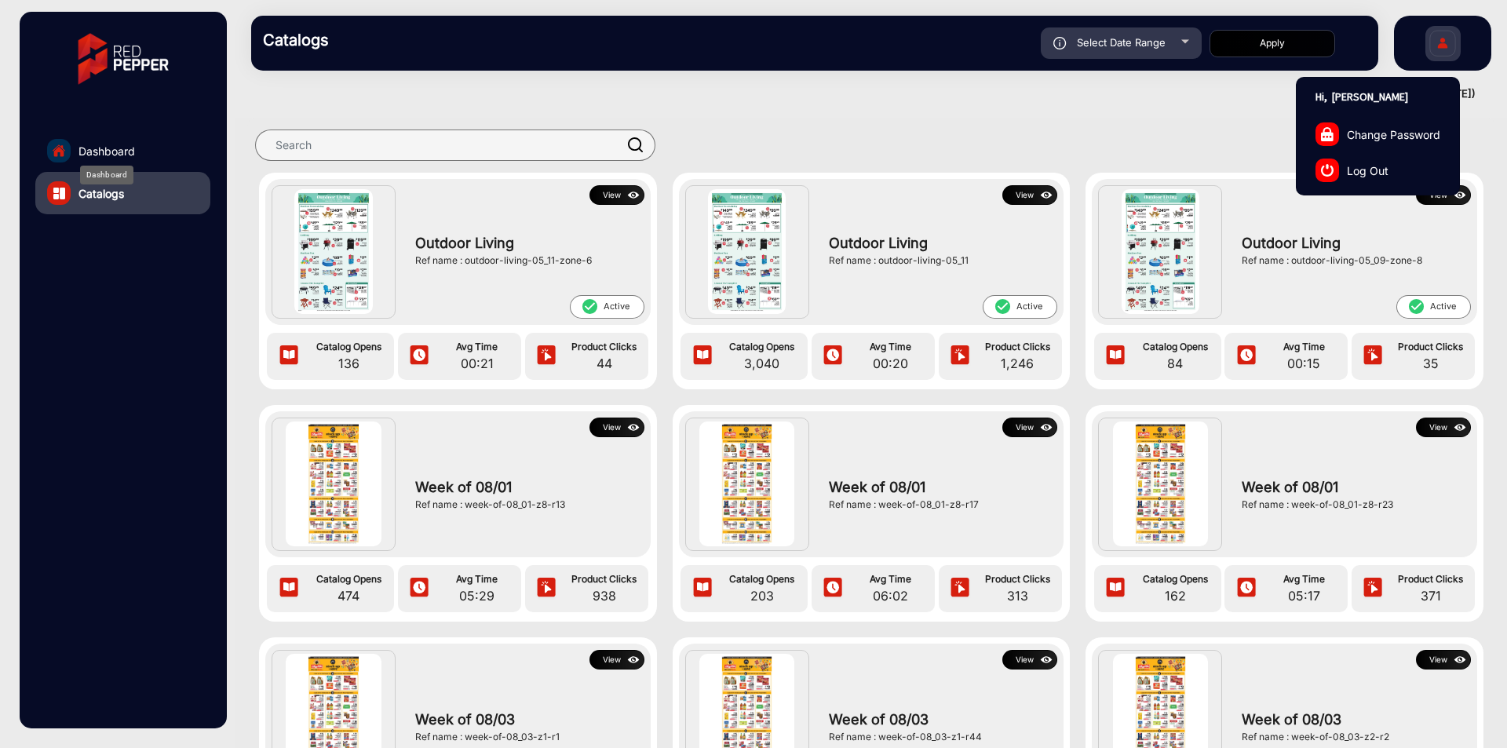
click at [126, 151] on span "Dashboard" at bounding box center [107, 151] width 57 height 16
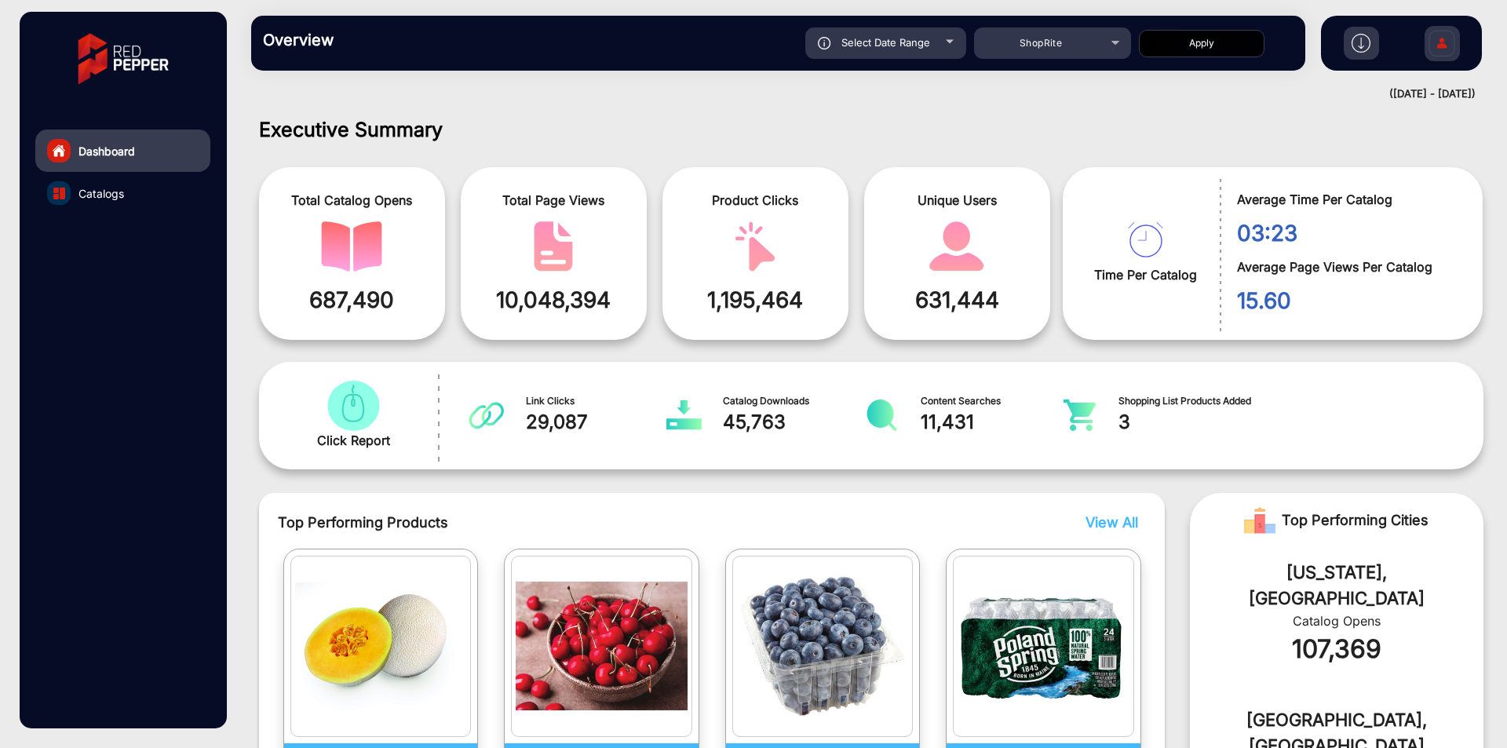
scroll to position [12, 0]
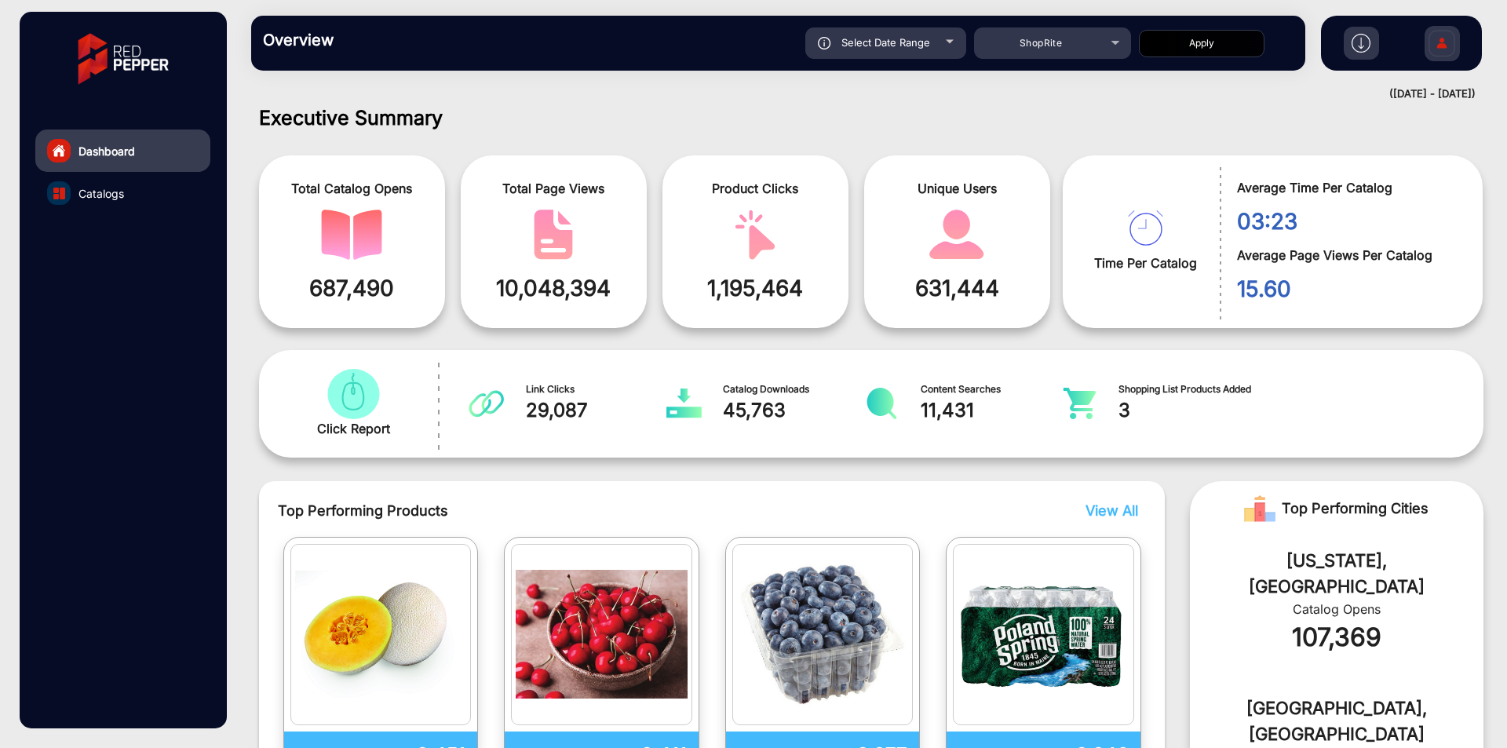
click at [908, 52] on div "Select Date Range" at bounding box center [886, 42] width 161 height 31
type input "[DATE]"
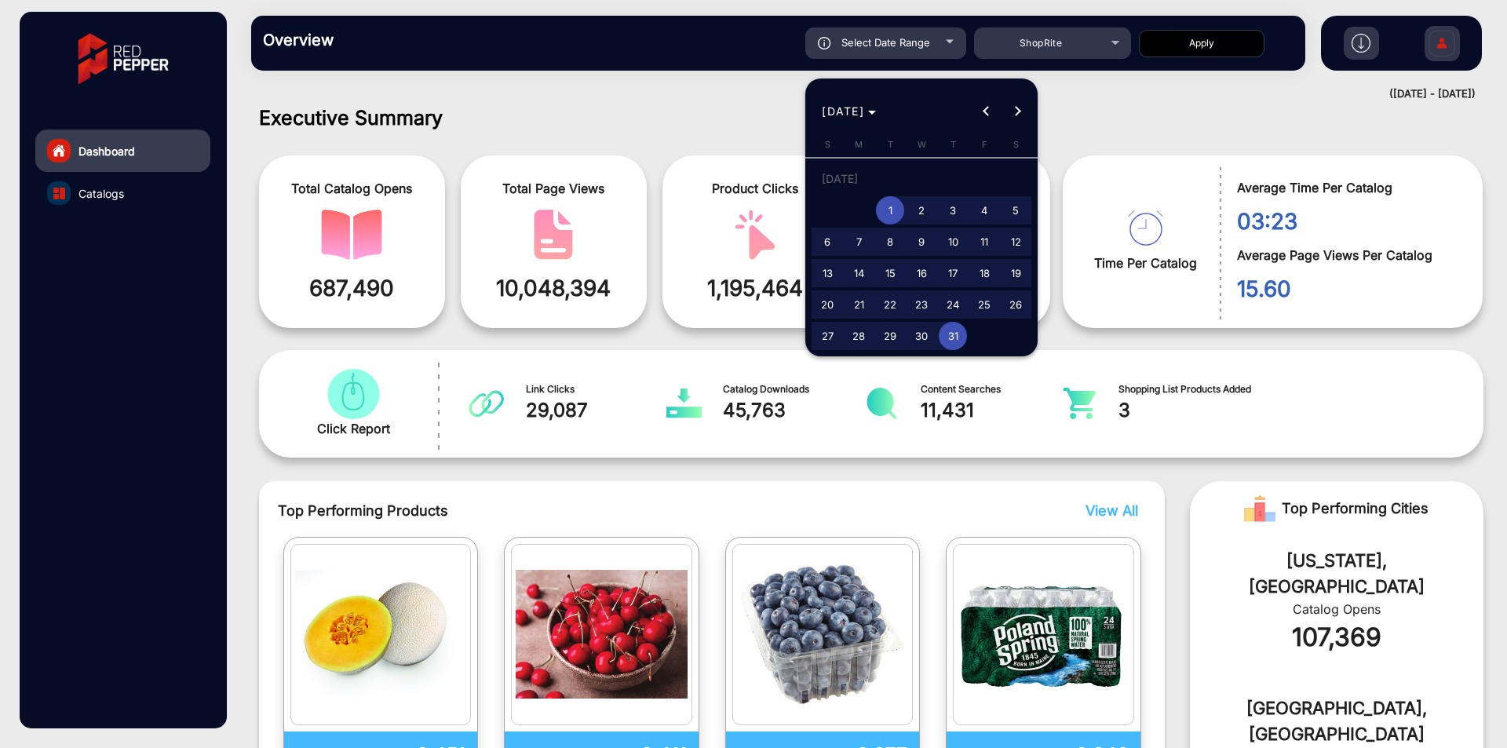
click at [896, 207] on span "1" at bounding box center [890, 210] width 28 height 28
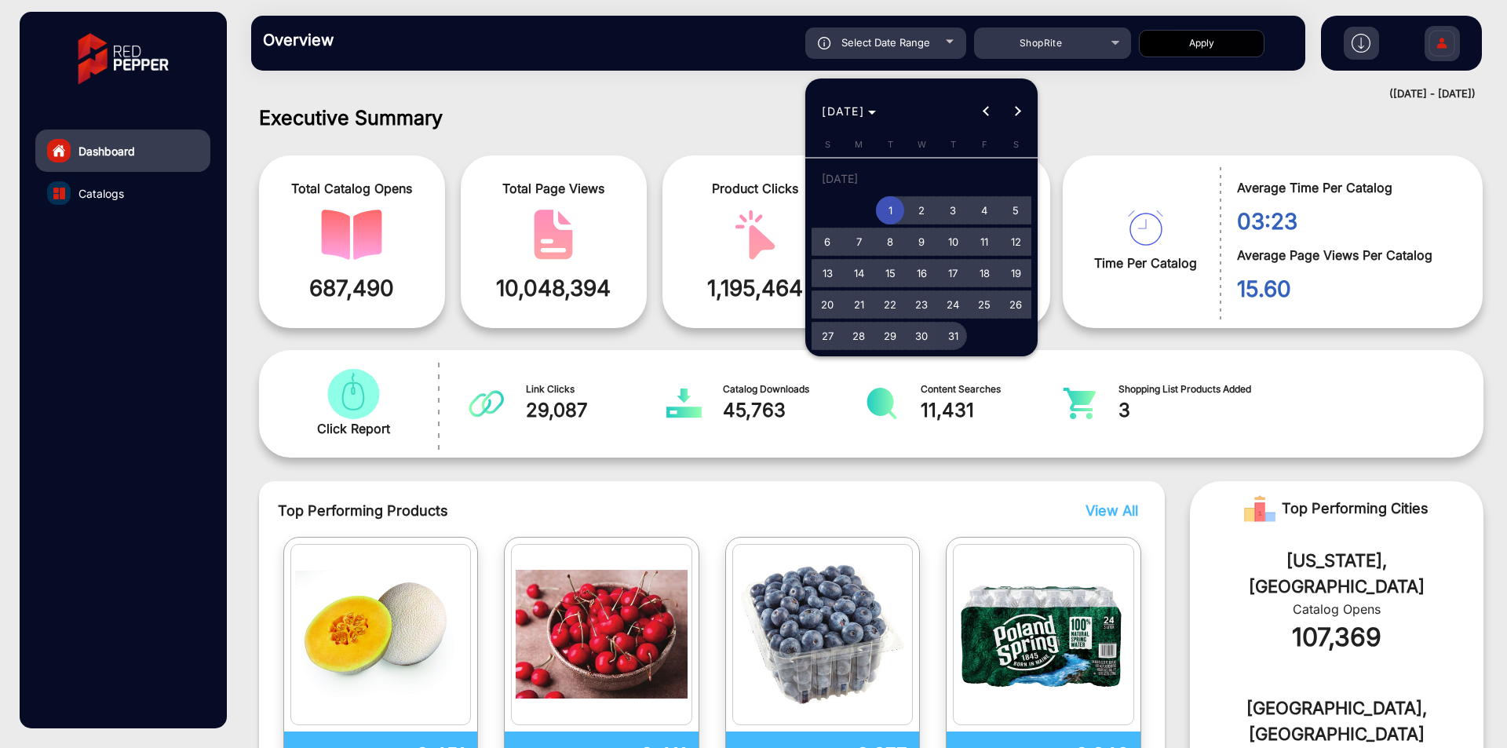
click at [953, 335] on span "31" at bounding box center [953, 336] width 28 height 28
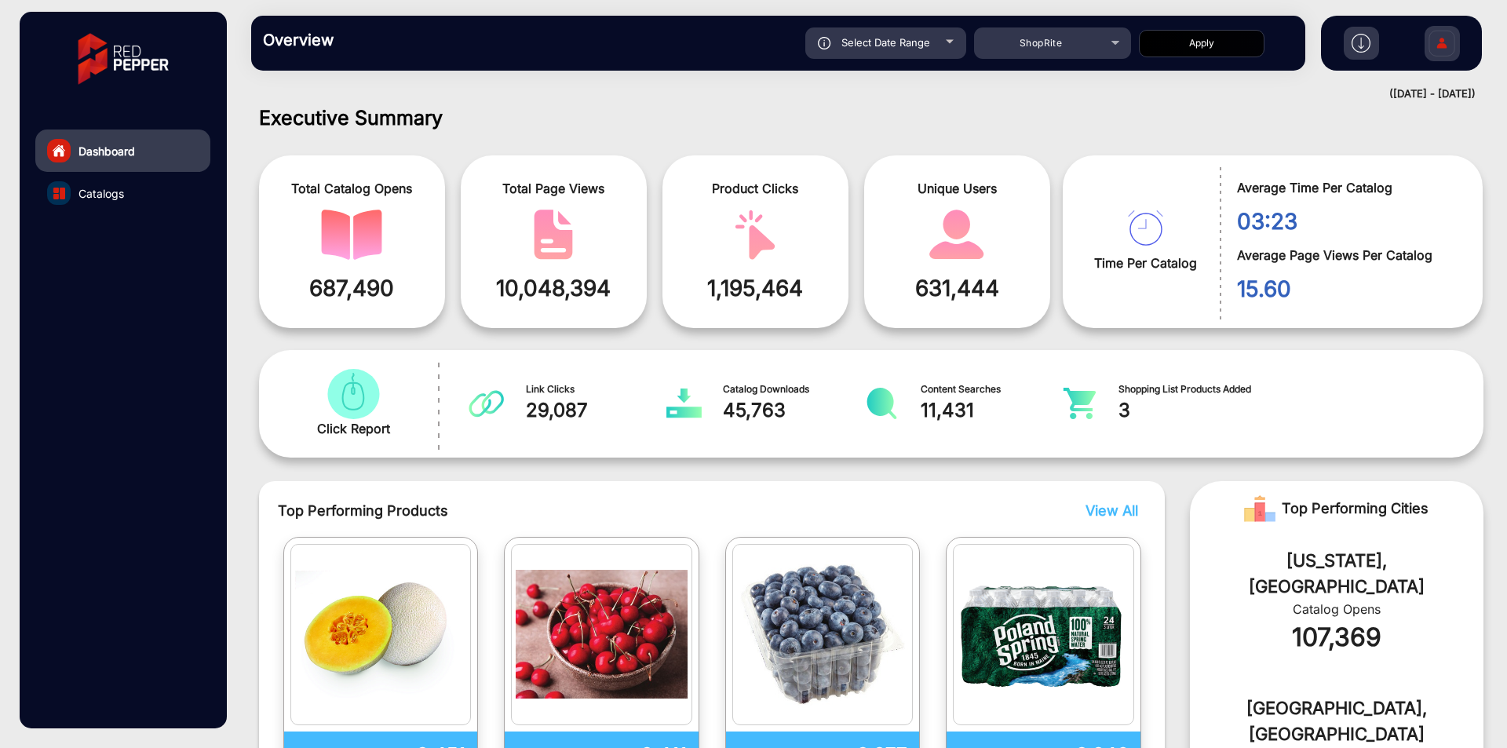
type input "[DATE]"
click at [1191, 40] on button "Apply" at bounding box center [1202, 43] width 126 height 27
type input "[DATE]"
click at [921, 48] on span "Select Date Range" at bounding box center [886, 42] width 89 height 13
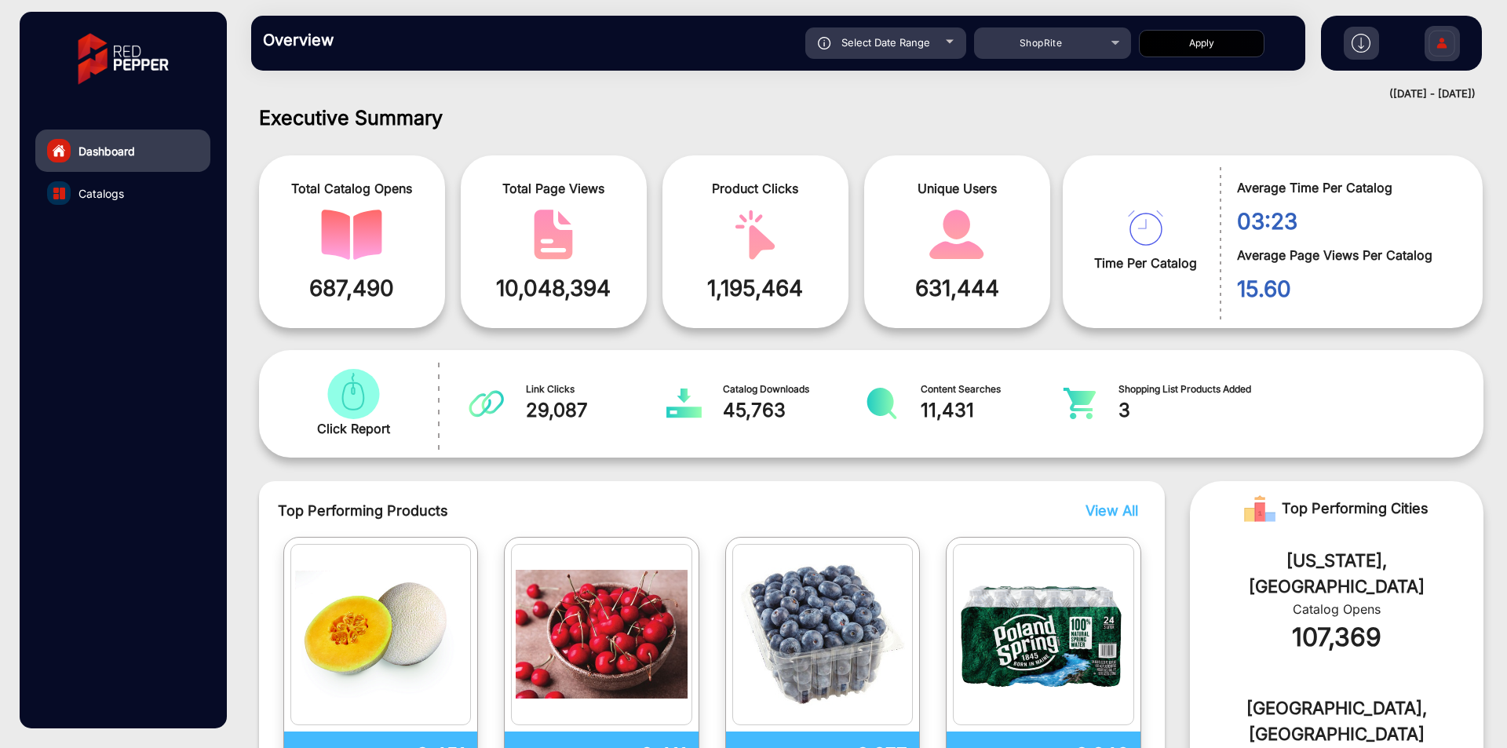
type input "[DATE]"
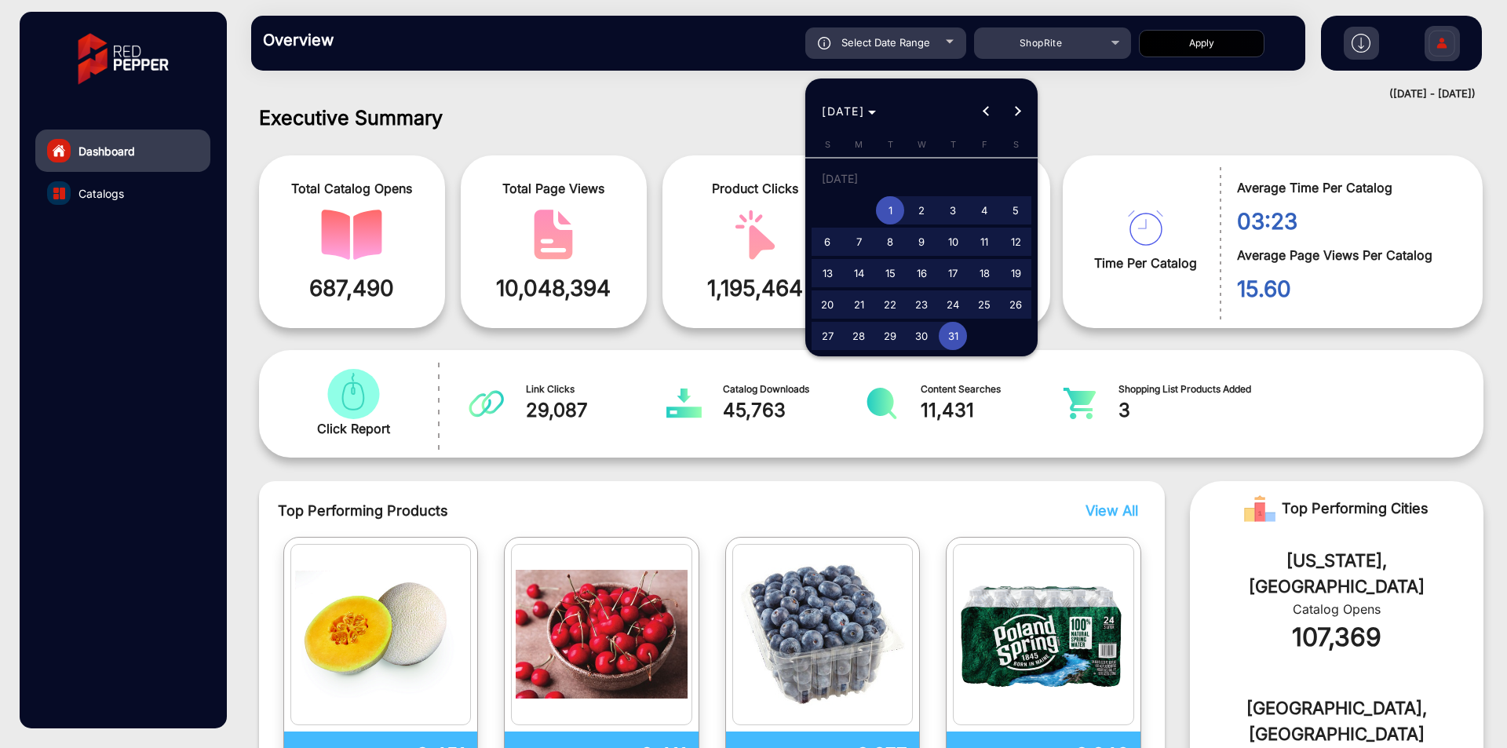
click at [155, 195] on div at bounding box center [753, 374] width 1507 height 748
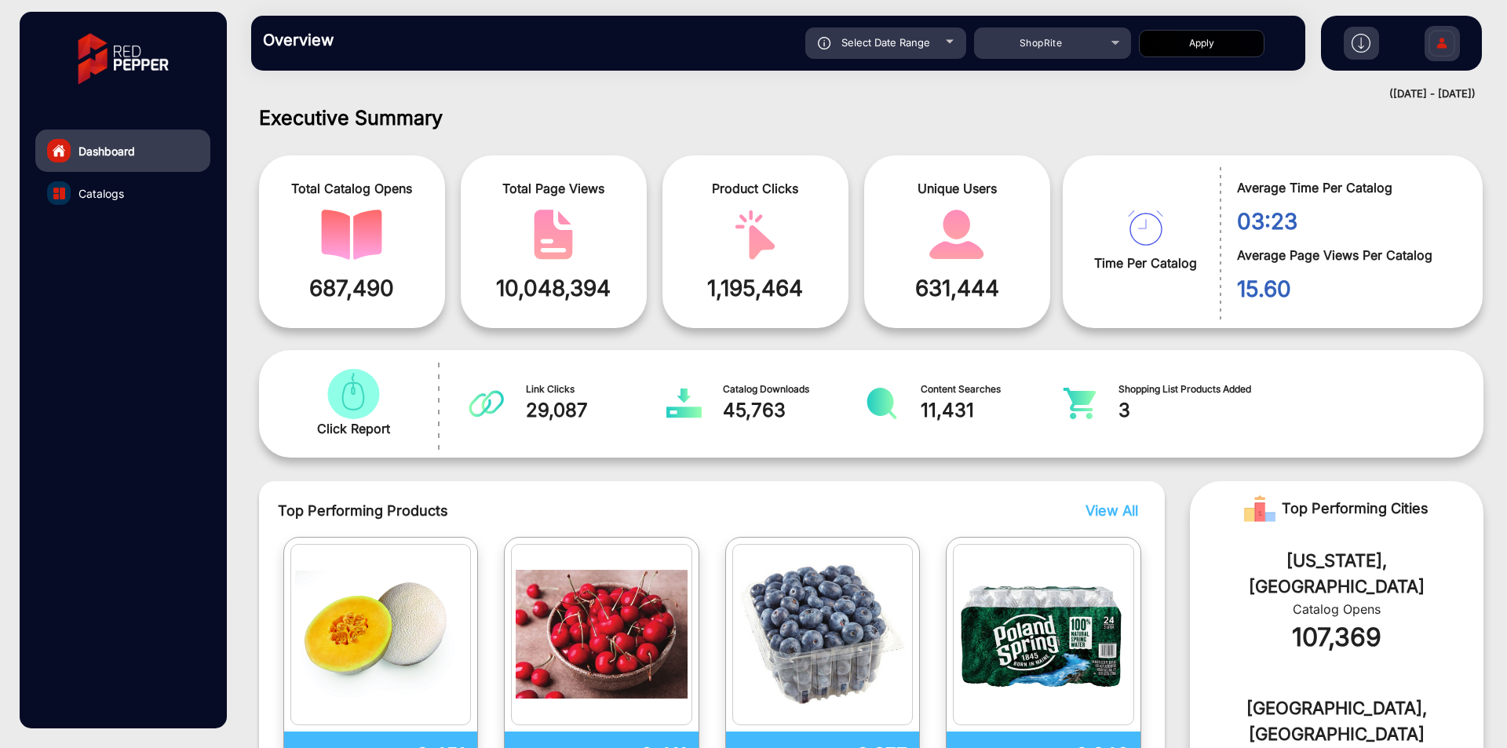
click at [155, 195] on link "Catalogs" at bounding box center [122, 193] width 175 height 42
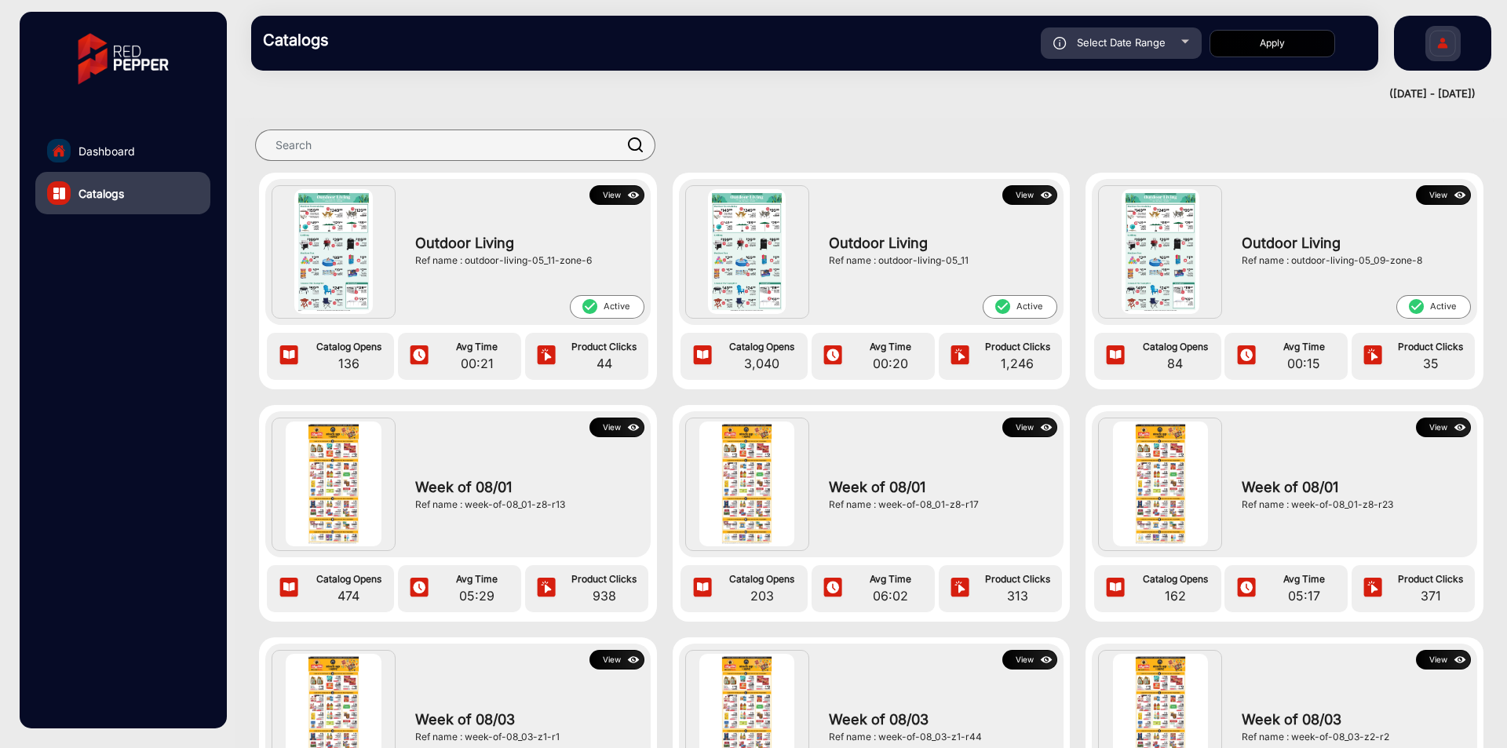
click at [606, 195] on button "View" at bounding box center [617, 195] width 55 height 20
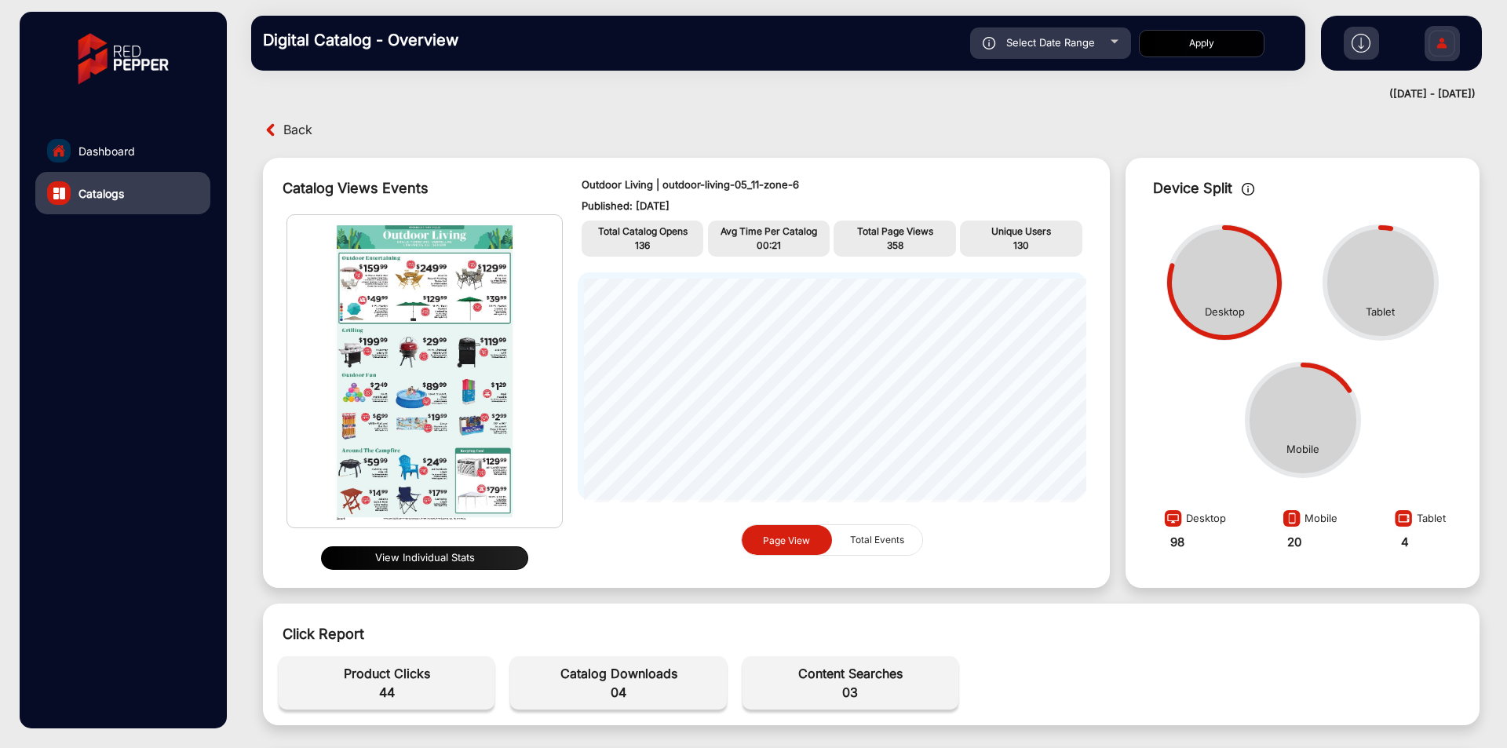
click at [305, 135] on span "Back" at bounding box center [297, 130] width 29 height 24
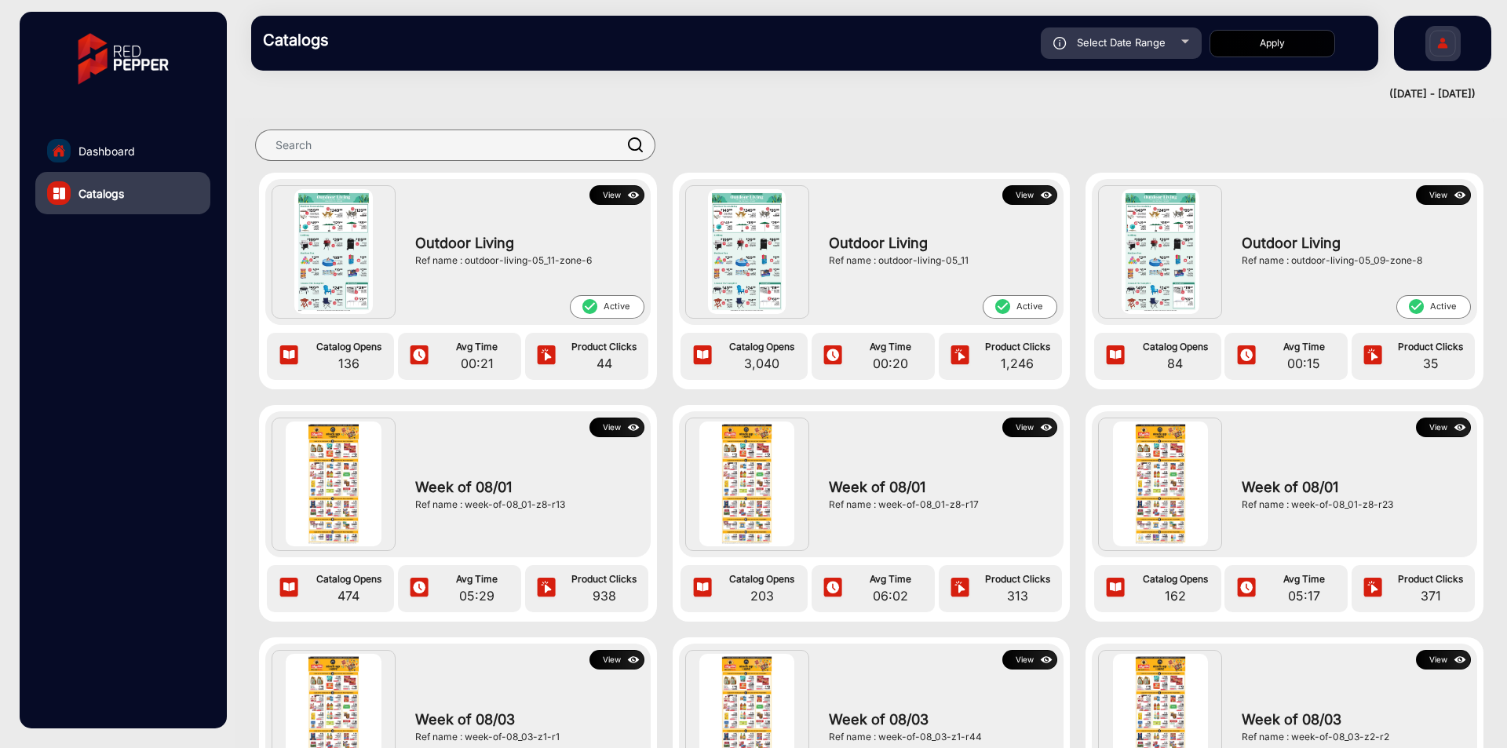
click at [1038, 194] on img at bounding box center [1047, 195] width 18 height 17
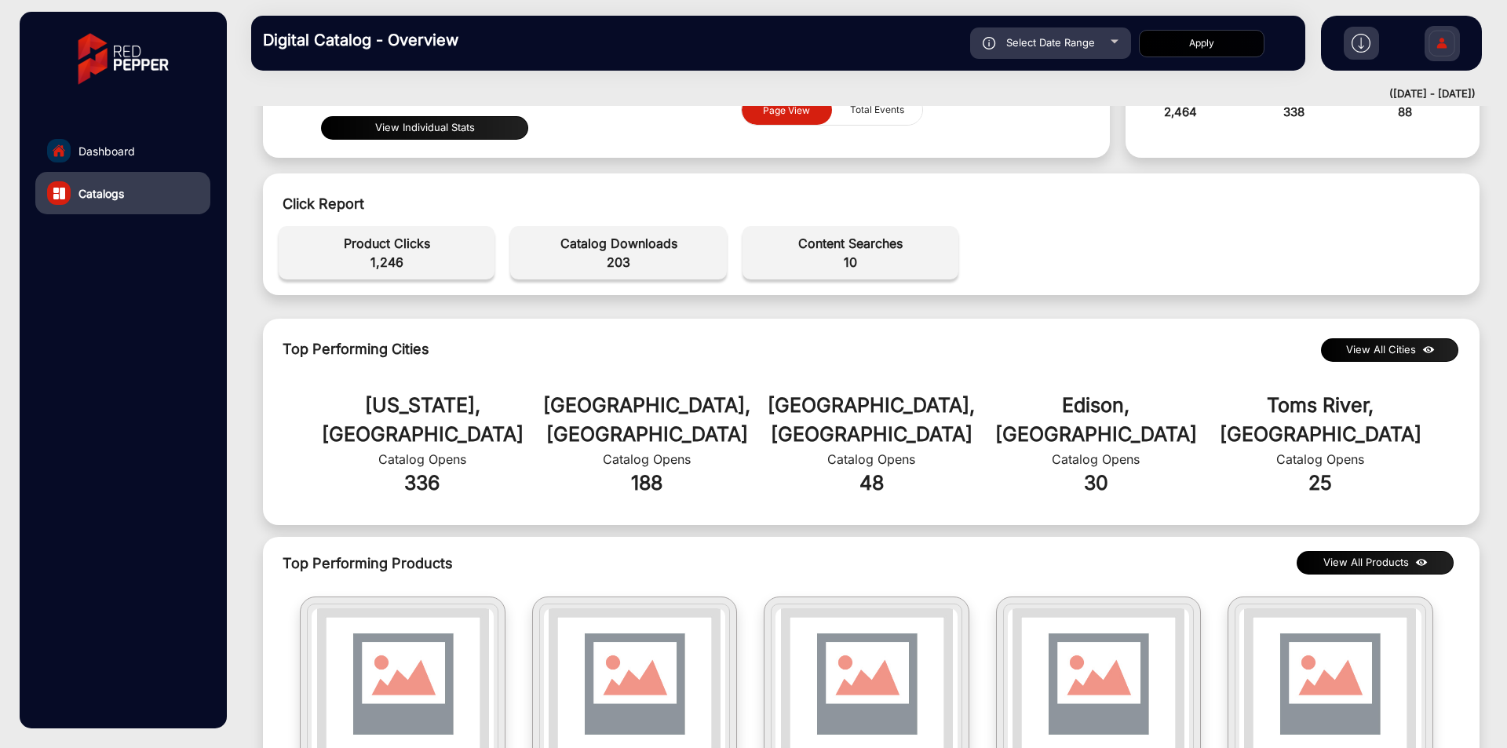
scroll to position [314, 0]
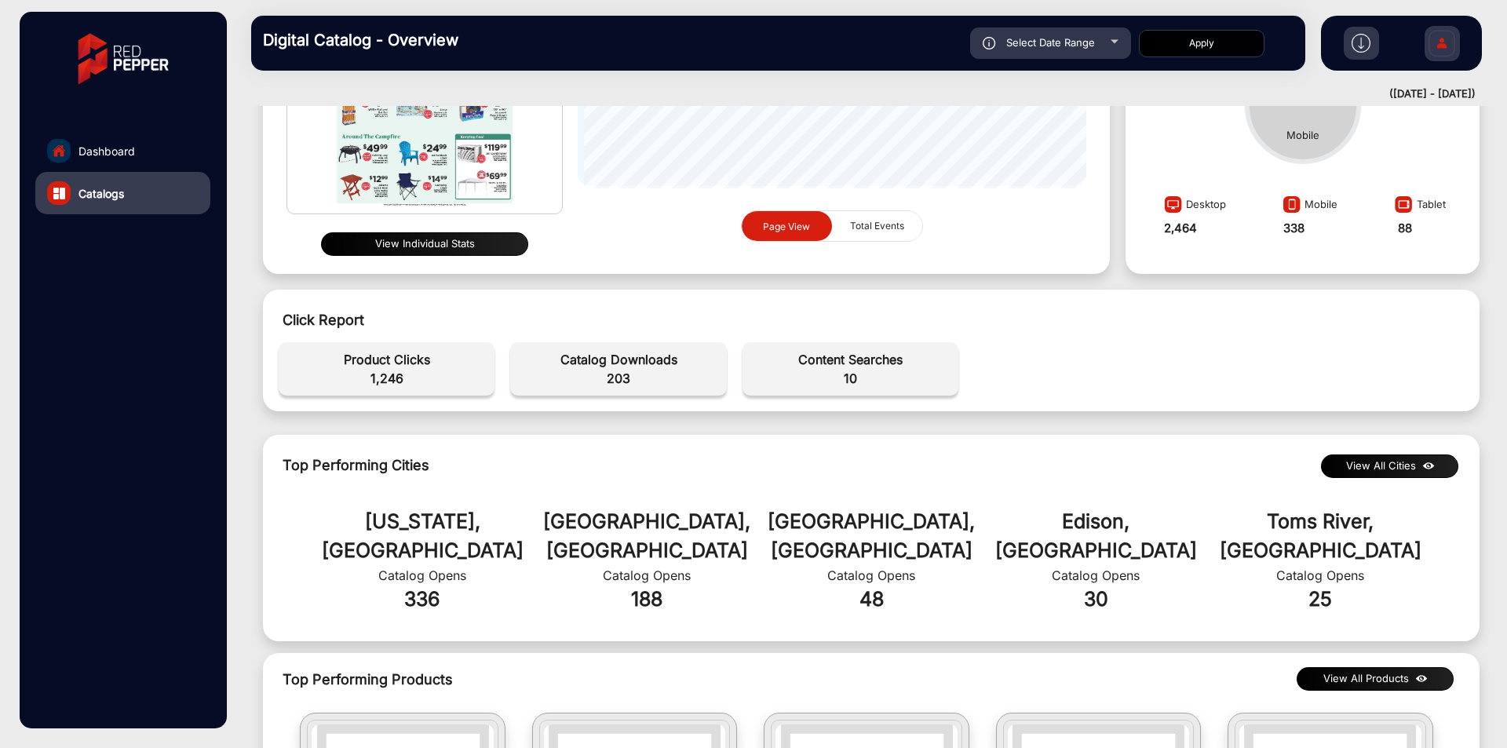
click at [1425, 35] on div at bounding box center [1442, 43] width 35 height 35
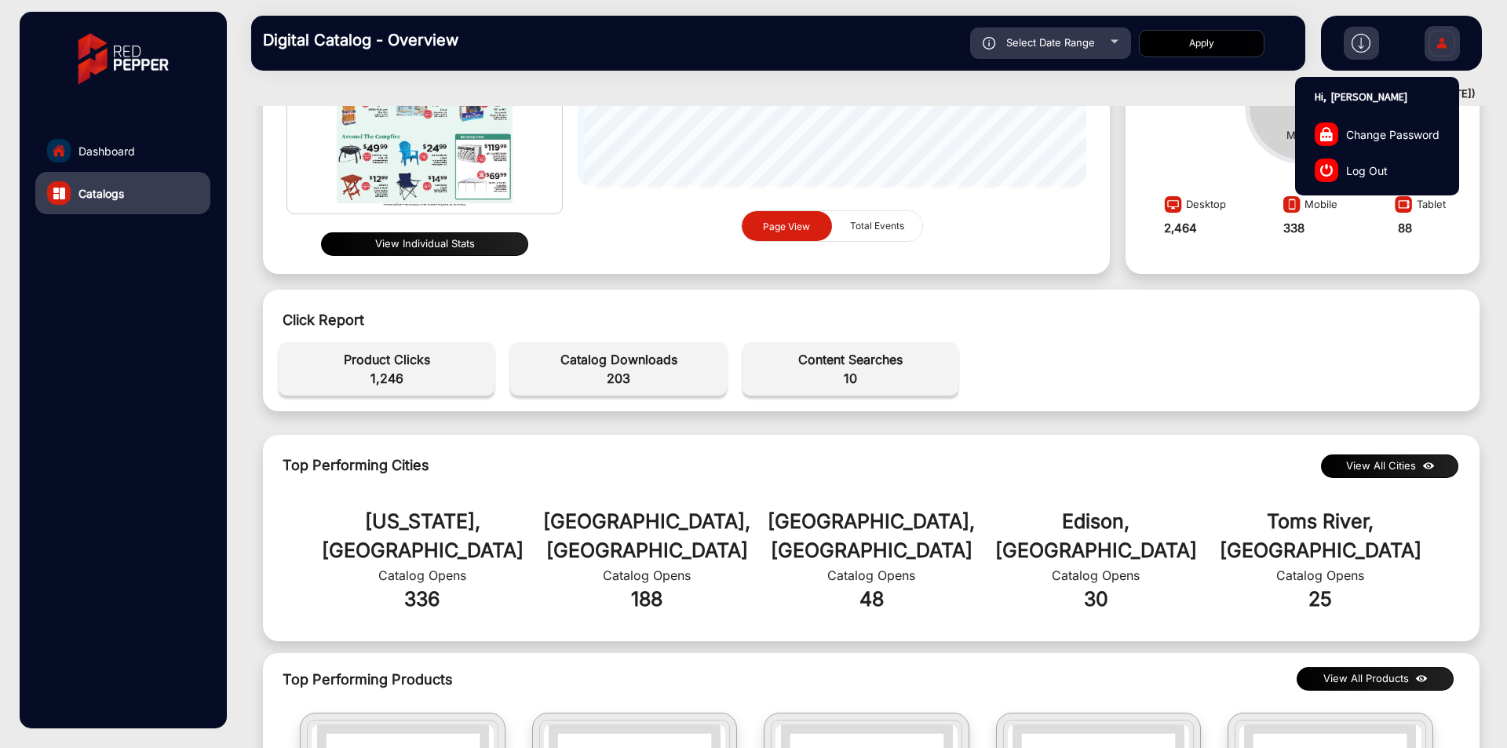
click at [1373, 185] on link "Log Out" at bounding box center [1377, 170] width 163 height 36
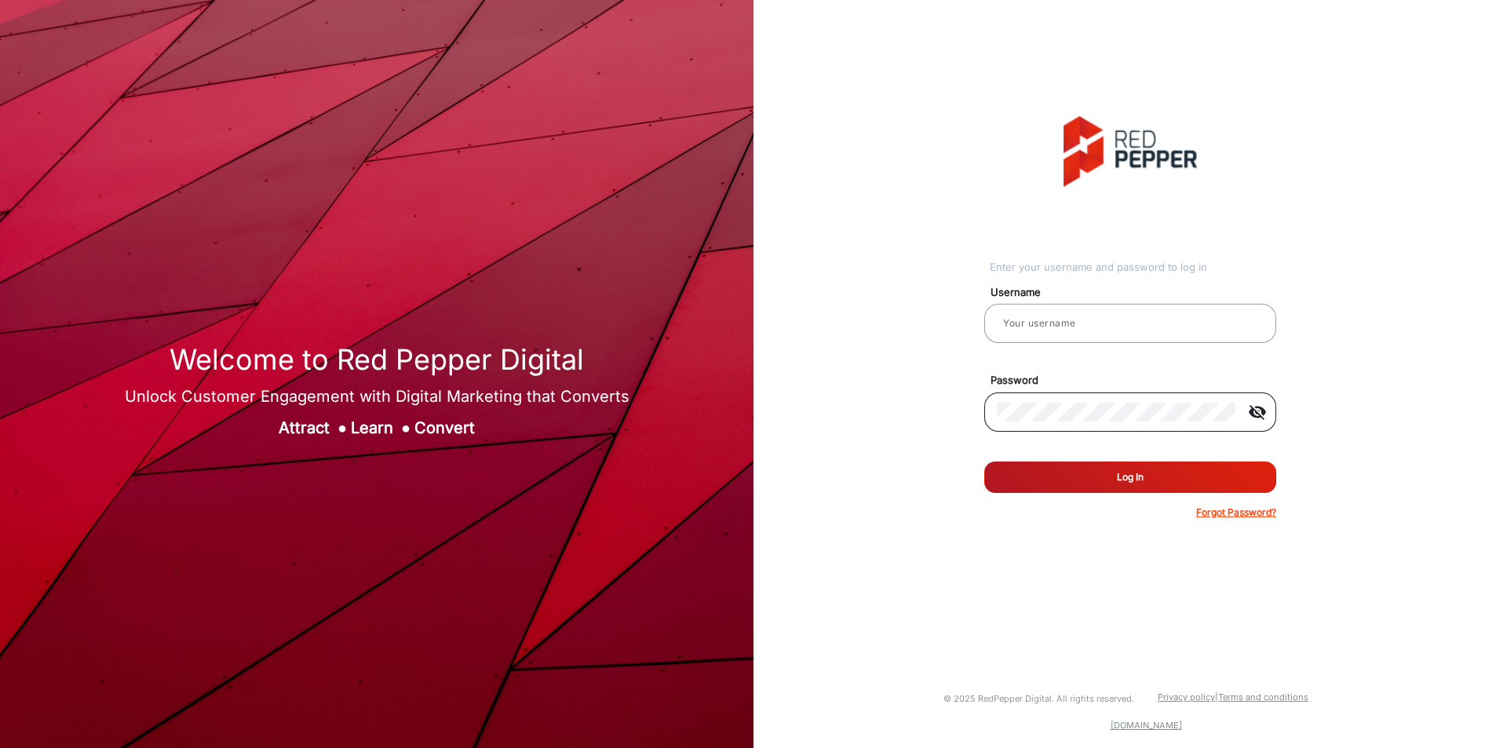
type input "[PERSON_NAME]"
click at [1134, 483] on button "Log In" at bounding box center [1131, 477] width 292 height 31
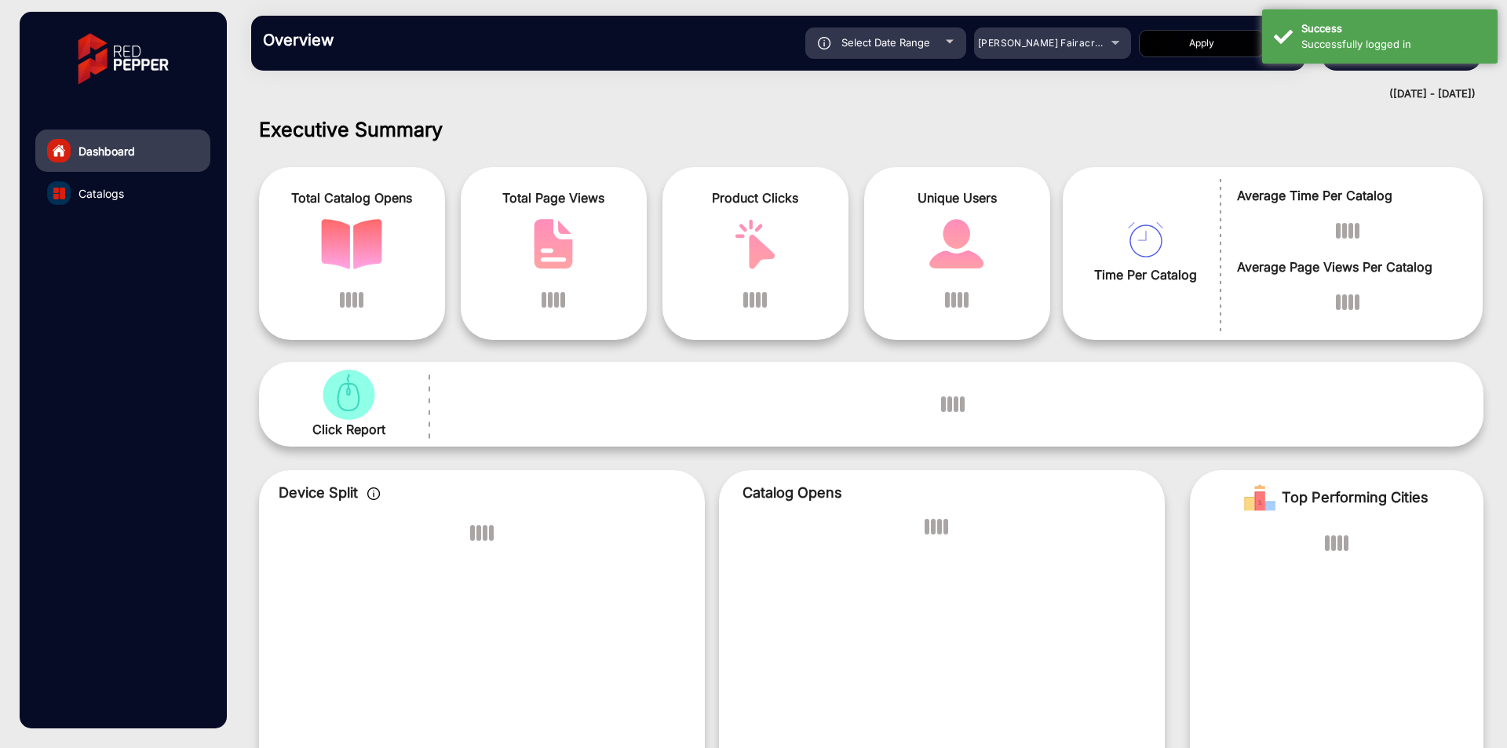
scroll to position [12, 0]
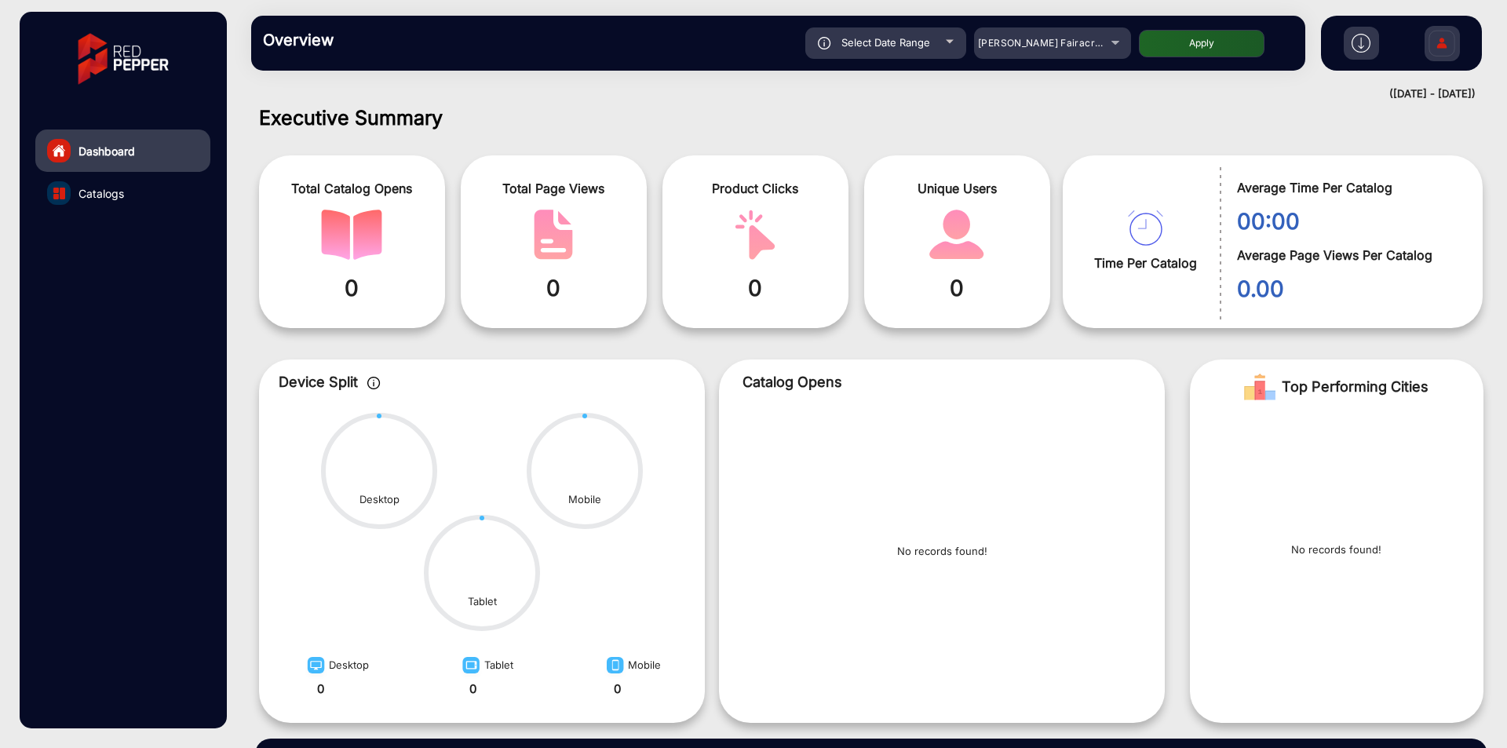
click at [1036, 22] on div "Overview Reports Understand what makes your customers tick and learn how they a…" at bounding box center [778, 43] width 1054 height 55
click at [1036, 29] on mat-select "[PERSON_NAME] Fairacre Farms" at bounding box center [1052, 42] width 157 height 31
click at [1036, 48] on span "[PERSON_NAME] Fairacre Farms" at bounding box center [1055, 43] width 155 height 12
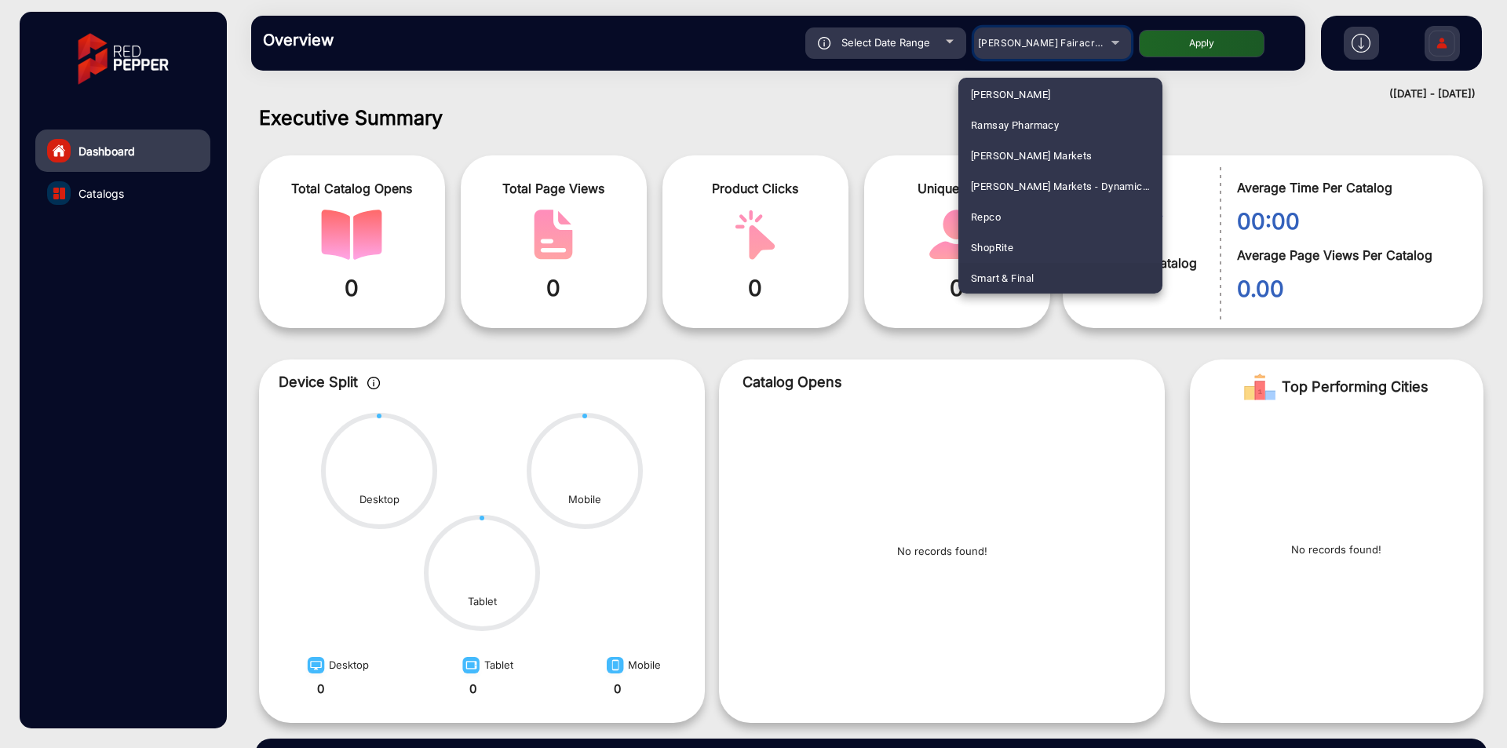
scroll to position [1842, 0]
click at [1394, 93] on div at bounding box center [753, 374] width 1507 height 748
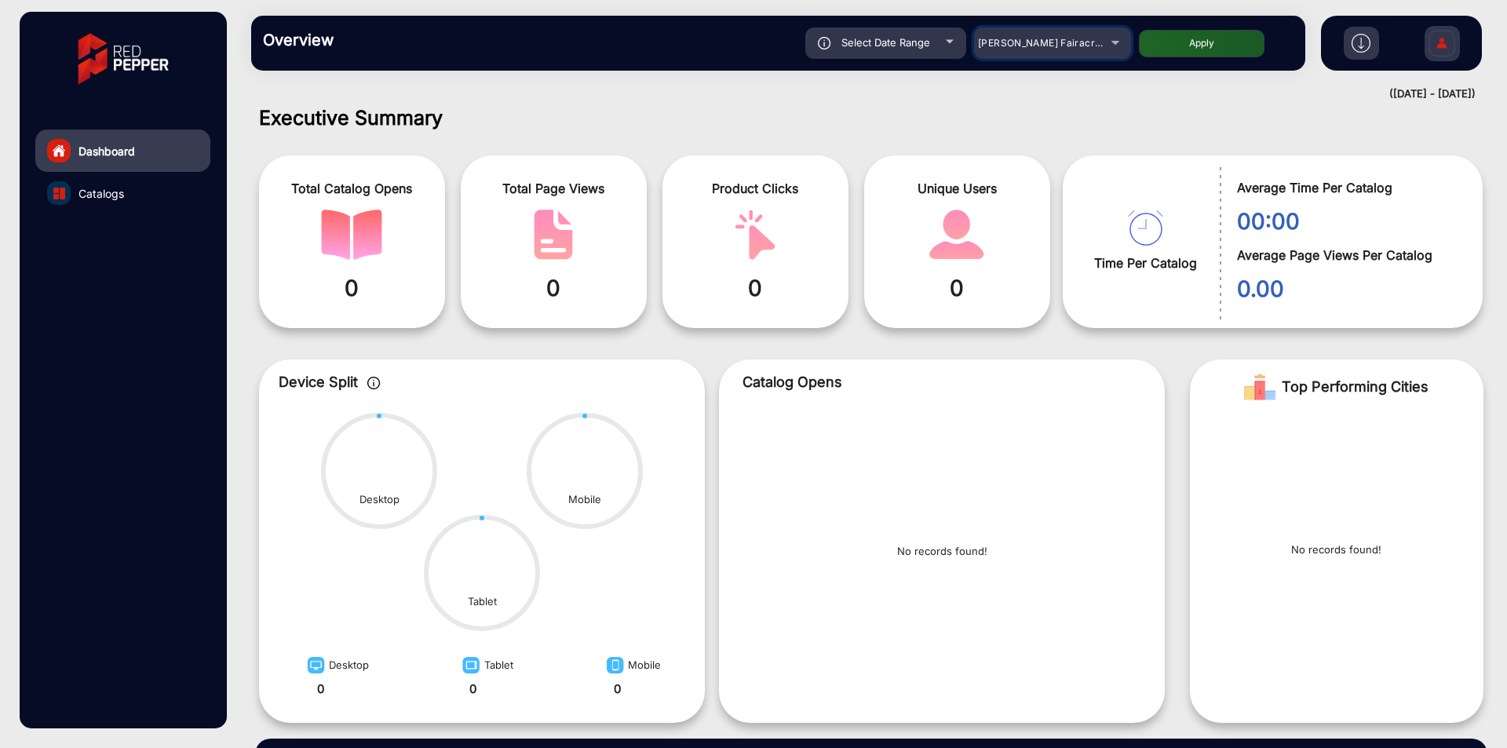
click at [1055, 32] on mat-select "[PERSON_NAME] Fairacre Farms" at bounding box center [1052, 42] width 157 height 31
click at [1055, 35] on div "[PERSON_NAME] Fairacre Farms" at bounding box center [1041, 43] width 126 height 19
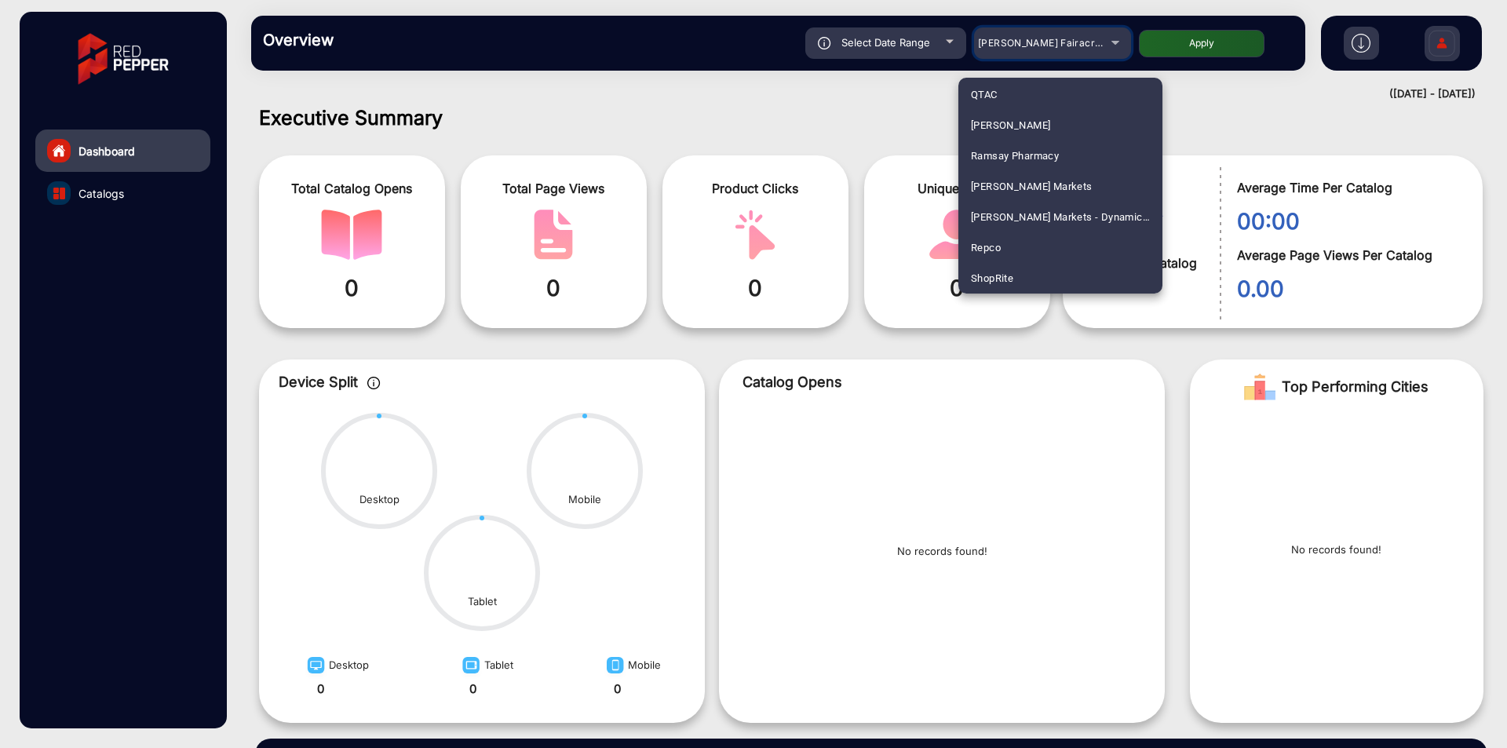
scroll to position [1811, 0]
click at [1006, 271] on span "Smart & Final" at bounding box center [1002, 278] width 63 height 31
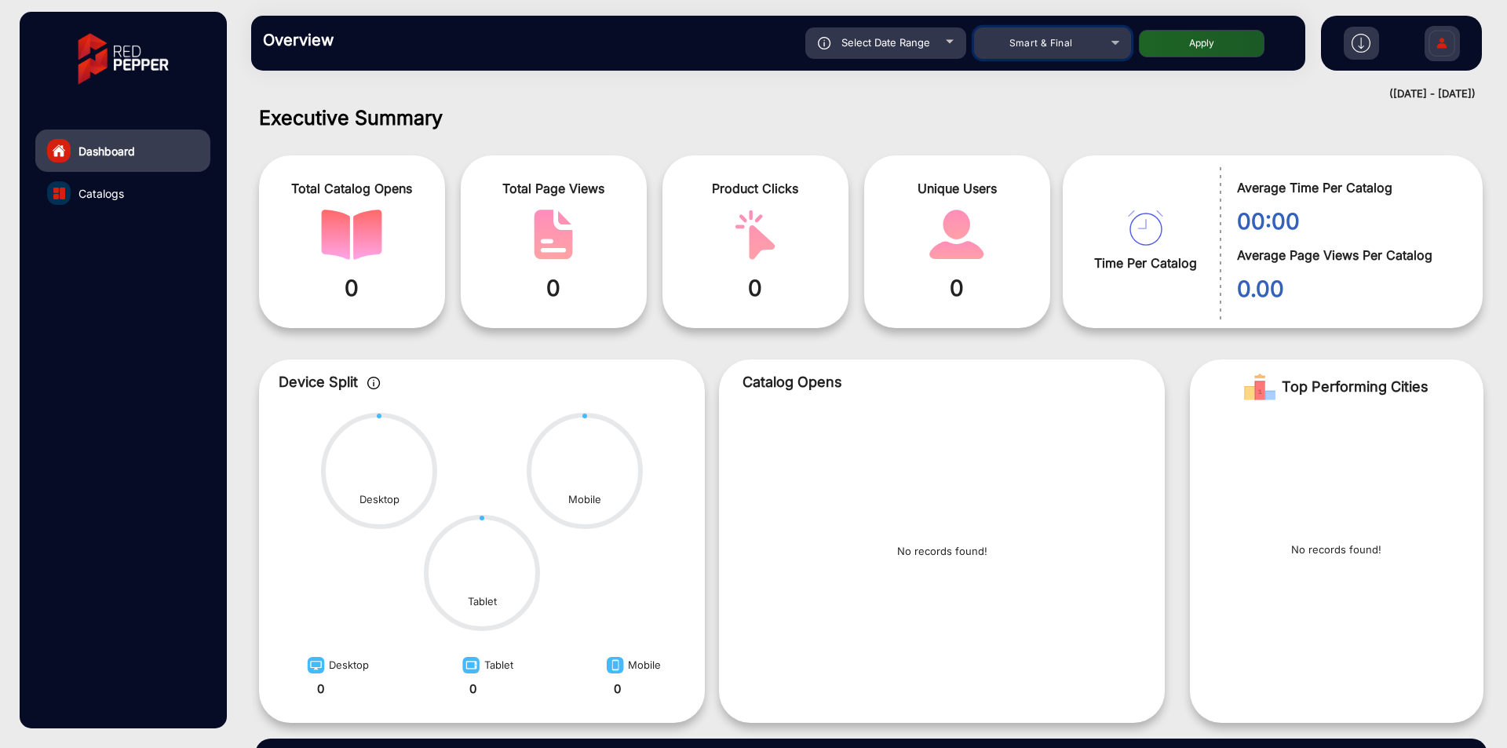
click at [1085, 42] on div "Smart & Final" at bounding box center [1041, 43] width 126 height 19
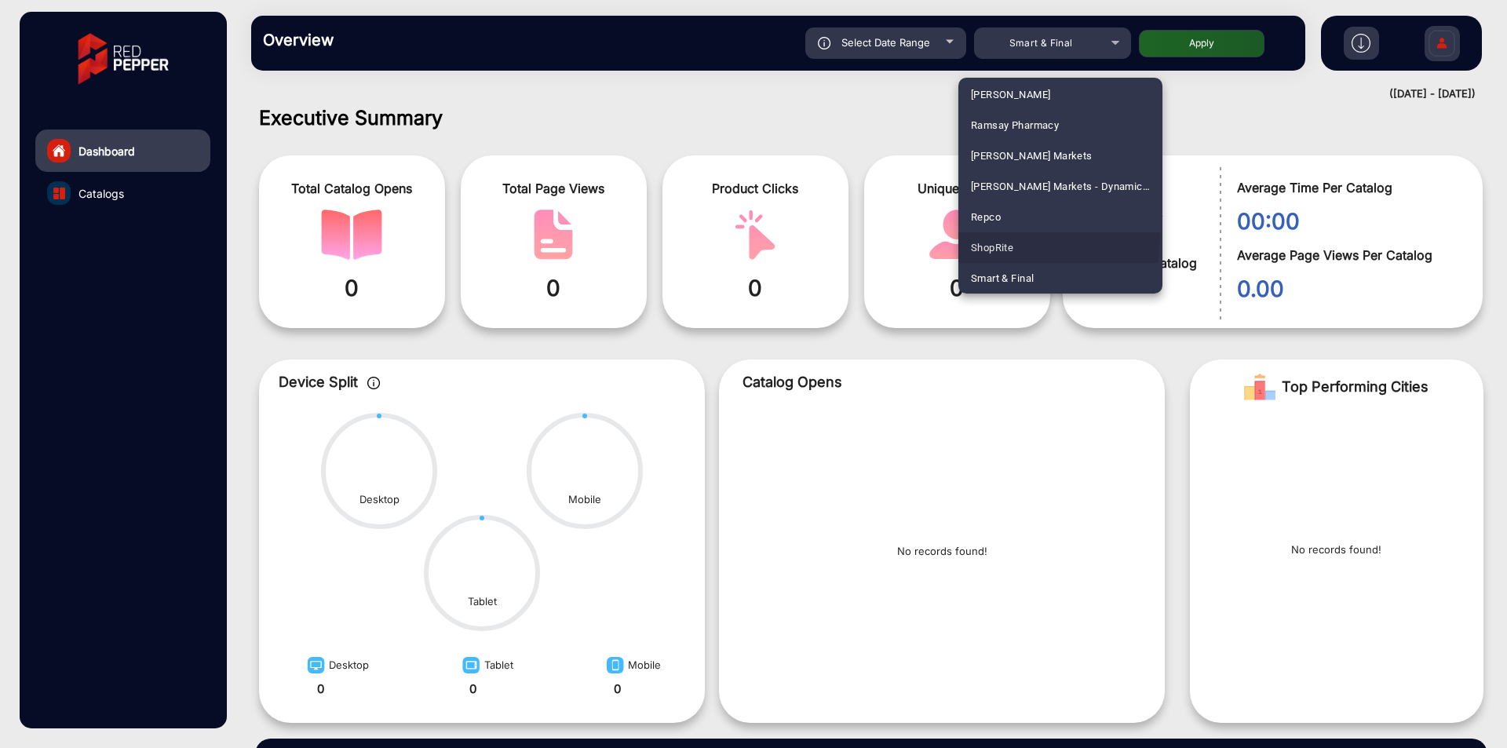
click at [1018, 241] on mat-option "ShopRite" at bounding box center [1061, 247] width 204 height 31
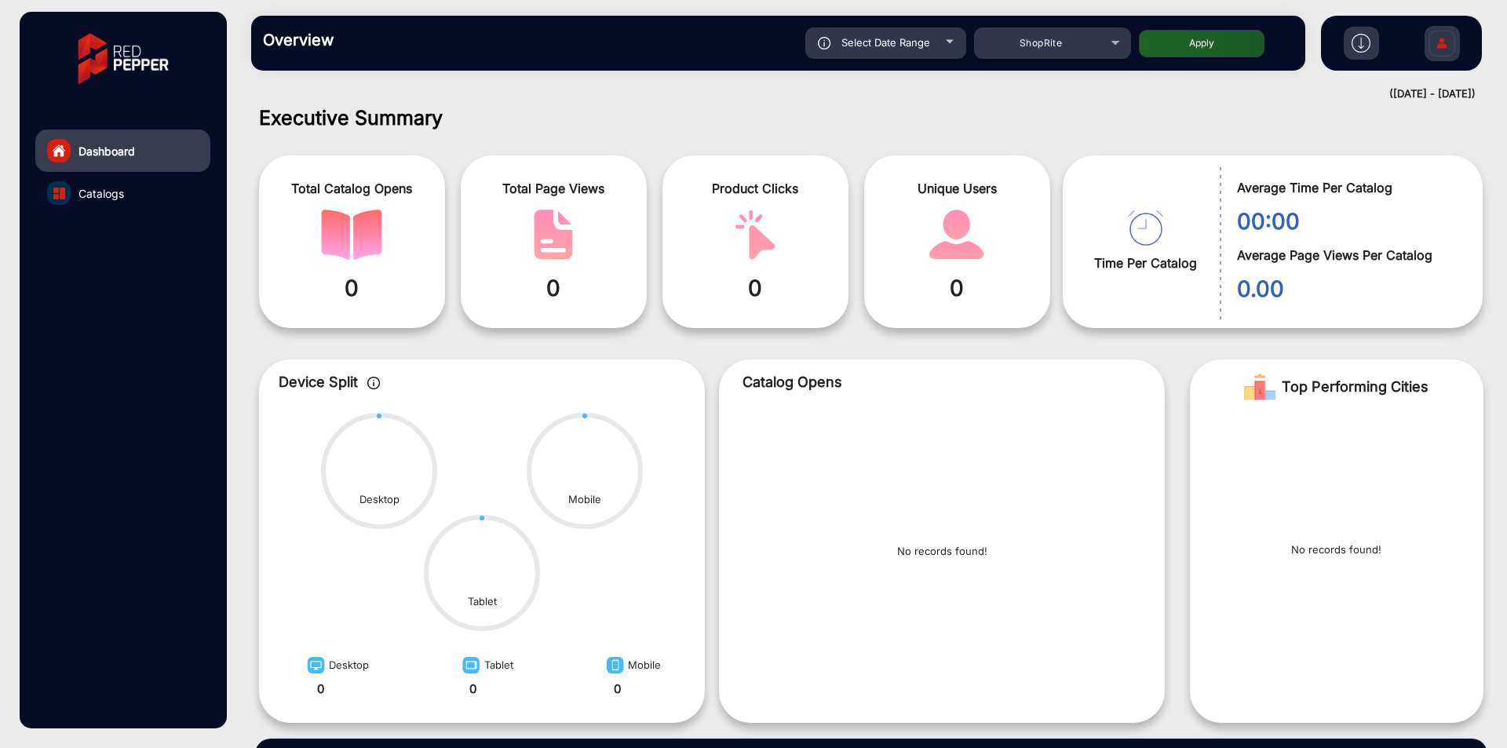
click at [932, 49] on div "Select Date Range" at bounding box center [886, 42] width 161 height 31
type input "[DATE]"
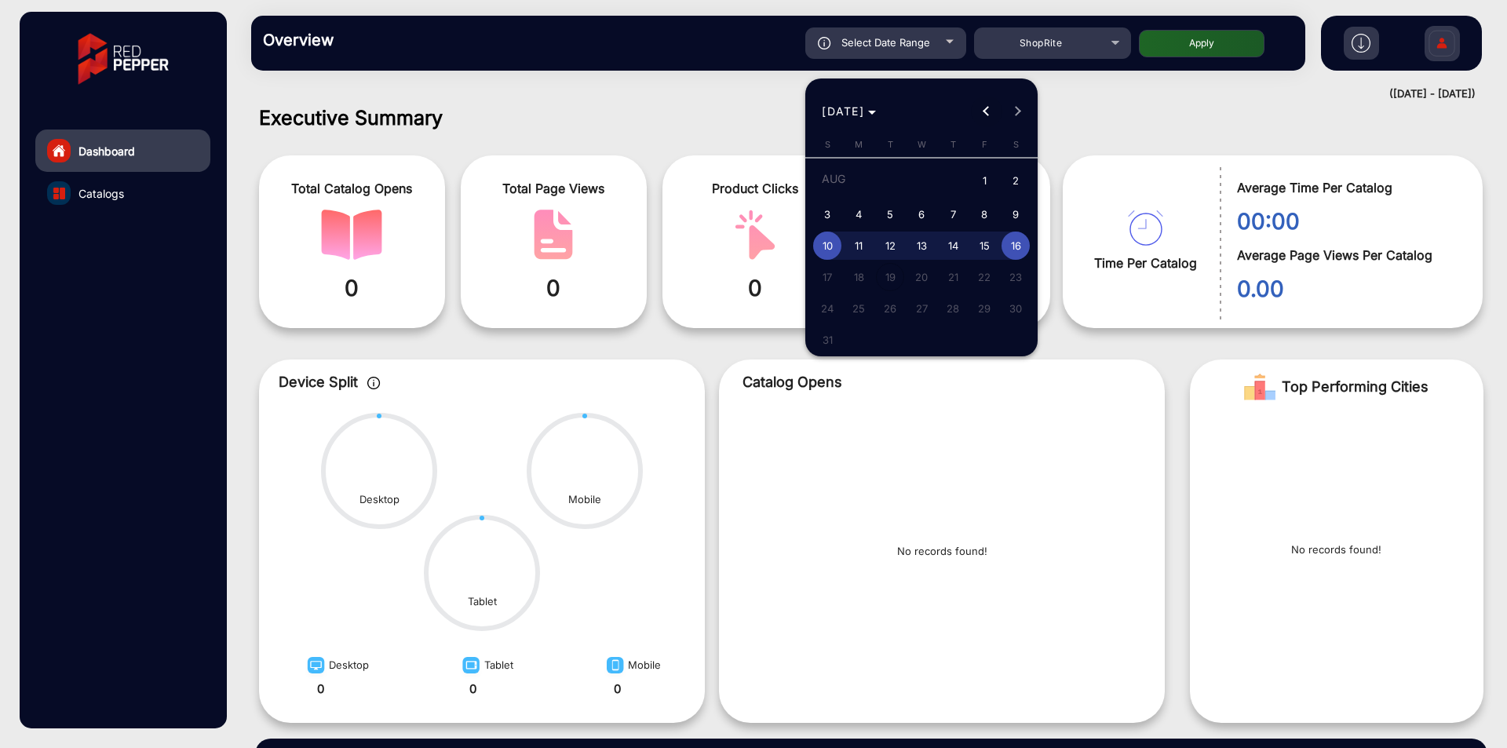
click at [985, 111] on button "Previous month" at bounding box center [986, 111] width 31 height 31
click at [882, 202] on span "1" at bounding box center [890, 210] width 28 height 28
type input "[DATE]"
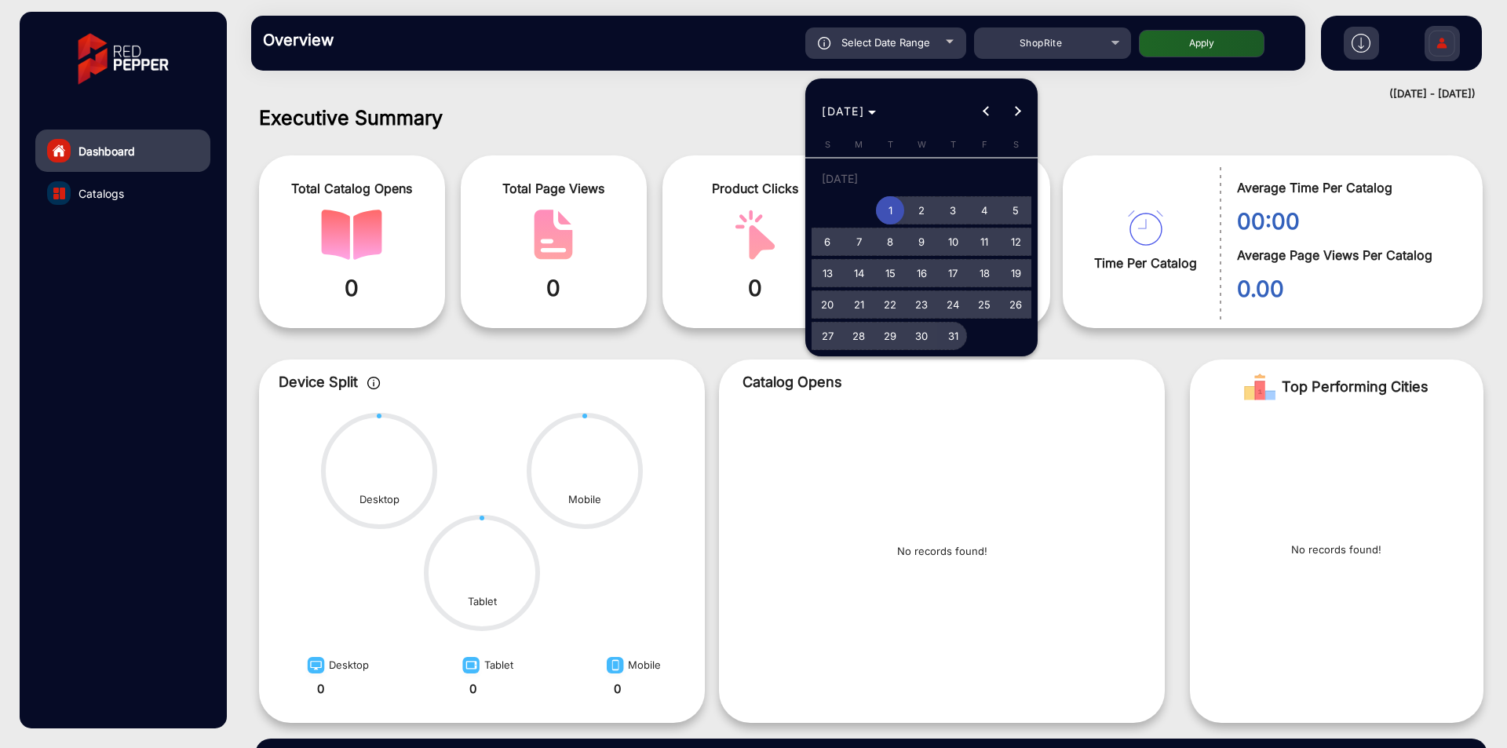
click at [955, 334] on span "31" at bounding box center [953, 336] width 28 height 28
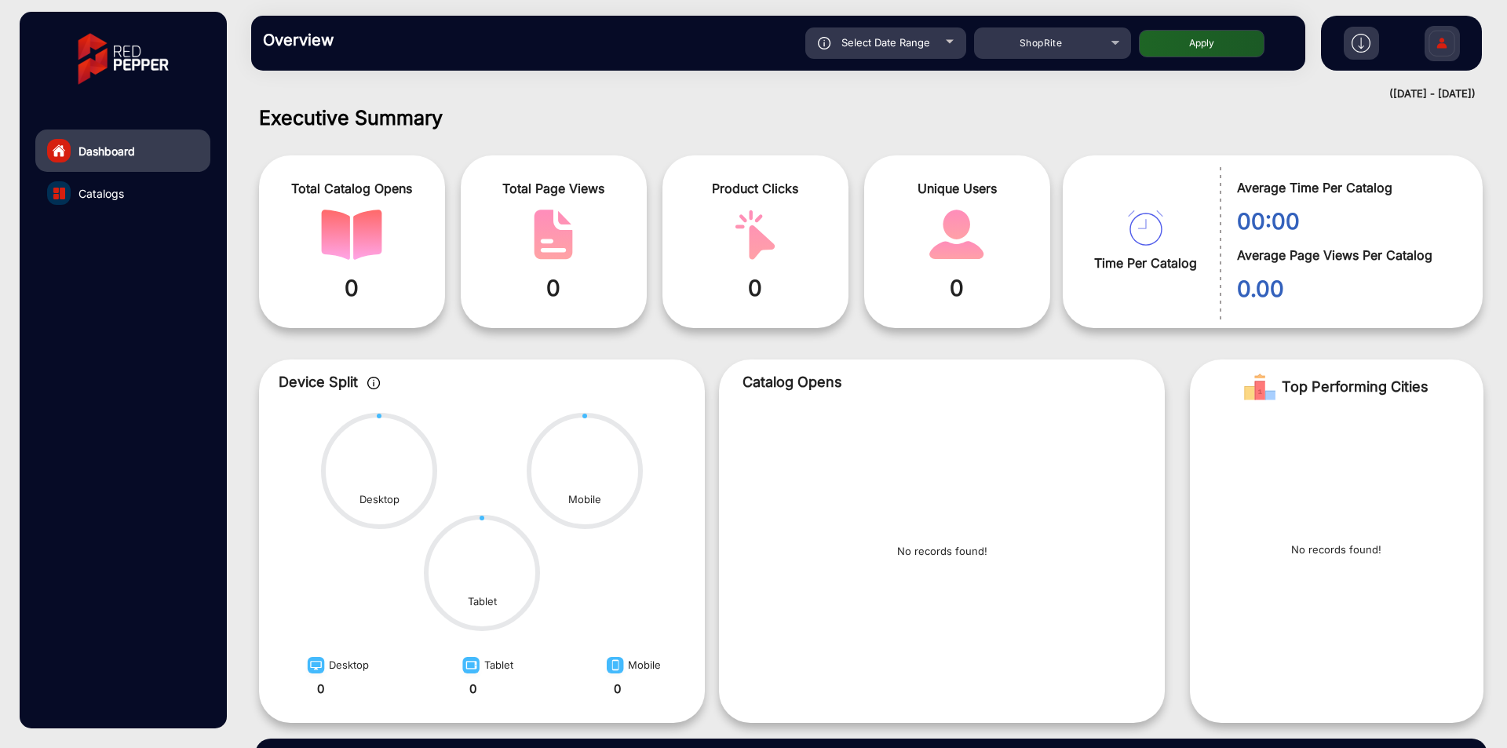
type input "[DATE]"
click at [1237, 45] on button "Apply" at bounding box center [1202, 43] width 126 height 27
type input "[DATE]"
